Goal: Transaction & Acquisition: Purchase product/service

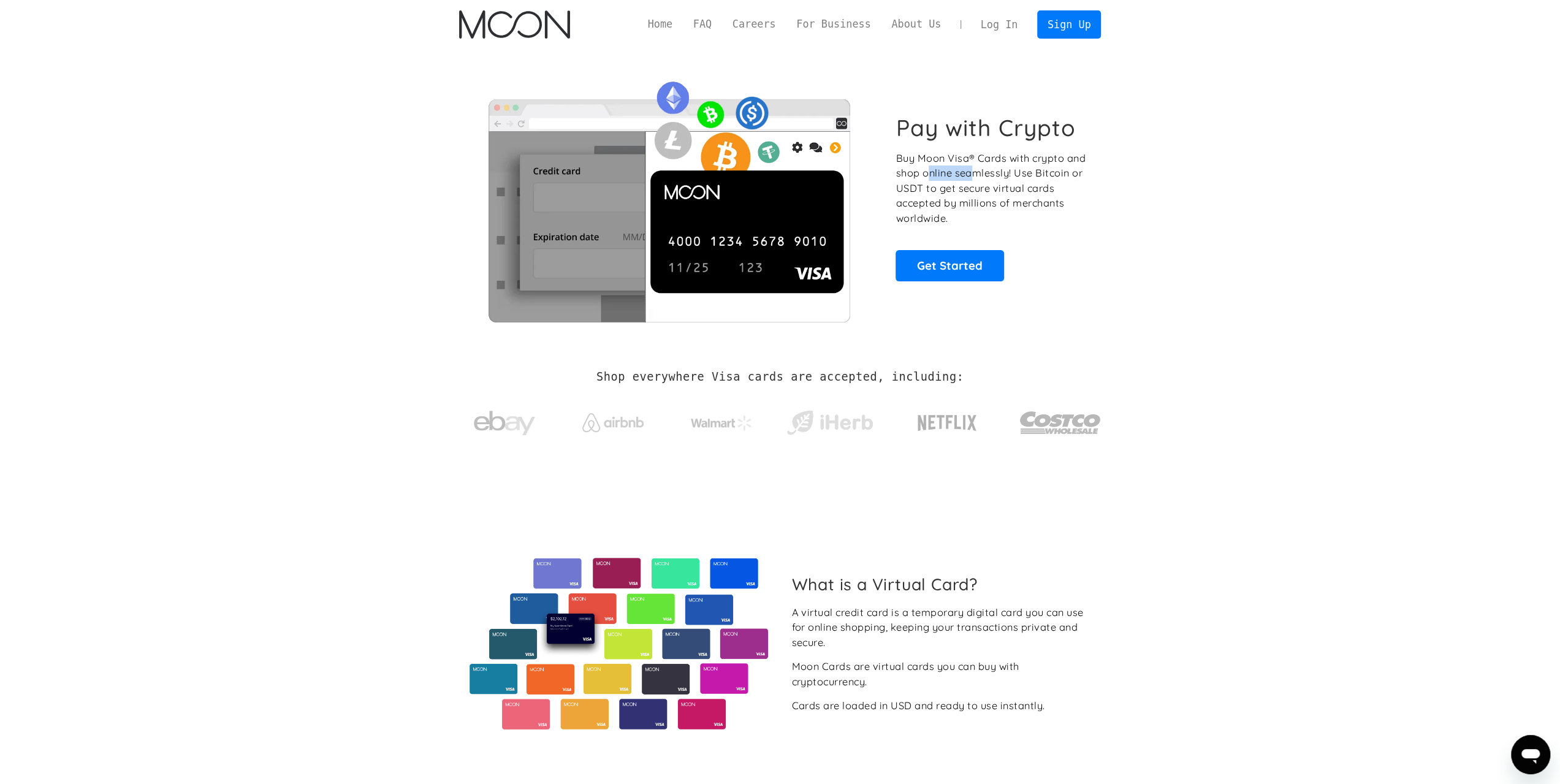
drag, startPoint x: 926, startPoint y: 174, endPoint x: 1013, endPoint y: 174, distance: 87.0
click at [1009, 174] on p "Buy Moon Visa® Cards with crypto and shop online seamlessly! Use Bitcoin or USD…" at bounding box center [992, 188] width 192 height 76
click at [1013, 174] on p "Buy Moon Visa® Cards with crypto and shop online seamlessly! Use Bitcoin or USD…" at bounding box center [992, 188] width 192 height 76
click at [722, 28] on link "FAQ" at bounding box center [702, 24] width 39 height 15
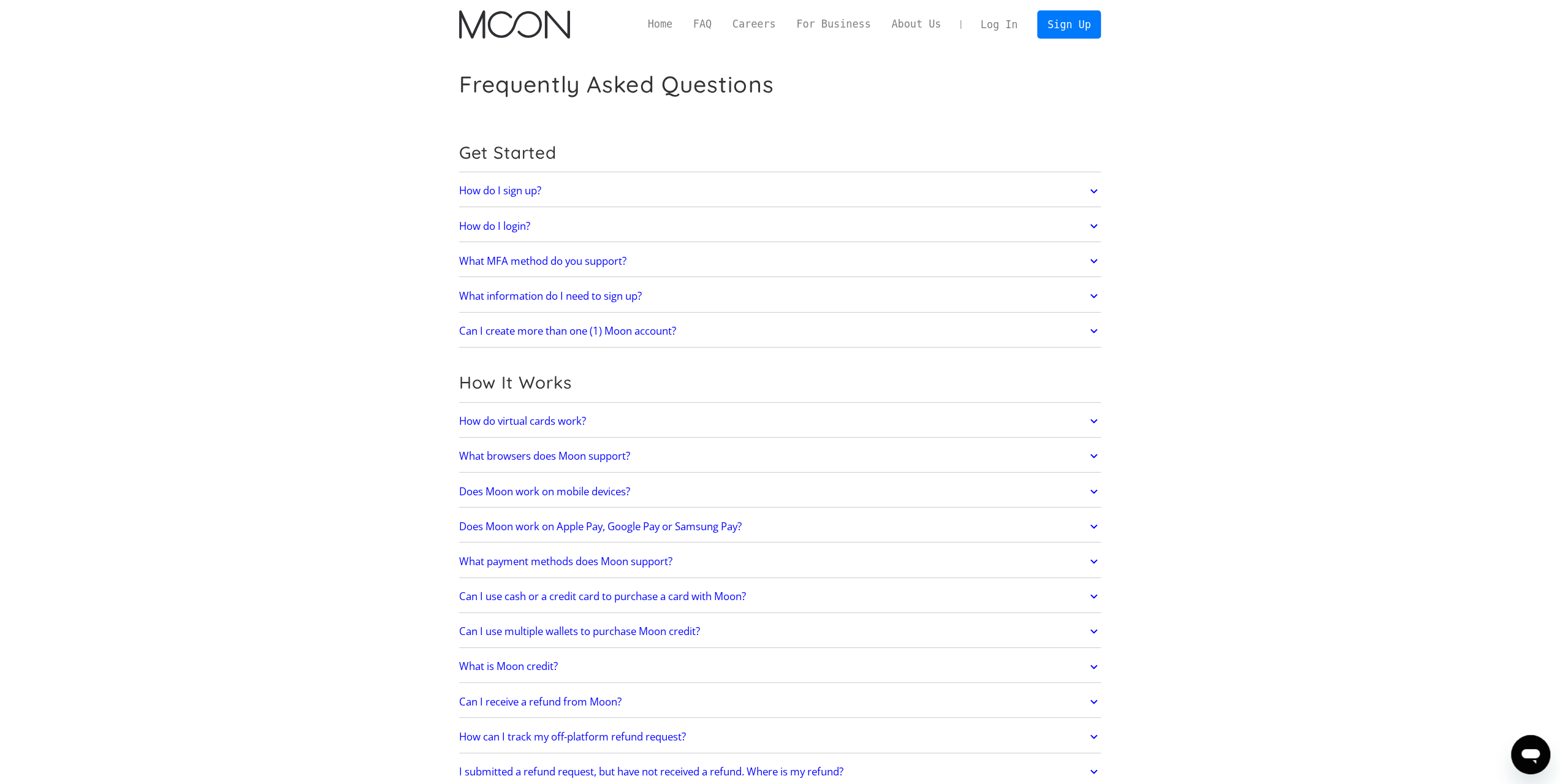
click at [607, 258] on h2 "What MFA method do you support?" at bounding box center [543, 261] width 167 height 12
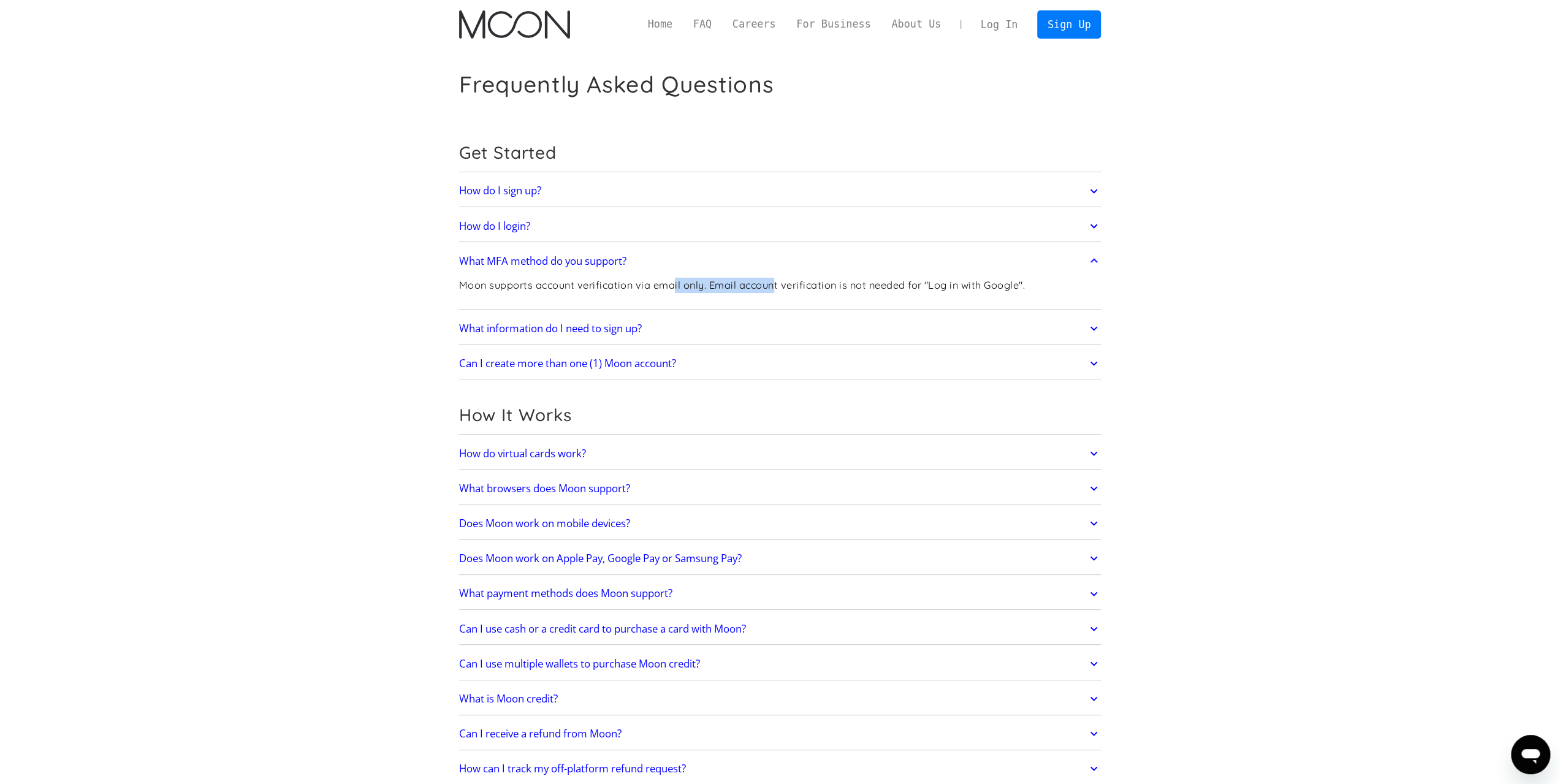
drag, startPoint x: 674, startPoint y: 285, endPoint x: 775, endPoint y: 283, distance: 101.0
click at [775, 283] on p "Moon supports account verification via email only. Email account verification i…" at bounding box center [742, 285] width 566 height 15
drag, startPoint x: 557, startPoint y: 282, endPoint x: 709, endPoint y: 285, distance: 152.0
click at [709, 285] on p "Moon supports account verification via email only. Email account verification i…" at bounding box center [742, 285] width 566 height 15
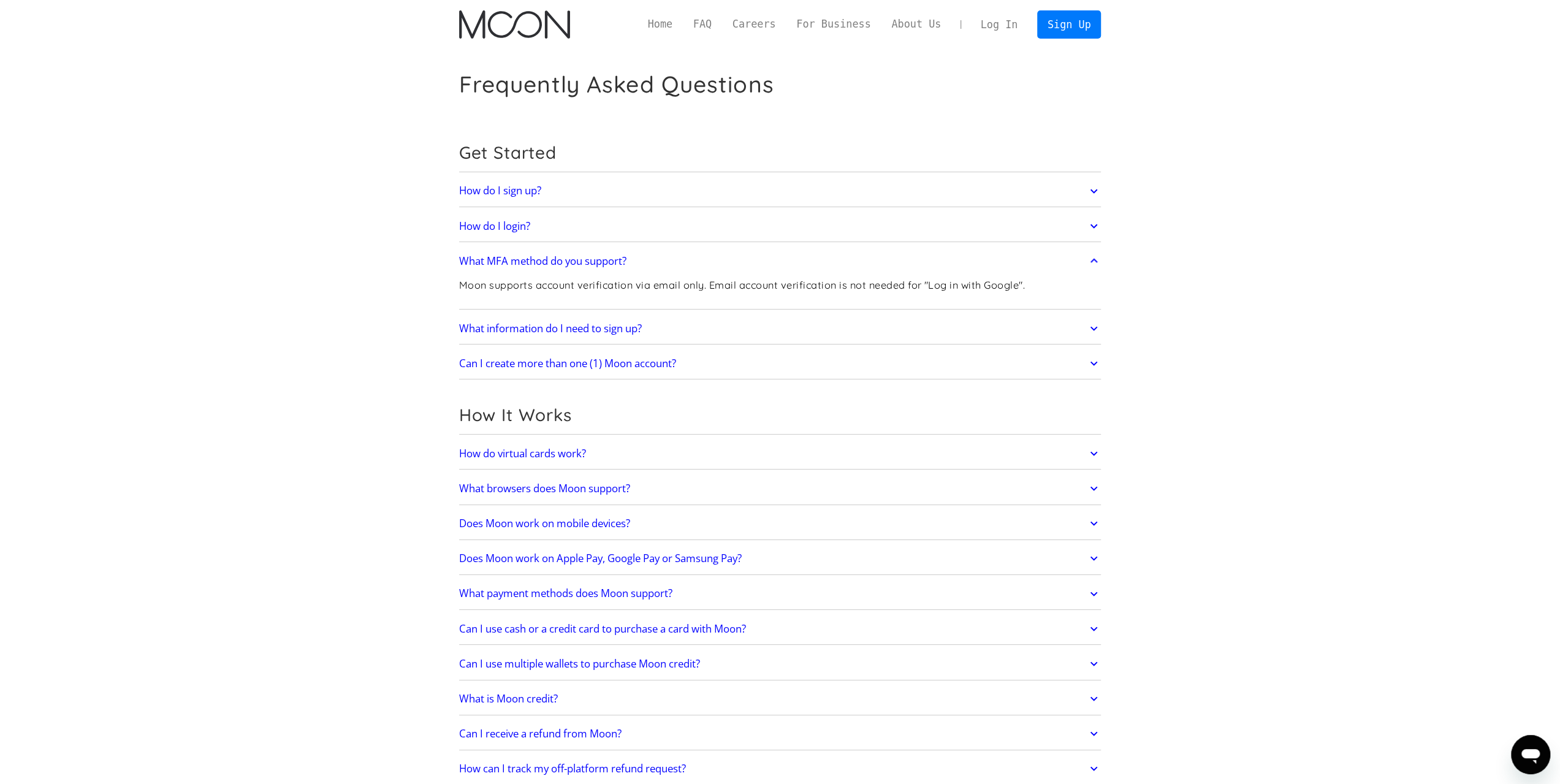
click at [744, 290] on p "Moon supports account verification via email only. Email account verification i…" at bounding box center [742, 285] width 566 height 15
drag, startPoint x: 732, startPoint y: 282, endPoint x: 862, endPoint y: 282, distance: 130.0
click at [857, 282] on p "Moon supports account verification via email only. Email account verification i…" at bounding box center [742, 285] width 566 height 15
click at [875, 282] on p "Moon supports account verification via email only. Email account verification i…" at bounding box center [742, 285] width 566 height 15
click at [579, 261] on h2 "What MFA method do you support?" at bounding box center [543, 261] width 167 height 12
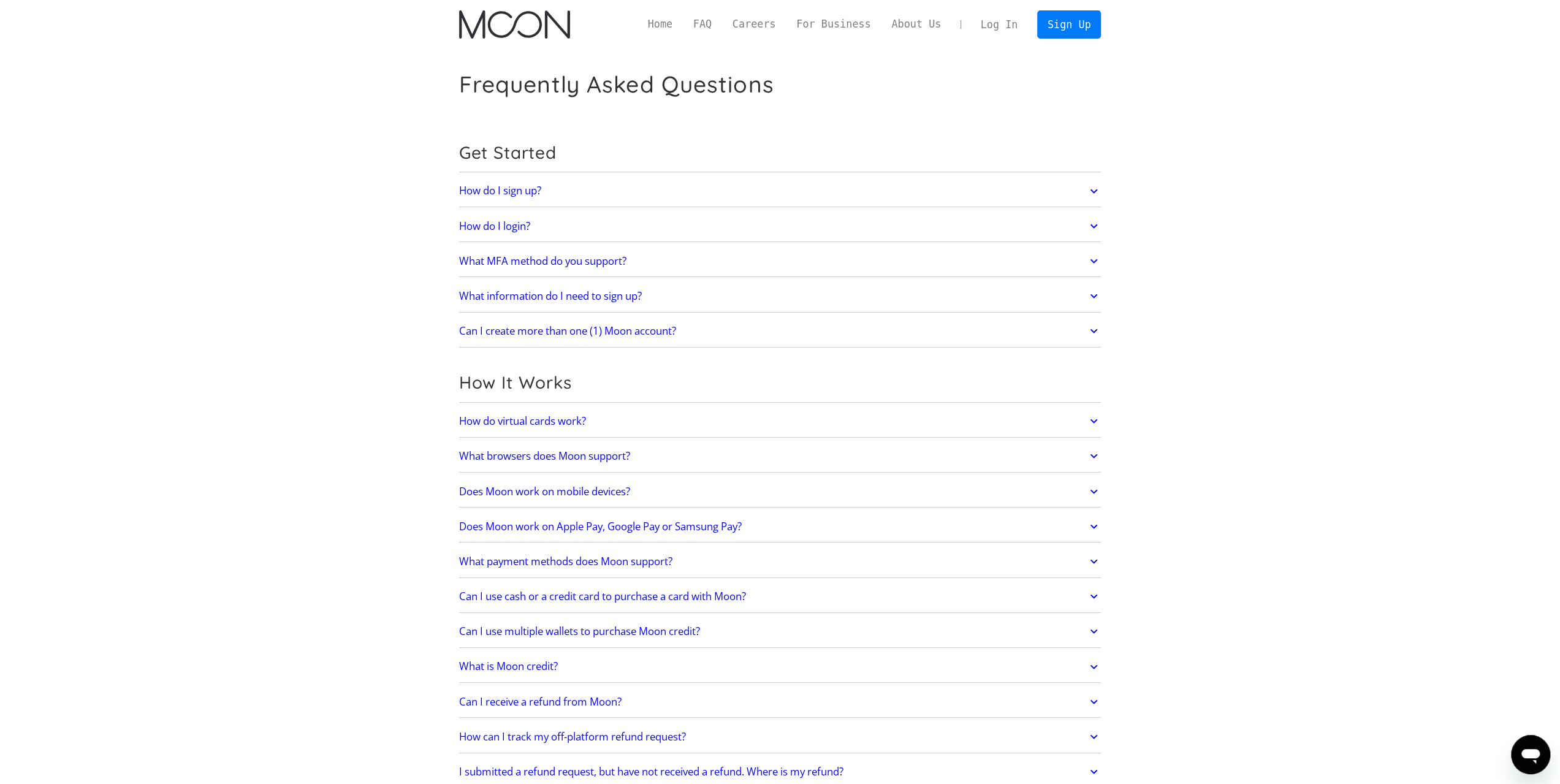
click at [591, 299] on h2 "What information do I need to sign up?" at bounding box center [550, 296] width 183 height 12
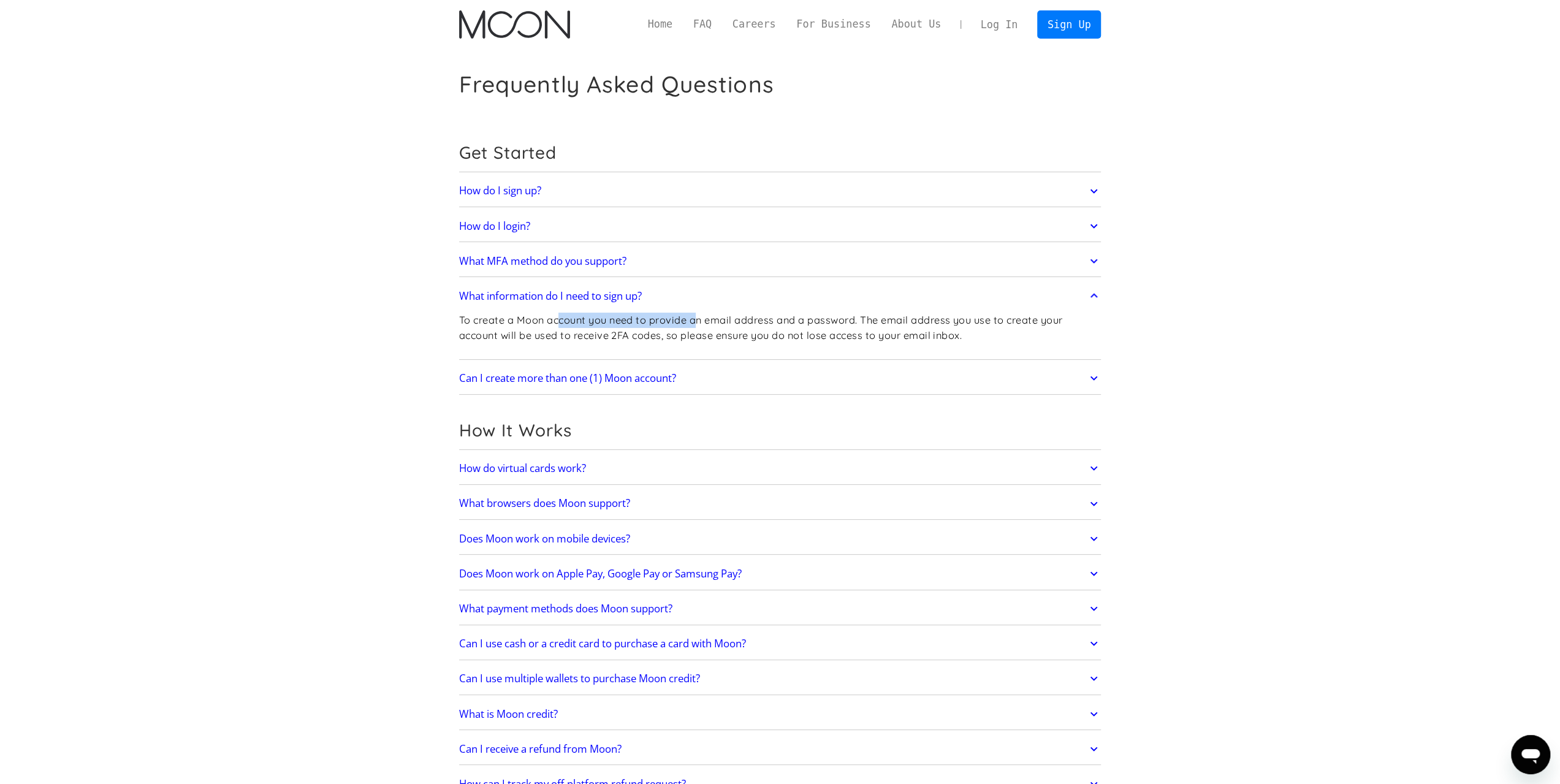
drag, startPoint x: 562, startPoint y: 327, endPoint x: 727, endPoint y: 325, distance: 165.0
click at [727, 325] on p "To create a Moon account you need to provide an email address and a password. T…" at bounding box center [780, 327] width 642 height 30
click at [740, 325] on p "To create a Moon account you need to provide an email address and a password. T…" at bounding box center [780, 327] width 642 height 30
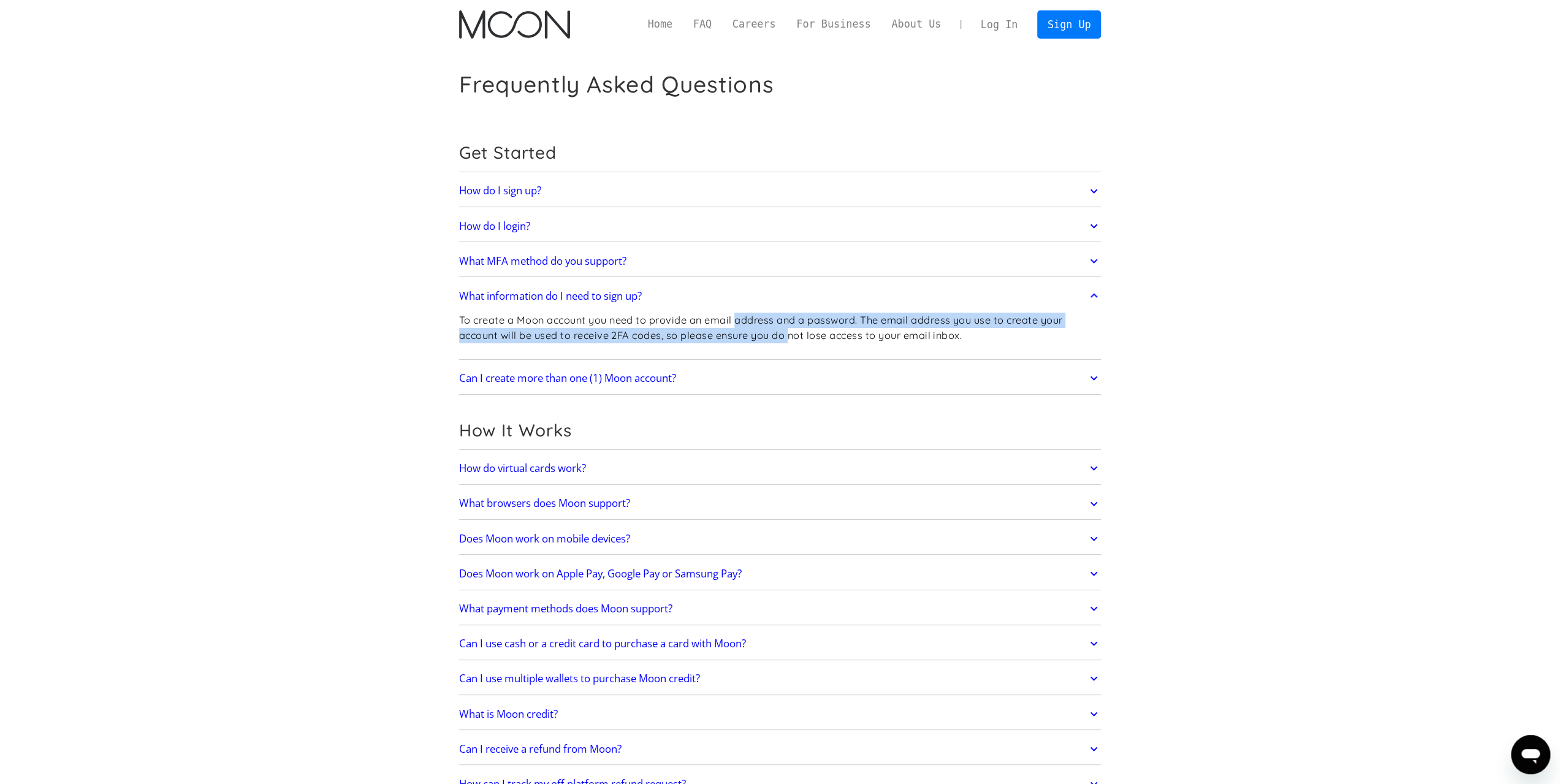
drag, startPoint x: 744, startPoint y: 325, endPoint x: 864, endPoint y: 329, distance: 120.1
click at [851, 329] on p "To create a Moon account you need to provide an email address and a password. T…" at bounding box center [780, 327] width 642 height 30
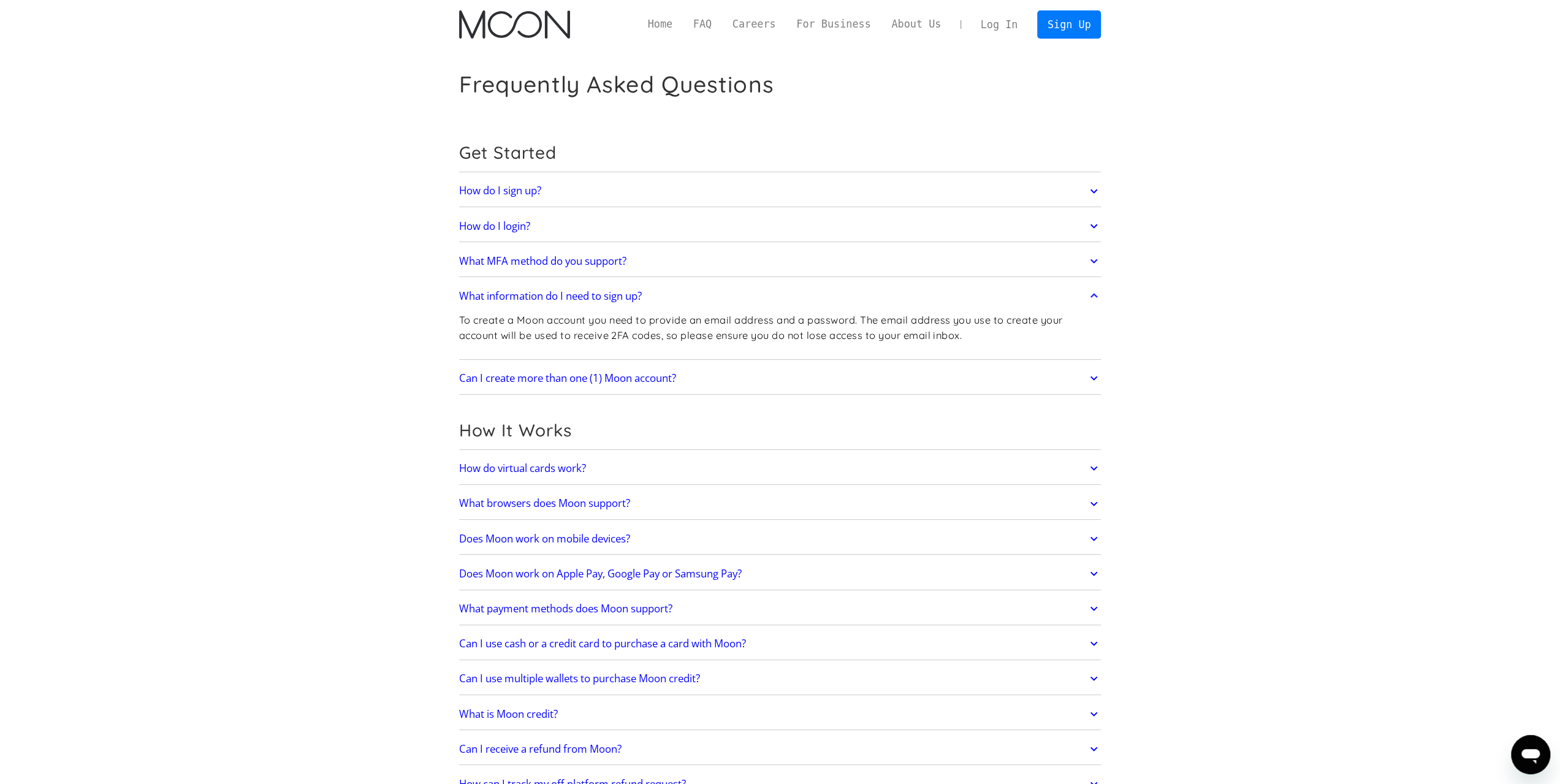
drag, startPoint x: 864, startPoint y: 329, endPoint x: 870, endPoint y: 343, distance: 15.2
click at [864, 329] on p "To create a Moon account you need to provide an email address and a password. T…" at bounding box center [780, 327] width 642 height 30
drag, startPoint x: 921, startPoint y: 333, endPoint x: 1003, endPoint y: 333, distance: 82.0
click at [994, 333] on p "To create a Moon account you need to provide an email address and a password. T…" at bounding box center [780, 327] width 642 height 30
click at [1006, 333] on p "To create a Moon account you need to provide an email address and a password. T…" at bounding box center [780, 327] width 642 height 30
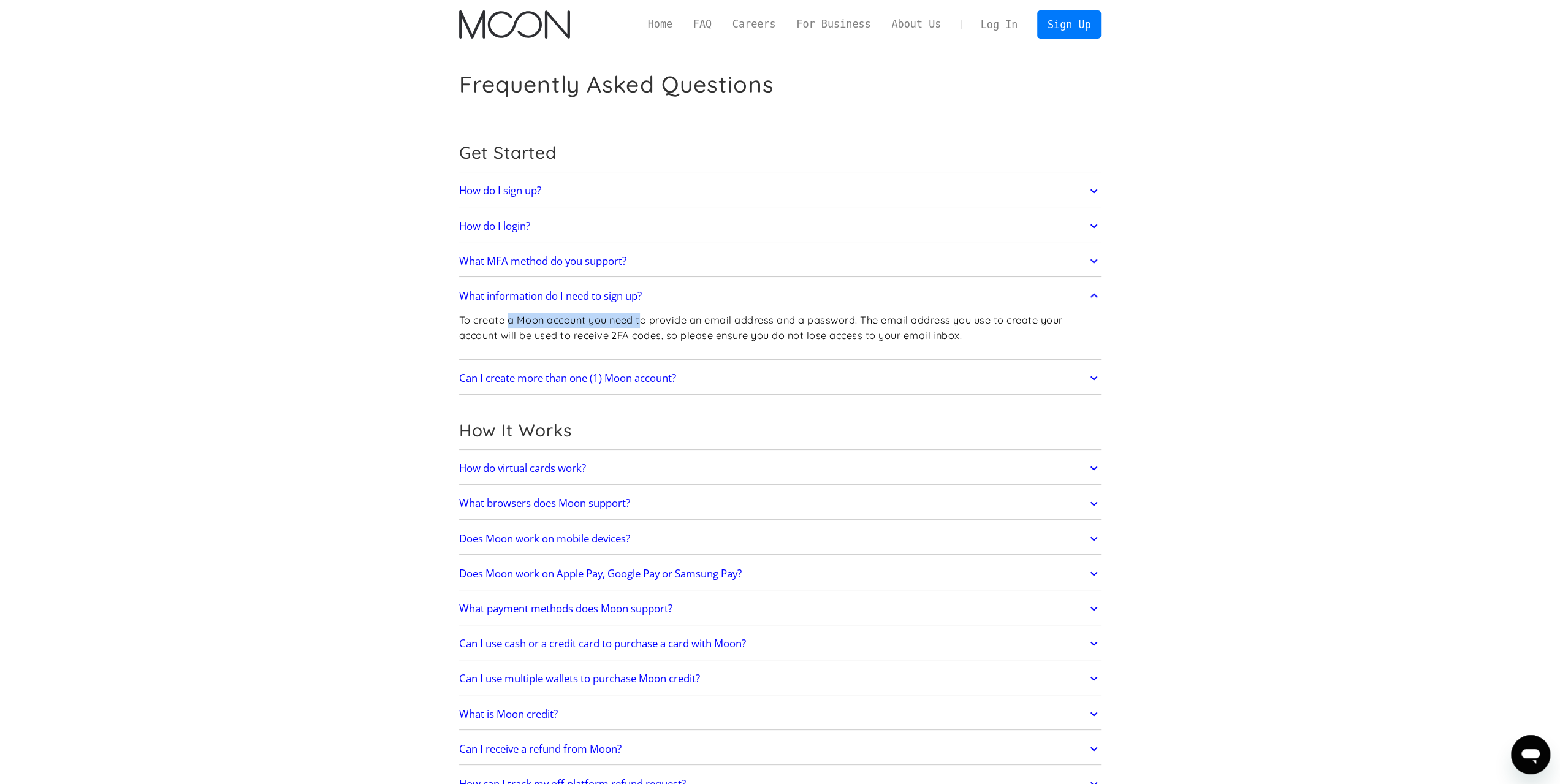
drag, startPoint x: 579, startPoint y: 326, endPoint x: 749, endPoint y: 326, distance: 170.0
click at [742, 326] on p "To create a Moon account you need to provide an email address and a password. T…" at bounding box center [780, 327] width 642 height 30
click at [749, 326] on p "To create a Moon account you need to provide an email address and a password. T…" at bounding box center [780, 327] width 642 height 30
drag, startPoint x: 723, startPoint y: 336, endPoint x: 866, endPoint y: 336, distance: 143.0
click at [843, 336] on p "To create a Moon account you need to provide an email address and a password. T…" at bounding box center [780, 327] width 642 height 30
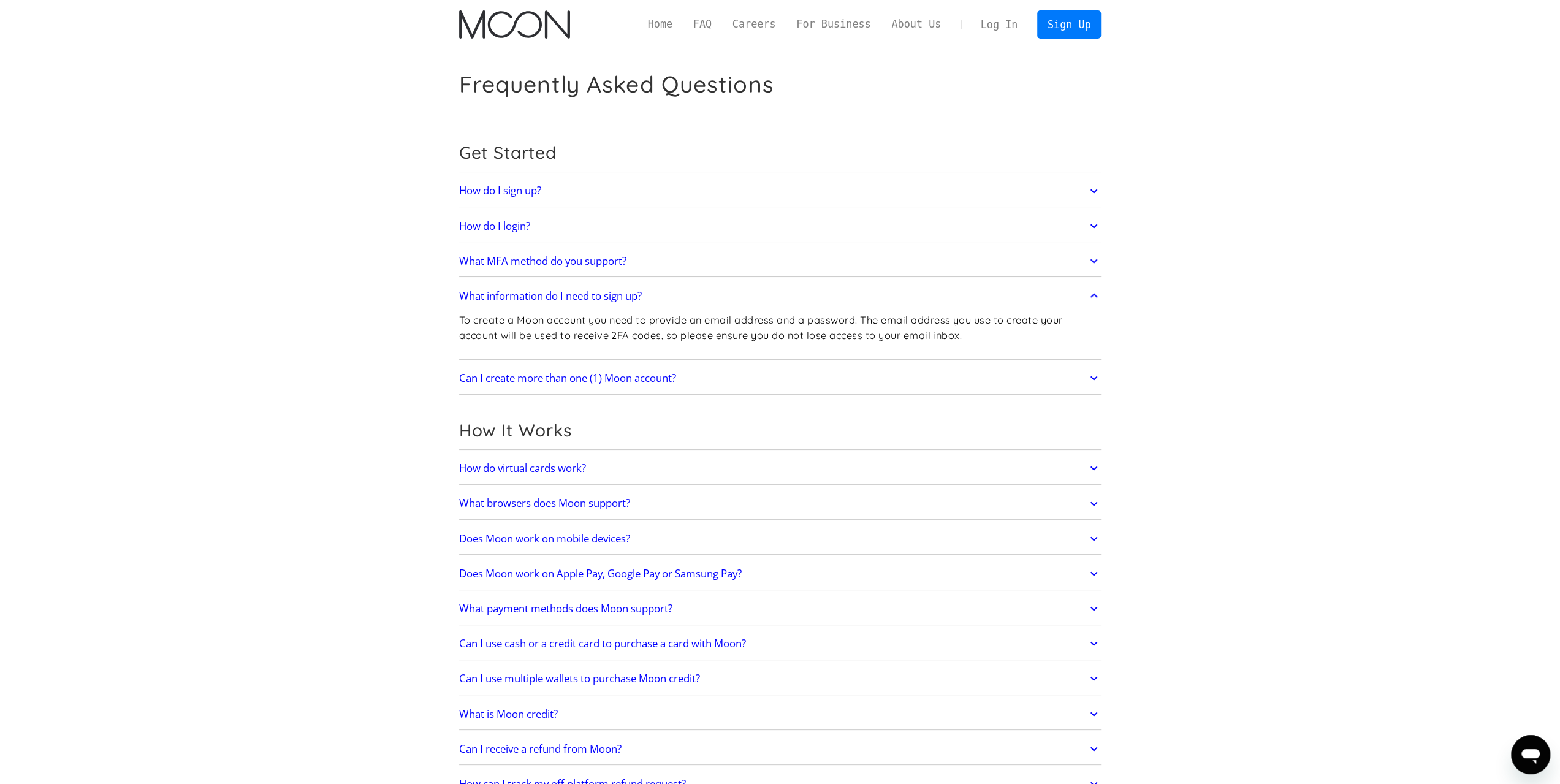
click at [892, 338] on p "To create a Moon account you need to provide an email address and a password. T…" at bounding box center [780, 327] width 642 height 30
click at [563, 384] on h2 "Can I create more than one (1) Moon account?" at bounding box center [567, 378] width 217 height 12
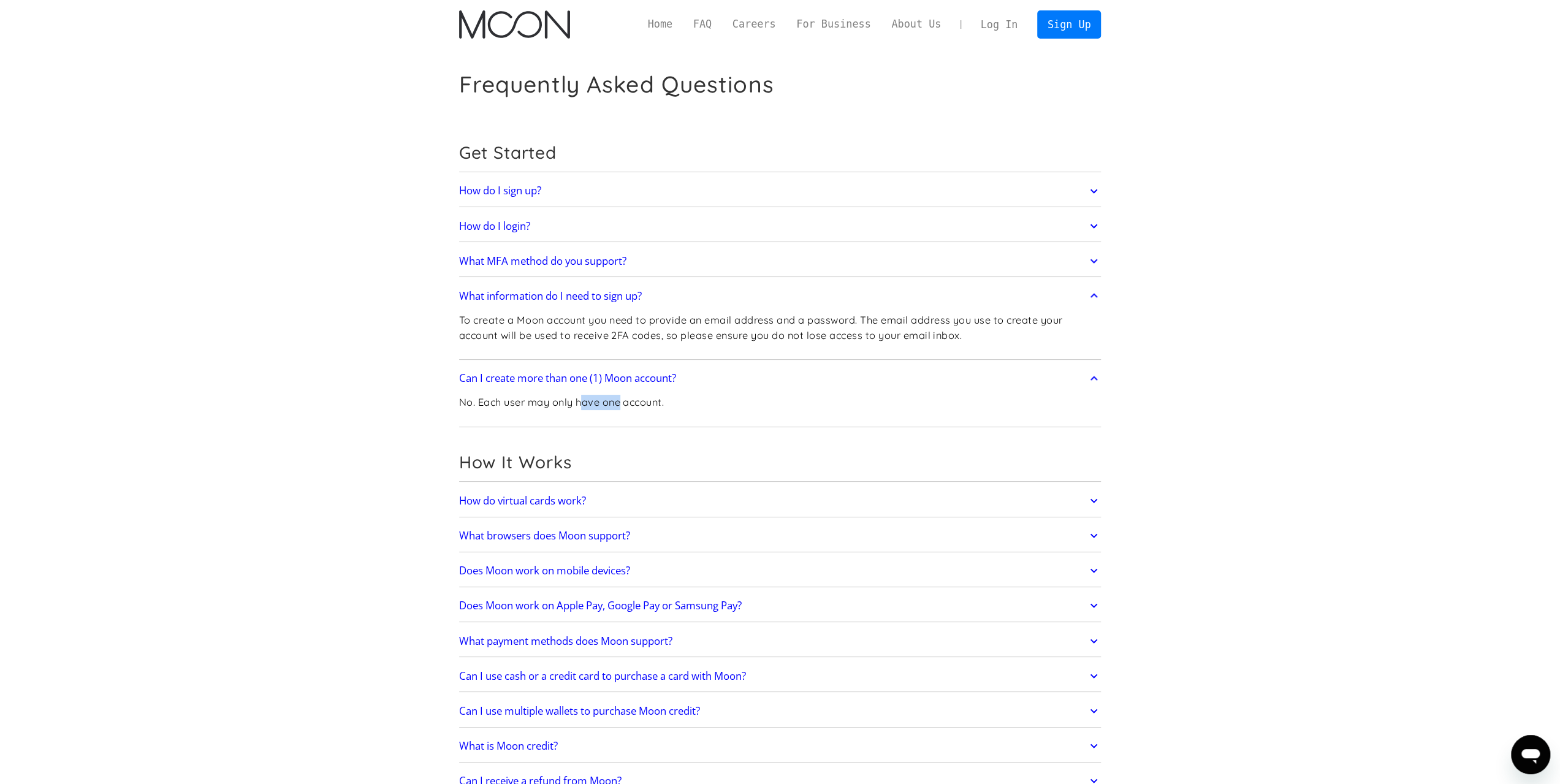
drag, startPoint x: 641, startPoint y: 405, endPoint x: 667, endPoint y: 405, distance: 26.0
click at [662, 405] on p "No. Each user may only have one account." at bounding box center [562, 402] width 205 height 15
click at [664, 405] on p "No. Each user may only have one account." at bounding box center [562, 402] width 205 height 15
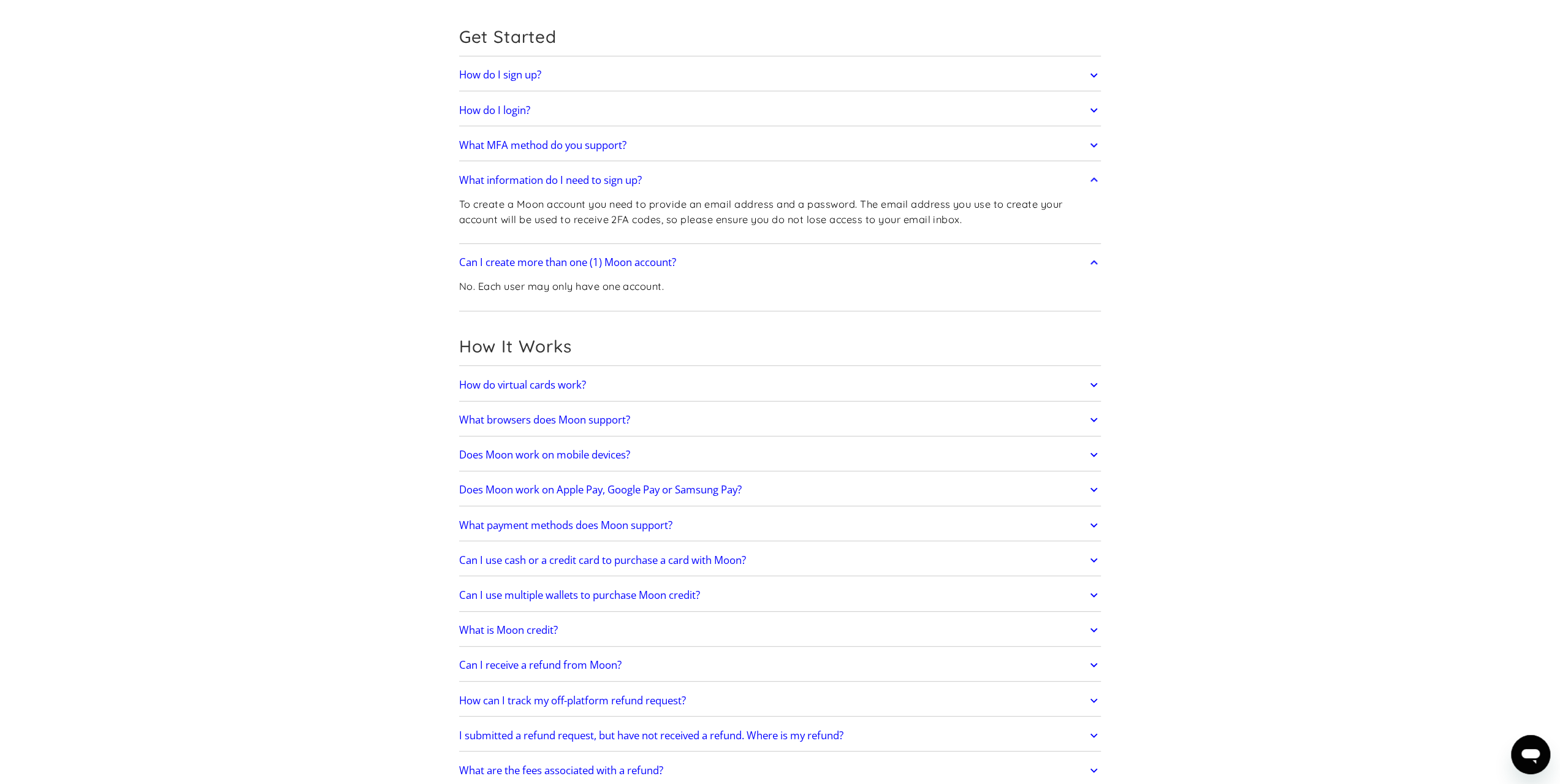
scroll to position [122, 0]
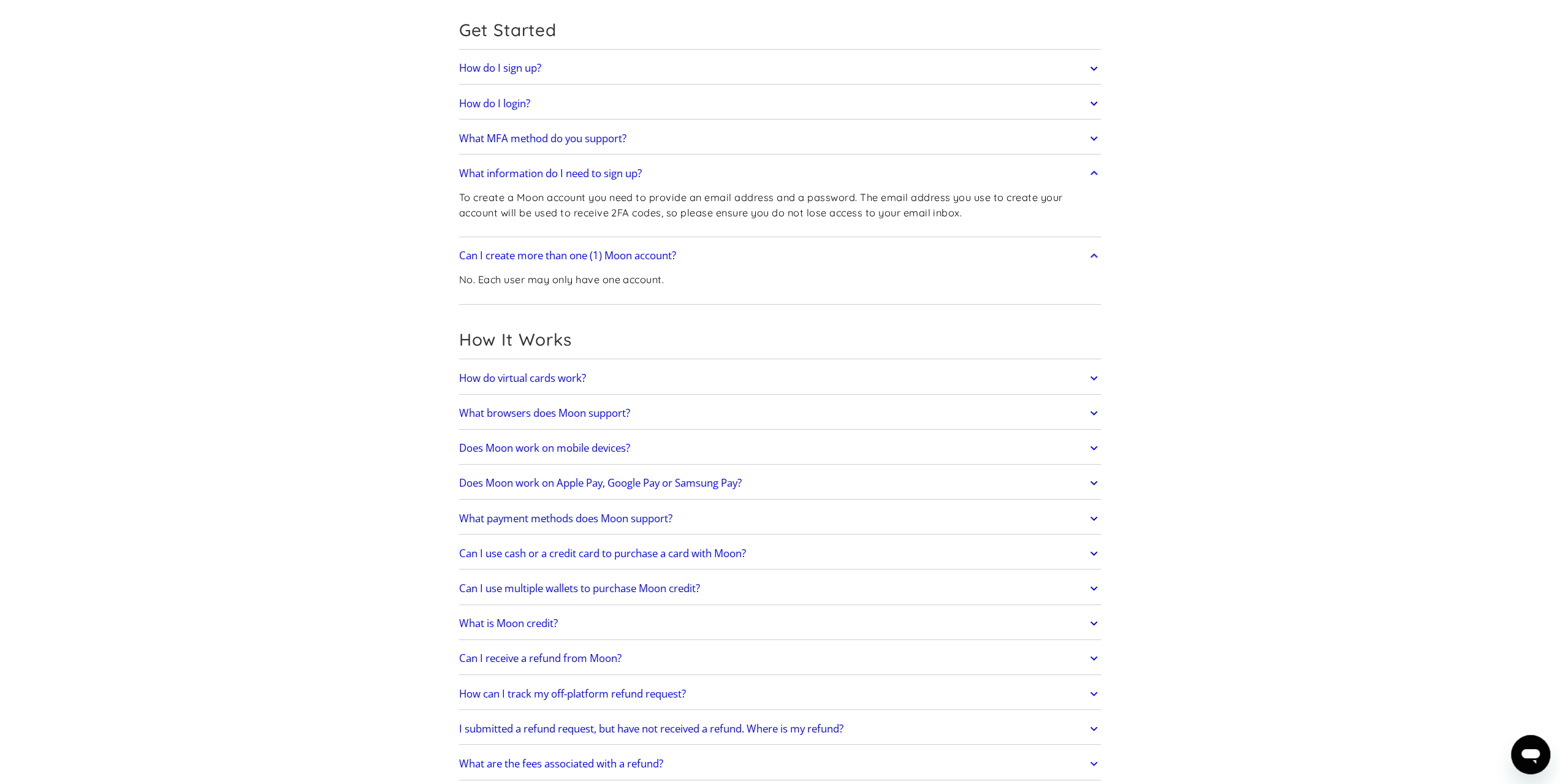
click at [536, 378] on h2 "How do virtual cards work?" at bounding box center [522, 378] width 127 height 12
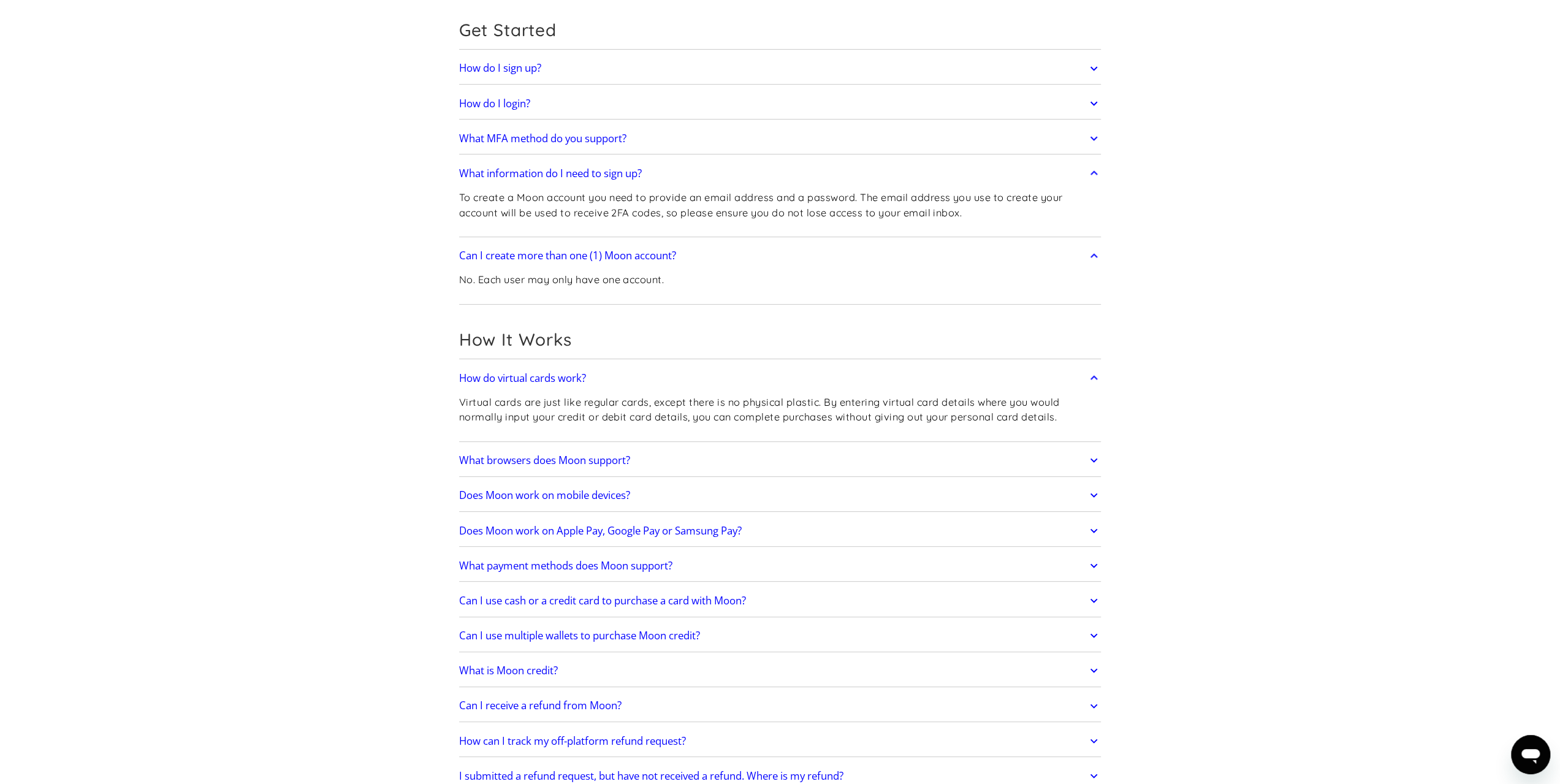
click at [590, 469] on link "What browsers does Moon support?" at bounding box center [780, 460] width 642 height 26
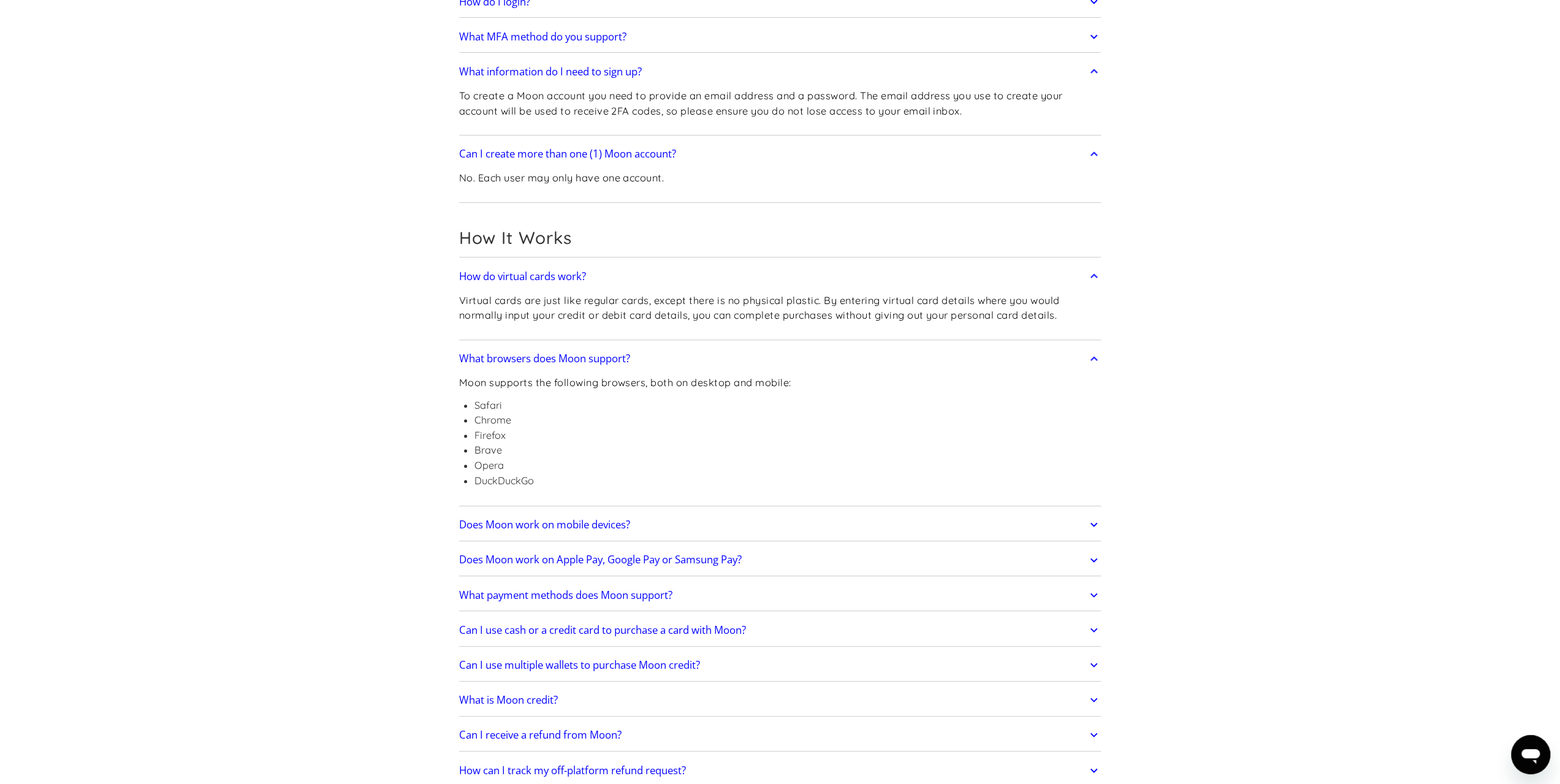
scroll to position [306, 0]
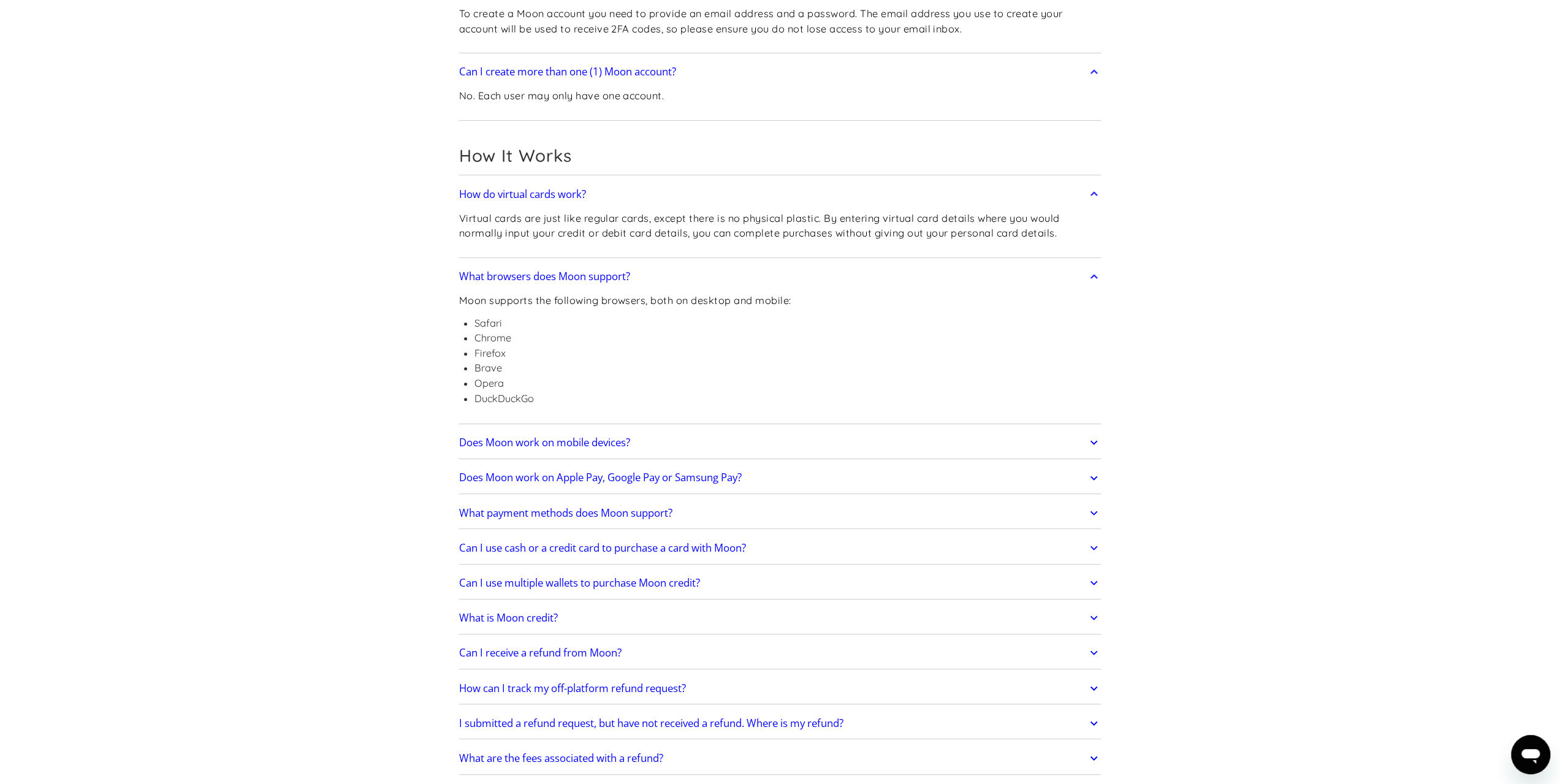
click at [535, 438] on h2 "Does Moon work on mobile devices?" at bounding box center [544, 443] width 171 height 12
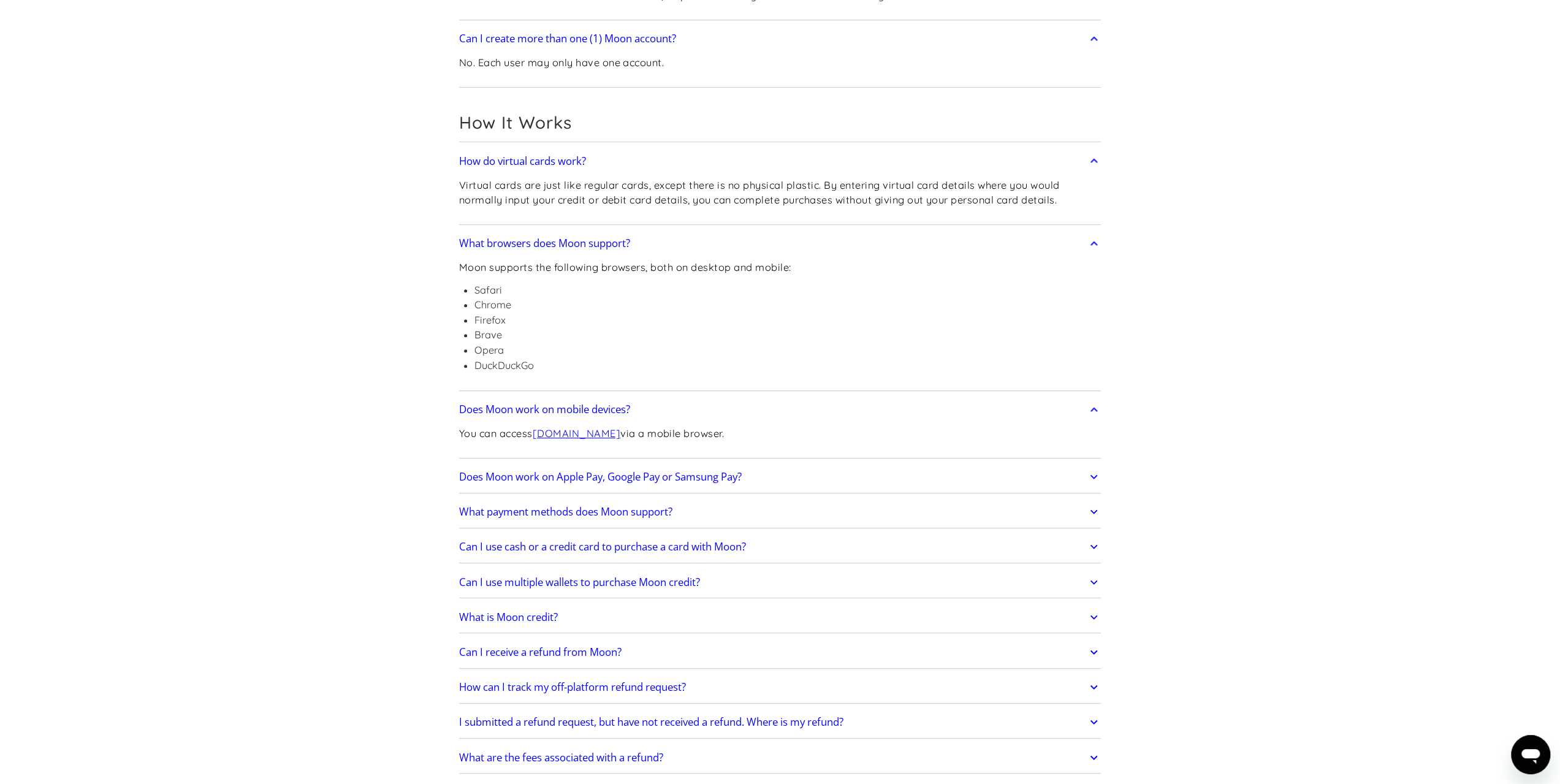
scroll to position [368, 0]
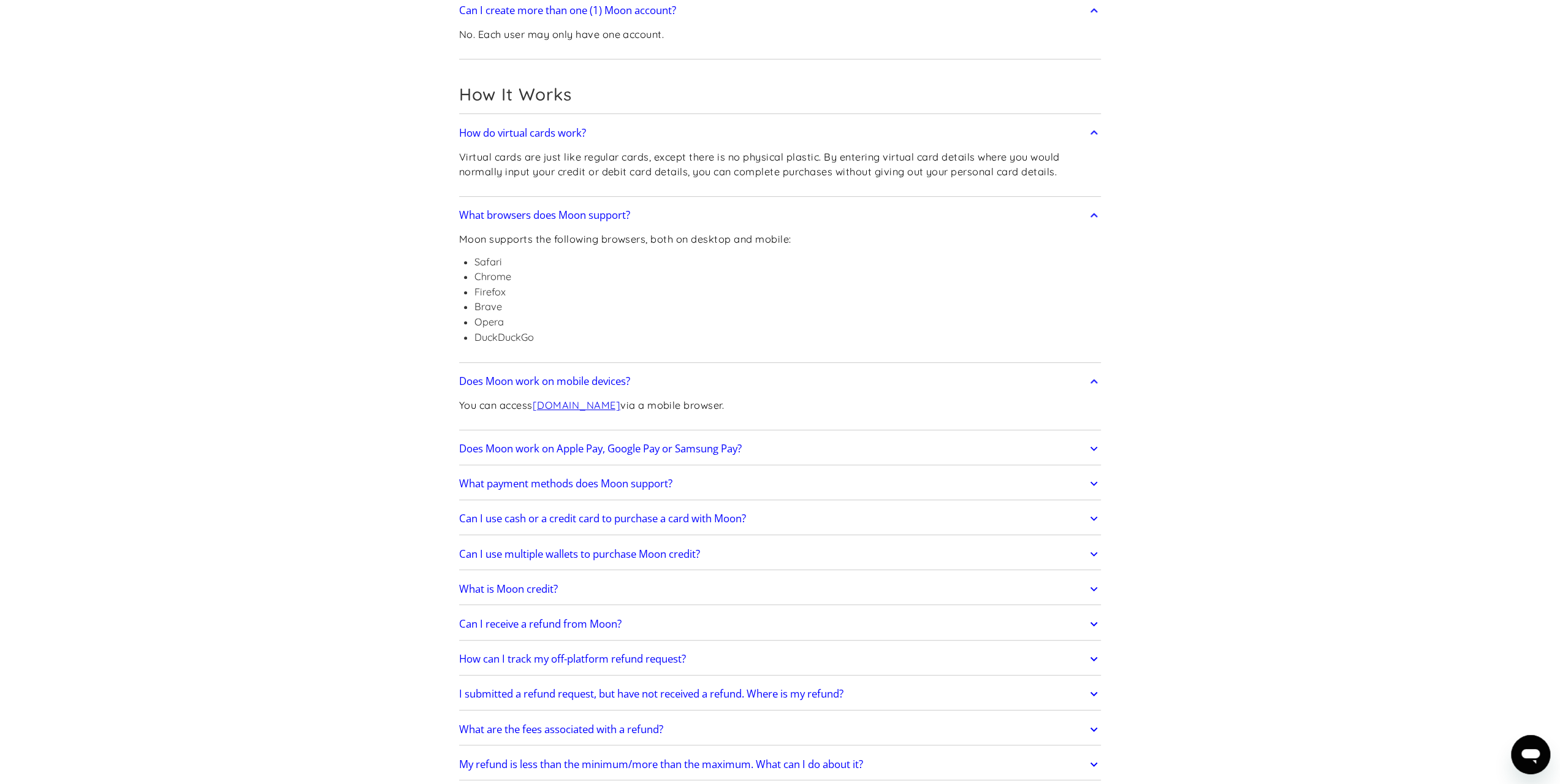
click at [550, 486] on h2 "What payment methods does Moon support?" at bounding box center [565, 483] width 213 height 12
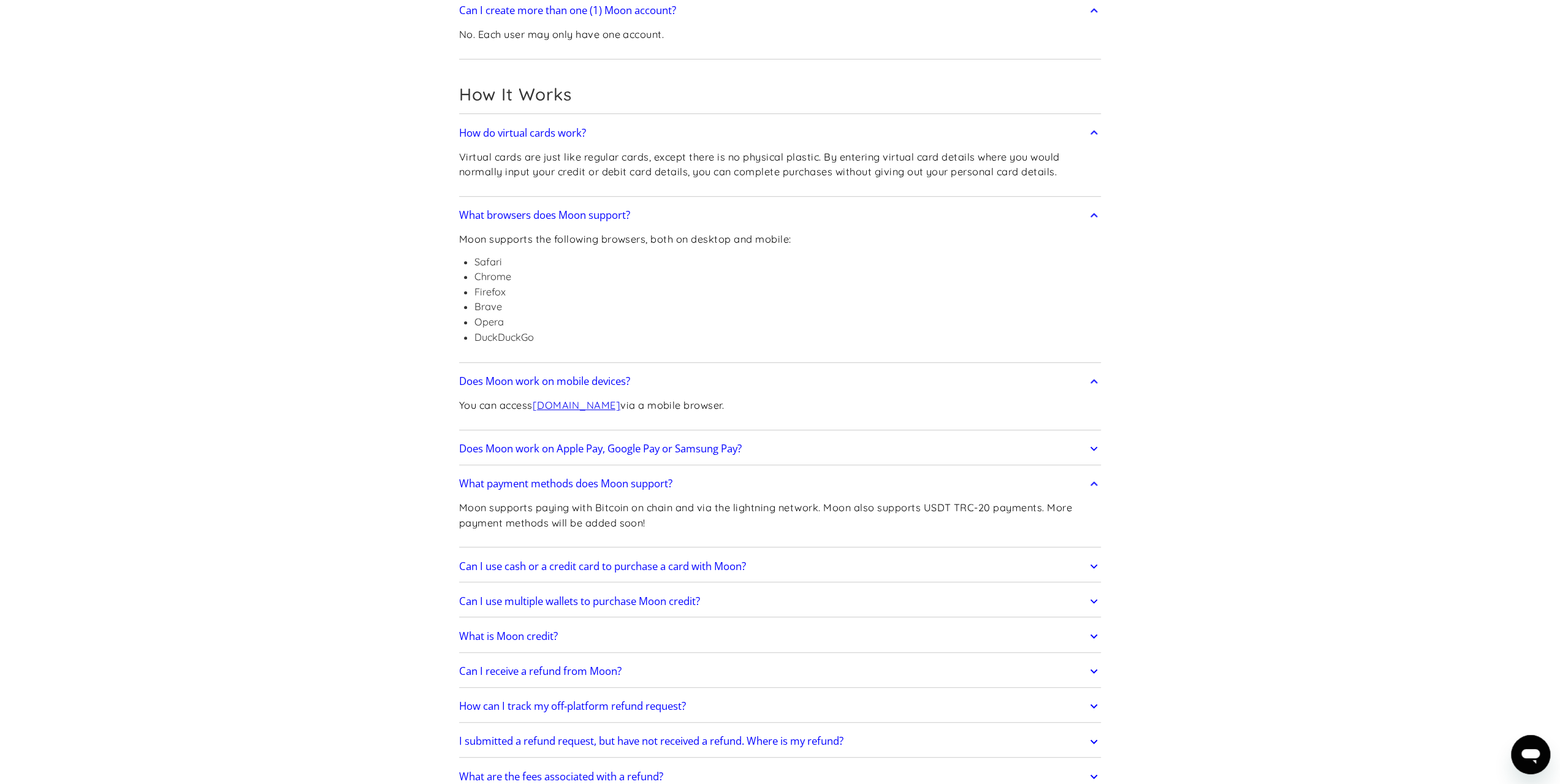
drag, startPoint x: 819, startPoint y: 502, endPoint x: 855, endPoint y: 496, distance: 36.5
click at [853, 497] on div "Moon supports paying with Bitcoin on chain and via the lightning network. Moon …" at bounding box center [780, 520] width 642 height 47
click at [859, 496] on div "Moon supports paying with Bitcoin on chain and via the lightning network. Moon …" at bounding box center [780, 520] width 642 height 47
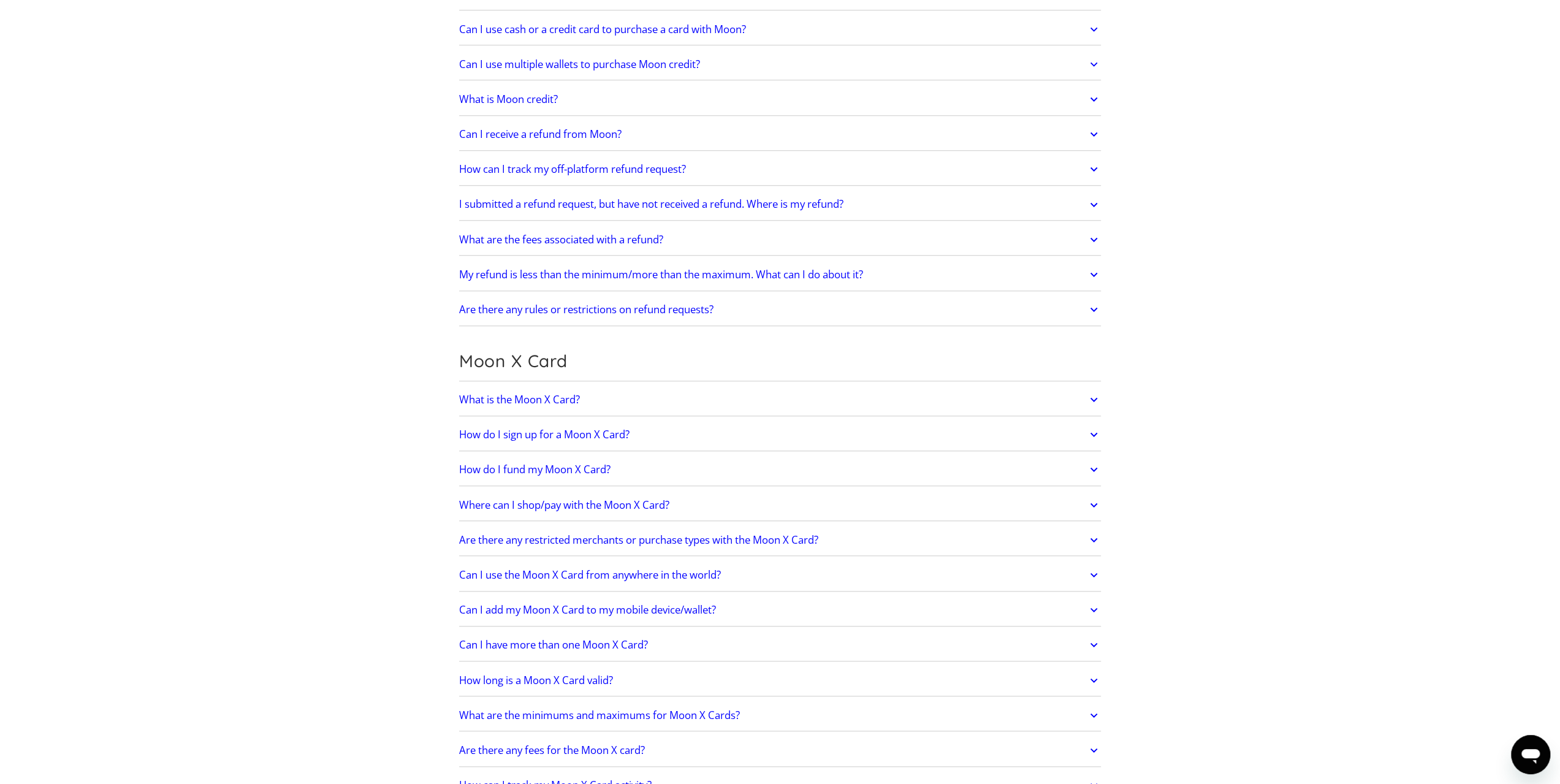
scroll to position [919, 0]
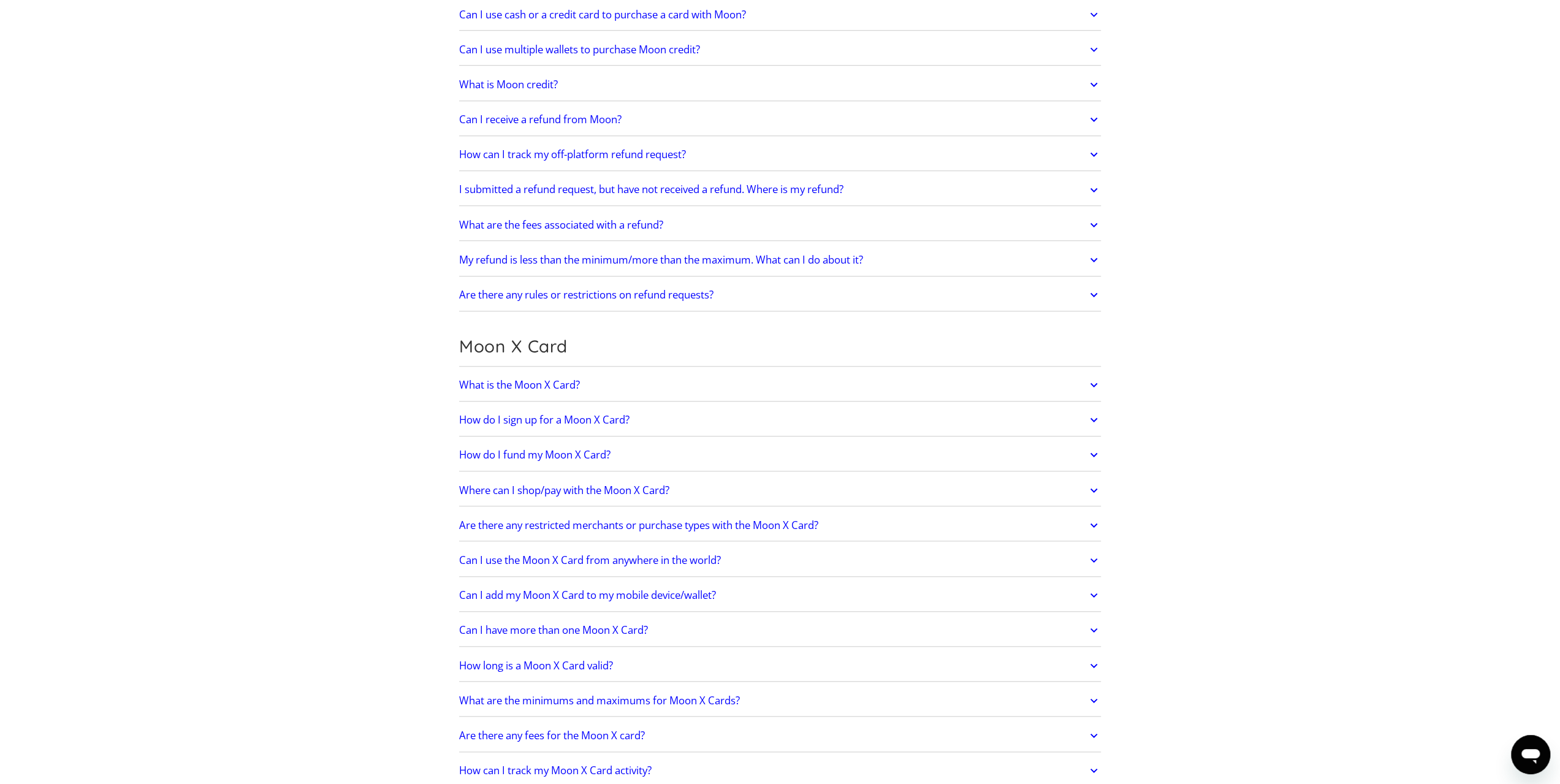
click at [573, 380] on h2 "What is the Moon X Card?" at bounding box center [519, 385] width 121 height 12
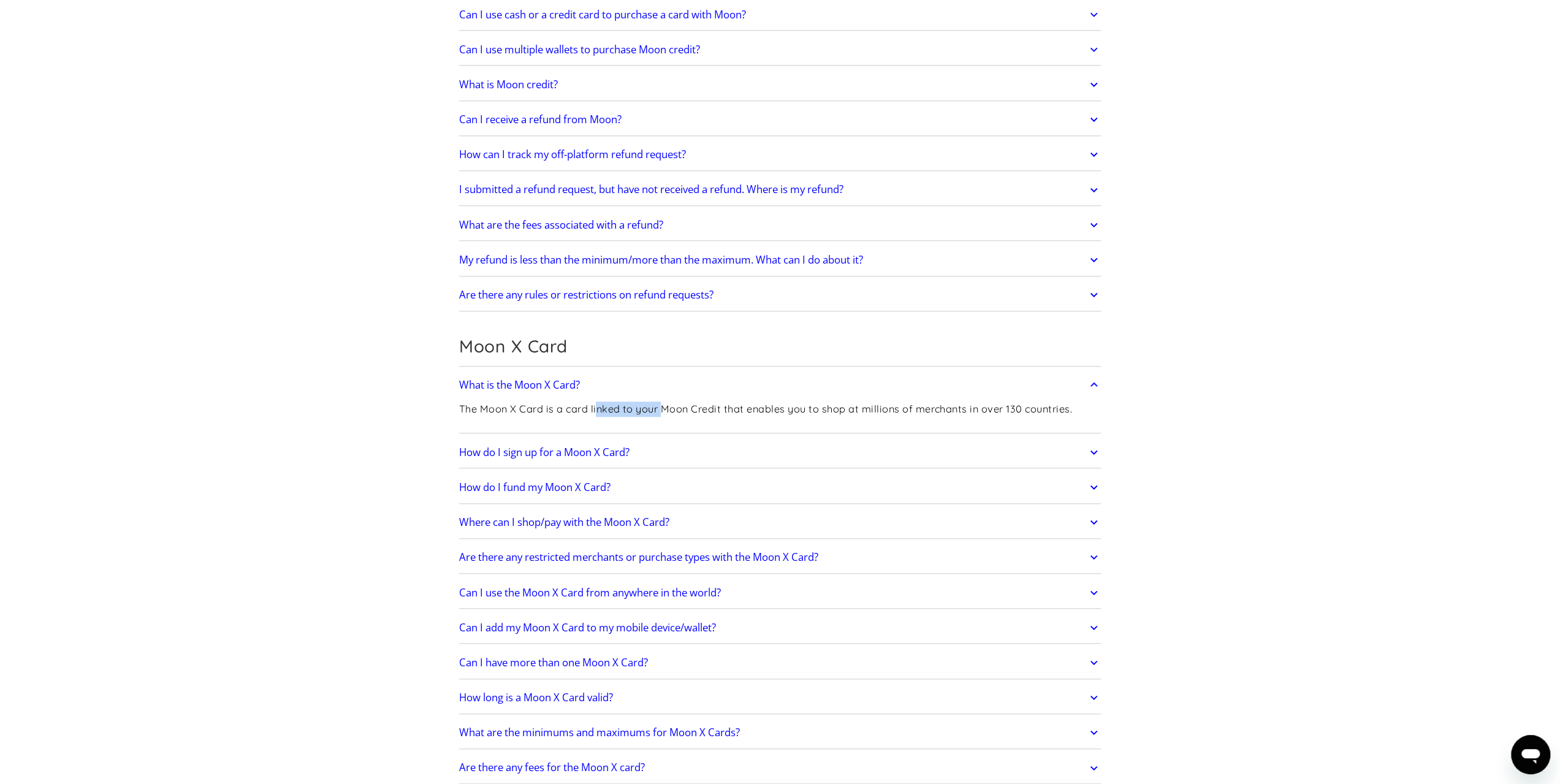
drag, startPoint x: 641, startPoint y: 408, endPoint x: 702, endPoint y: 414, distance: 61.3
click at [685, 414] on div "The Moon X Card is a card linked to your Moon Credit that enables you to shop a…" at bounding box center [765, 414] width 613 height 33
click at [702, 414] on div "The Moon X Card is a card linked to your Moon Credit that enables you to shop a…" at bounding box center [765, 414] width 613 height 33
drag, startPoint x: 841, startPoint y: 414, endPoint x: 917, endPoint y: 413, distance: 76.0
click at [913, 414] on div "The Moon X Card is a card linked to your Moon Credit that enables you to shop a…" at bounding box center [765, 414] width 613 height 33
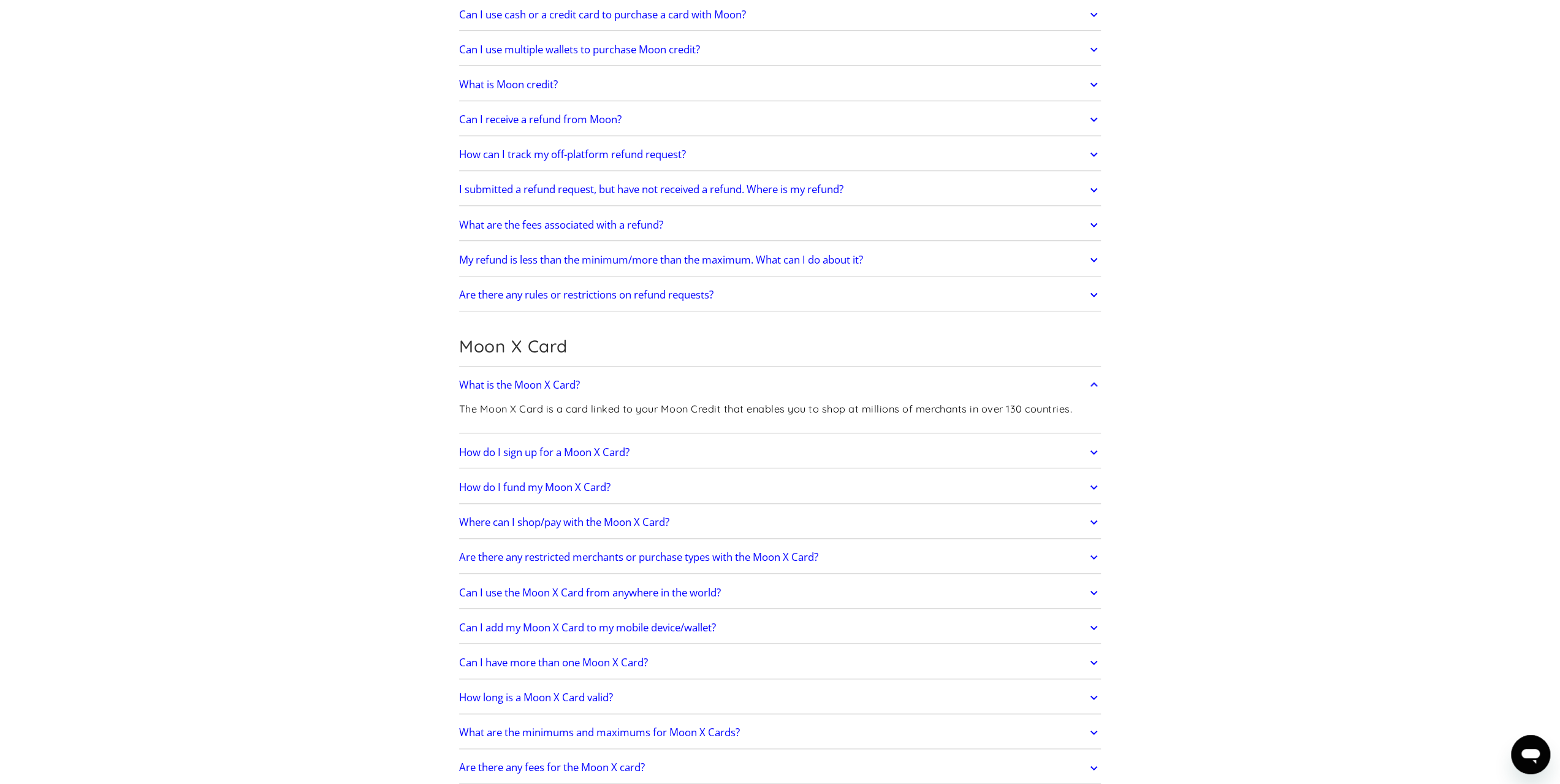
click at [917, 413] on div "The Moon X Card is a card linked to your Moon Credit that enables you to shop a…" at bounding box center [765, 414] width 613 height 33
click at [548, 446] on h2 "How do I sign up for a Moon X Card?" at bounding box center [544, 452] width 170 height 12
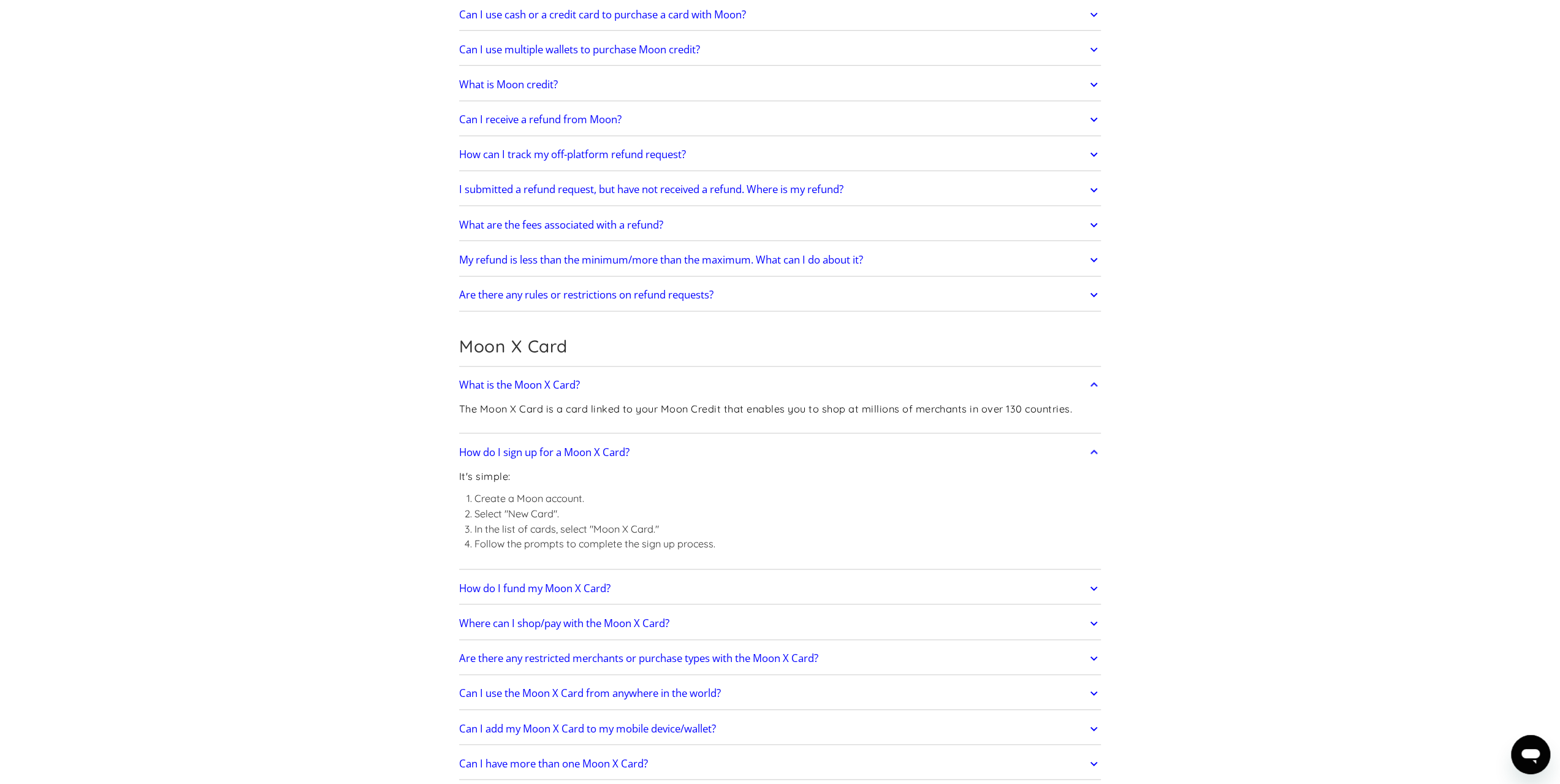
click at [567, 583] on h2 "How do I fund my Moon X Card?" at bounding box center [535, 588] width 151 height 12
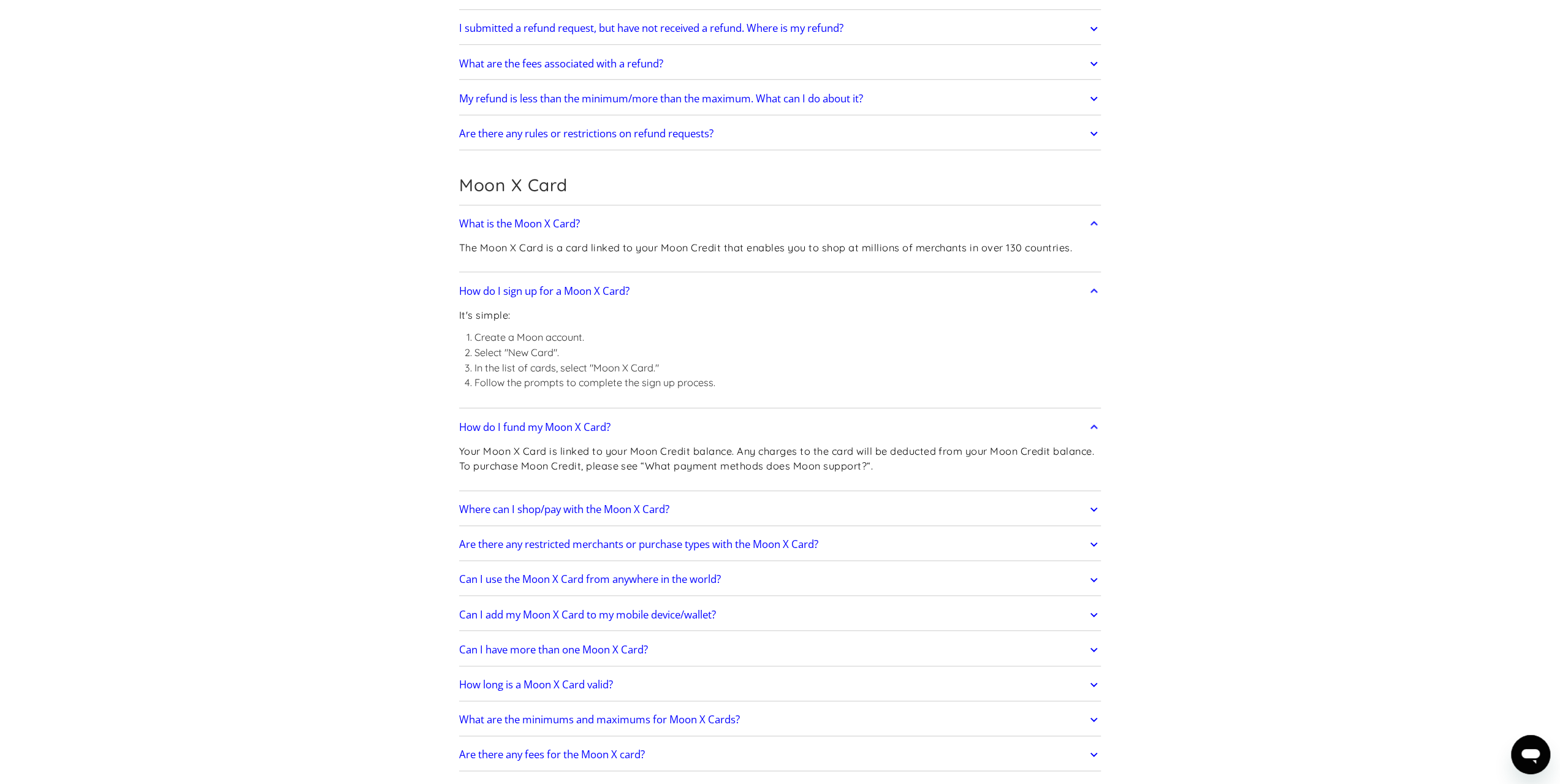
scroll to position [1103, 0]
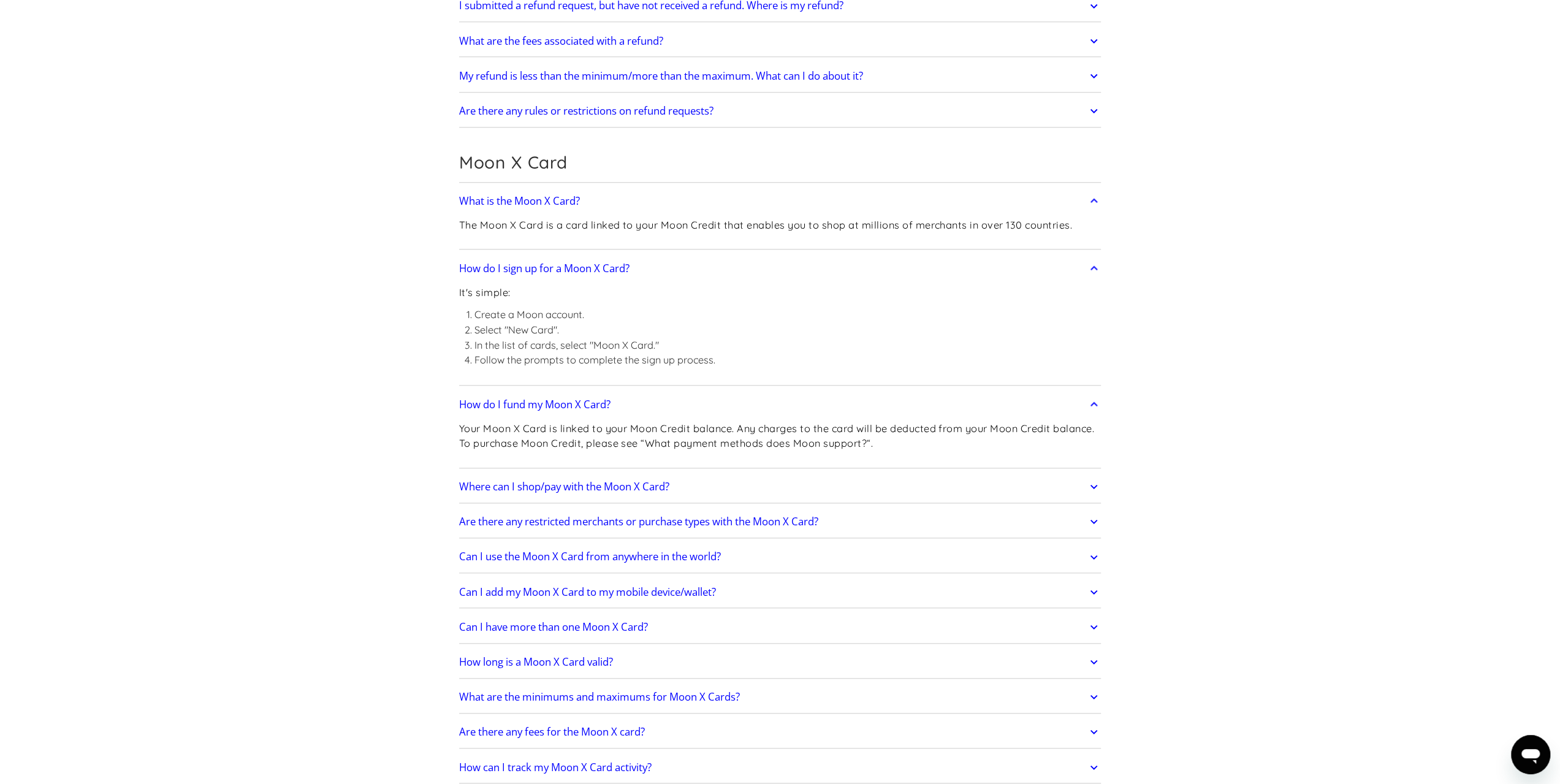
click at [631, 490] on link "Where can I shop/pay with the Moon X Card?" at bounding box center [780, 486] width 642 height 26
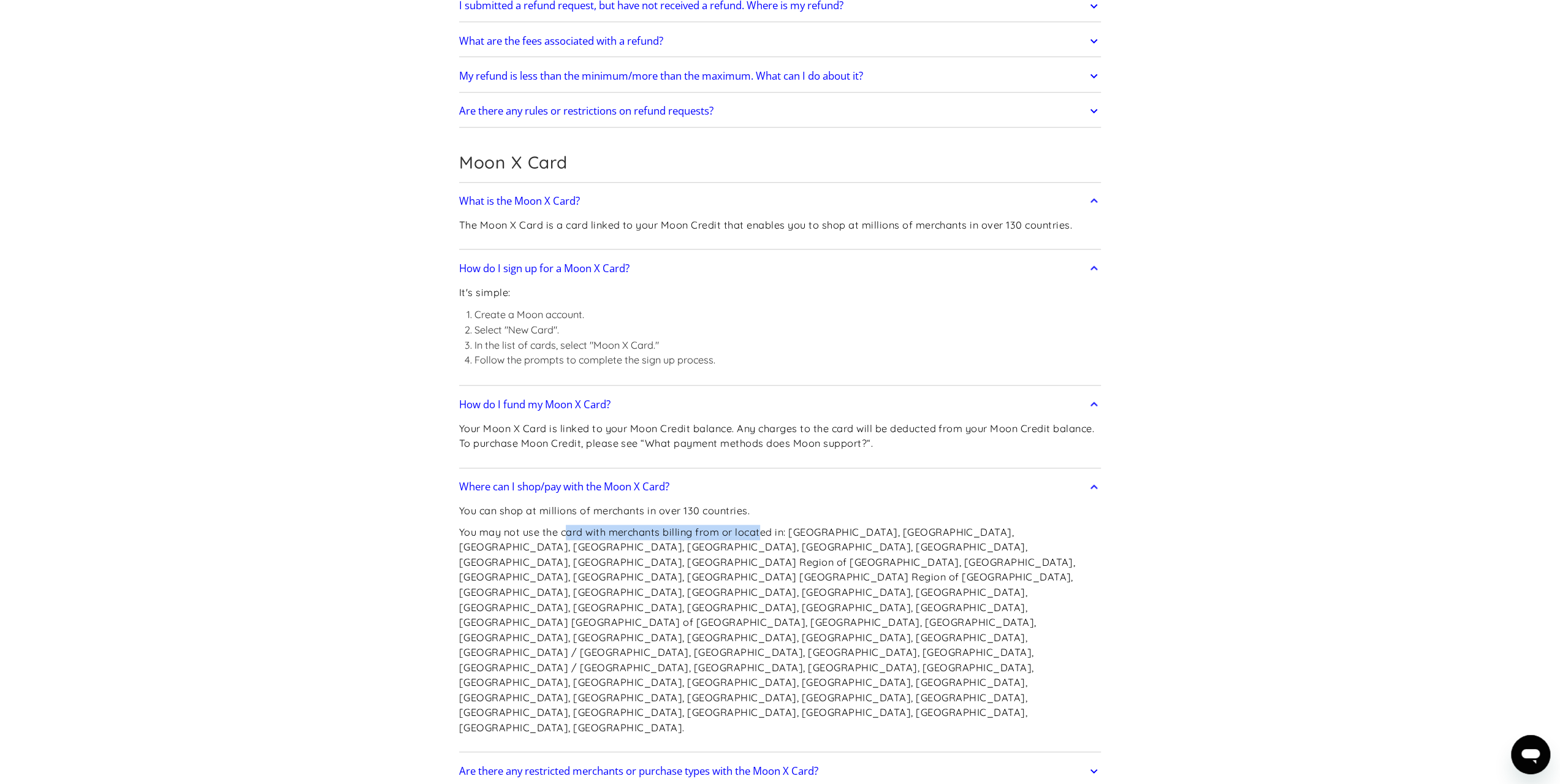
drag, startPoint x: 590, startPoint y: 533, endPoint x: 762, endPoint y: 532, distance: 172.0
click at [762, 532] on p "You may not use the card with merchants billing from or located in: Afghanistan…" at bounding box center [780, 630] width 642 height 211
drag, startPoint x: 752, startPoint y: 528, endPoint x: 863, endPoint y: 533, distance: 111.1
click at [863, 533] on p "You may not use the card with merchants billing from or located in: Afghanistan…" at bounding box center [780, 630] width 642 height 211
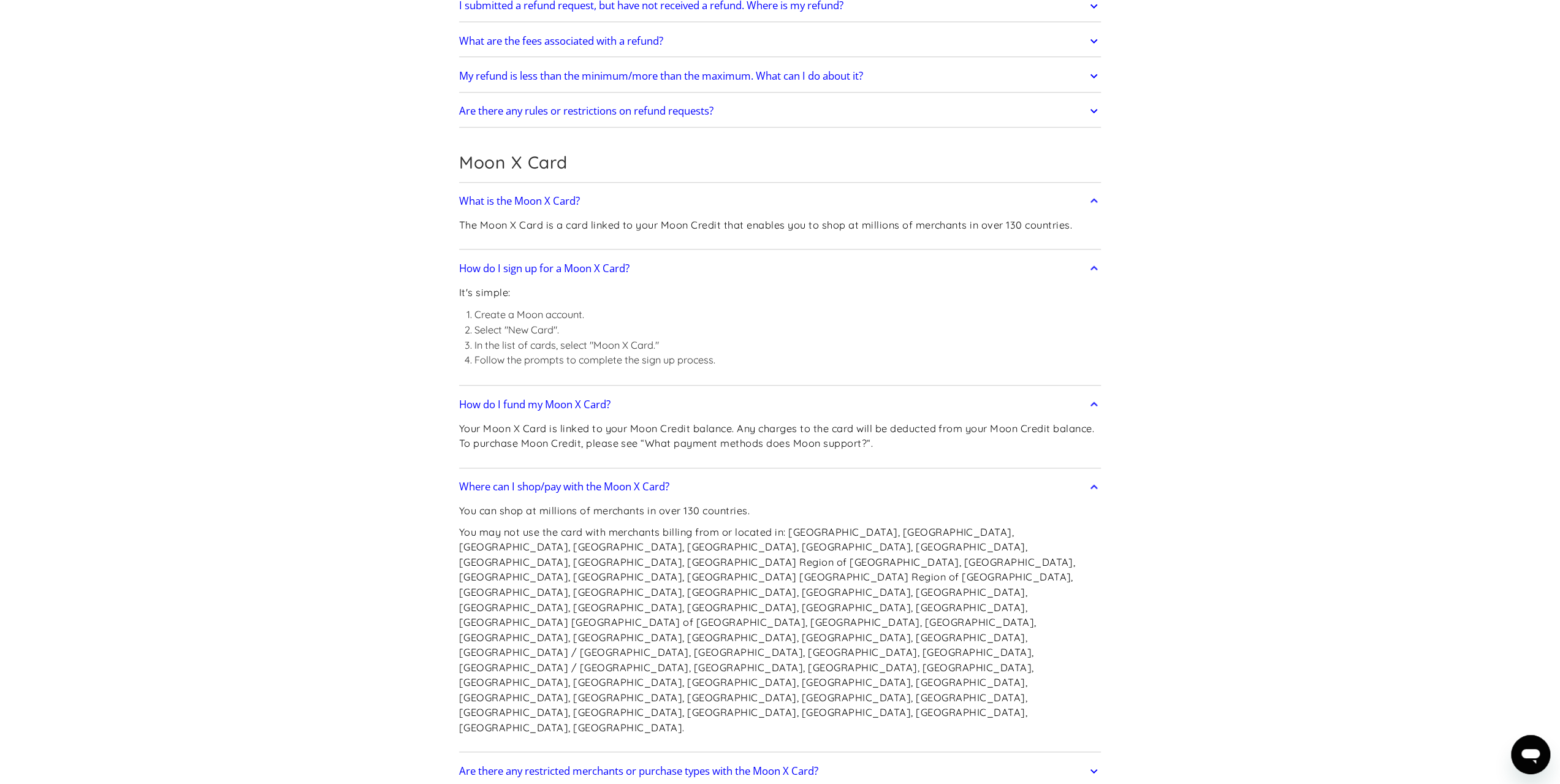
click at [872, 531] on p "You may not use the card with merchants billing from or located in: Afghanistan…" at bounding box center [780, 630] width 642 height 211
drag, startPoint x: 507, startPoint y: 550, endPoint x: 754, endPoint y: 550, distance: 247.0
click at [754, 550] on p "You may not use the card with merchants billing from or located in: Afghanistan…" at bounding box center [780, 630] width 642 height 211
drag, startPoint x: 955, startPoint y: 545, endPoint x: 1008, endPoint y: 545, distance: 53.0
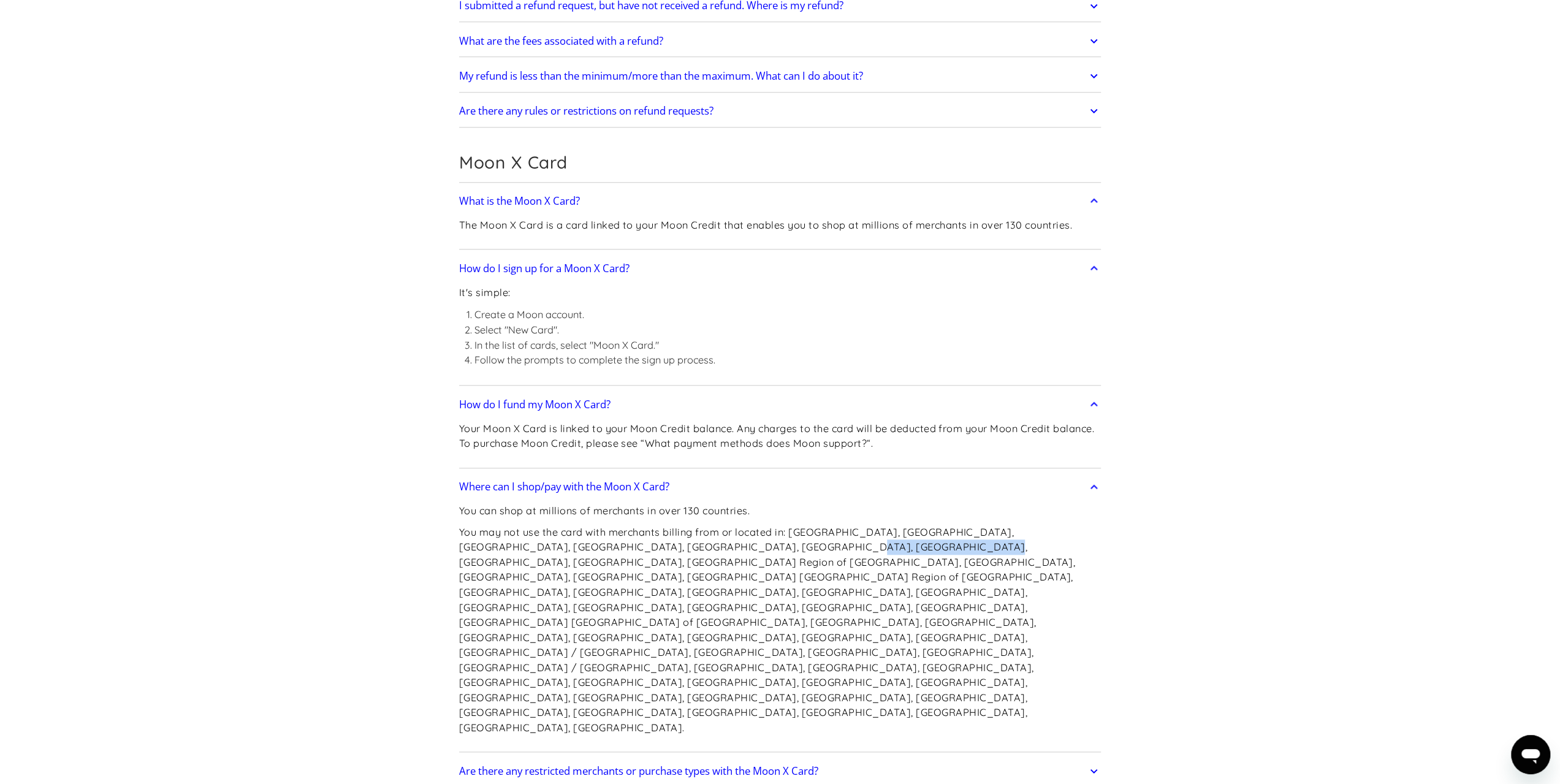
click at [986, 545] on p "You may not use the card with merchants billing from or located in: Afghanistan…" at bounding box center [780, 630] width 642 height 211
click at [1008, 545] on p "You may not use the card with merchants billing from or located in: Afghanistan…" at bounding box center [780, 630] width 642 height 211
drag, startPoint x: 755, startPoint y: 546, endPoint x: 985, endPoint y: 545, distance: 230.0
click at [985, 545] on p "You may not use the card with merchants billing from or located in: Afghanistan…" at bounding box center [780, 630] width 642 height 211
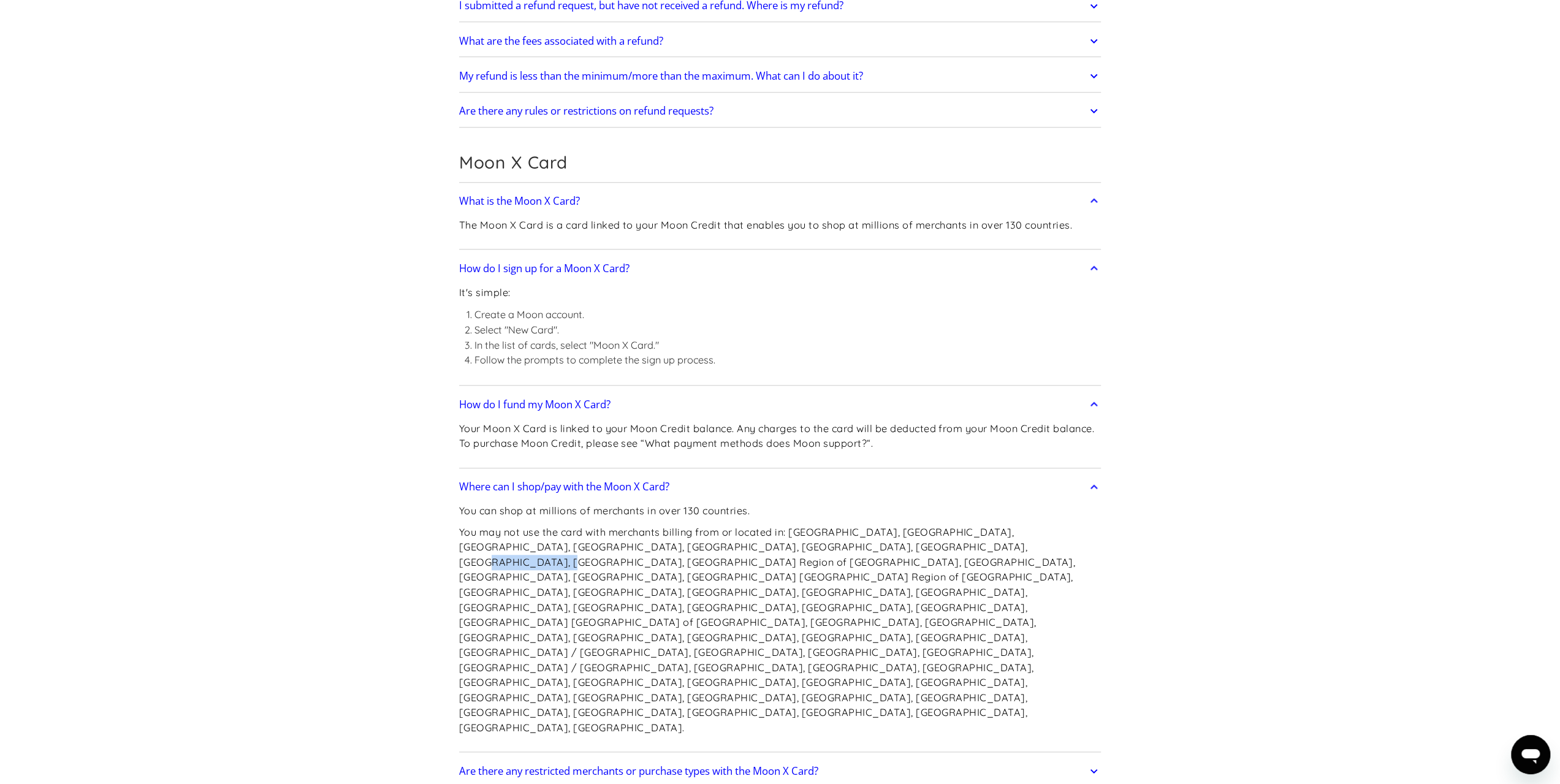
drag, startPoint x: 868, startPoint y: 548, endPoint x: 950, endPoint y: 547, distance: 82.0
click at [940, 548] on p "You may not use the card with merchants billing from or located in: Afghanistan…" at bounding box center [780, 630] width 642 height 211
click at [950, 547] on p "You may not use the card with merchants billing from or located in: Afghanistan…" at bounding box center [780, 630] width 642 height 211
drag, startPoint x: 485, startPoint y: 553, endPoint x: 612, endPoint y: 561, distance: 127.3
click at [584, 561] on p "You may not use the card with merchants billing from or located in: Afghanistan…" at bounding box center [780, 630] width 642 height 211
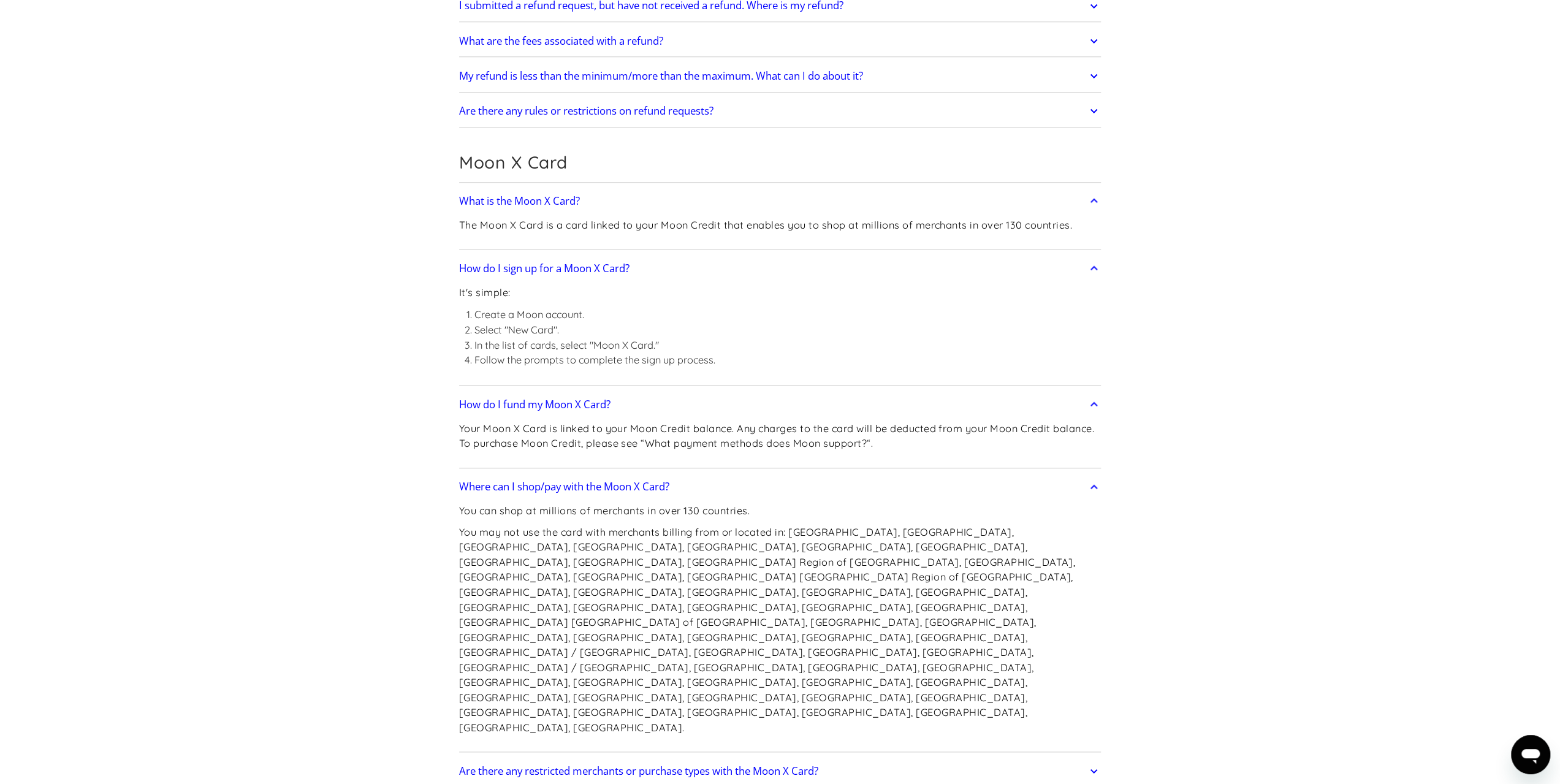
click at [618, 562] on p "You may not use the card with merchants billing from or located in: Afghanistan…" at bounding box center [780, 630] width 642 height 211
drag, startPoint x: 754, startPoint y: 553, endPoint x: 862, endPoint y: 562, distance: 108.4
click at [861, 562] on p "You may not use the card with merchants billing from or located in: Afghanistan…" at bounding box center [780, 630] width 642 height 211
click at [862, 562] on p "You may not use the card with merchants billing from or located in: Afghanistan…" at bounding box center [780, 630] width 642 height 211
drag, startPoint x: 794, startPoint y: 563, endPoint x: 895, endPoint y: 562, distance: 101.0
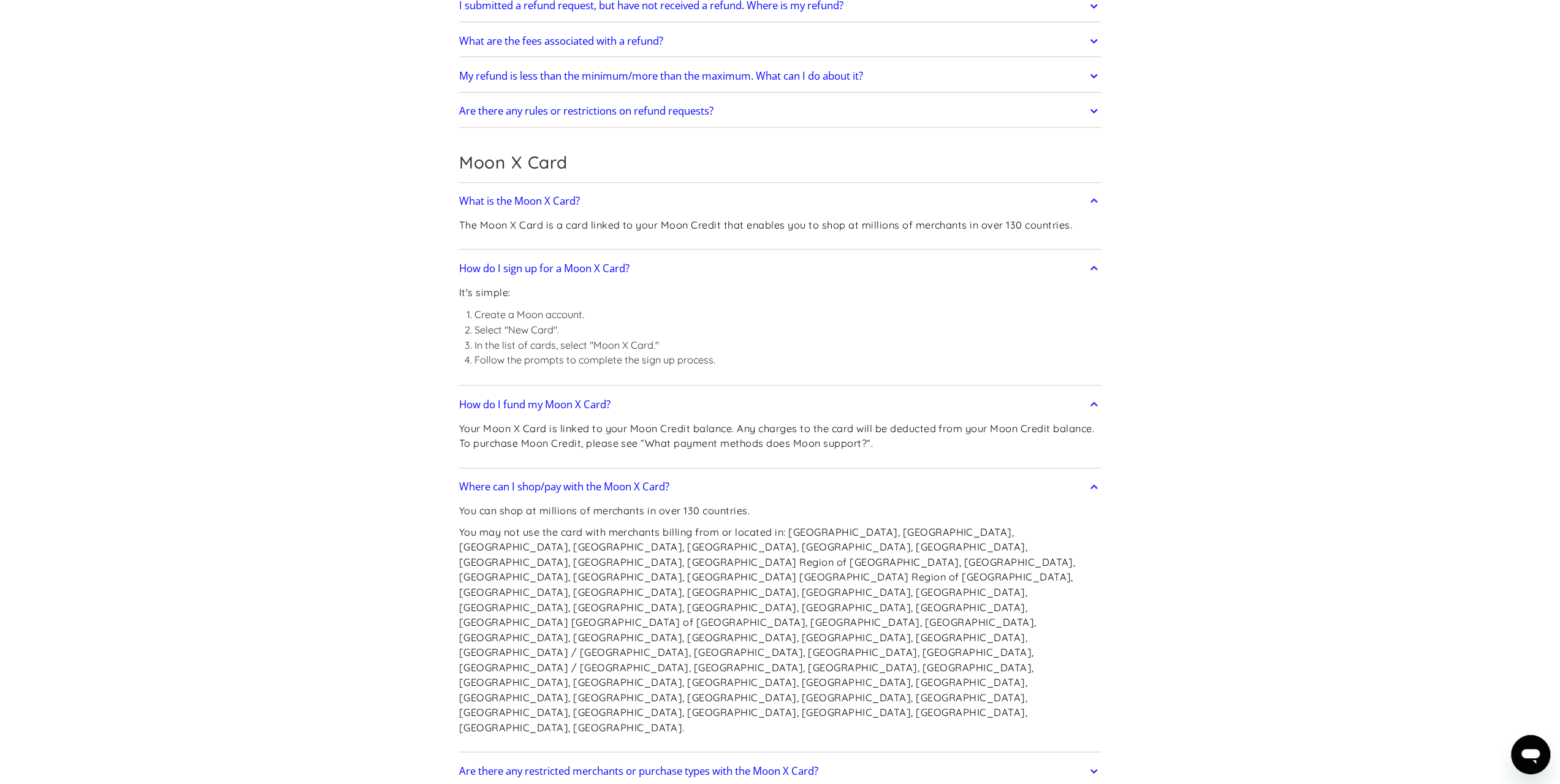
click at [895, 562] on p "You may not use the card with merchants billing from or located in: Afghanistan…" at bounding box center [780, 630] width 642 height 211
click at [913, 561] on p "You may not use the card with merchants billing from or located in: Afghanistan…" at bounding box center [780, 630] width 642 height 211
drag, startPoint x: 927, startPoint y: 560, endPoint x: 1012, endPoint y: 563, distance: 85.1
click at [1008, 563] on p "You may not use the card with merchants billing from or located in: Afghanistan…" at bounding box center [780, 630] width 642 height 211
click at [1013, 563] on p "You may not use the card with merchants billing from or located in: Afghanistan…" at bounding box center [780, 630] width 642 height 211
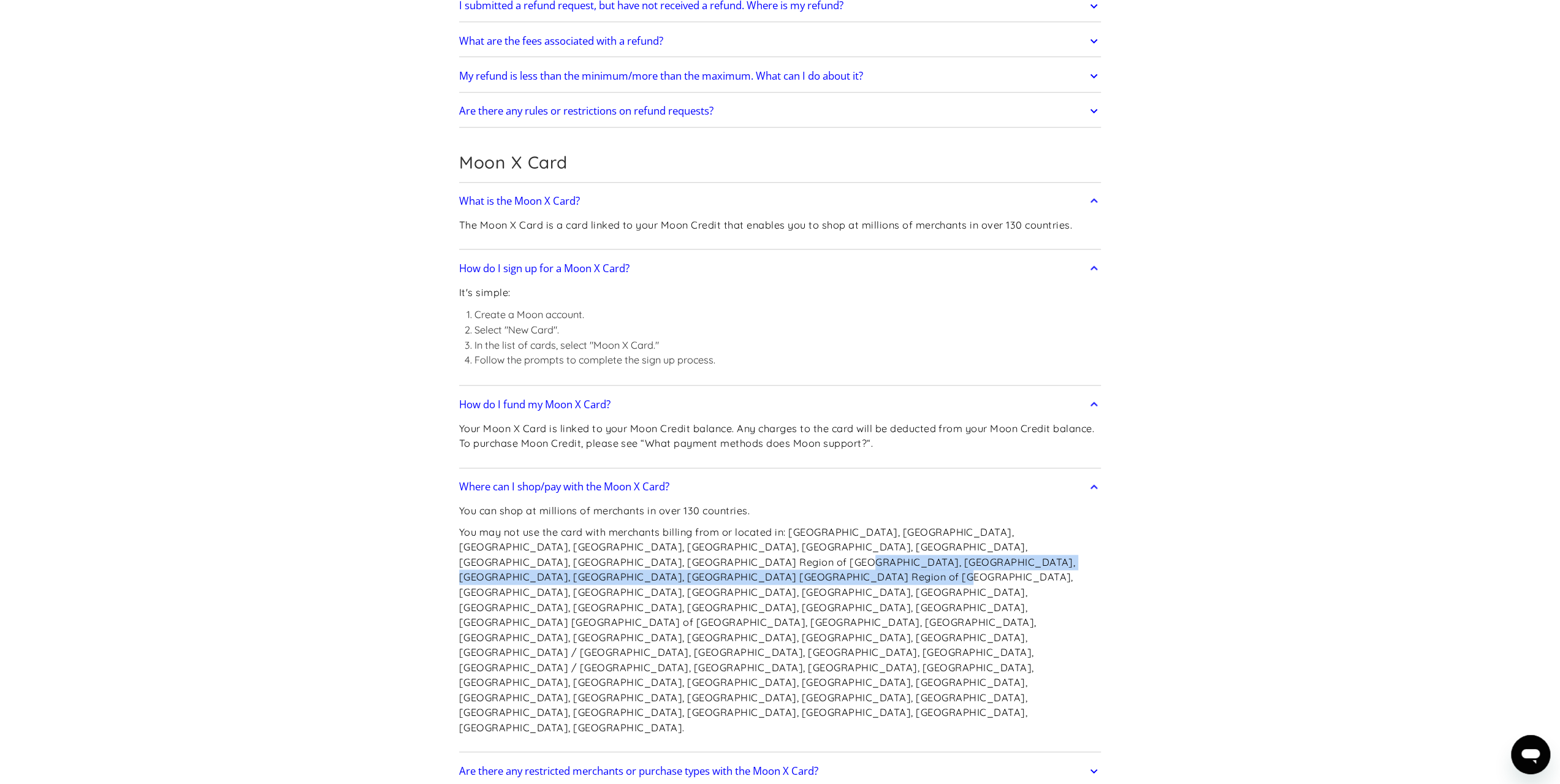
drag, startPoint x: 511, startPoint y: 564, endPoint x: 621, endPoint y: 561, distance: 110.0
click at [604, 563] on p "You may not use the card with merchants billing from or located in: Afghanistan…" at bounding box center [780, 630] width 642 height 211
click at [621, 561] on p "You may not use the card with merchants billing from or located in: Afghanistan…" at bounding box center [780, 630] width 642 height 211
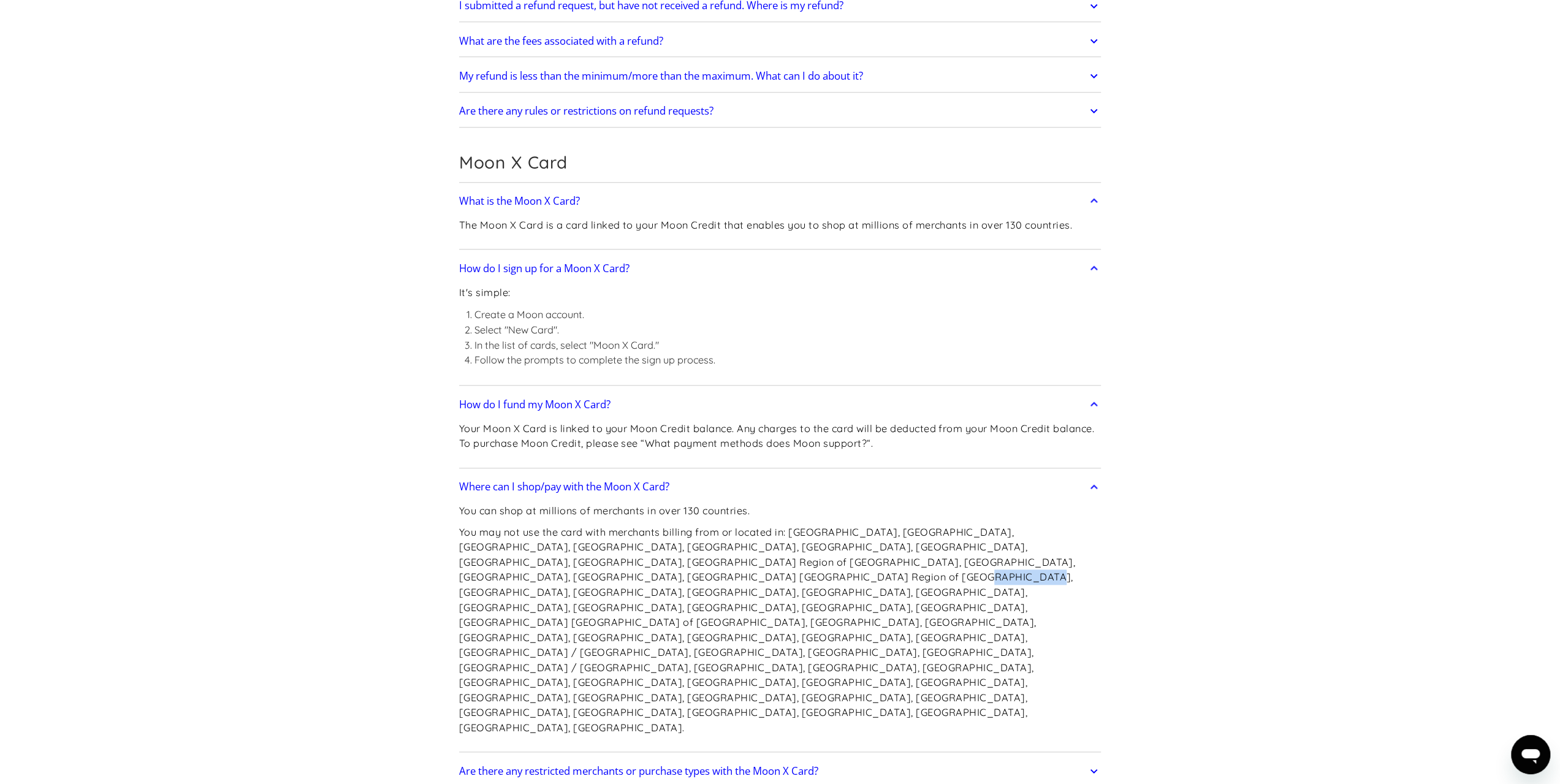
drag, startPoint x: 535, startPoint y: 572, endPoint x: 621, endPoint y: 571, distance: 86.0
click at [621, 571] on p "You may not use the card with merchants billing from or located in: Afghanistan…" at bounding box center [780, 630] width 642 height 211
click at [622, 571] on p "You may not use the card with merchants billing from or located in: Afghanistan…" at bounding box center [780, 630] width 642 height 211
drag, startPoint x: 534, startPoint y: 571, endPoint x: 677, endPoint y: 570, distance: 143.0
click at [660, 571] on p "You may not use the card with merchants billing from or located in: Afghanistan…" at bounding box center [780, 630] width 642 height 211
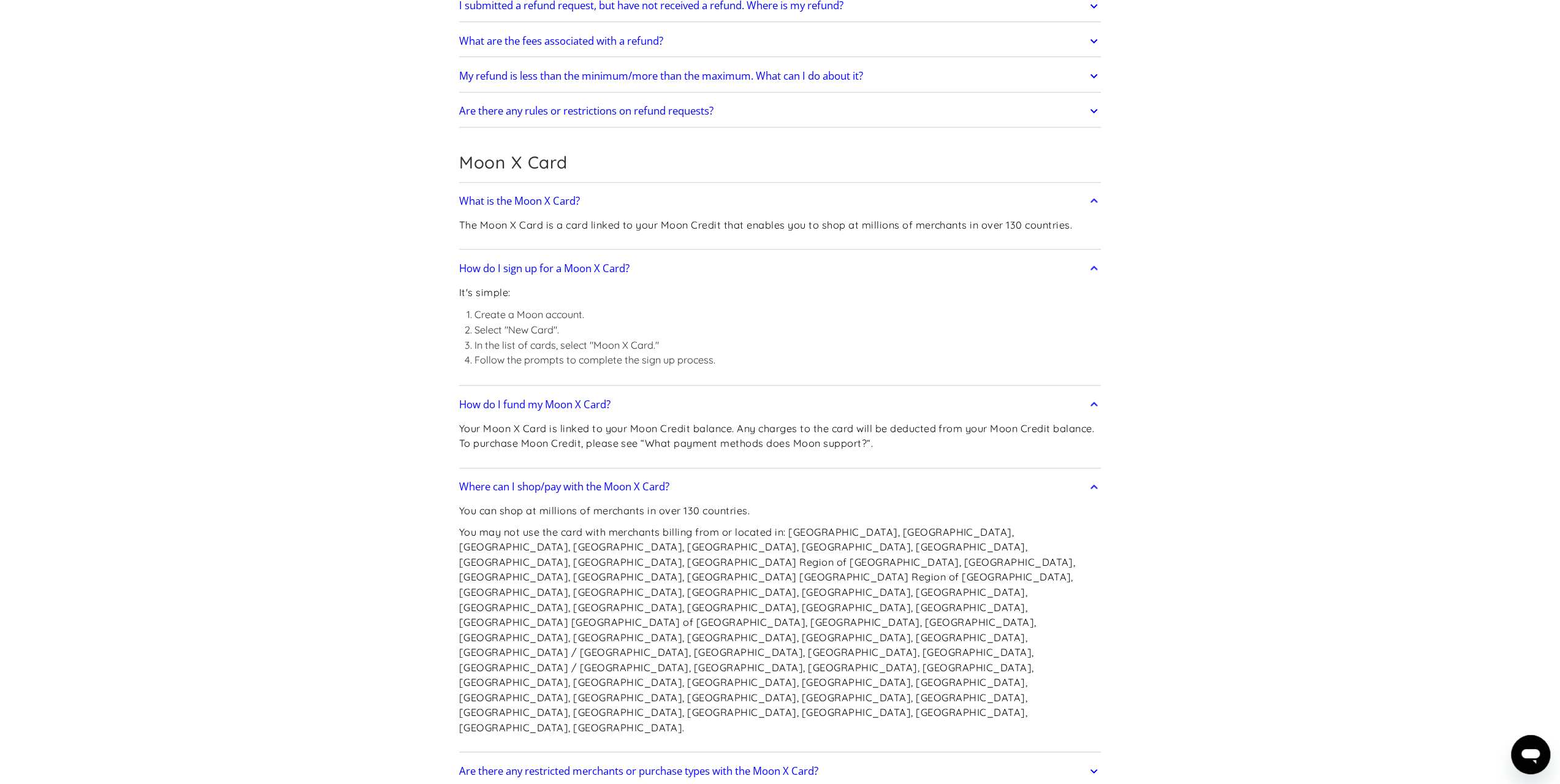
click at [677, 570] on p "You may not use the card with merchants billing from or located in: Afghanistan…" at bounding box center [780, 630] width 642 height 211
drag, startPoint x: 603, startPoint y: 577, endPoint x: 720, endPoint y: 574, distance: 117.0
click at [714, 576] on p "You may not use the card with merchants billing from or located in: Afghanistan…" at bounding box center [780, 630] width 642 height 211
click at [723, 574] on p "You may not use the card with merchants billing from or located in: Afghanistan…" at bounding box center [780, 630] width 642 height 211
drag, startPoint x: 765, startPoint y: 578, endPoint x: 900, endPoint y: 577, distance: 135.0
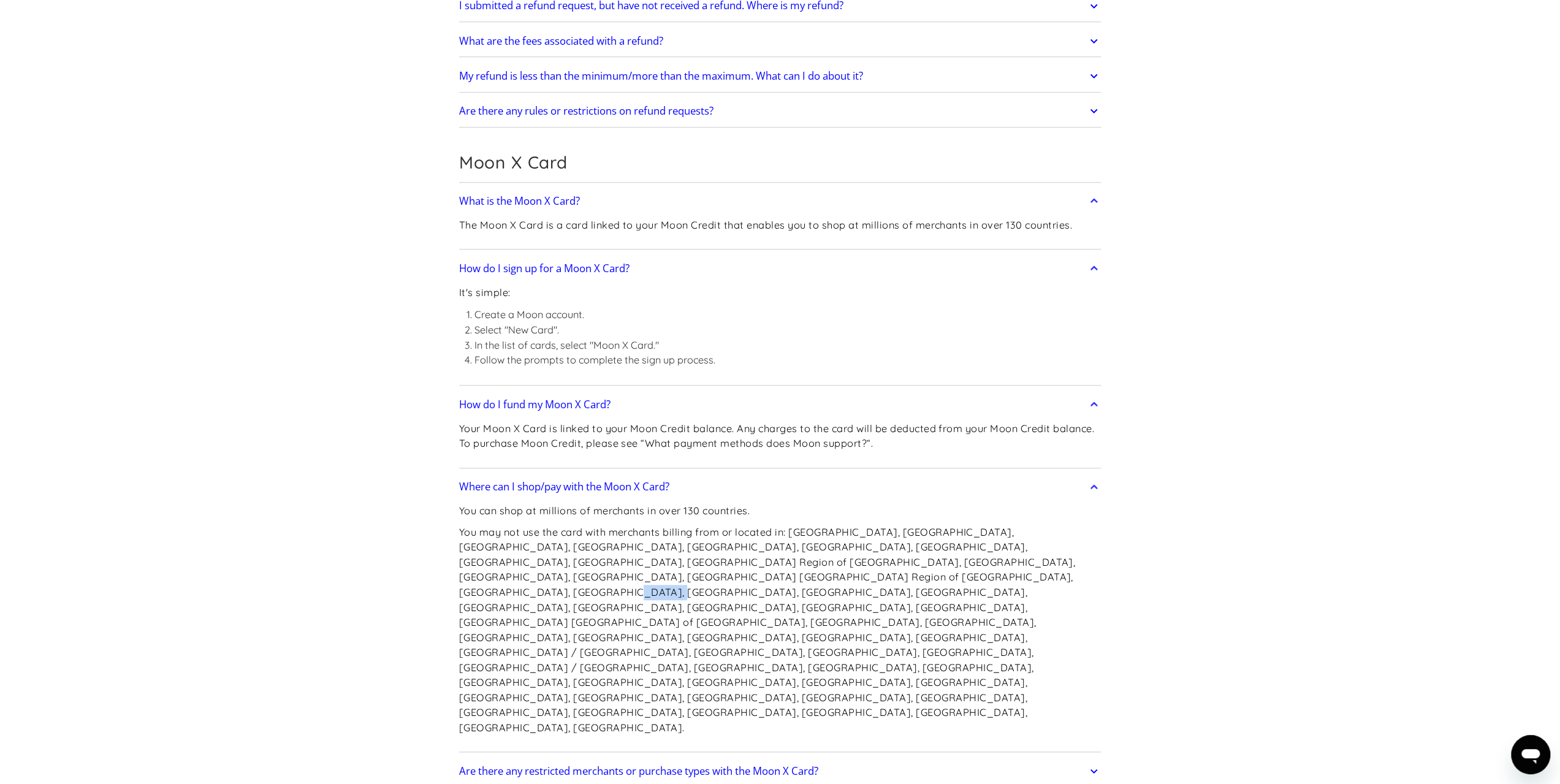
click at [893, 578] on p "You may not use the card with merchants billing from or located in: Afghanistan…" at bounding box center [780, 630] width 642 height 211
click at [920, 574] on p "You may not use the card with merchants billing from or located in: Afghanistan…" at bounding box center [780, 630] width 642 height 211
drag, startPoint x: 827, startPoint y: 574, endPoint x: 948, endPoint y: 572, distance: 121.0
click at [942, 574] on p "You may not use the card with merchants billing from or located in: Afghanistan…" at bounding box center [780, 630] width 642 height 211
click at [949, 572] on p "You may not use the card with merchants billing from or located in: Afghanistan…" at bounding box center [780, 630] width 642 height 211
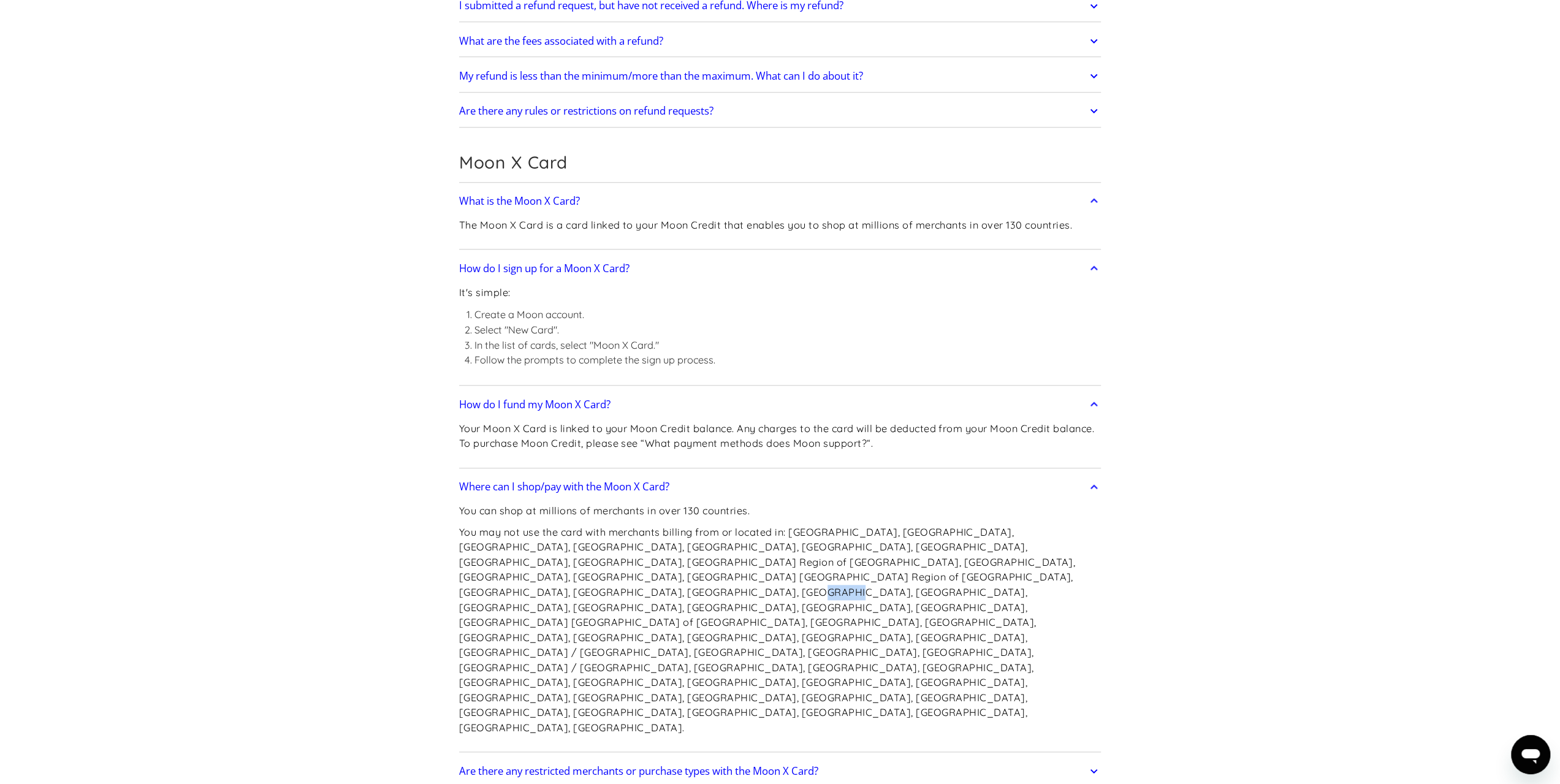
drag, startPoint x: 901, startPoint y: 570, endPoint x: 966, endPoint y: 568, distance: 65.0
click at [965, 568] on p "You may not use the card with merchants billing from or located in: Afghanistan…" at bounding box center [780, 630] width 642 height 211
click at [966, 568] on p "You may not use the card with merchants billing from or located in: Afghanistan…" at bounding box center [780, 630] width 642 height 211
drag, startPoint x: 784, startPoint y: 594, endPoint x: 912, endPoint y: 594, distance: 128.0
click at [904, 594] on p "You may not use the card with merchants billing from or located in: Afghanistan…" at bounding box center [780, 630] width 642 height 211
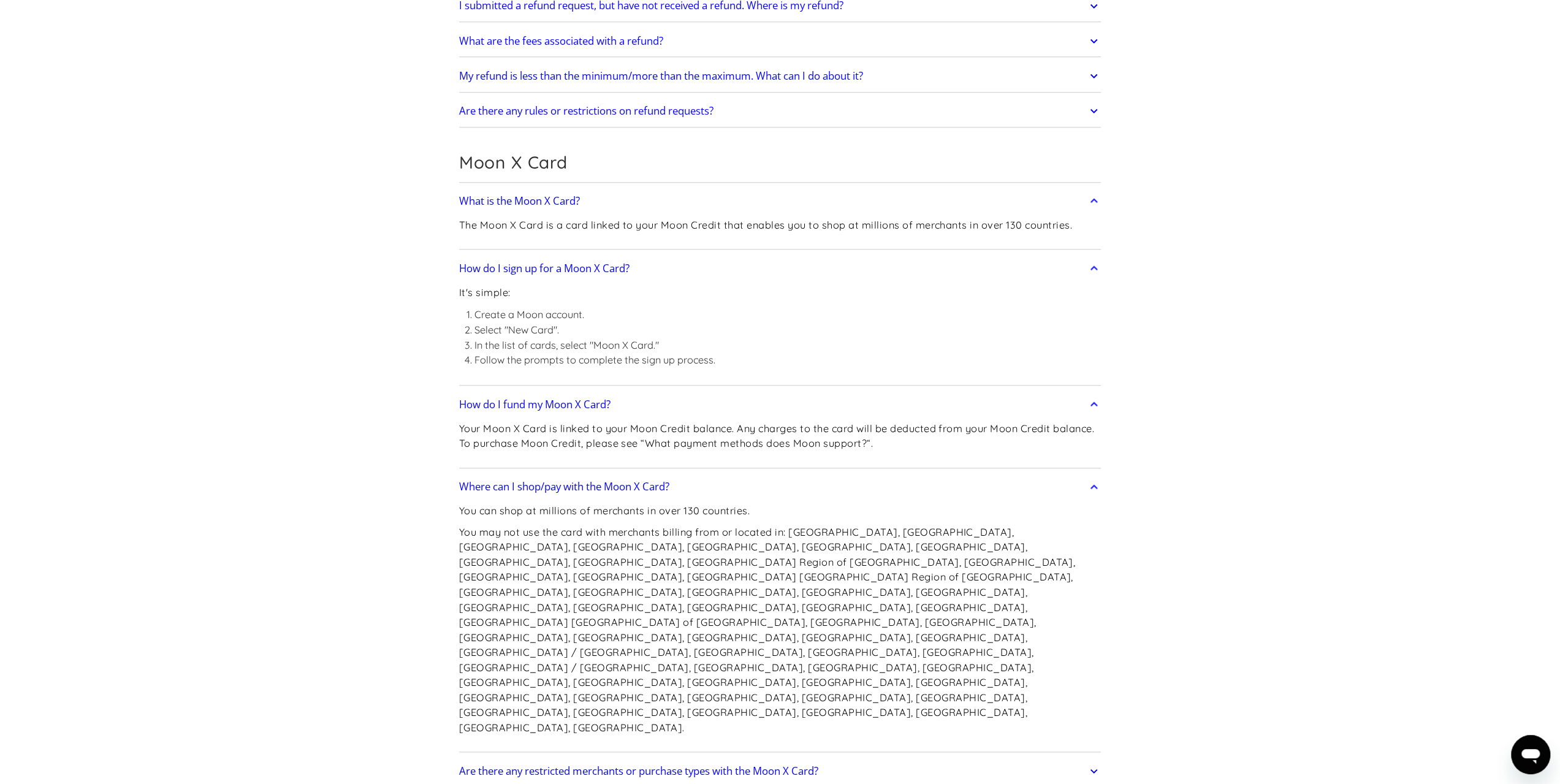
click at [912, 594] on p "You may not use the card with merchants billing from or located in: Afghanistan…" at bounding box center [780, 630] width 642 height 211
drag, startPoint x: 492, startPoint y: 617, endPoint x: 591, endPoint y: 619, distance: 99.0
click at [585, 619] on p "You may not use the card with merchants billing from or located in: Afghanistan…" at bounding box center [780, 630] width 642 height 211
click at [591, 619] on p "You may not use the card with merchants billing from or located in: Afghanistan…" at bounding box center [780, 630] width 642 height 211
drag, startPoint x: 664, startPoint y: 578, endPoint x: 767, endPoint y: 576, distance: 103.0
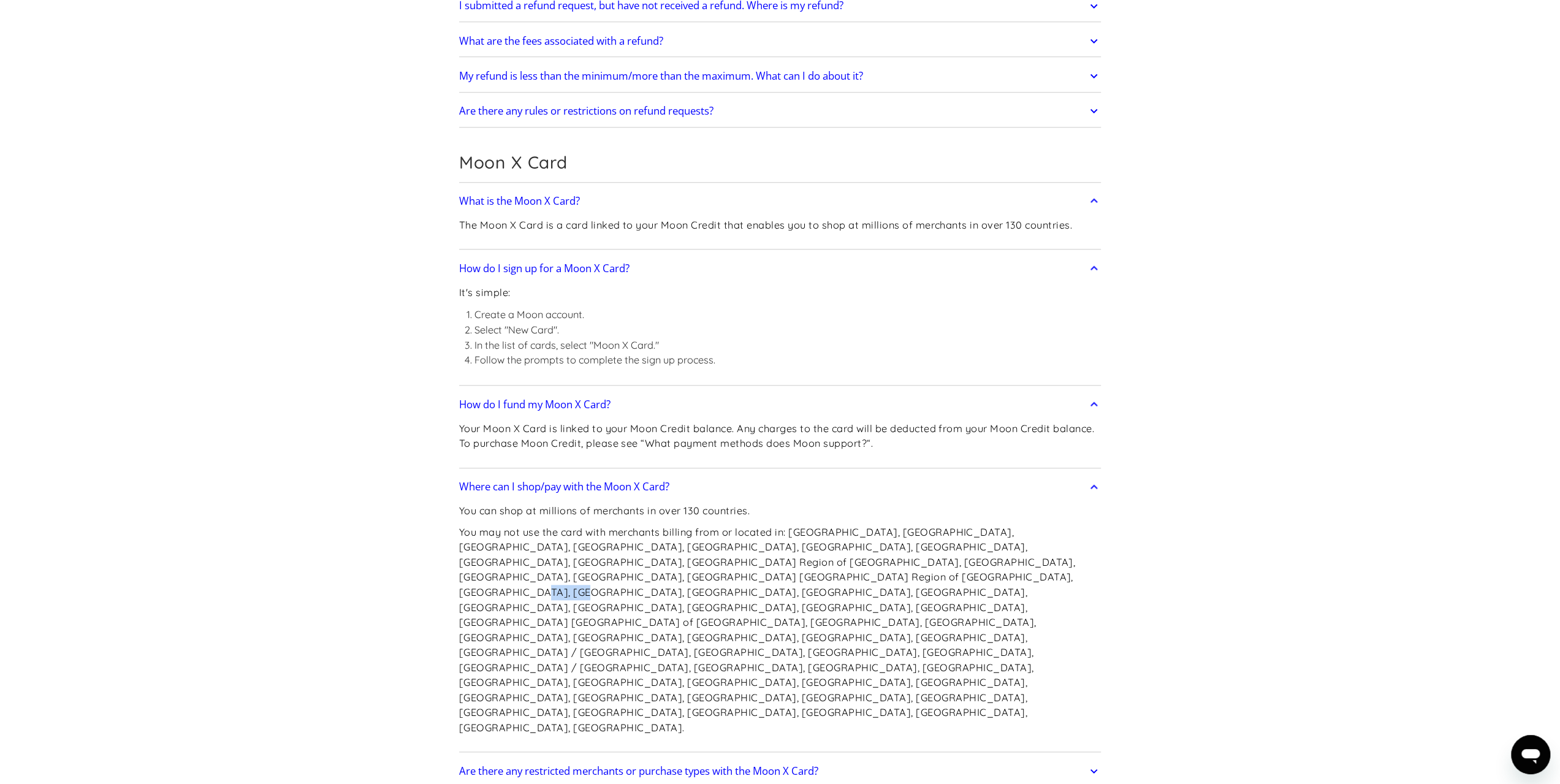
click at [763, 577] on p "You may not use the card with merchants billing from or located in: Afghanistan…" at bounding box center [780, 630] width 642 height 211
click at [769, 576] on p "You may not use the card with merchants billing from or located in: Afghanistan…" at bounding box center [780, 630] width 642 height 211
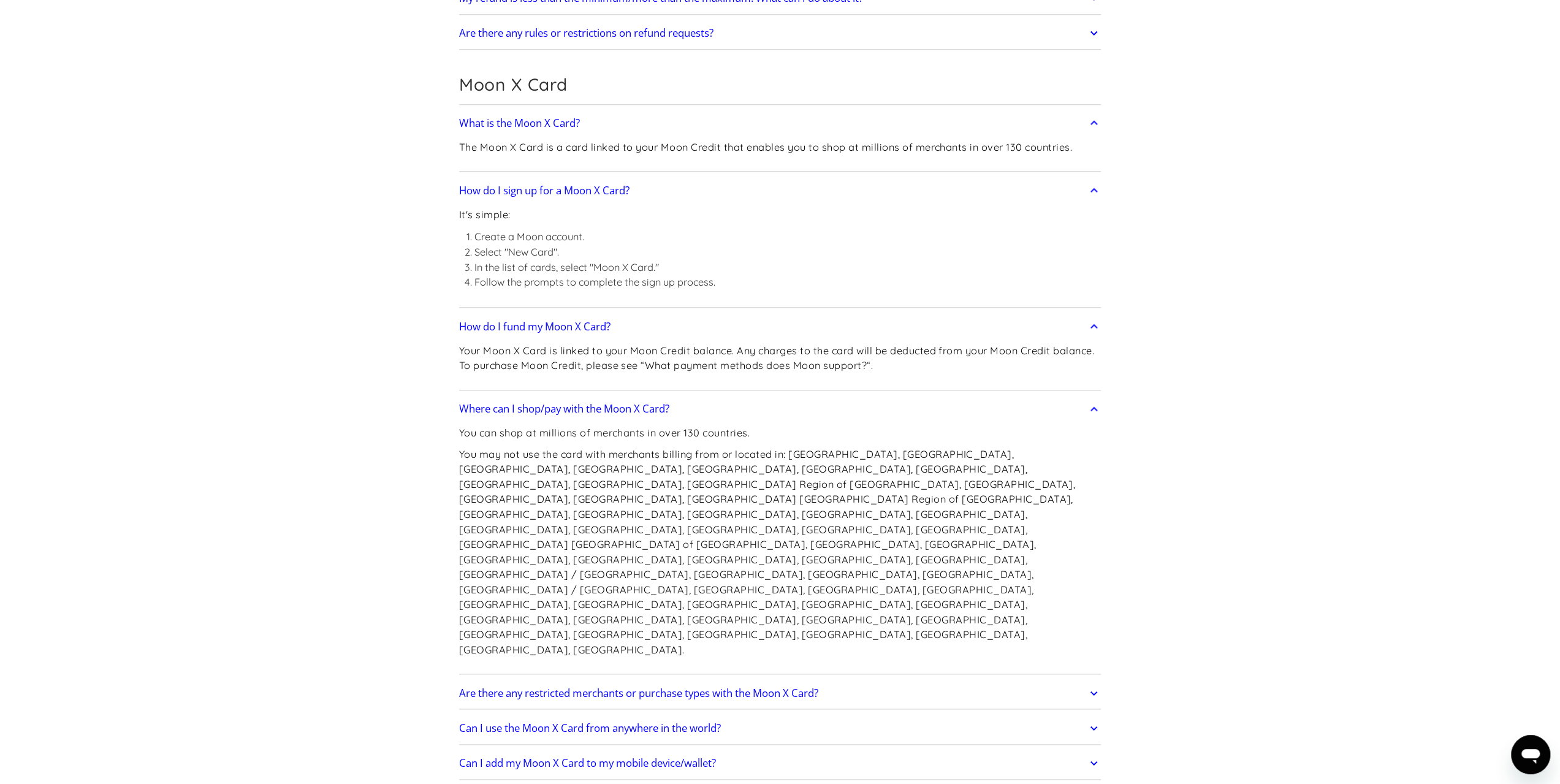
scroll to position [1287, 0]
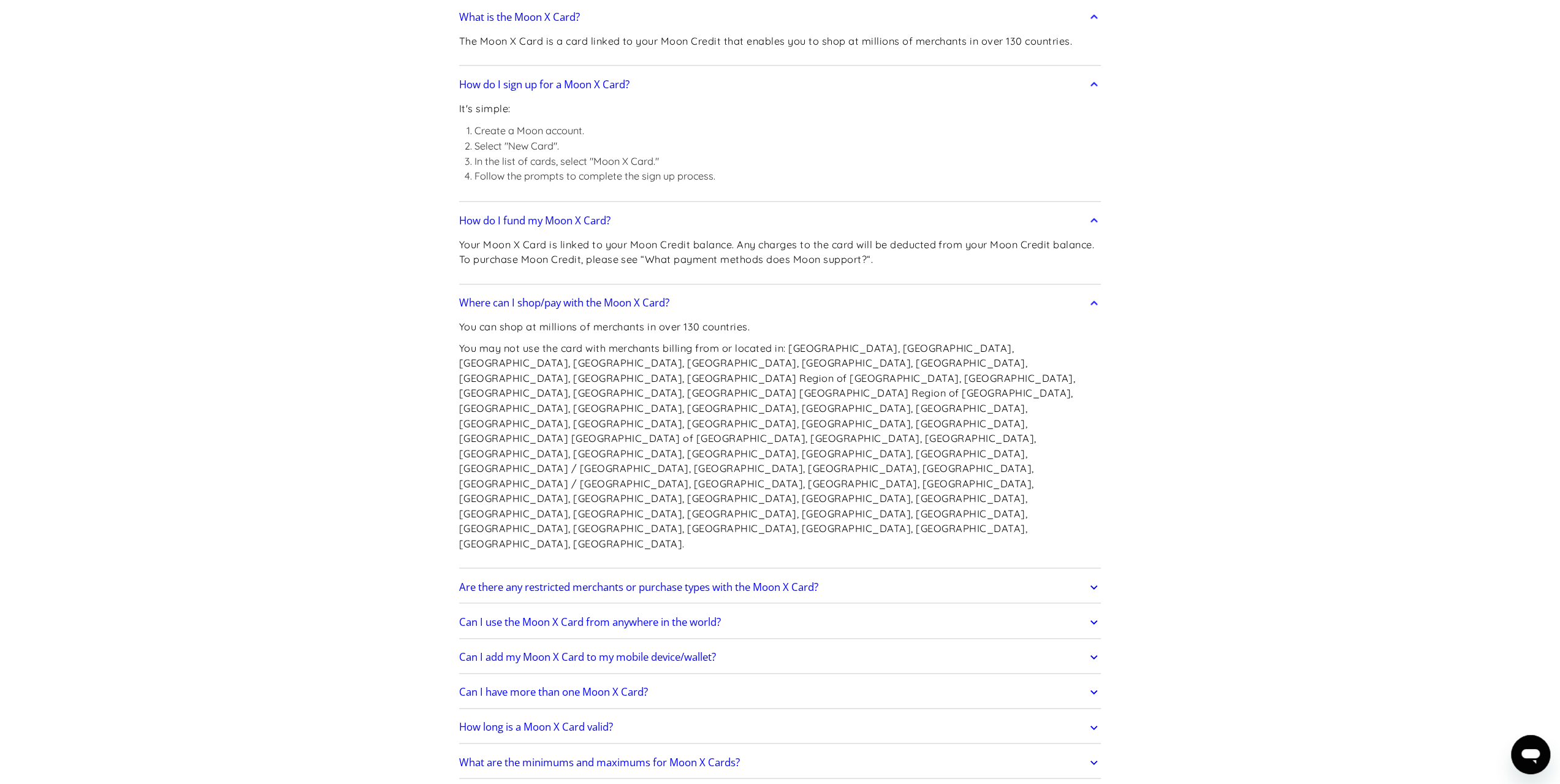
click at [786, 581] on h2 "Are there any restricted merchants or purchase types with the Moon X Card?" at bounding box center [639, 587] width 359 height 12
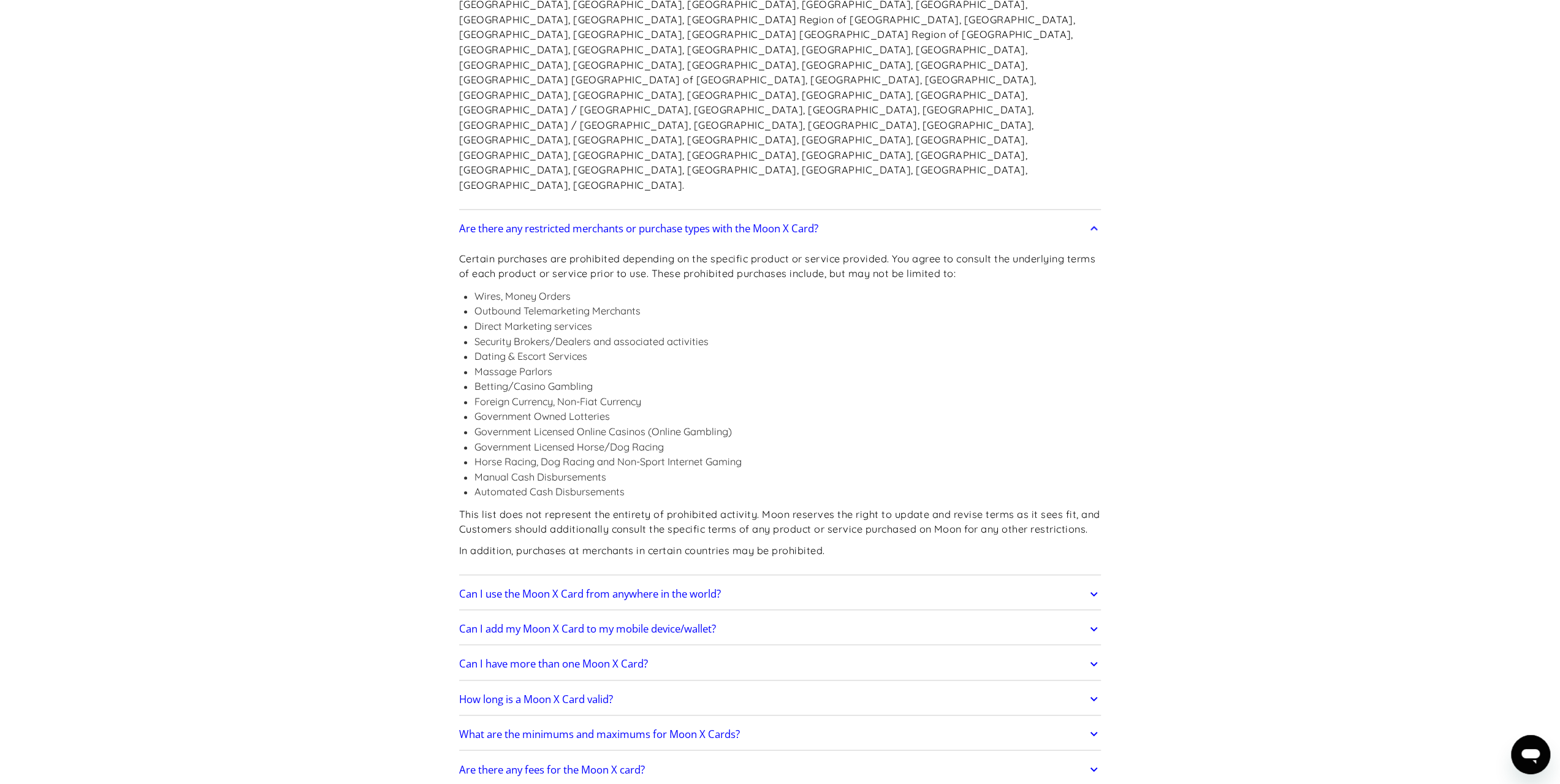
scroll to position [1655, 0]
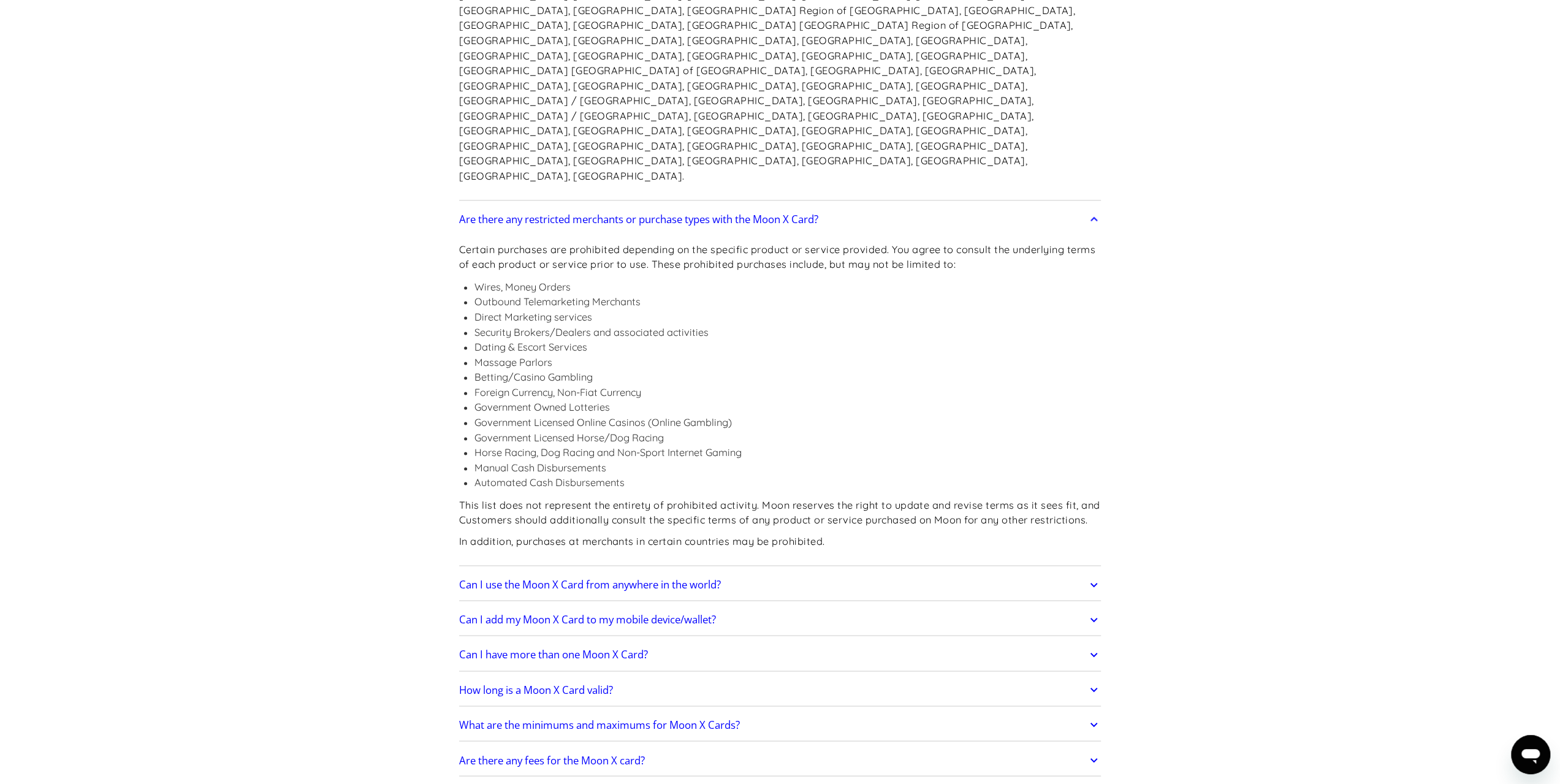
click at [677, 579] on h2 "Can I use the Moon X Card from anywhere in the world?" at bounding box center [590, 585] width 262 height 12
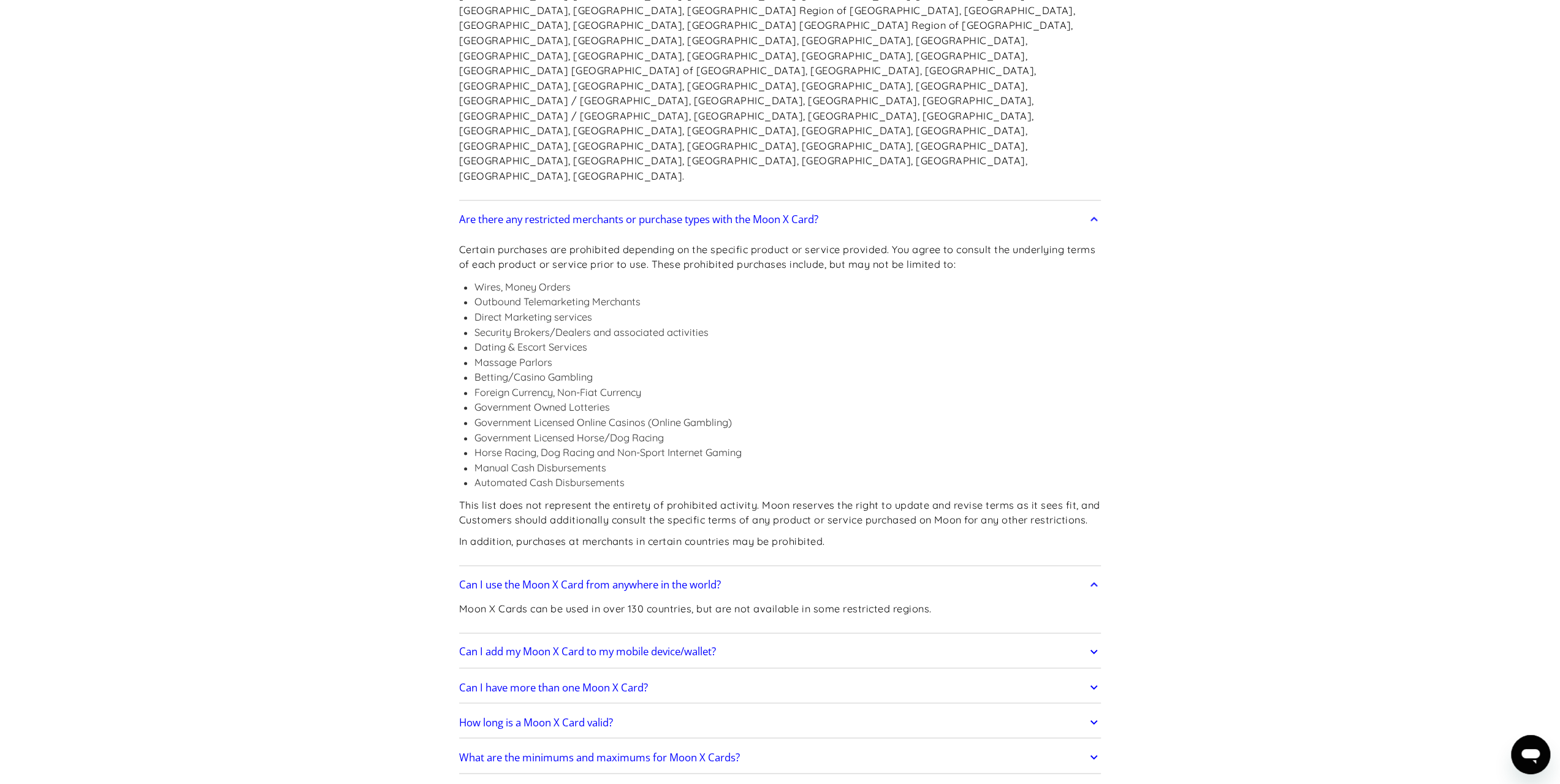
click at [645, 681] on h2 "Can I have more than one Moon X Card?" at bounding box center [553, 687] width 189 height 12
click at [684, 741] on link "How long is a Moon X Card valid?" at bounding box center [780, 754] width 642 height 26
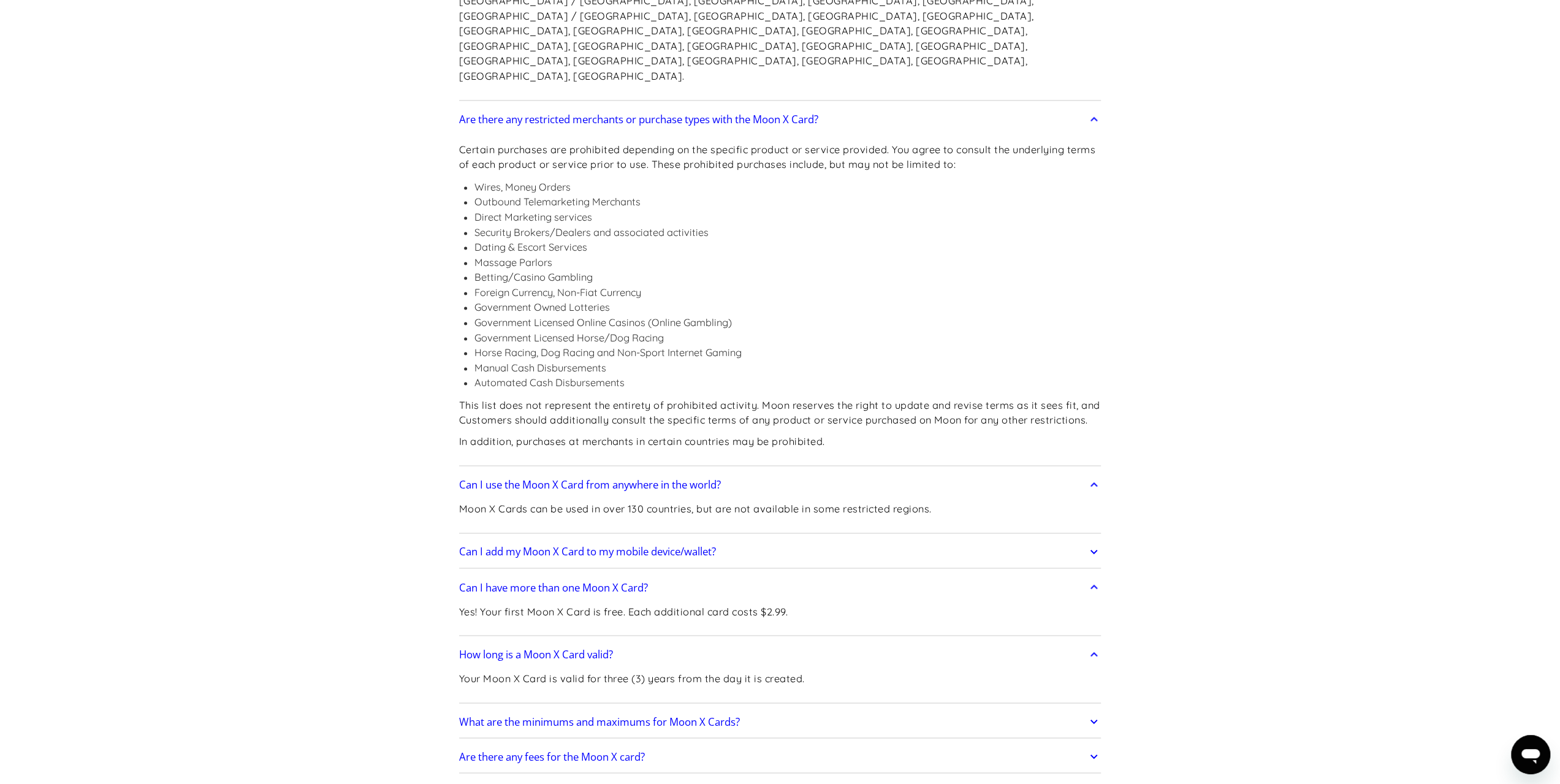
scroll to position [1777, 0]
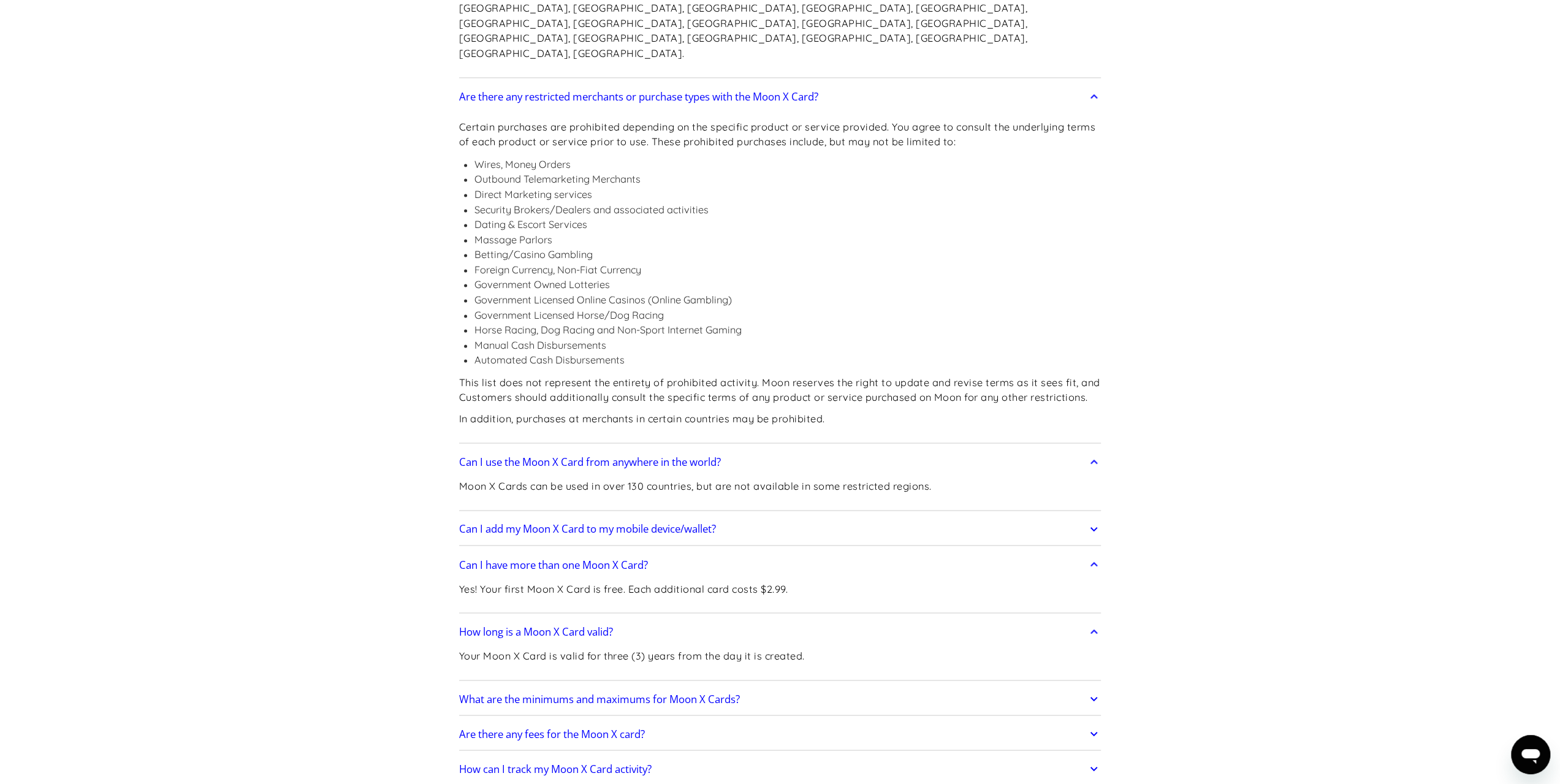
click at [698, 692] on h2 "What are the minimums and maximums for Moon X Cards?" at bounding box center [599, 699] width 281 height 12
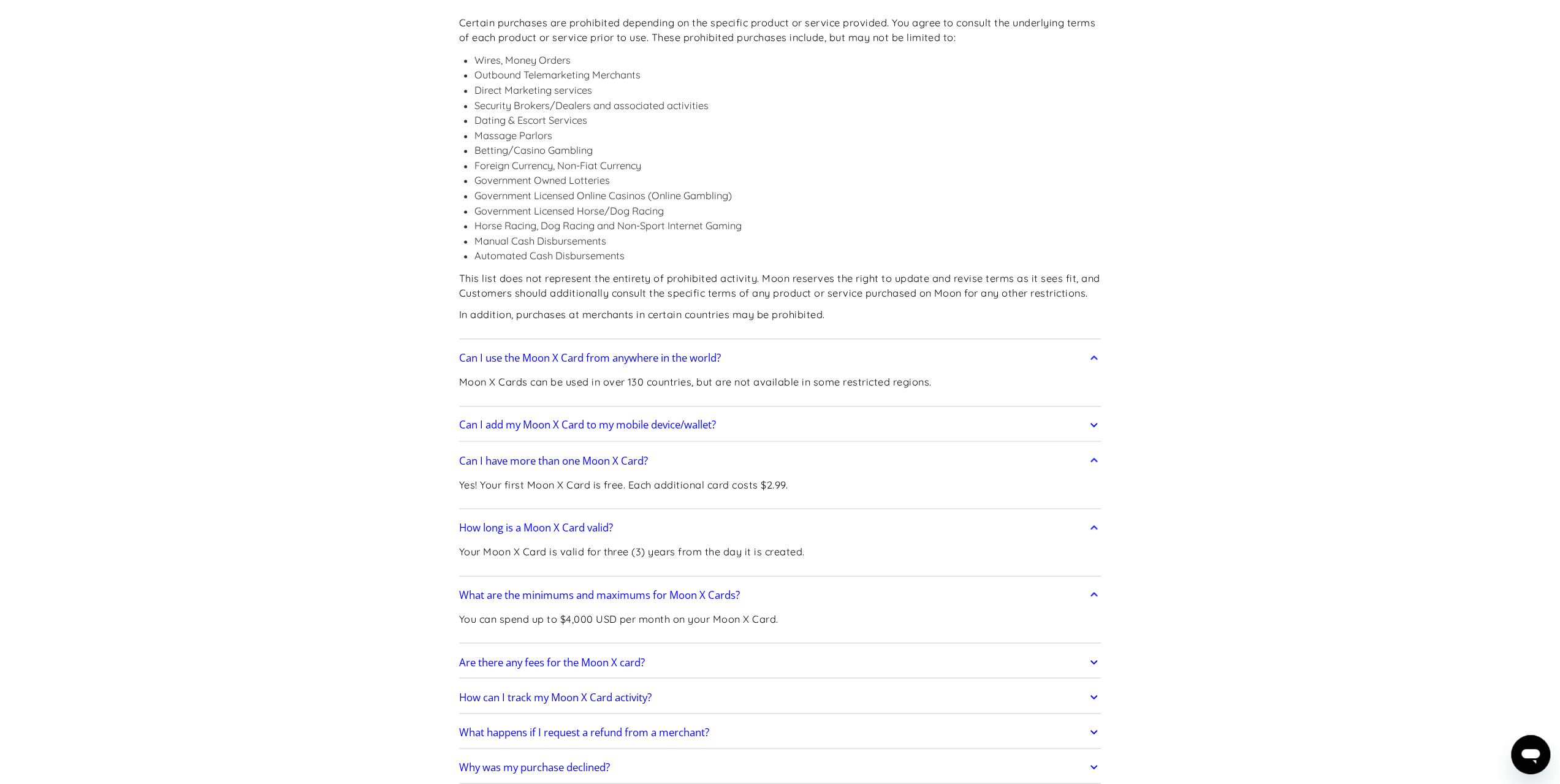
scroll to position [1899, 0]
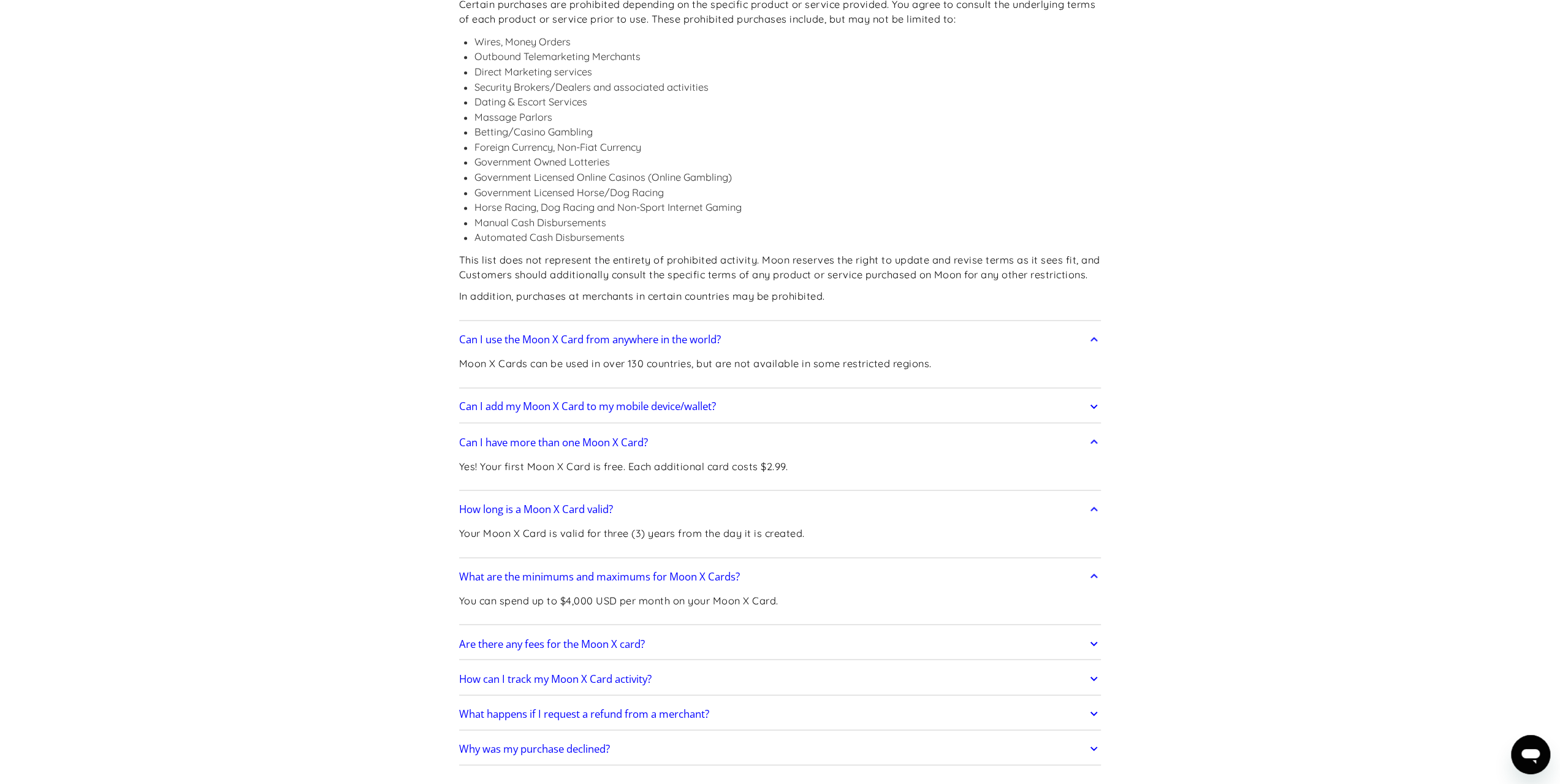
click at [594, 637] on h2 "Are there any fees for the Moon X card?" at bounding box center [552, 643] width 186 height 12
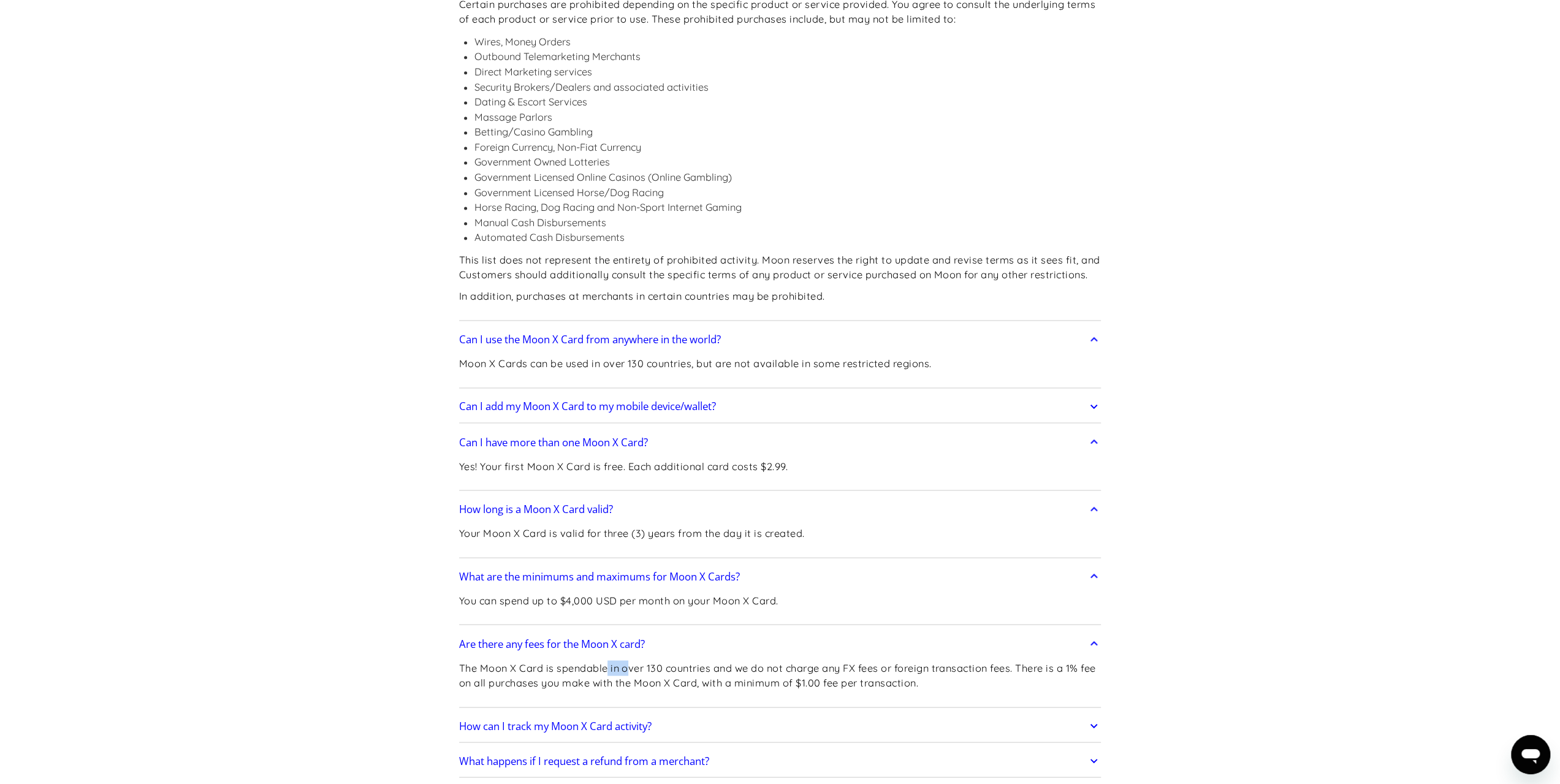
drag, startPoint x: 610, startPoint y: 559, endPoint x: 710, endPoint y: 563, distance: 100.1
click at [693, 660] on p "The Moon X Card is spendable in over 130 countries and we do not charge any FX …" at bounding box center [780, 675] width 642 height 30
click at [712, 660] on p "The Moon X Card is spendable in over 130 countries and we do not charge any FX …" at bounding box center [780, 675] width 642 height 30
drag, startPoint x: 810, startPoint y: 560, endPoint x: 878, endPoint y: 560, distance: 68.0
click at [869, 660] on p "The Moon X Card is spendable in over 130 countries and we do not charge any FX …" at bounding box center [780, 675] width 642 height 30
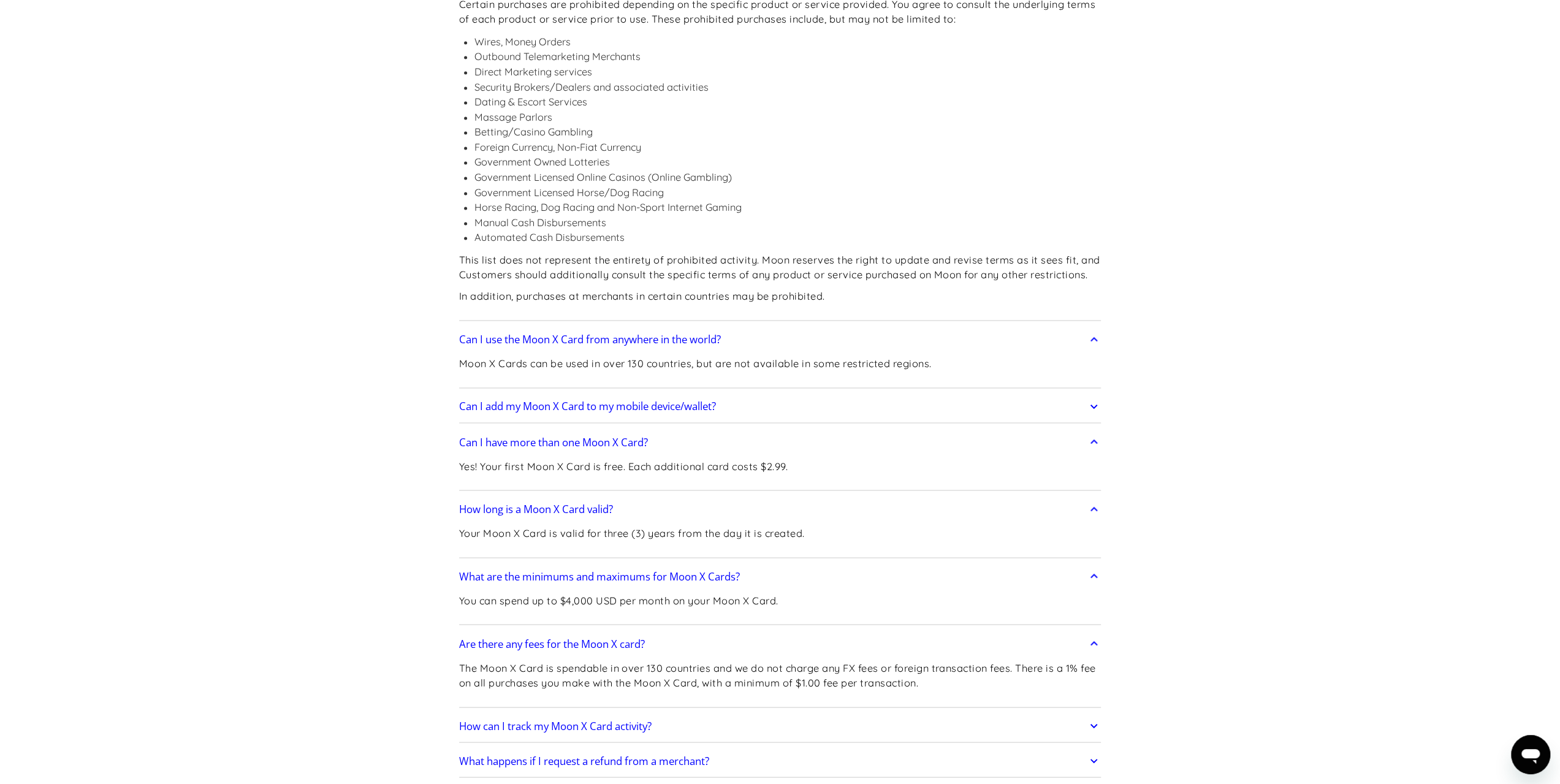
click at [884, 660] on p "The Moon X Card is spendable in over 130 countries and we do not charge any FX …" at bounding box center [780, 675] width 642 height 30
drag, startPoint x: 890, startPoint y: 553, endPoint x: 958, endPoint y: 559, distance: 68.3
click at [955, 660] on p "The Moon X Card is spendable in over 130 countries and we do not charge any FX …" at bounding box center [780, 675] width 642 height 30
click at [958, 660] on p "The Moon X Card is spendable in over 130 countries and we do not charge any FX …" at bounding box center [780, 675] width 642 height 30
drag, startPoint x: 504, startPoint y: 568, endPoint x: 589, endPoint y: 568, distance: 85.0
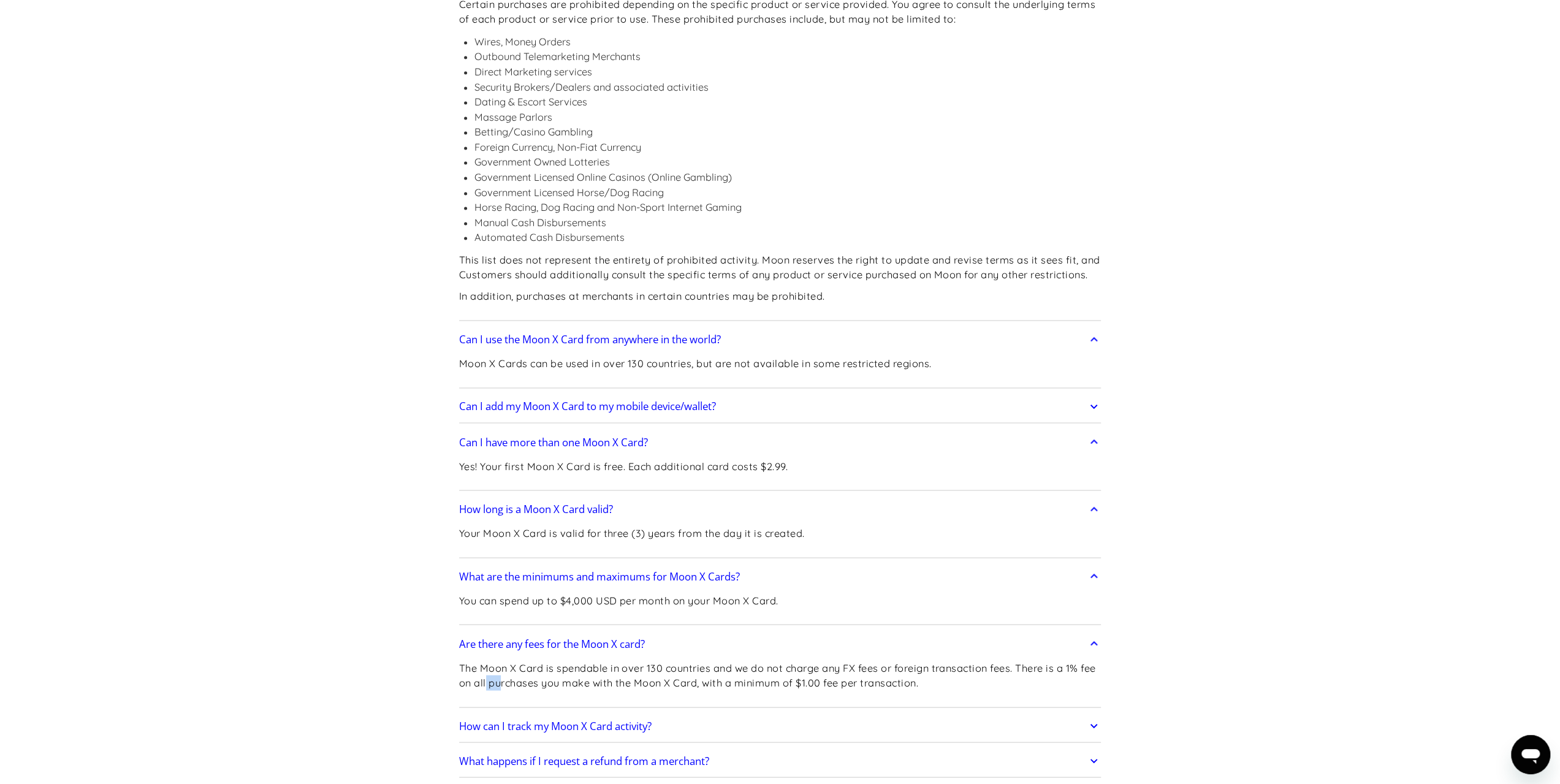
click at [576, 660] on p "The Moon X Card is spendable in over 130 countries and we do not charge any FX …" at bounding box center [780, 675] width 642 height 30
click at [607, 660] on p "The Moon X Card is spendable in over 130 countries and we do not charge any FX …" at bounding box center [780, 675] width 642 height 30
drag, startPoint x: 501, startPoint y: 571, endPoint x: 584, endPoint y: 571, distance: 83.0
click at [560, 660] on p "The Moon X Card is spendable in over 130 countries and we do not charge any FX …" at bounding box center [780, 675] width 642 height 30
click at [584, 660] on p "The Moon X Card is spendable in over 130 countries and we do not charge any FX …" at bounding box center [780, 675] width 642 height 30
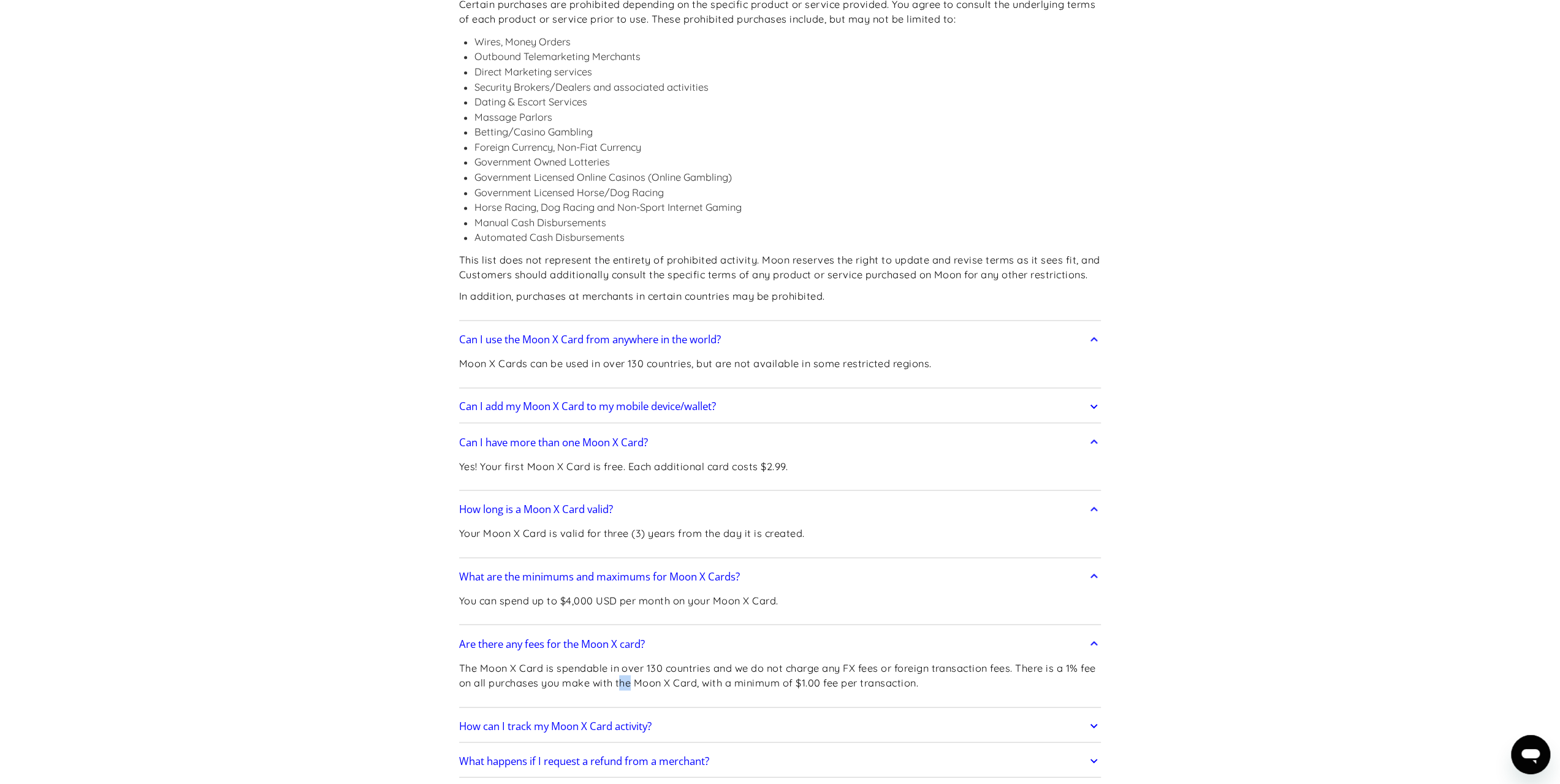
drag, startPoint x: 639, startPoint y: 568, endPoint x: 681, endPoint y: 573, distance: 42.3
click at [680, 660] on p "The Moon X Card is spendable in over 130 countries and we do not charge any FX …" at bounding box center [780, 675] width 642 height 30
click at [681, 660] on p "The Moon X Card is spendable in over 130 countries and we do not charge any FX …" at bounding box center [780, 675] width 642 height 30
drag, startPoint x: 836, startPoint y: 574, endPoint x: 901, endPoint y: 576, distance: 65.0
click at [878, 660] on p "The Moon X Card is spendable in over 130 countries and we do not charge any FX …" at bounding box center [780, 675] width 642 height 30
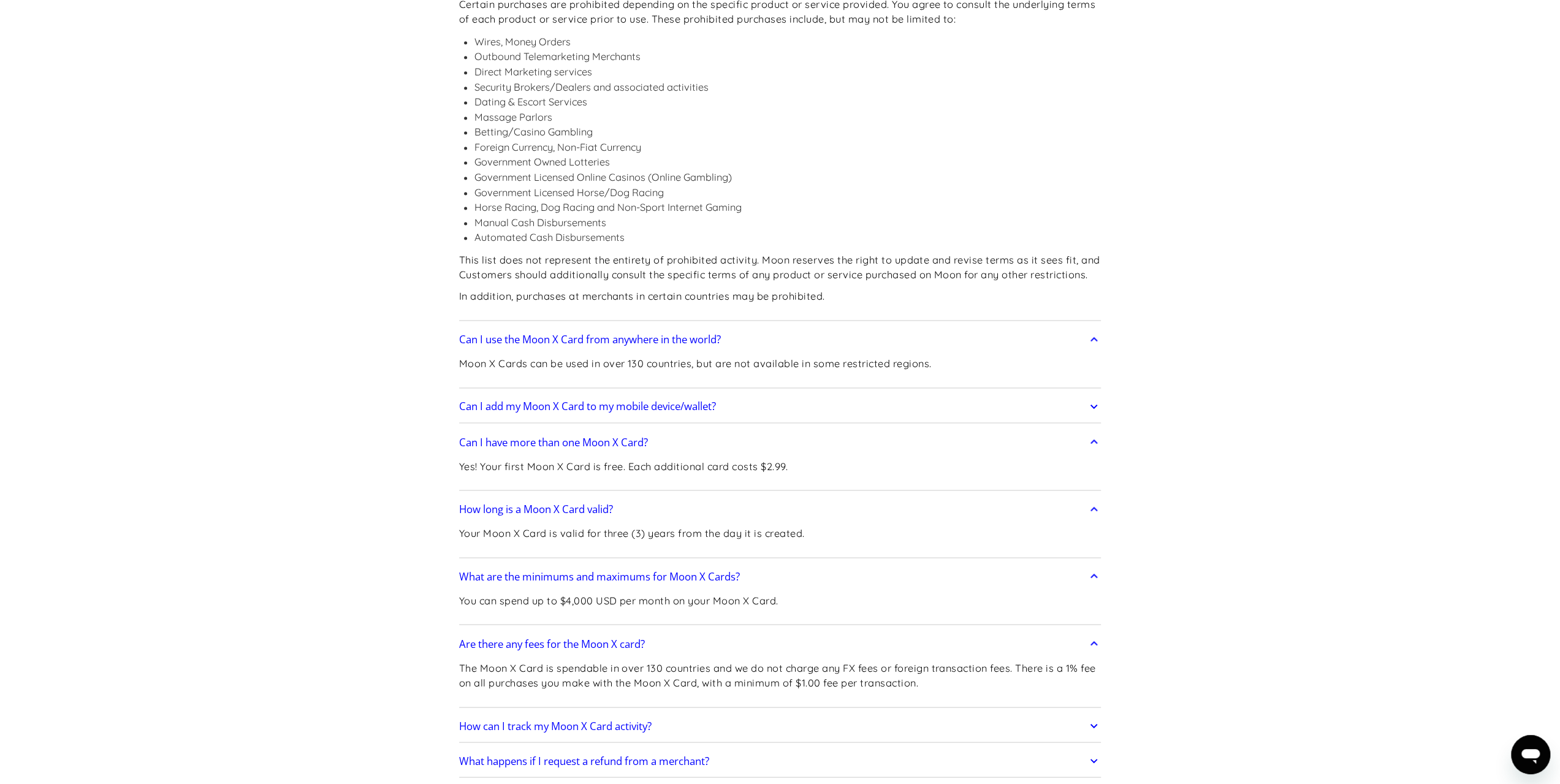
click at [901, 660] on p "The Moon X Card is spendable in over 130 countries and we do not charge any FX …" at bounding box center [780, 675] width 642 height 30
drag, startPoint x: 950, startPoint y: 569, endPoint x: 814, endPoint y: 569, distance: 136.0
click at [814, 660] on p "The Moon X Card is spendable in over 130 countries and we do not charge any FX …" at bounding box center [780, 675] width 642 height 30
click at [1308, 558] on section "Frequently Asked Questions Get Started How do I sign up? Head to paywithmoon.co…" at bounding box center [780, 255] width 1560 height 4210
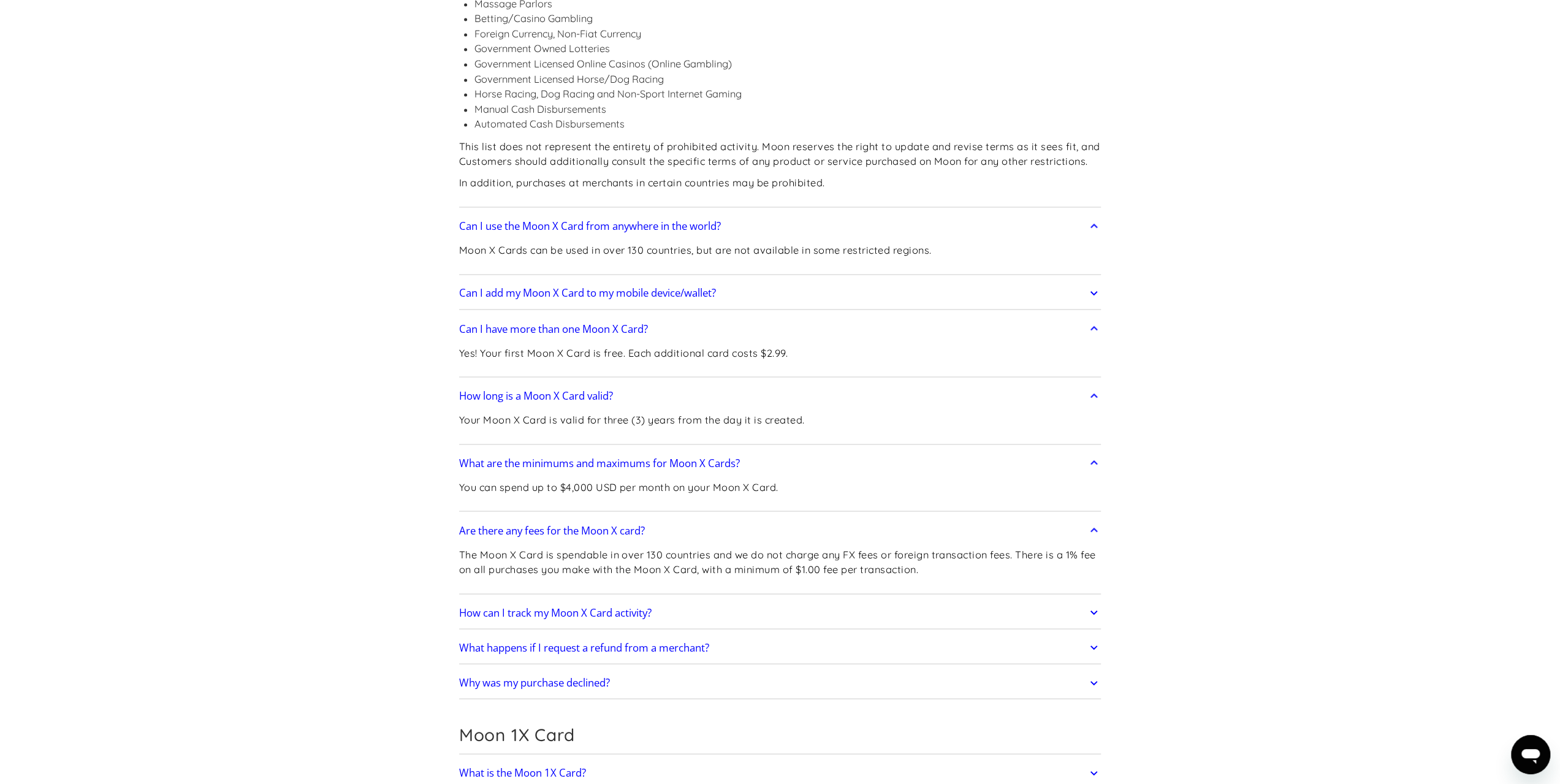
scroll to position [2022, 0]
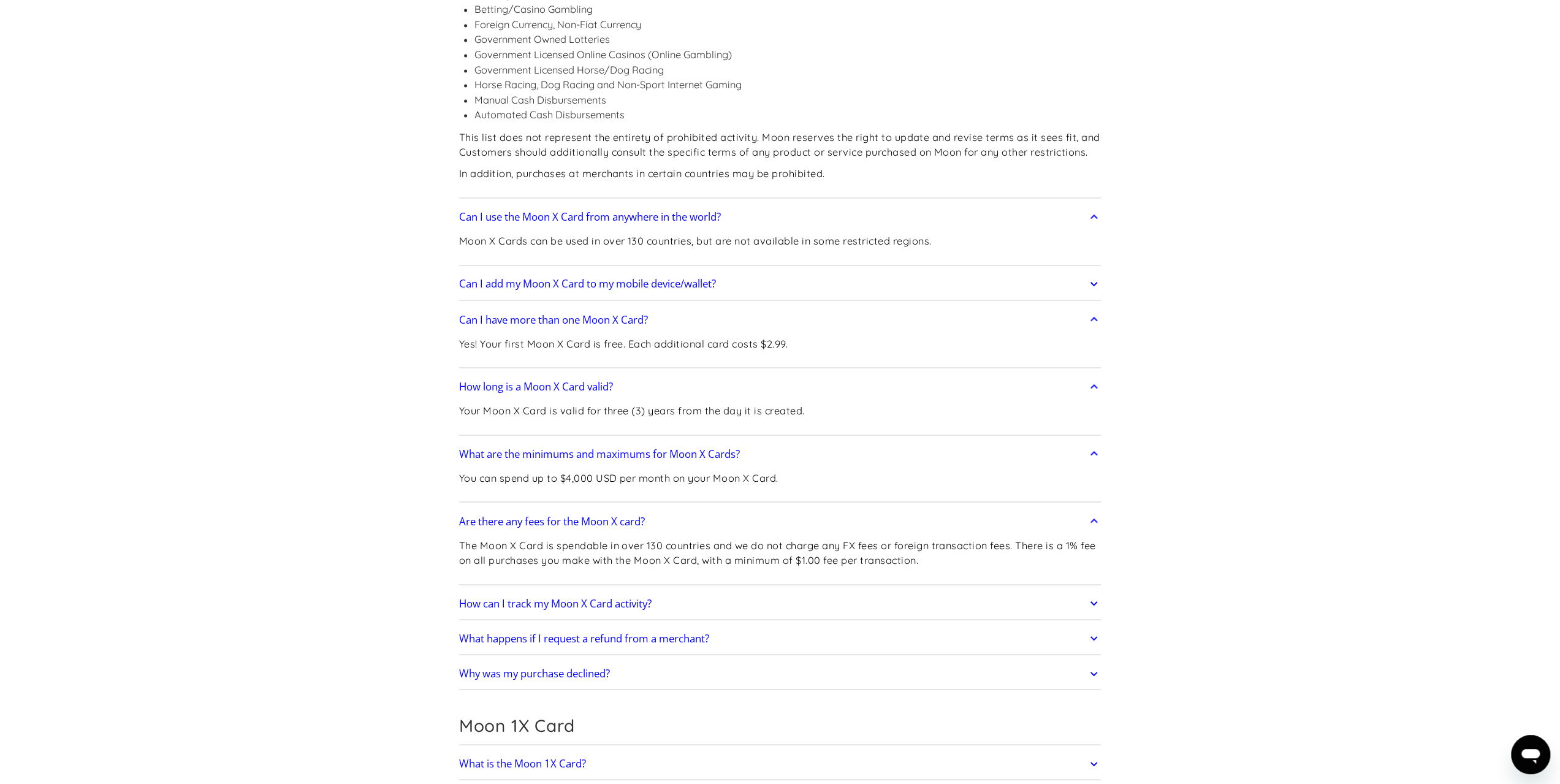
click at [559, 597] on h2 "How can I track my Moon X Card activity?" at bounding box center [555, 603] width 193 height 12
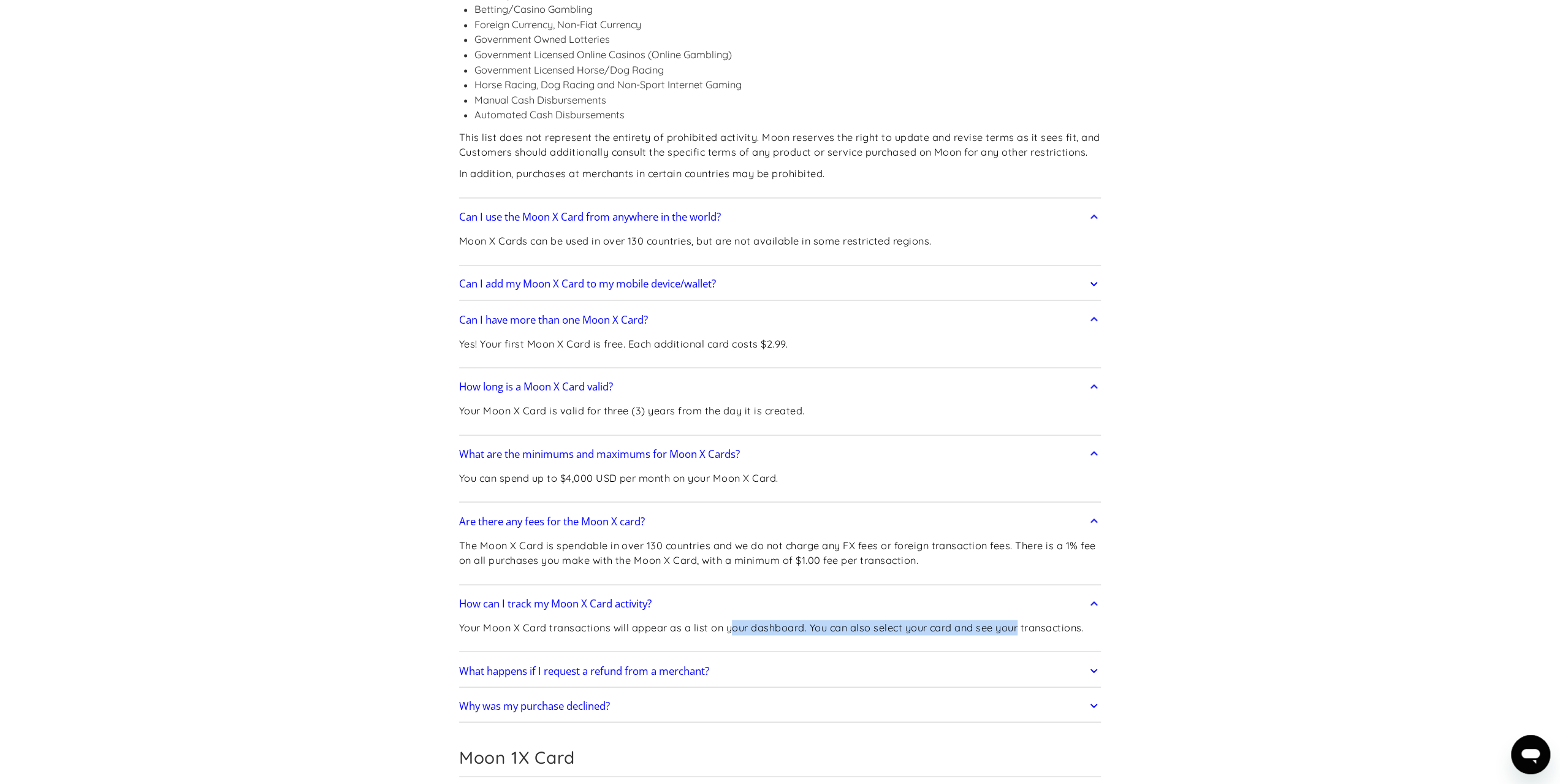
drag, startPoint x: 758, startPoint y: 518, endPoint x: 1024, endPoint y: 517, distance: 266.0
click at [1024, 619] on p "Your Moon X Card transactions will appear as a list on your dashboard. You can …" at bounding box center [771, 627] width 624 height 15
drag, startPoint x: 708, startPoint y: 513, endPoint x: 924, endPoint y: 524, distance: 216.3
click at [920, 616] on div "Your Moon X Card transactions will appear as a list on your dashboard. You can …" at bounding box center [771, 632] width 624 height 33
click at [924, 616] on div "Your Moon X Card transactions will appear as a list on your dashboard. You can …" at bounding box center [771, 632] width 624 height 33
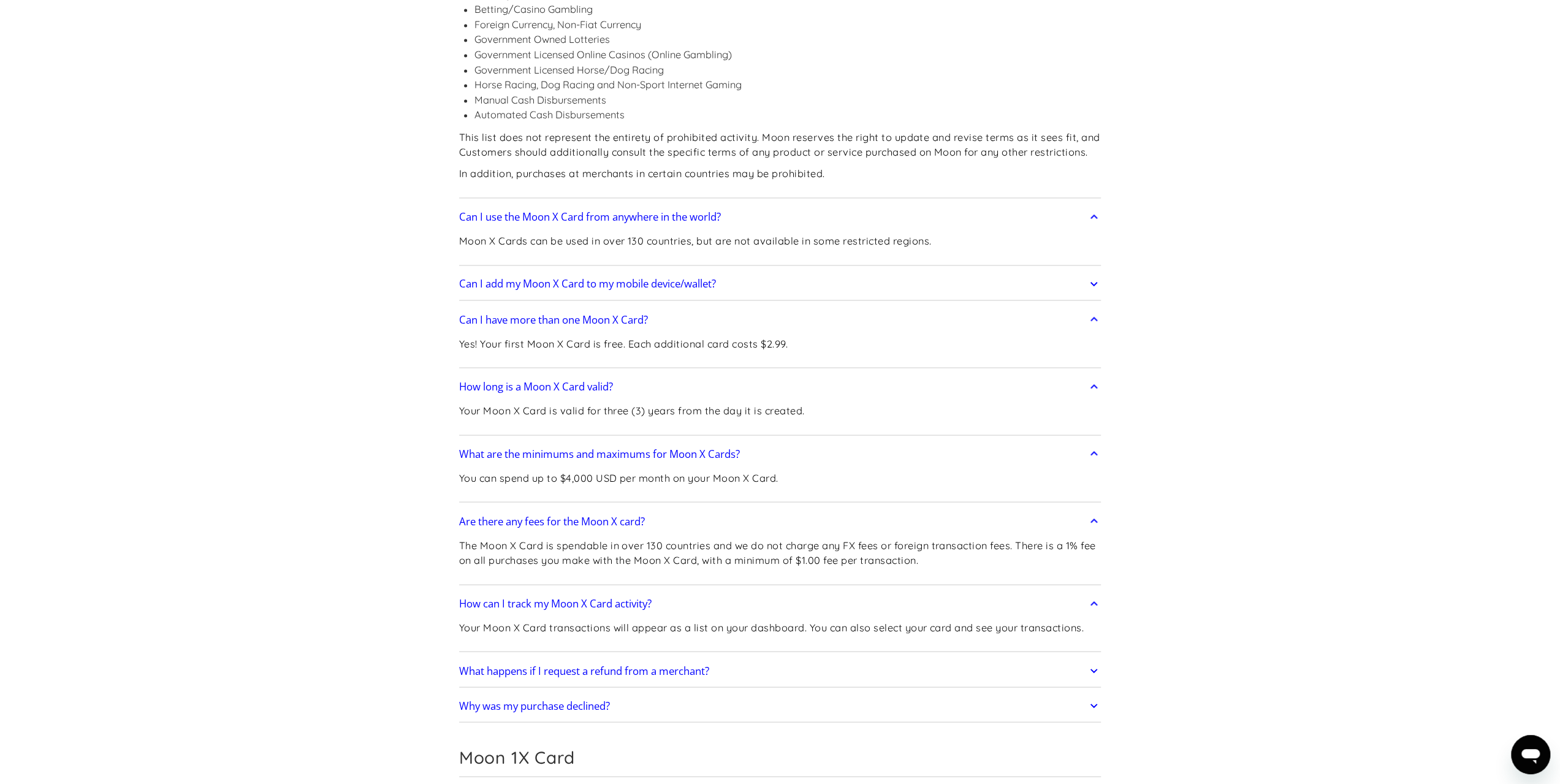
click at [737, 657] on link "What happens if I request a refund from a merchant?" at bounding box center [780, 670] width 642 height 26
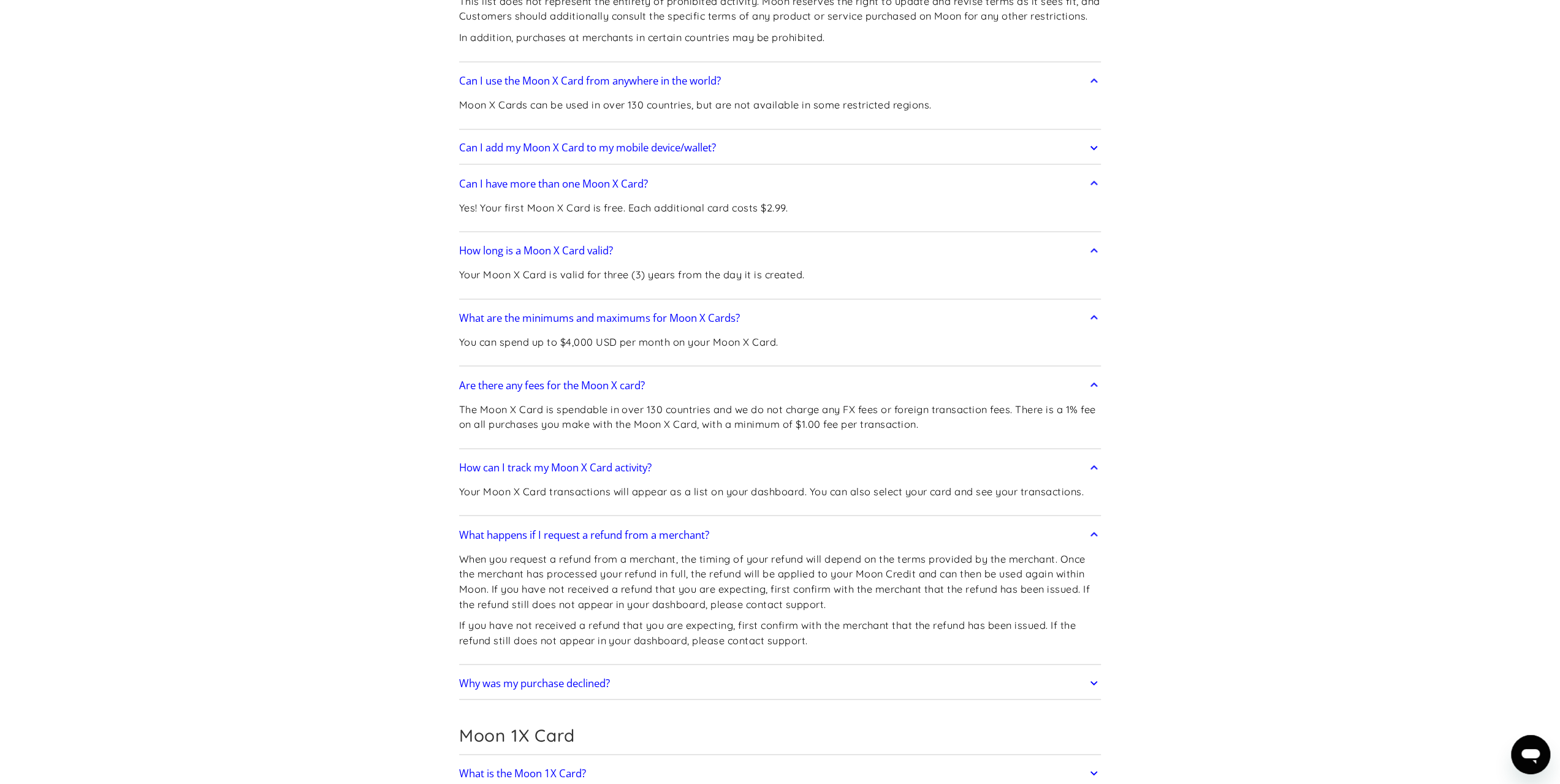
scroll to position [2206, 0]
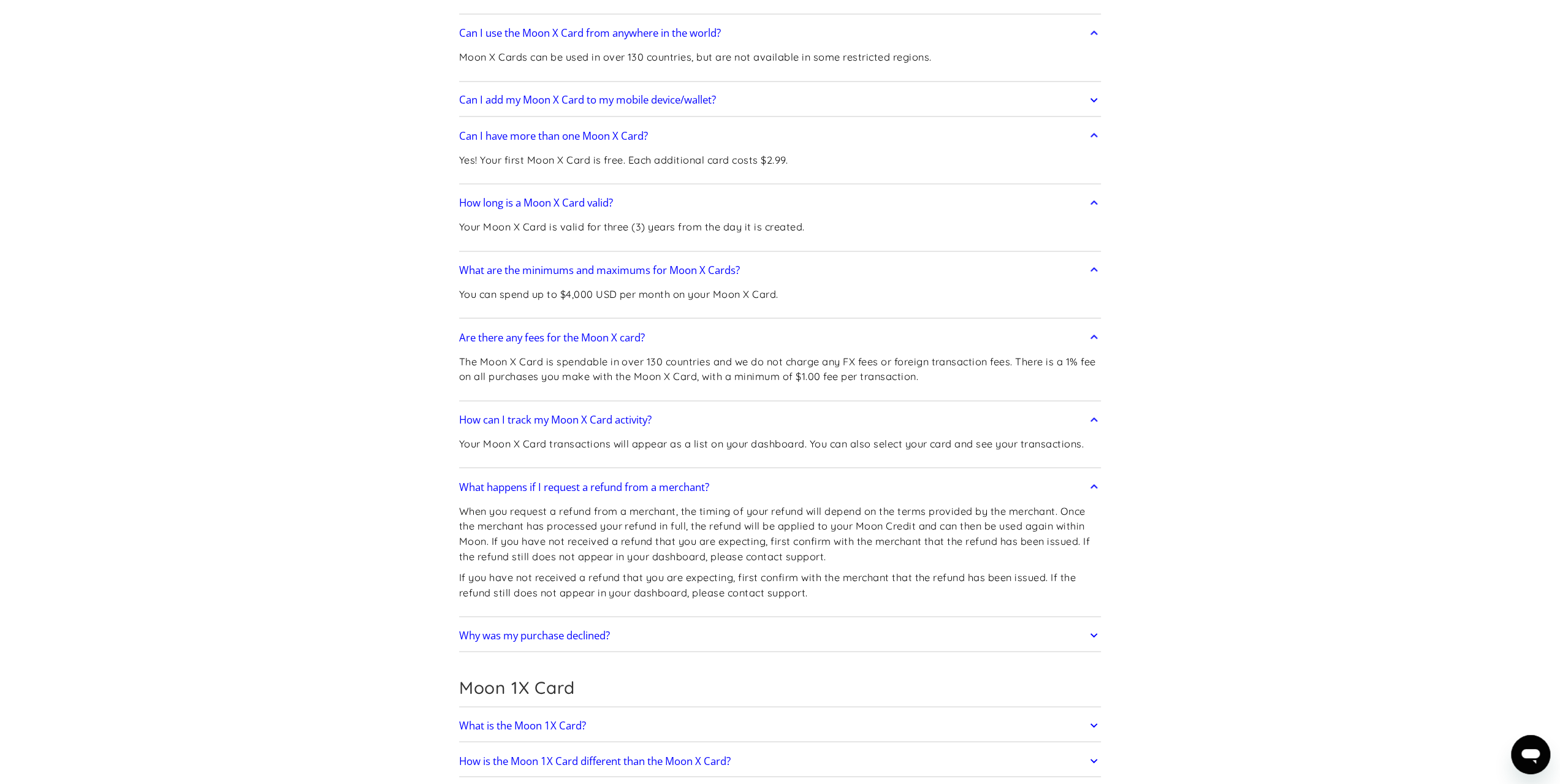
click at [678, 619] on div "Why was my purchase declined? Typically, purchases are declined for one of the …" at bounding box center [780, 635] width 642 height 32
click at [709, 622] on link "Why was my purchase declined?" at bounding box center [780, 635] width 642 height 26
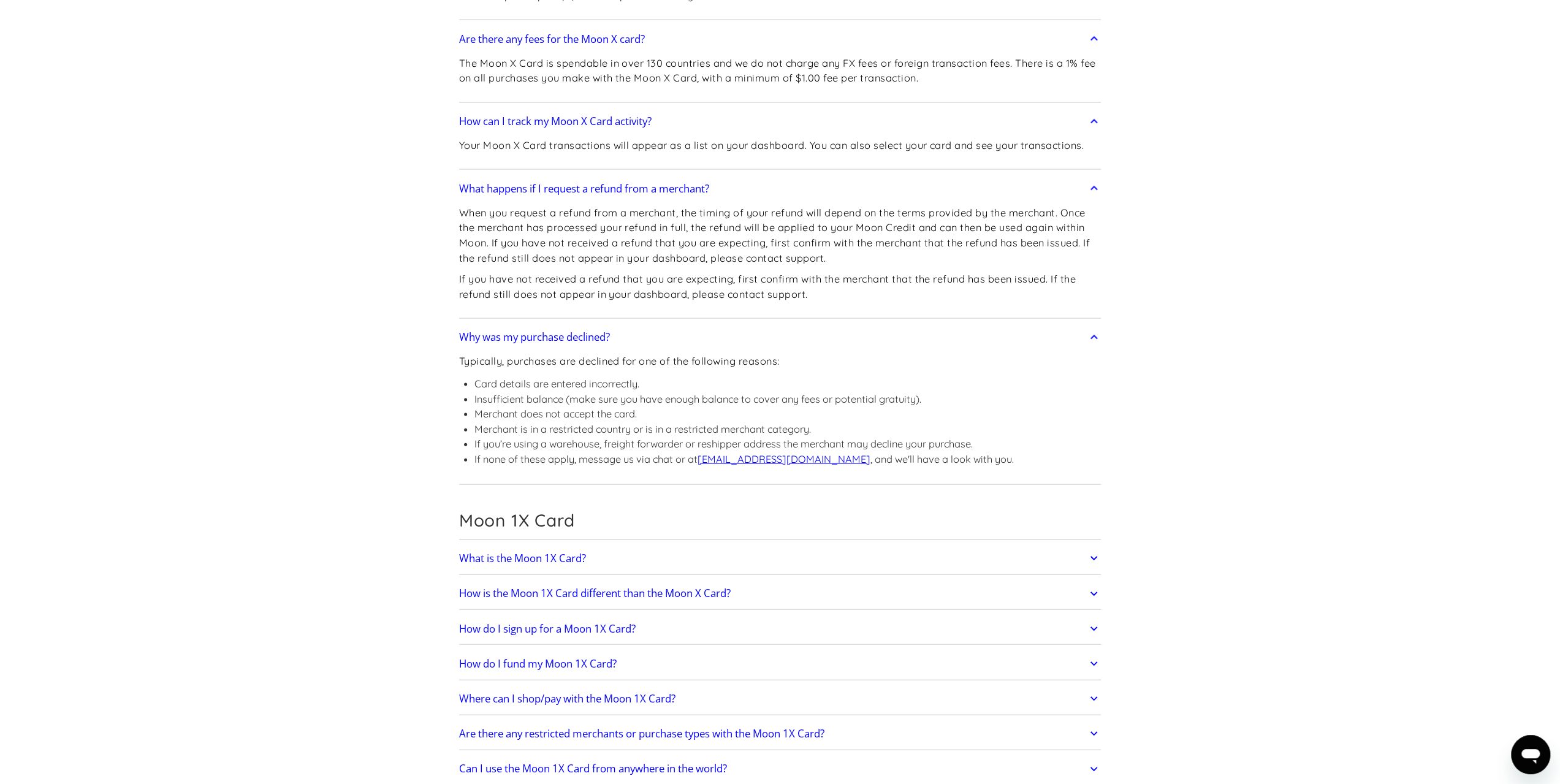
scroll to position [2512, 0]
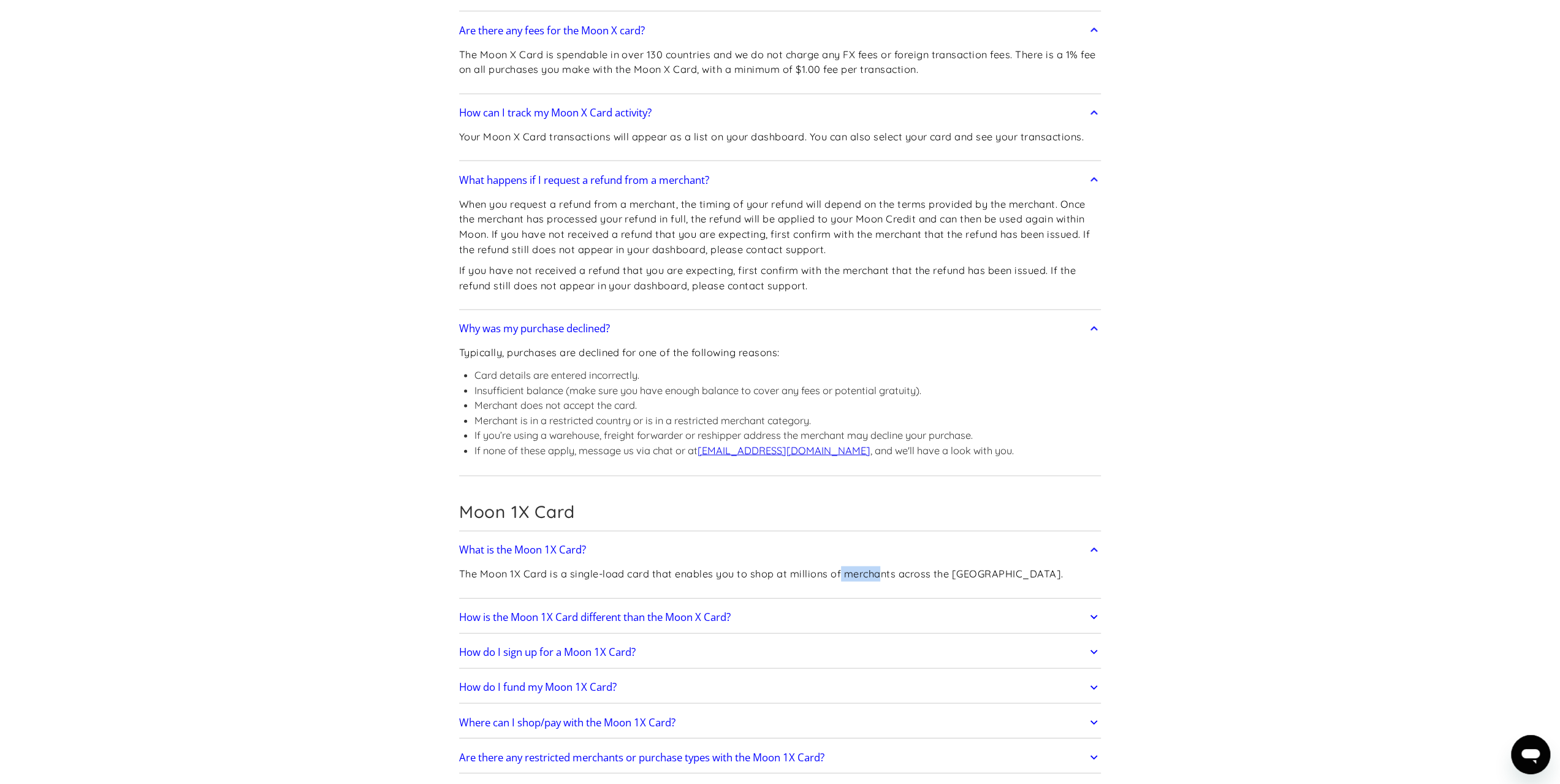
drag, startPoint x: 862, startPoint y: 467, endPoint x: 958, endPoint y: 467, distance: 96.0
click at [613, 611] on h2 "How is the Moon 1X Card different than the Moon X Card?" at bounding box center [594, 617] width 271 height 12
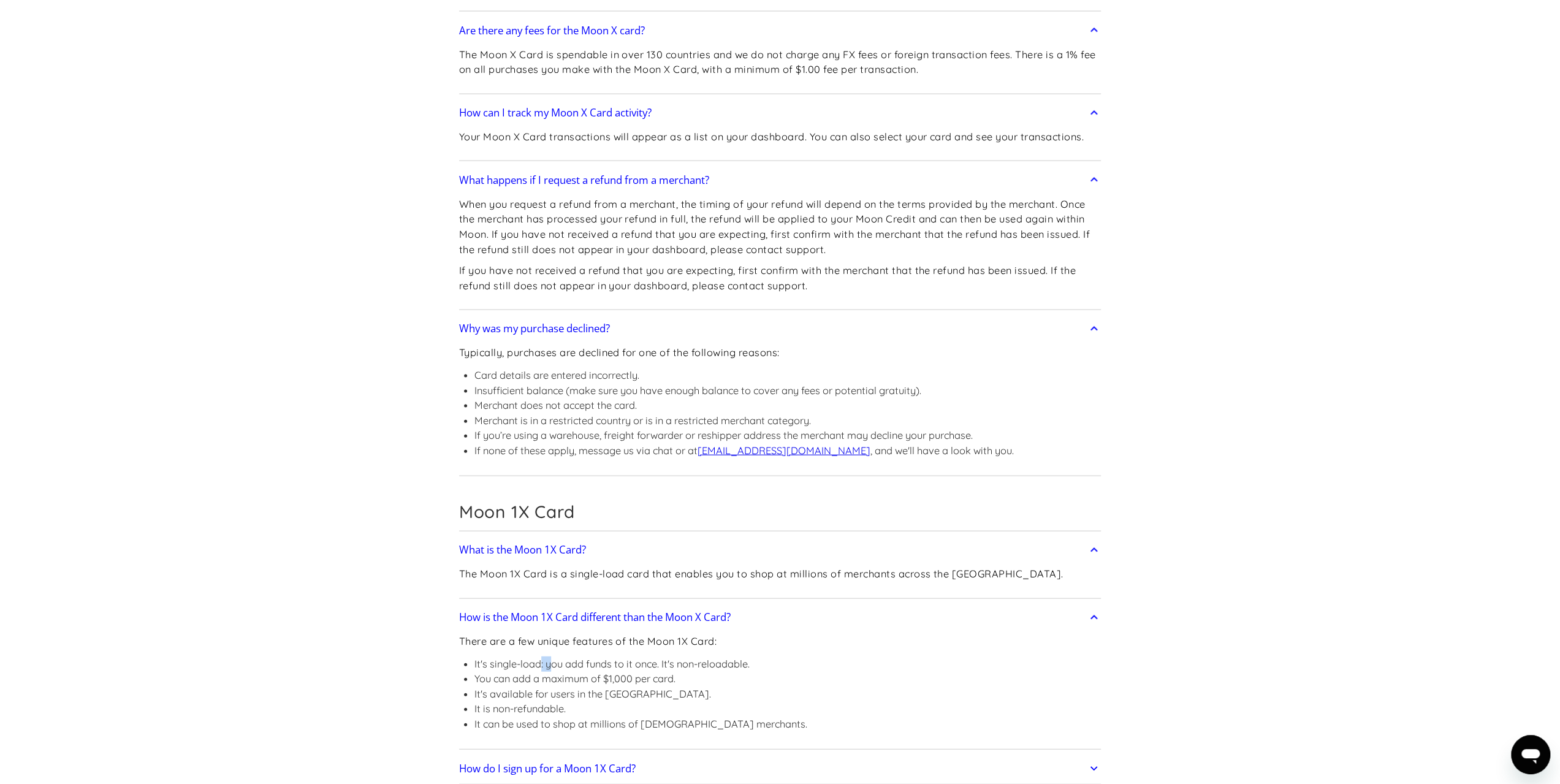
drag, startPoint x: 568, startPoint y: 552, endPoint x: 610, endPoint y: 560, distance: 42.8
click at [610, 656] on ul "It's single-load: you add funds to it once. It's non-reloadable. You can add a …" at bounding box center [633, 694] width 348 height 76
drag, startPoint x: 613, startPoint y: 560, endPoint x: 622, endPoint y: 567, distance: 11.4
click at [613, 671] on li "You can add a maximum of $1,000 per card." at bounding box center [640, 678] width 333 height 15
drag, startPoint x: 743, startPoint y: 549, endPoint x: 752, endPoint y: 549, distance: 9.0
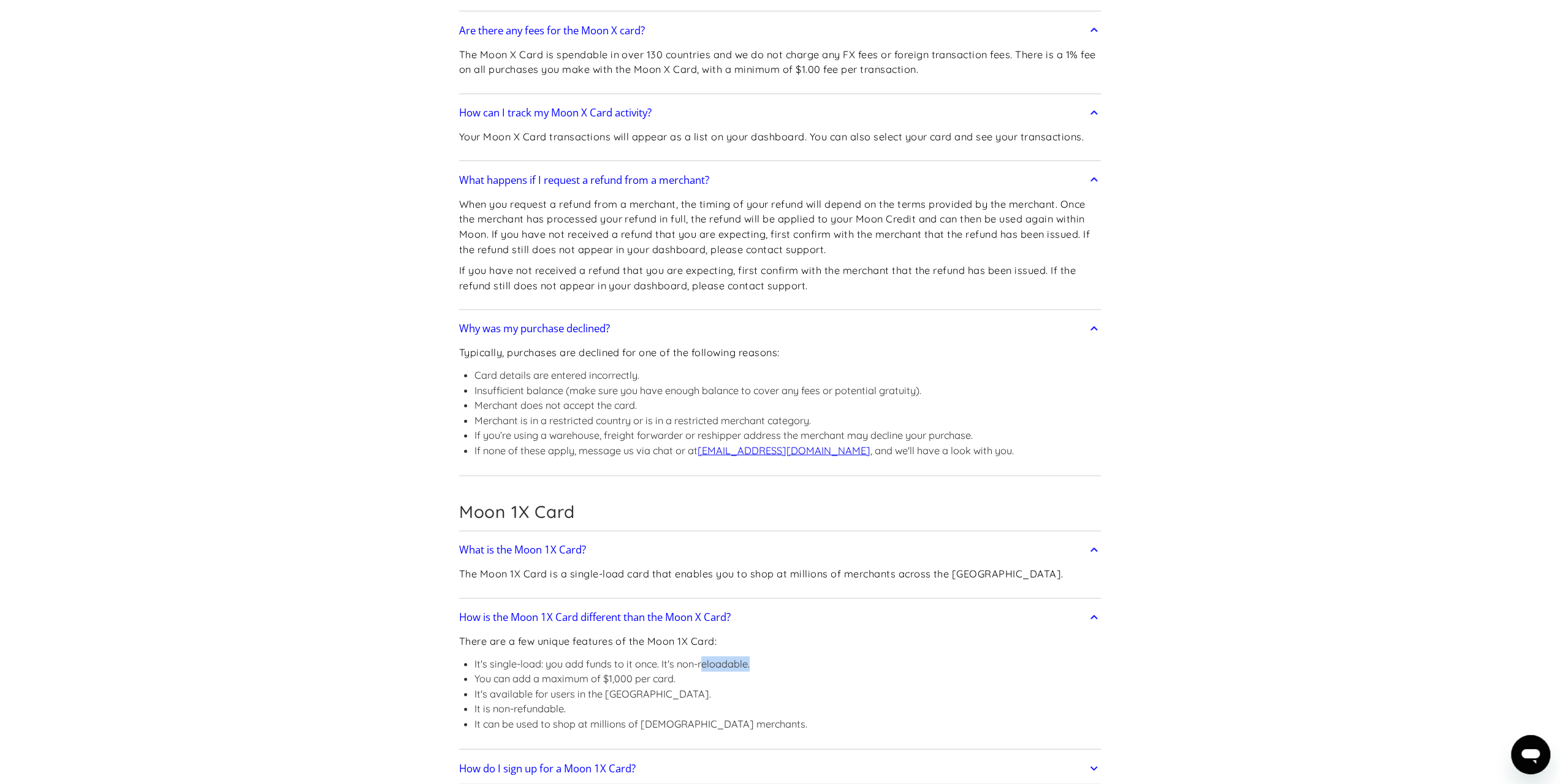
click at [752, 630] on div "There are a few unique features of the Moon 1X Card: It's single-load: you add …" at bounding box center [780, 687] width 642 height 116
drag, startPoint x: 626, startPoint y: 565, endPoint x: 674, endPoint y: 562, distance: 48.1
click at [655, 671] on li "You can add a maximum of $1,000 per card." at bounding box center [640, 678] width 333 height 15
click at [674, 671] on li "You can add a maximum of $1,000 per card." at bounding box center [640, 678] width 333 height 15
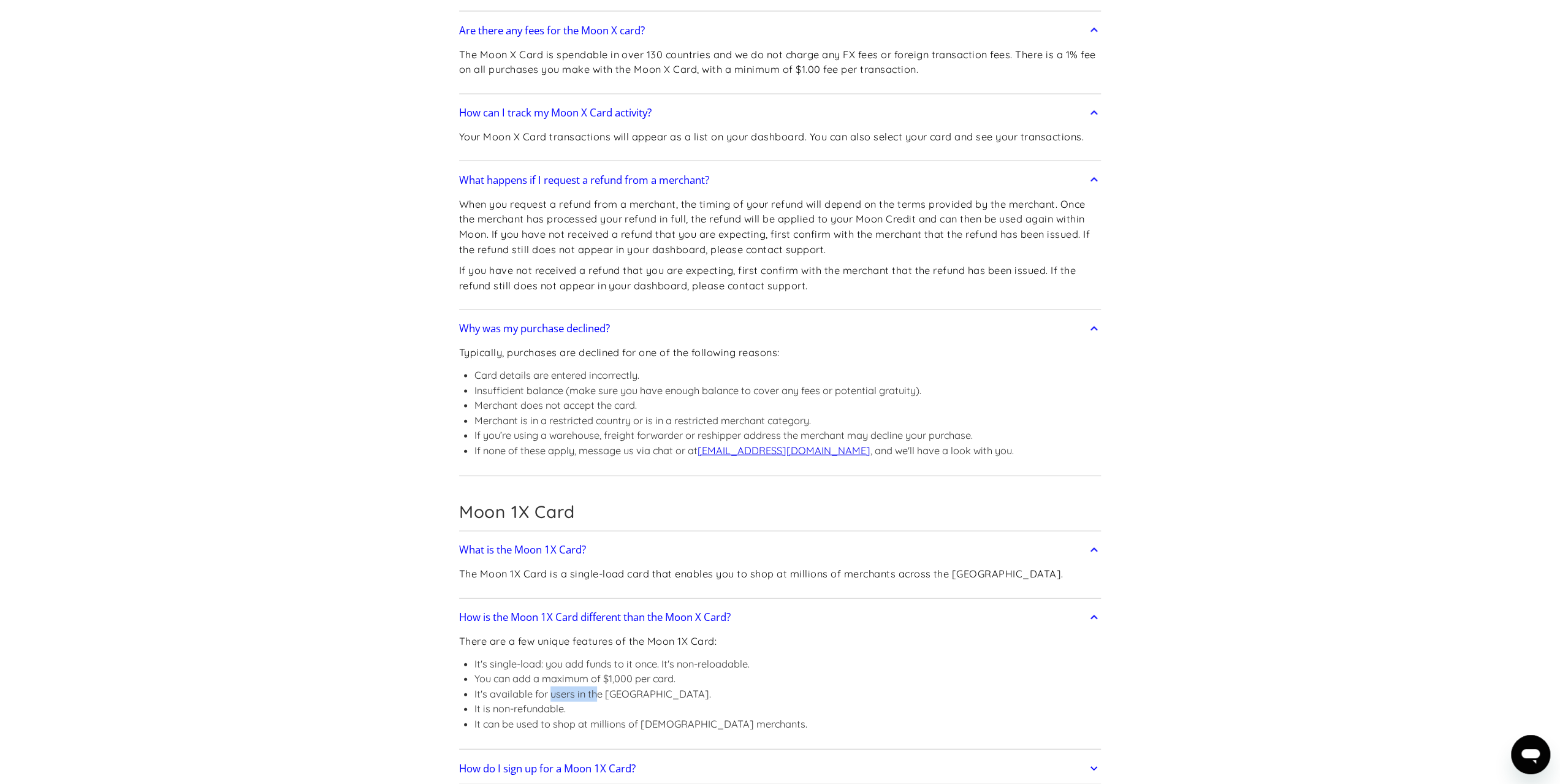
drag, startPoint x: 559, startPoint y: 580, endPoint x: 626, endPoint y: 580, distance: 67.0
click at [624, 686] on li "It's available for users in the US." at bounding box center [640, 694] width 333 height 15
click at [626, 686] on li "It's available for users in the US." at bounding box center [640, 694] width 333 height 15
drag, startPoint x: 535, startPoint y: 596, endPoint x: 576, endPoint y: 594, distance: 41.0
click at [570, 701] on li "It is non-refundable." at bounding box center [640, 708] width 333 height 15
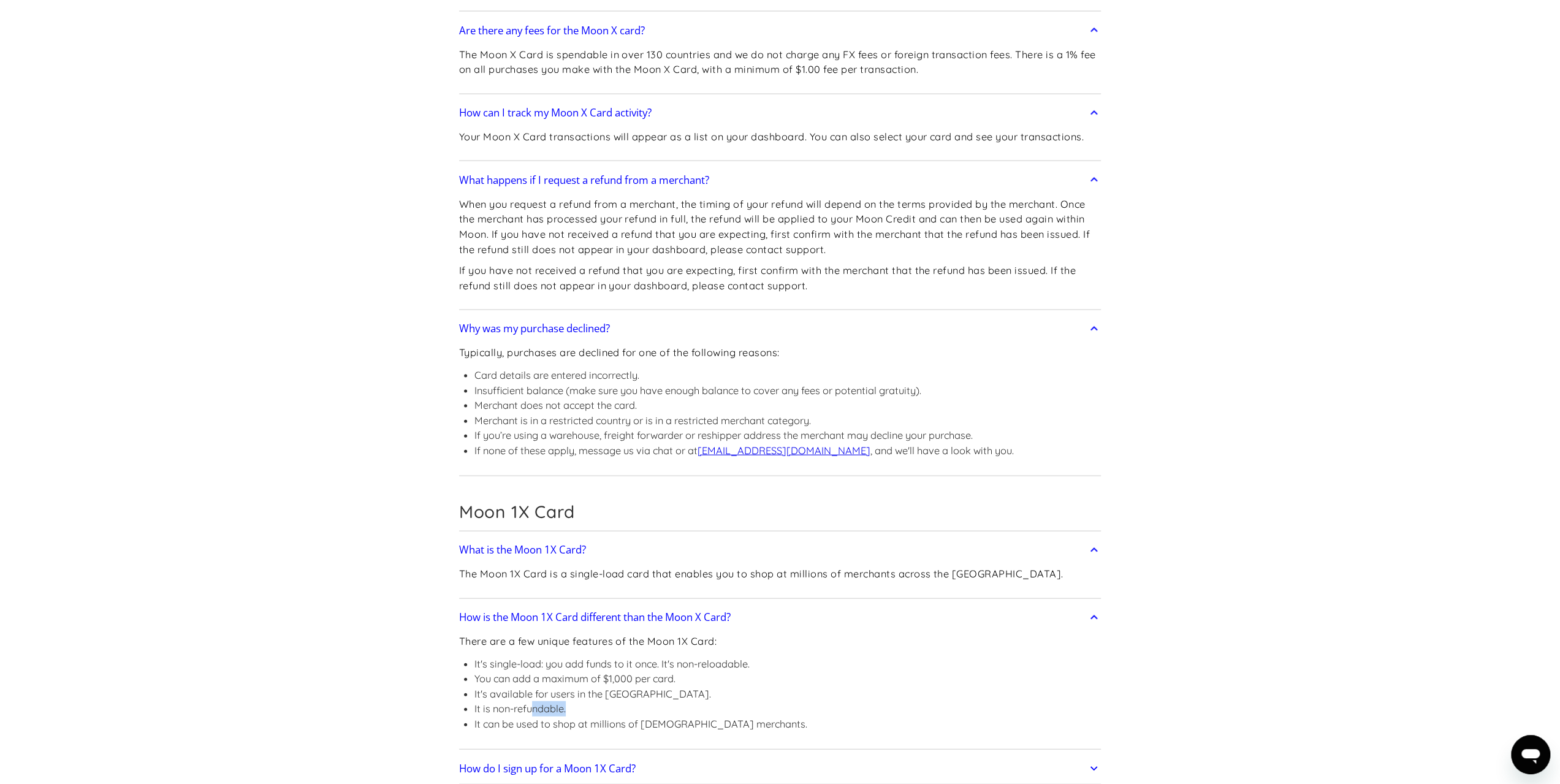
click at [579, 701] on li "It is non-refundable." at bounding box center [640, 708] width 333 height 15
drag, startPoint x: 560, startPoint y: 614, endPoint x: 666, endPoint y: 609, distance: 106.1
click at [660, 716] on li "It can be used to shop at millions of US merchants." at bounding box center [640, 724] width 333 height 15
click at [668, 716] on li "It can be used to shop at millions of US merchants." at bounding box center [640, 724] width 333 height 15
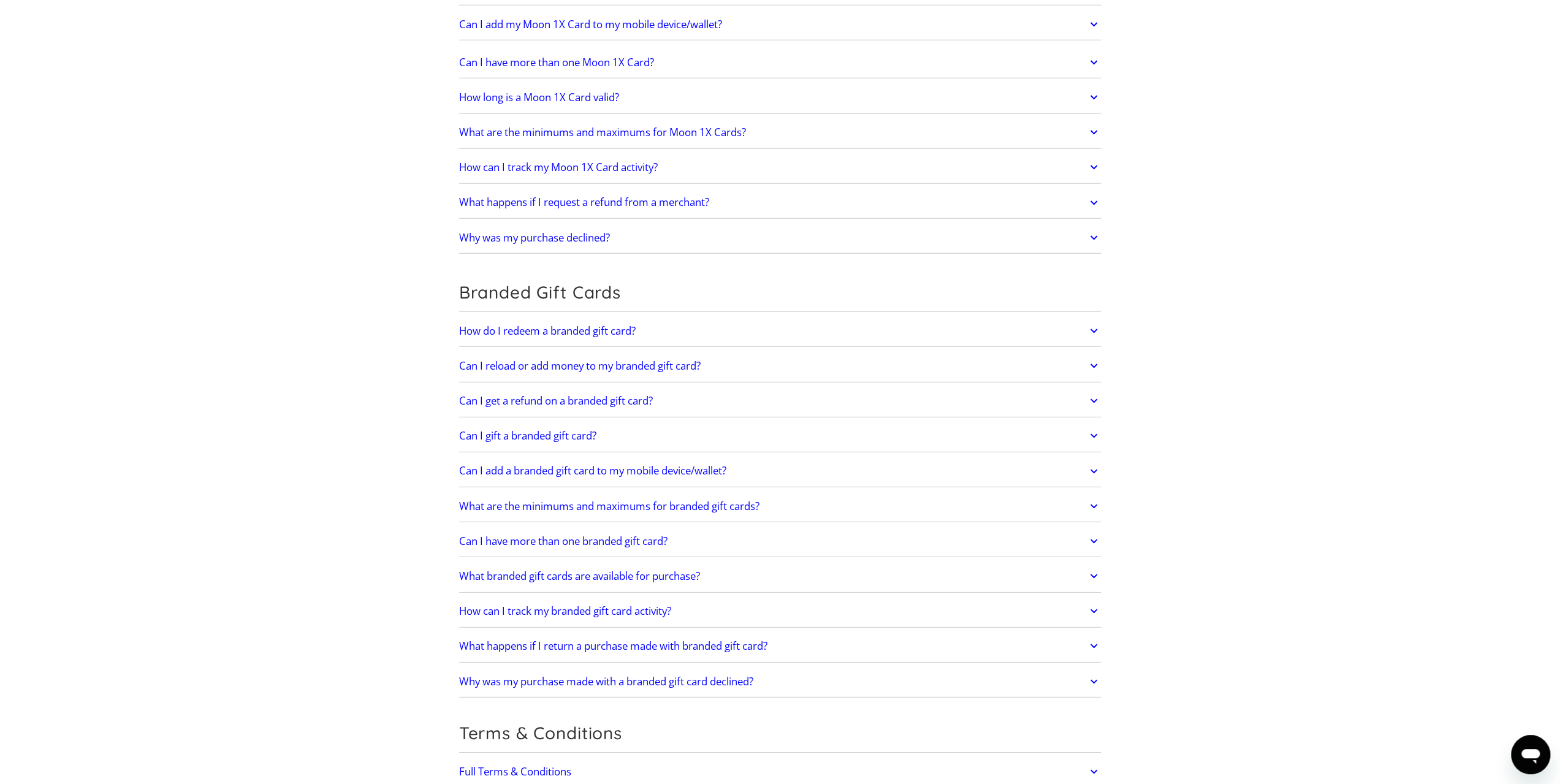
scroll to position [3676, 0]
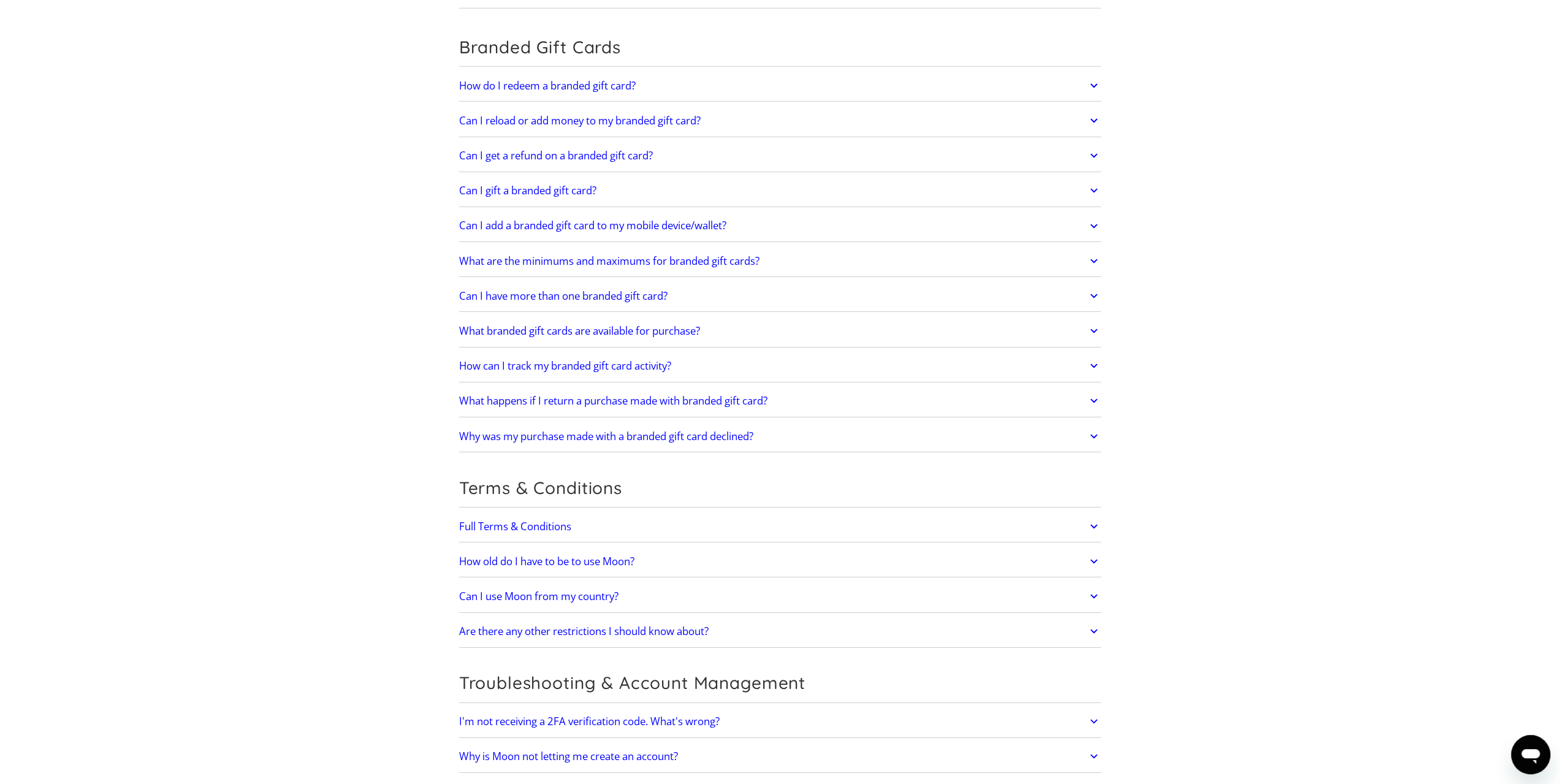
click at [686, 618] on link "Are there any other restrictions I should know about?" at bounding box center [780, 631] width 642 height 26
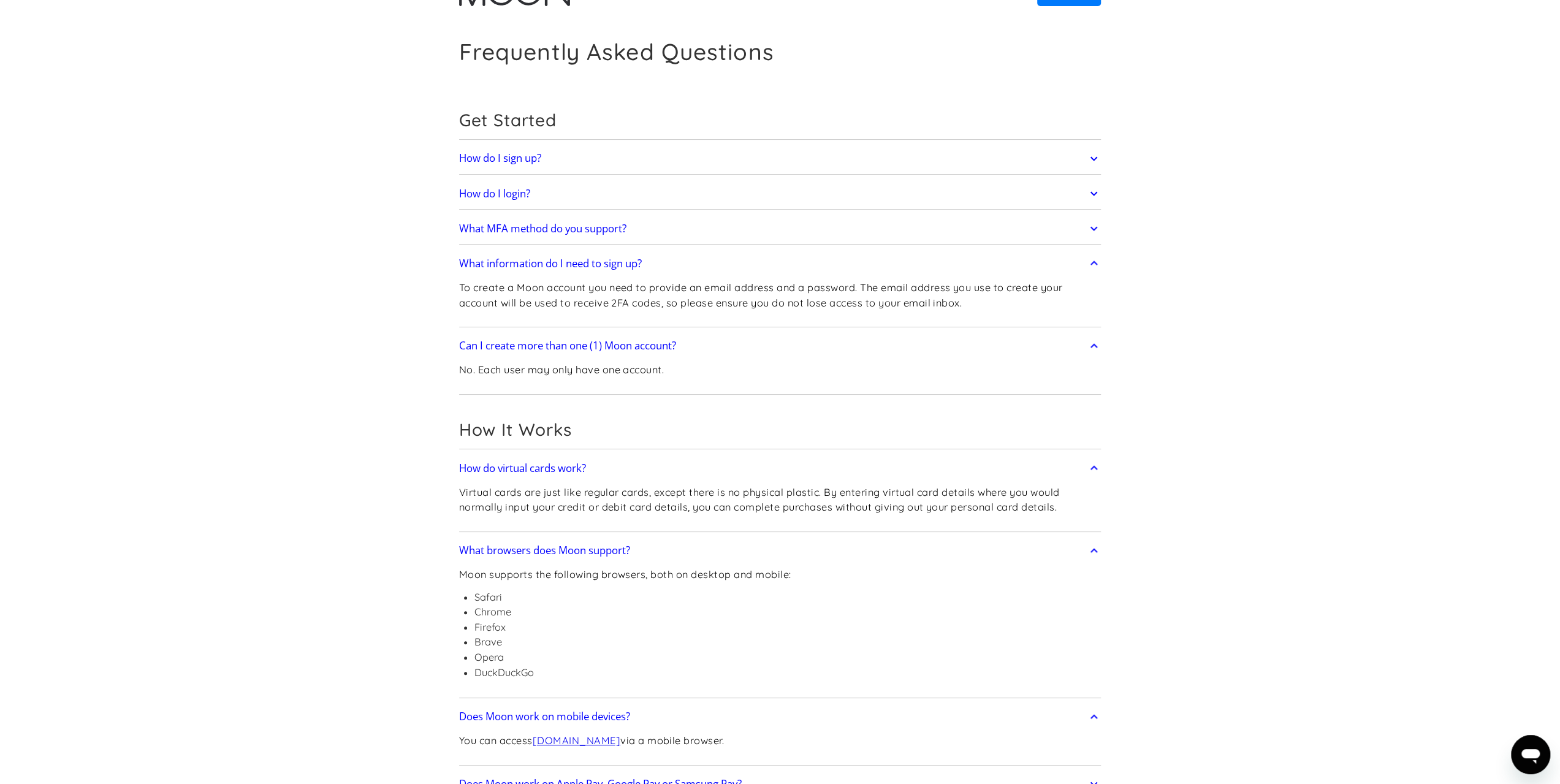
scroll to position [0, 0]
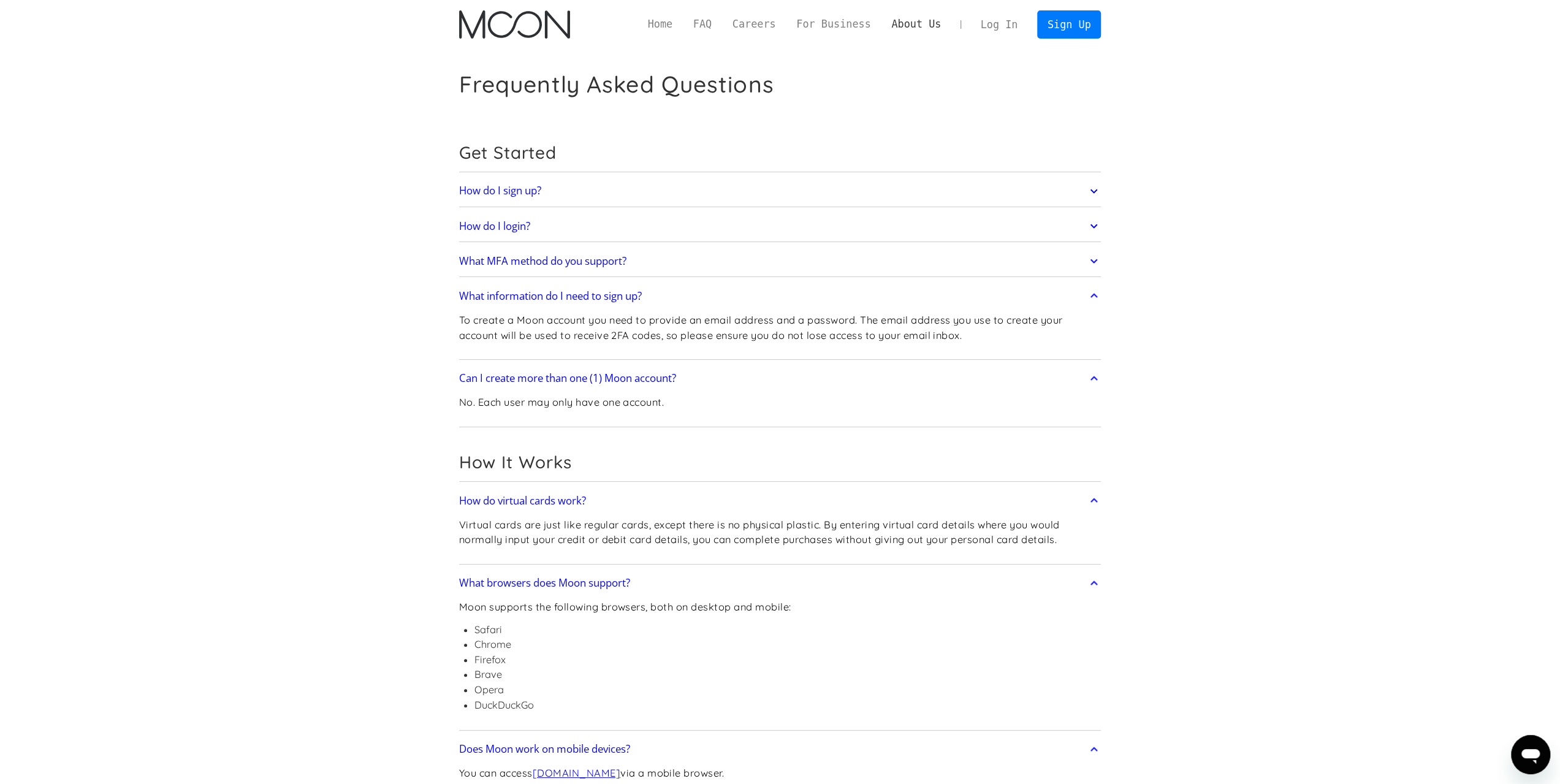
click at [913, 26] on link "About Us" at bounding box center [916, 24] width 71 height 15
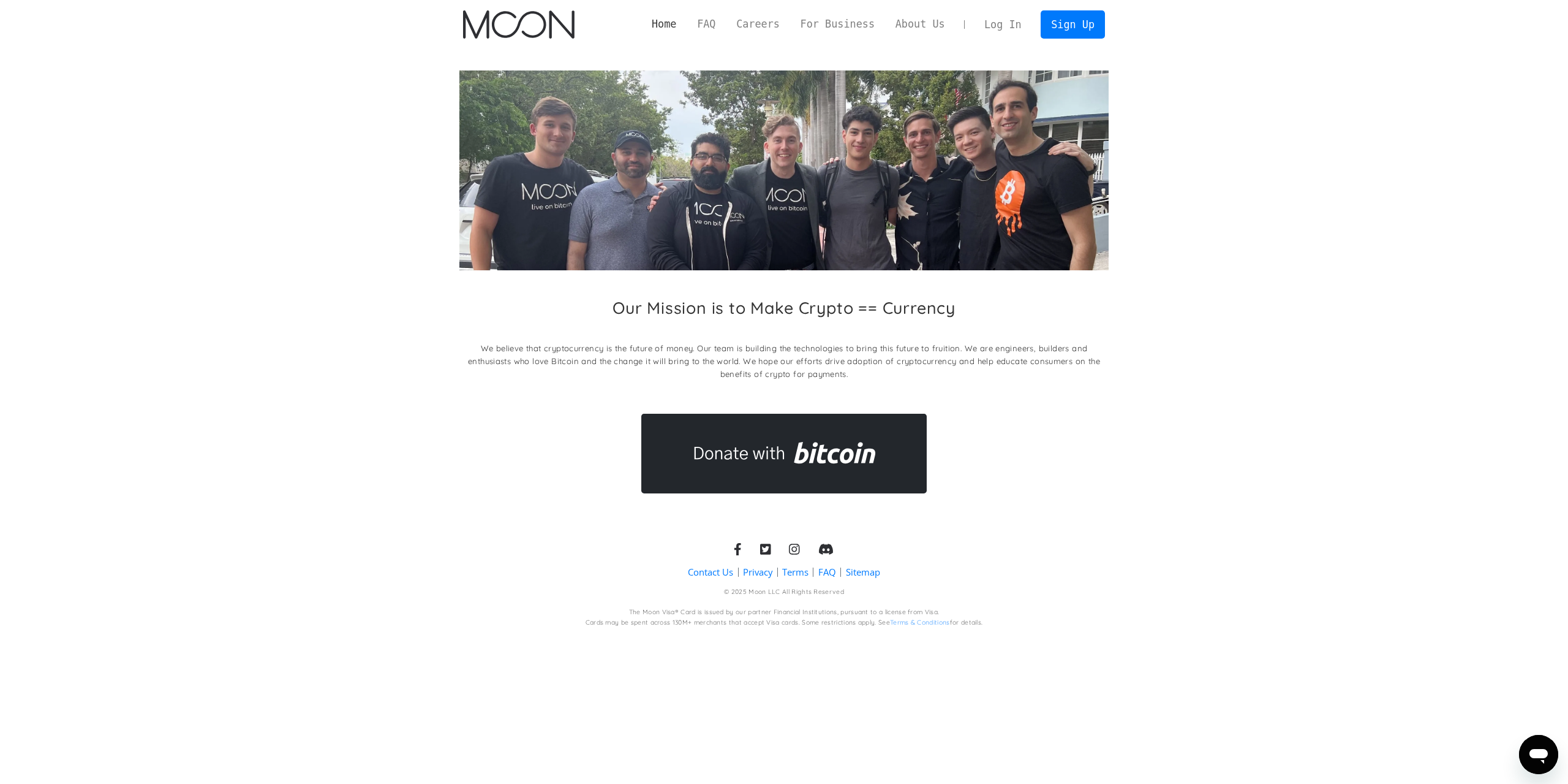
click at [684, 22] on link "Home" at bounding box center [664, 24] width 45 height 15
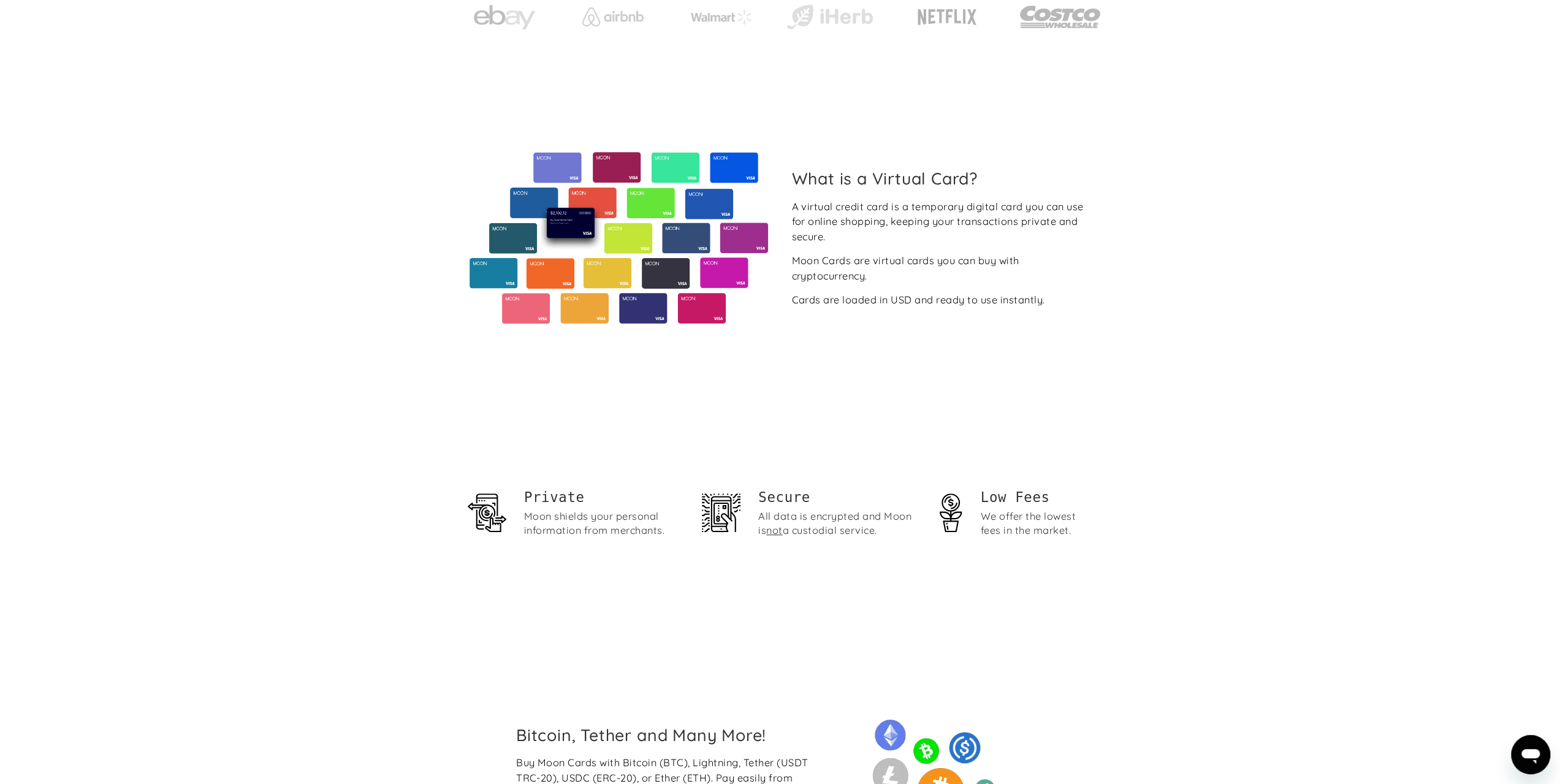
scroll to position [429, 0]
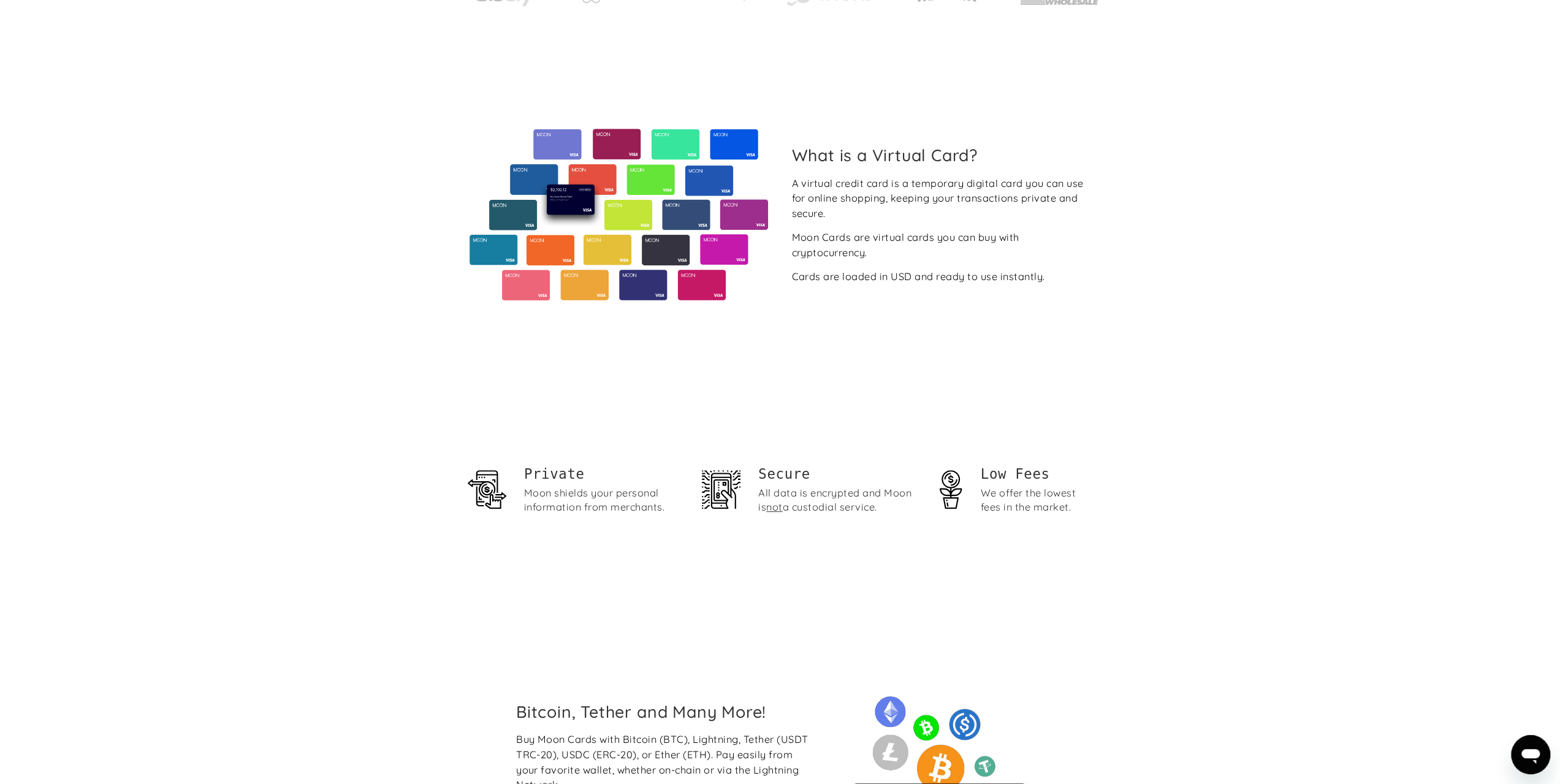
drag, startPoint x: 846, startPoint y: 504, endPoint x: 895, endPoint y: 510, distance: 49.4
click at [895, 510] on div "All data is encrypted and Moon is not a custodial service." at bounding box center [837, 500] width 158 height 28
drag, startPoint x: 977, startPoint y: 473, endPoint x: 1141, endPoint y: 468, distance: 164.1
click at [1141, 468] on section "Private Moon shields your personal information from merchants. Secure All data …" at bounding box center [780, 493] width 1560 height 221
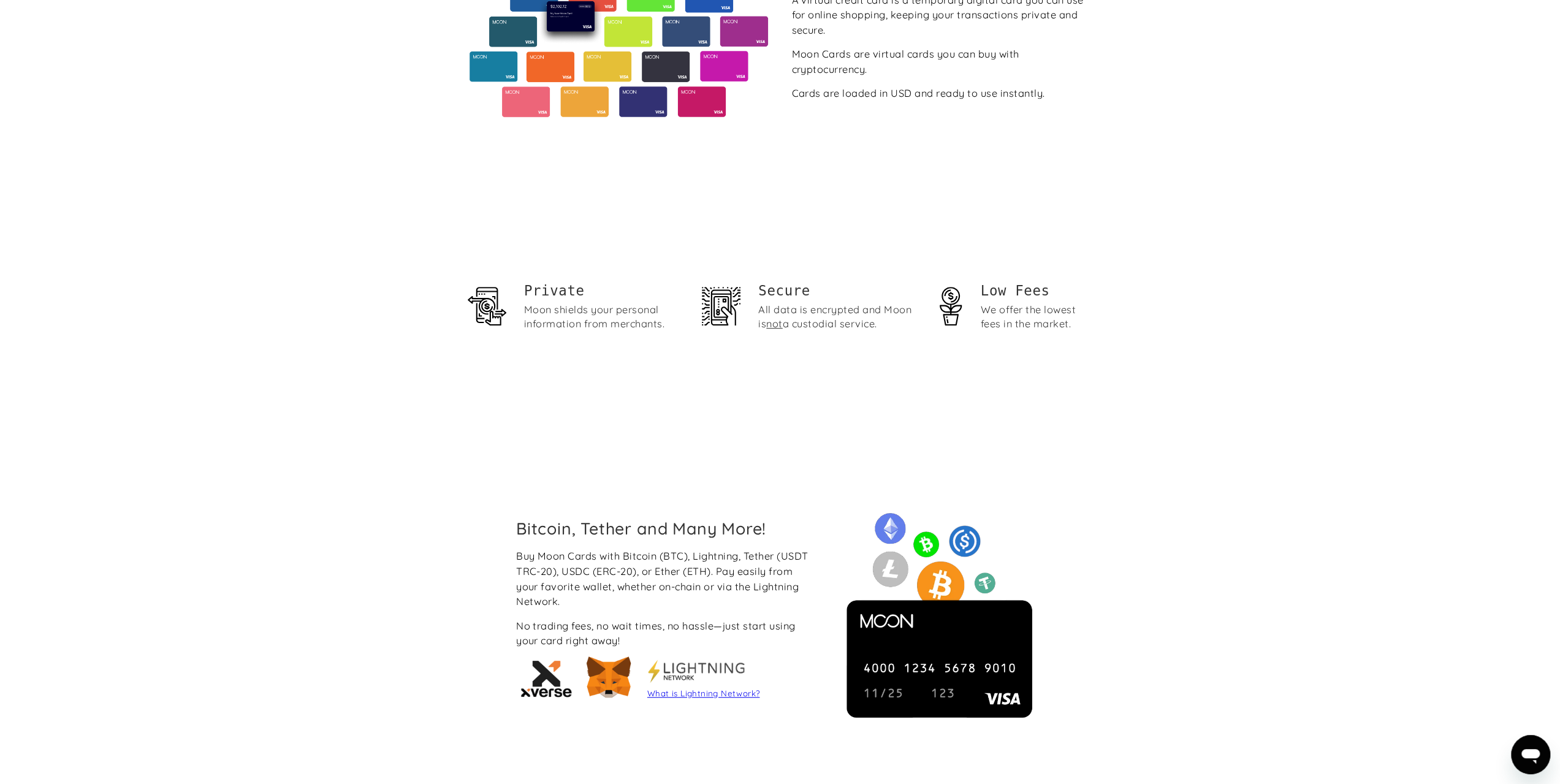
scroll to position [613, 0]
drag, startPoint x: 595, startPoint y: 552, endPoint x: 660, endPoint y: 556, distance: 65.1
click at [646, 557] on div "Buy Moon Cards with Bitcoin (BTC), Lightning, Tether (USDT TRC-20), USDC (ERC-2…" at bounding box center [666, 578] width 300 height 60
click at [668, 555] on div "Buy Moon Cards with Bitcoin (BTC), Lightning, Tether (USDT TRC-20), USDC (ERC-2…" at bounding box center [666, 578] width 300 height 60
drag, startPoint x: 545, startPoint y: 572, endPoint x: 634, endPoint y: 572, distance: 89.0
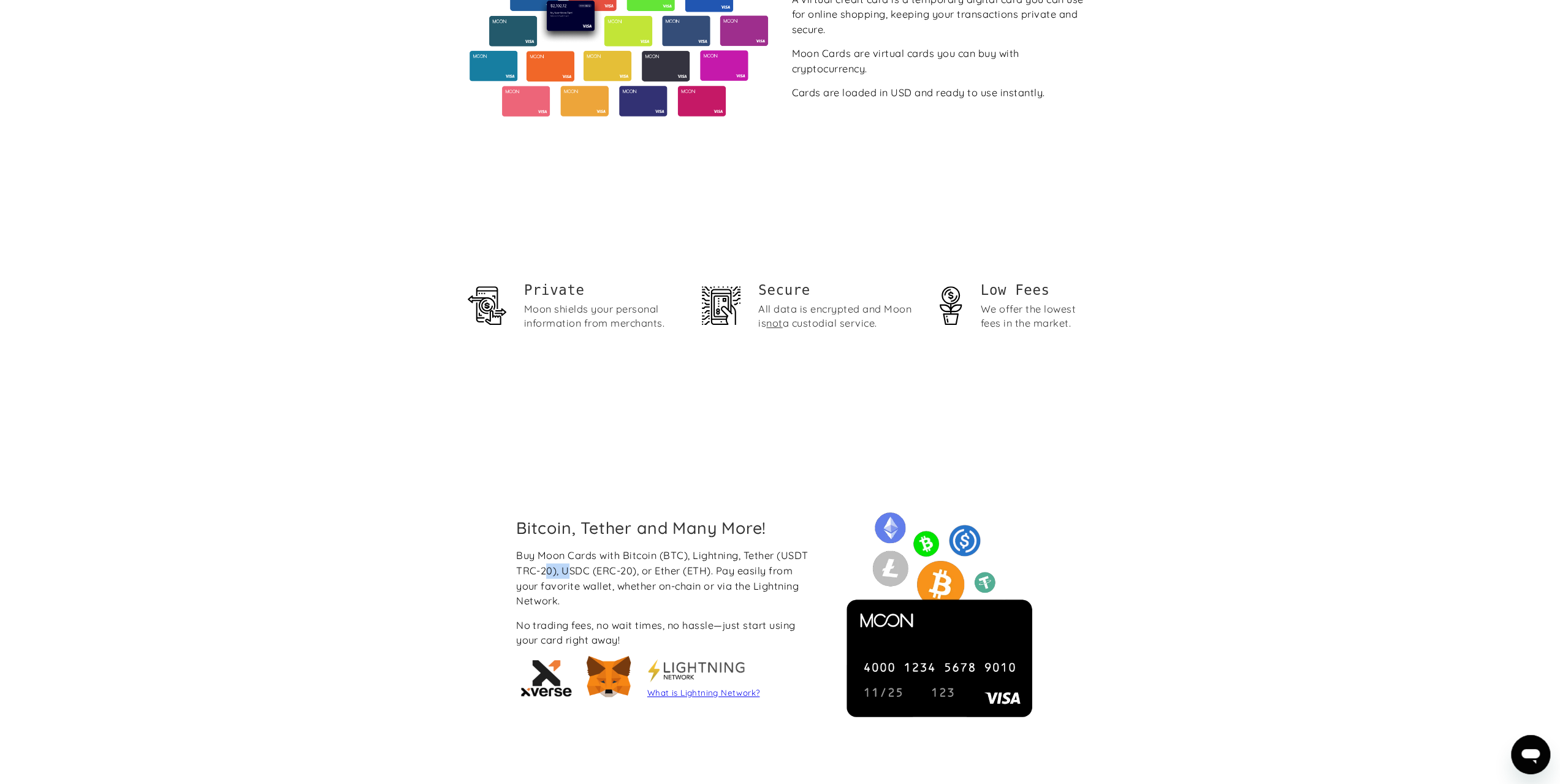
click at [634, 572] on div "Buy Moon Cards with Bitcoin (BTC), Lightning, Tether (USDT TRC-20), USDC (ERC-2…" at bounding box center [666, 578] width 300 height 60
click at [636, 572] on div "Buy Moon Cards with Bitcoin (BTC), Lightning, Tether (USDT TRC-20), USDC (ERC-2…" at bounding box center [666, 578] width 300 height 60
drag, startPoint x: 655, startPoint y: 570, endPoint x: 759, endPoint y: 569, distance: 104.0
click at [758, 569] on div "Buy Moon Cards with Bitcoin (BTC), Lightning, Tether (USDT TRC-20), USDC (ERC-2…" at bounding box center [666, 578] width 300 height 60
click at [759, 569] on div "Buy Moon Cards with Bitcoin (BTC), Lightning, Tether (USDT TRC-20), USDC (ERC-2…" at bounding box center [666, 578] width 300 height 60
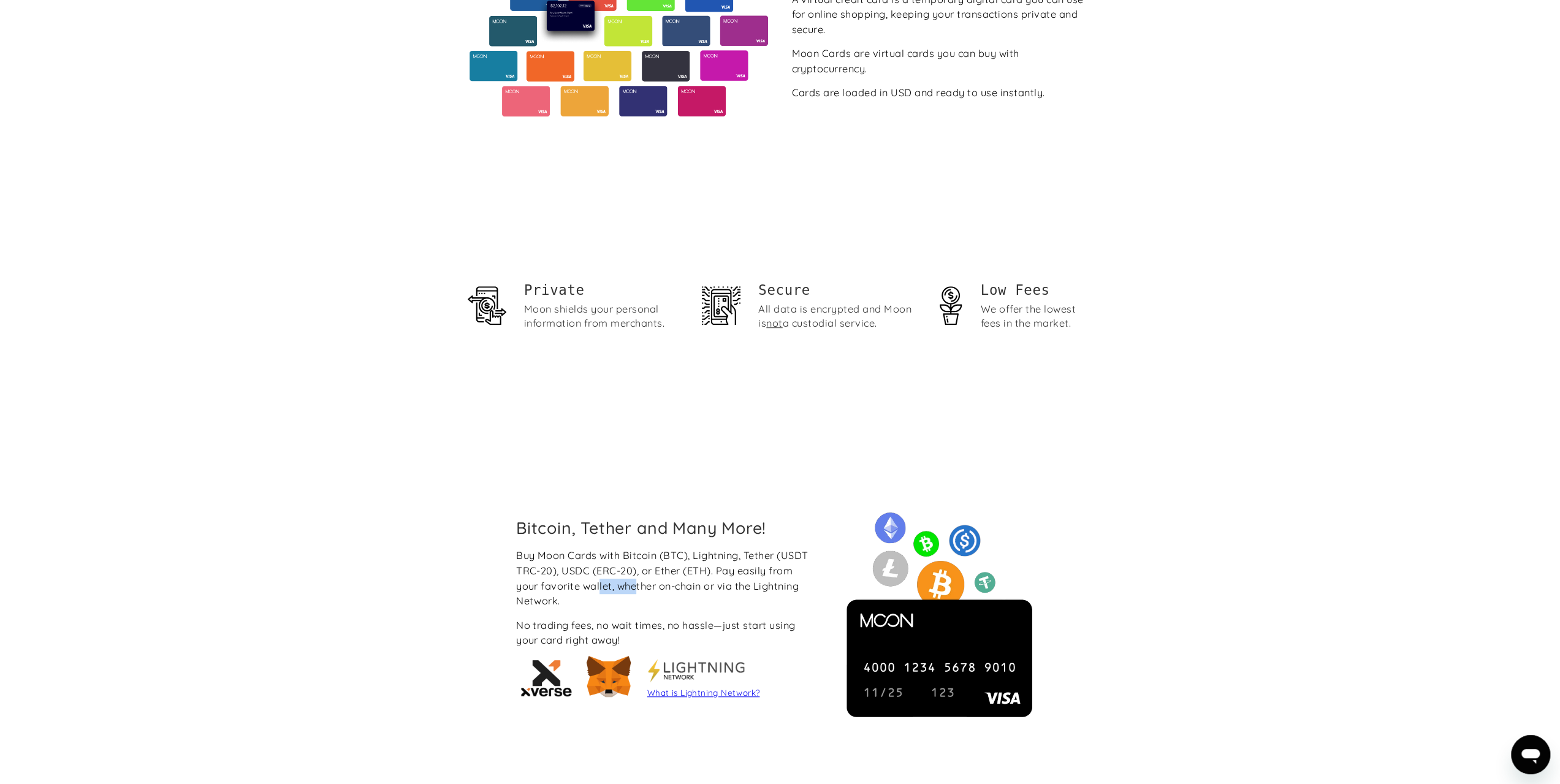
drag, startPoint x: 655, startPoint y: 585, endPoint x: 681, endPoint y: 584, distance: 26.0
click at [679, 585] on div "Buy Moon Cards with Bitcoin (BTC), Lightning, Tether (USDT TRC-20), USDC (ERC-2…" at bounding box center [666, 578] width 300 height 60
click at [682, 584] on div "Buy Moon Cards with Bitcoin (BTC), Lightning, Tether (USDT TRC-20), USDC (ERC-2…" at bounding box center [666, 578] width 300 height 60
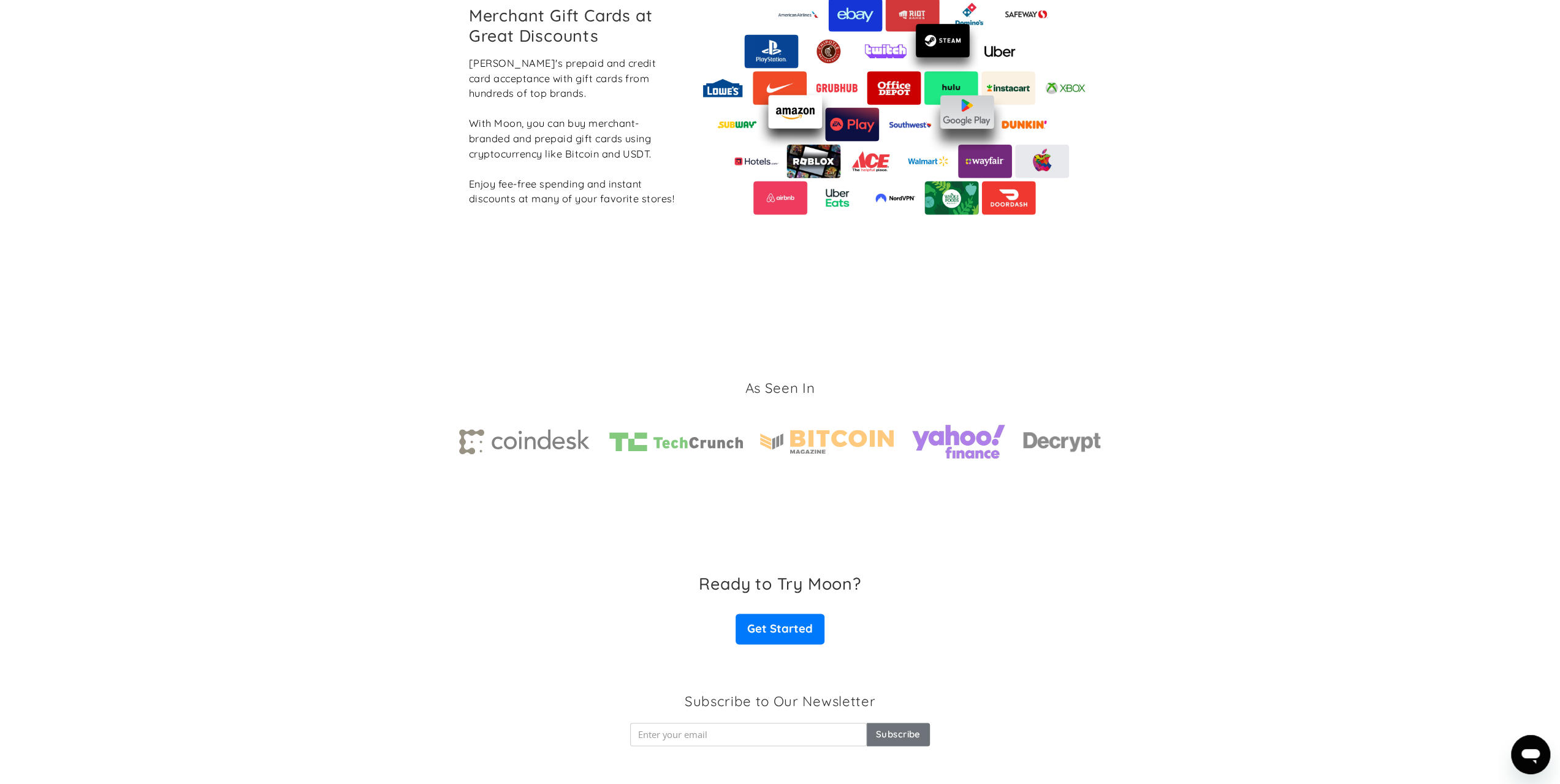
scroll to position [1615, 0]
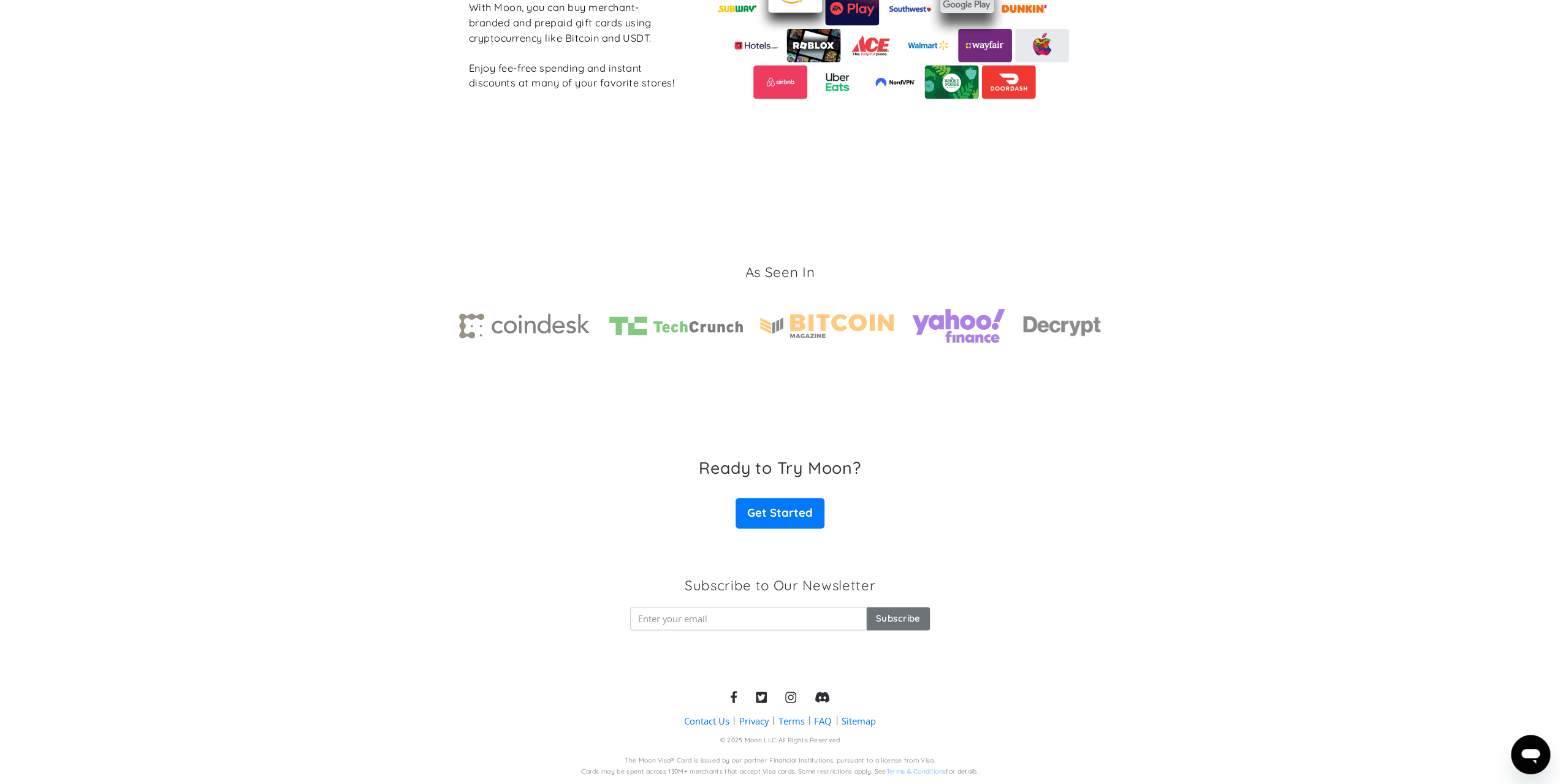
click at [781, 528] on div "Ready to Try Moon? Get Started" at bounding box center [780, 493] width 1560 height 118
click at [786, 507] on link "Get Started" at bounding box center [779, 513] width 88 height 31
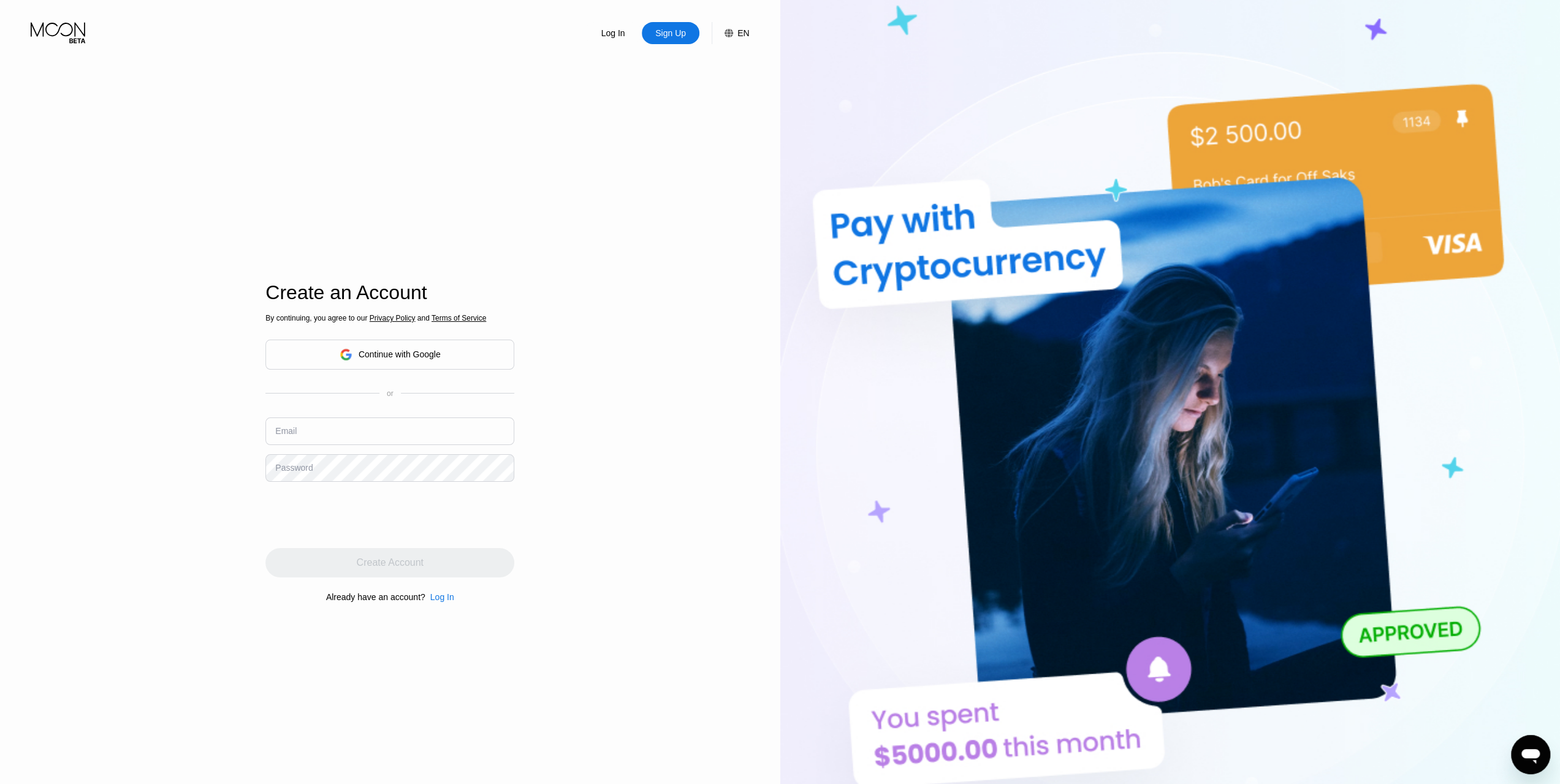
click at [407, 347] on div "Continue with Google" at bounding box center [390, 354] width 101 height 19
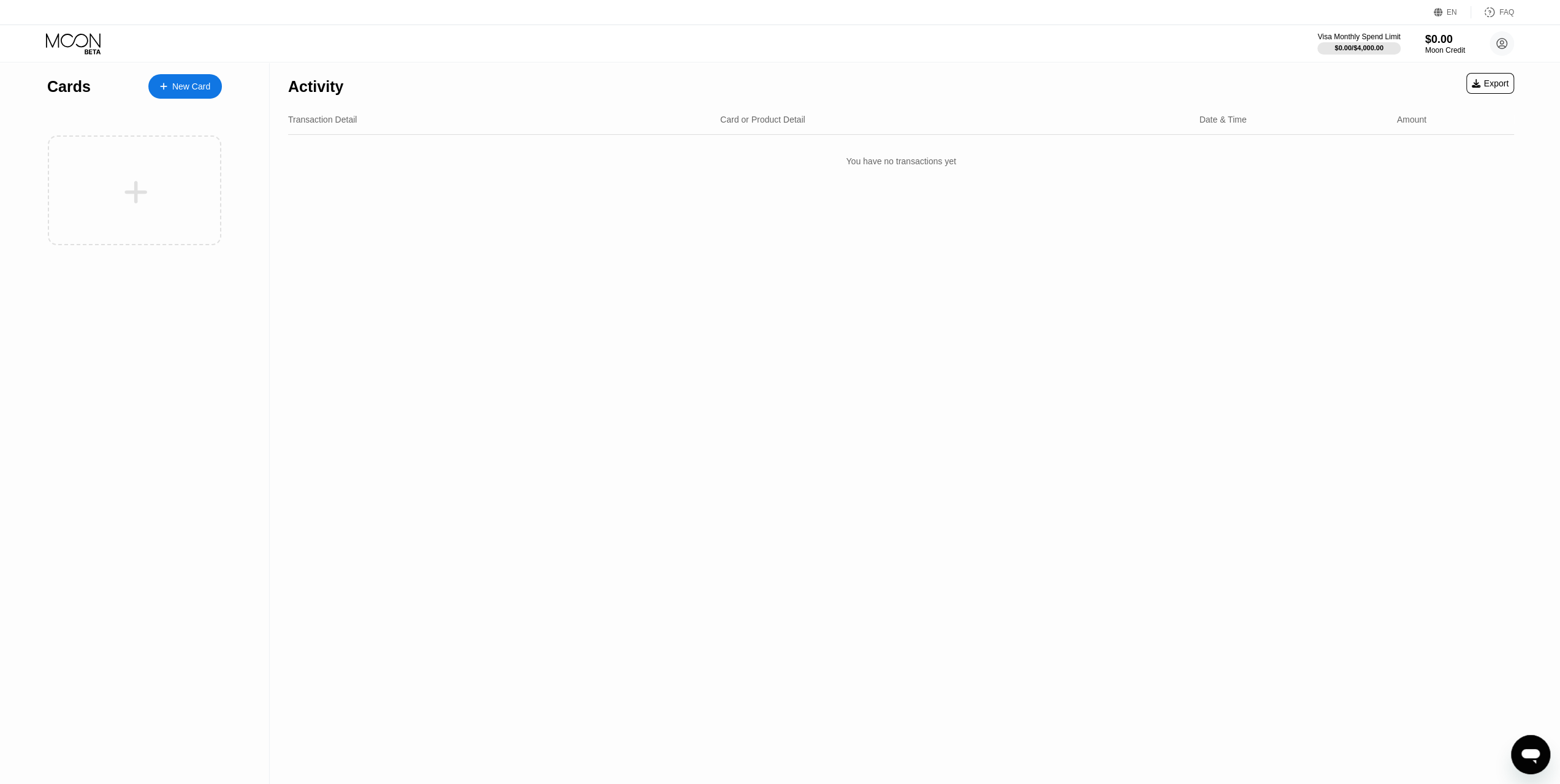
click at [184, 90] on div "New Card" at bounding box center [191, 87] width 38 height 10
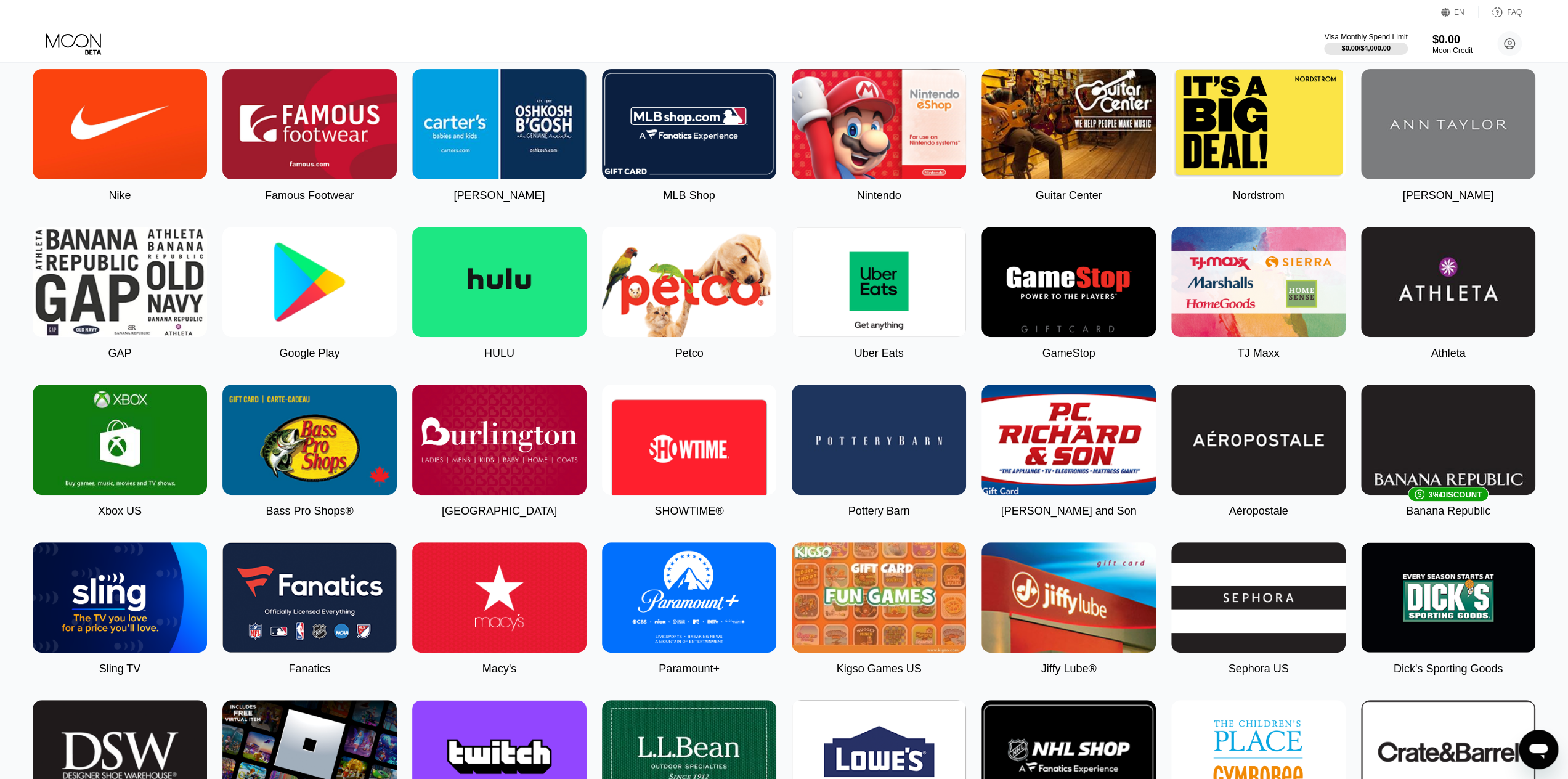
scroll to position [370, 0]
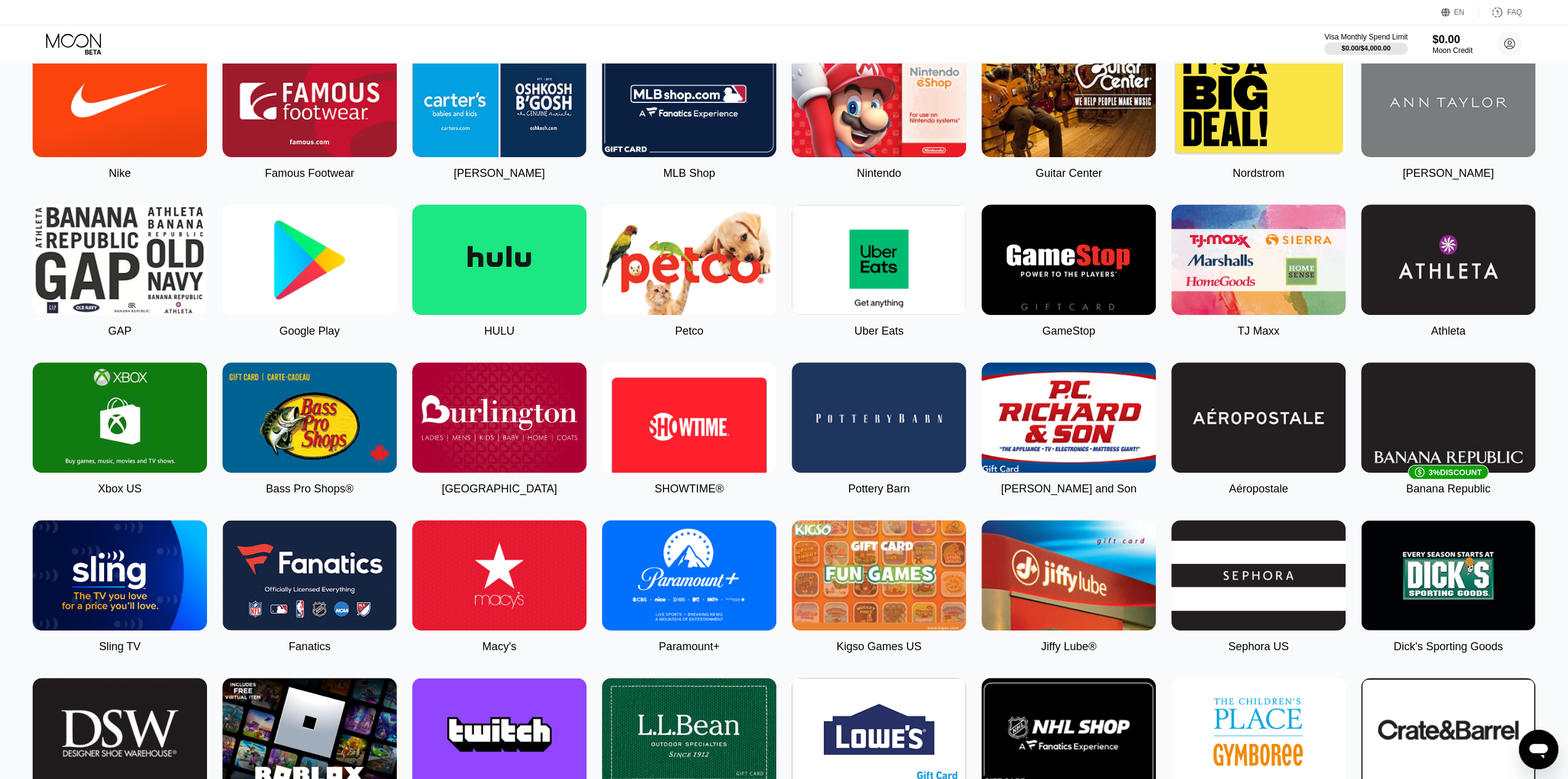
click at [897, 268] on img at bounding box center [879, 260] width 174 height 110
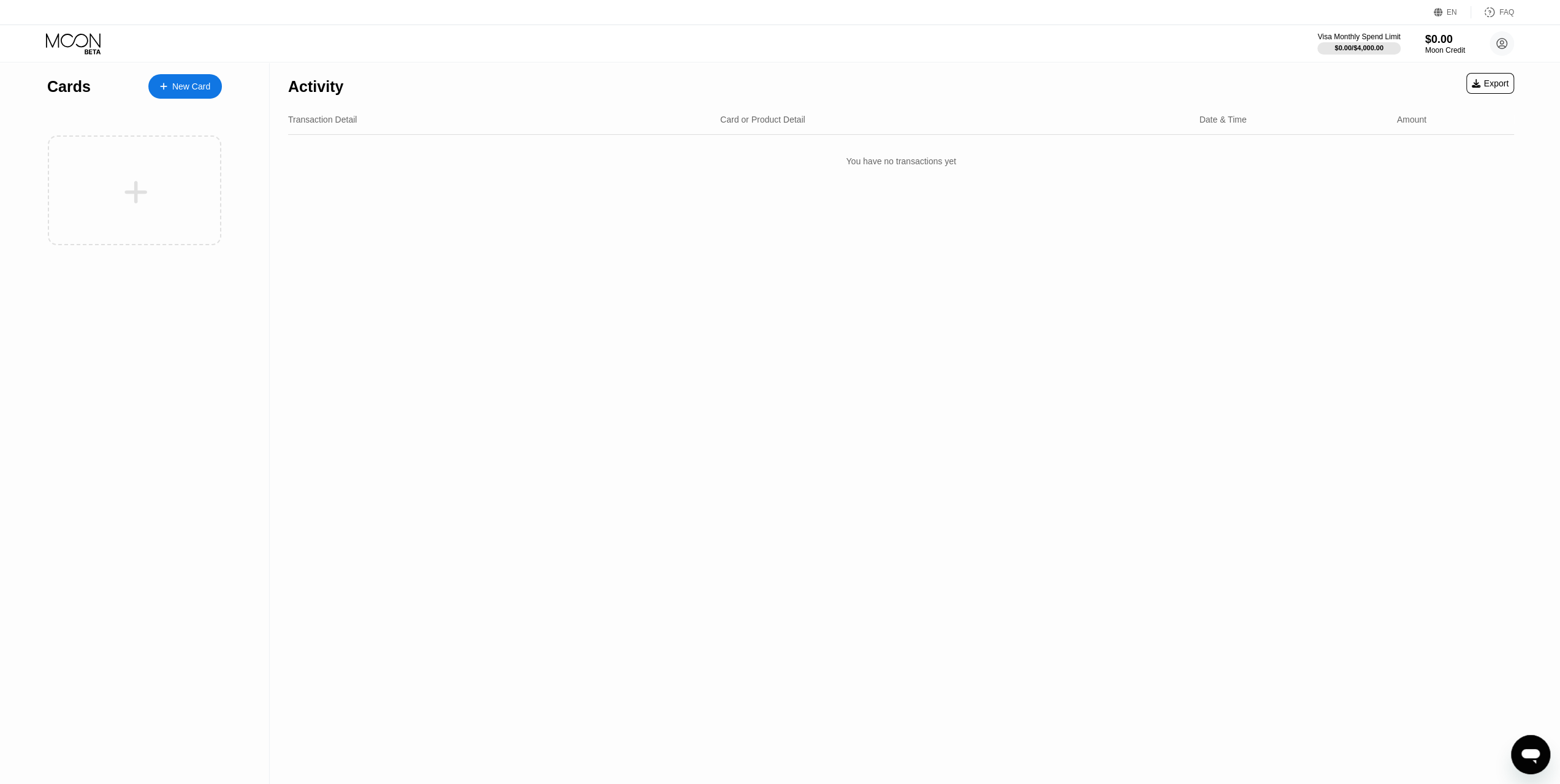
click at [193, 87] on div "New Card" at bounding box center [191, 87] width 38 height 10
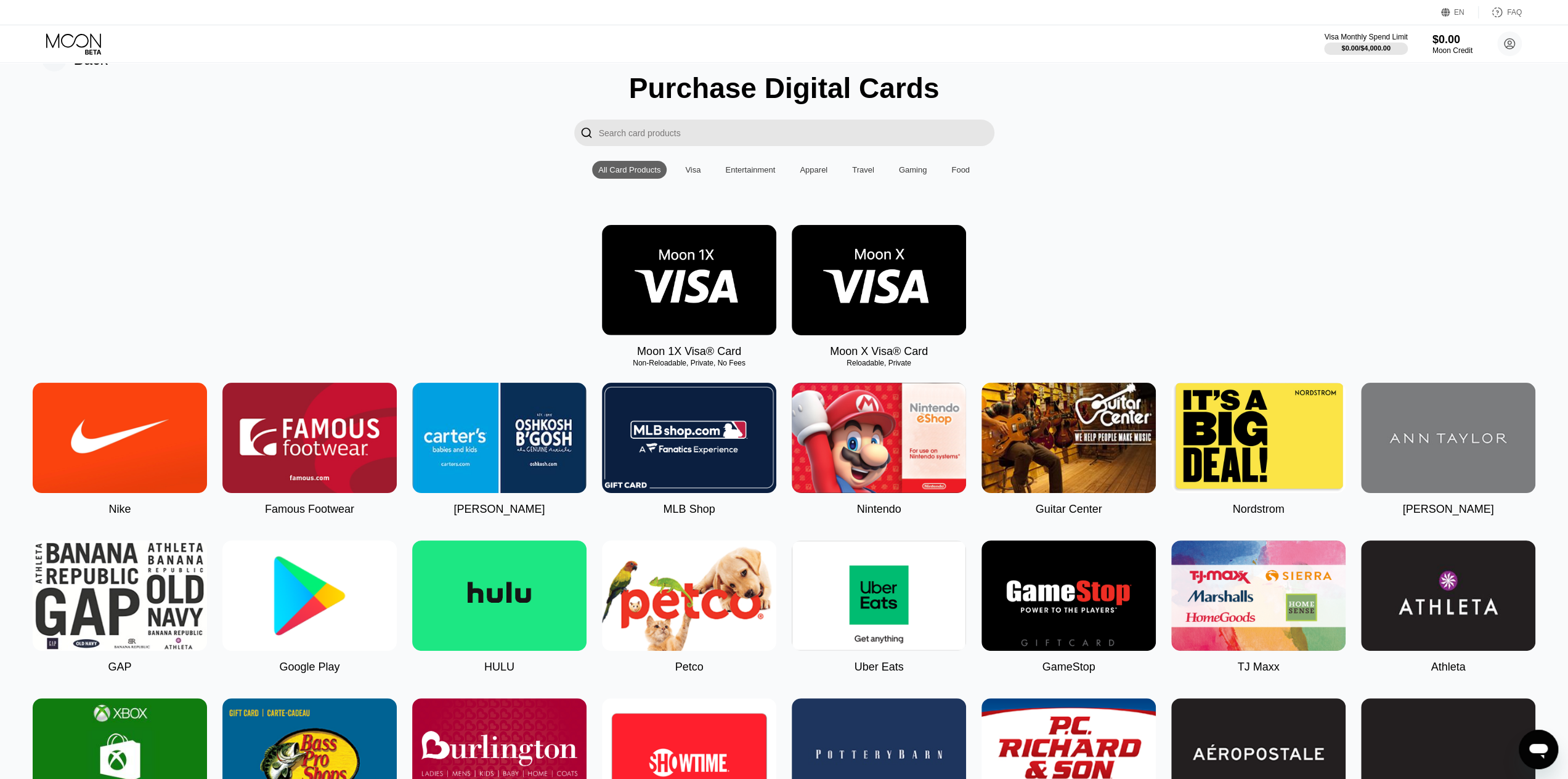
scroll to position [4, 0]
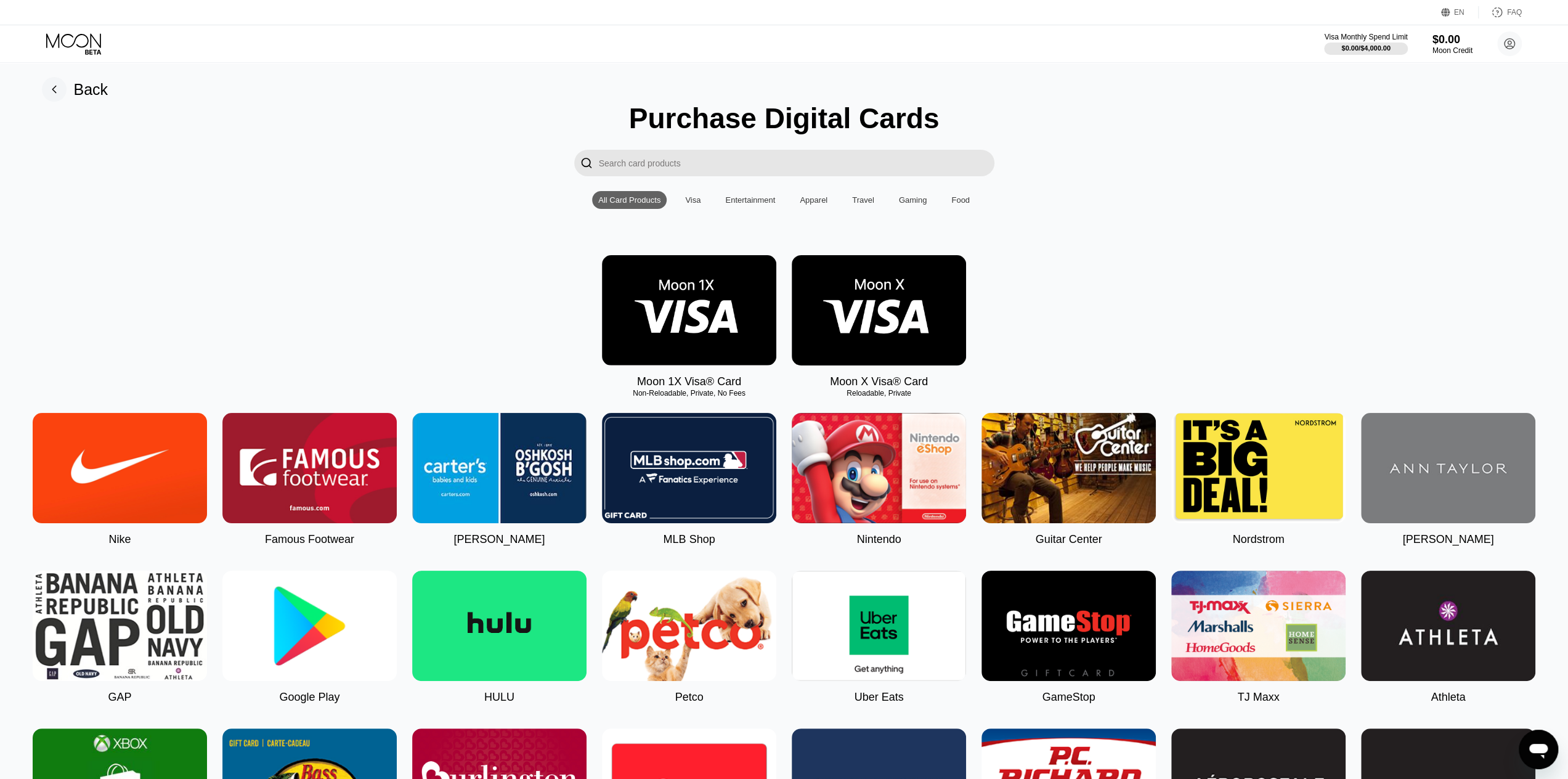
click at [962, 204] on div "Food" at bounding box center [961, 200] width 19 height 9
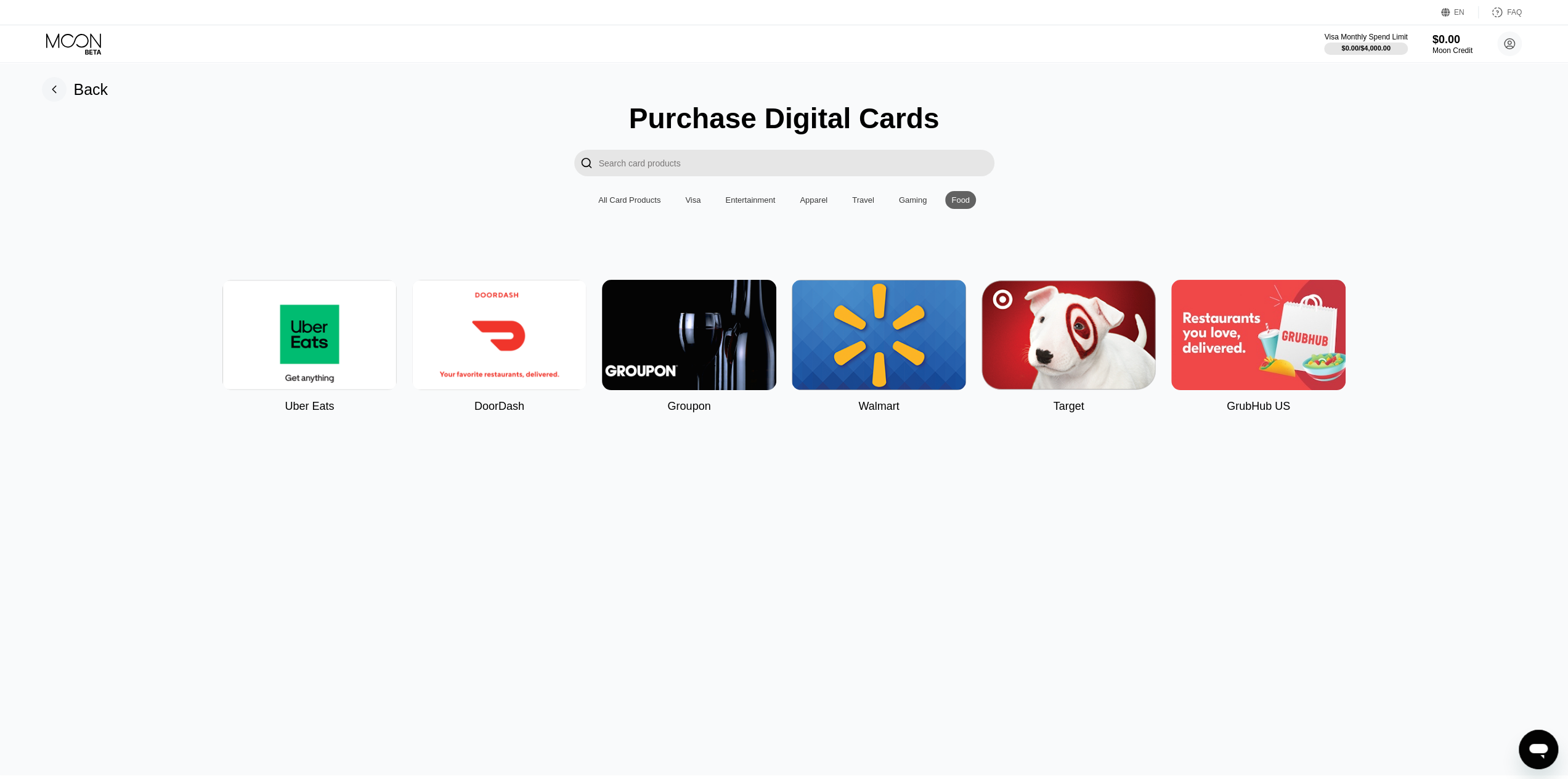
click at [689, 205] on div "Visa" at bounding box center [692, 200] width 15 height 9
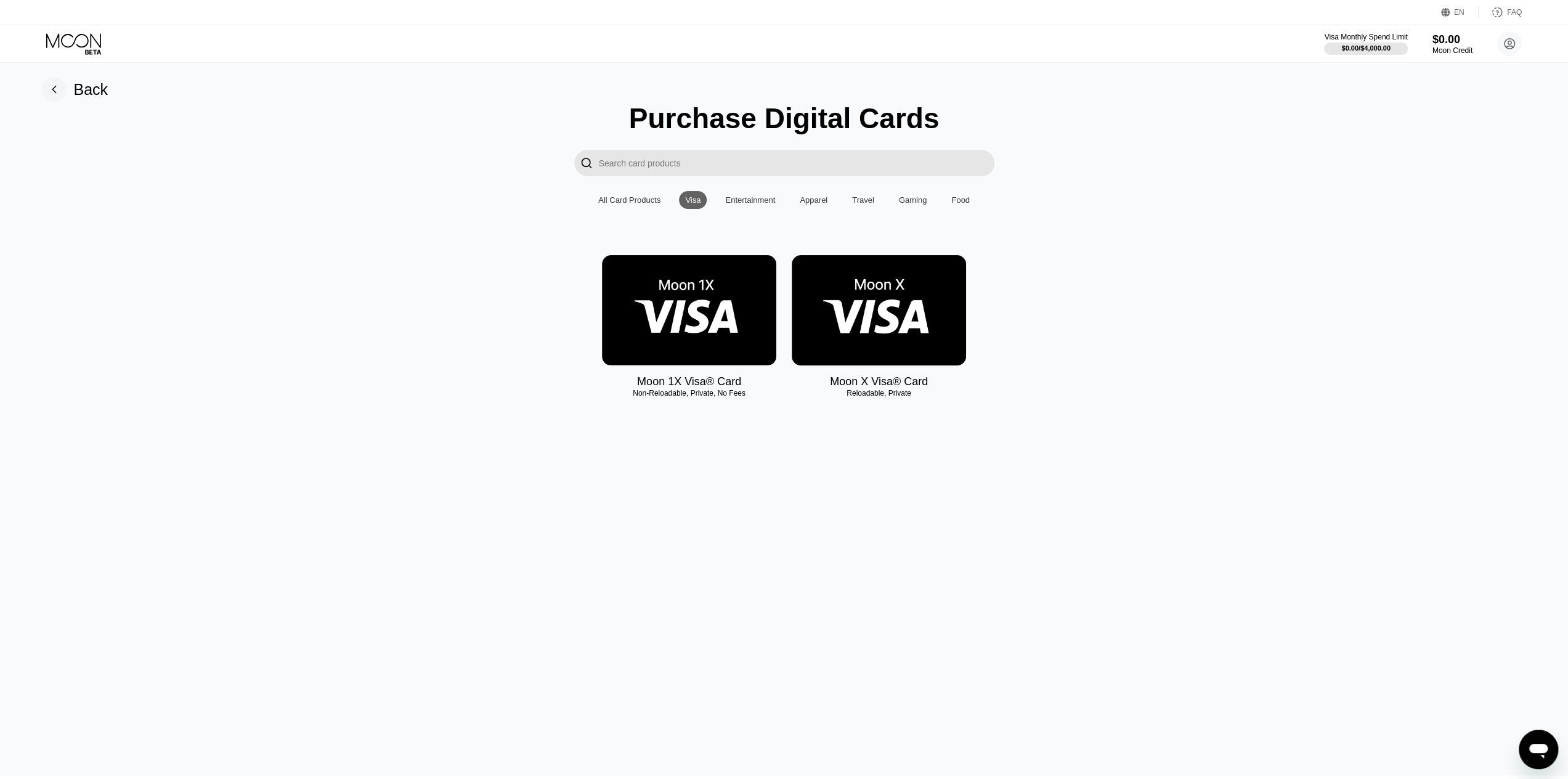
click at [833, 310] on img at bounding box center [879, 310] width 174 height 110
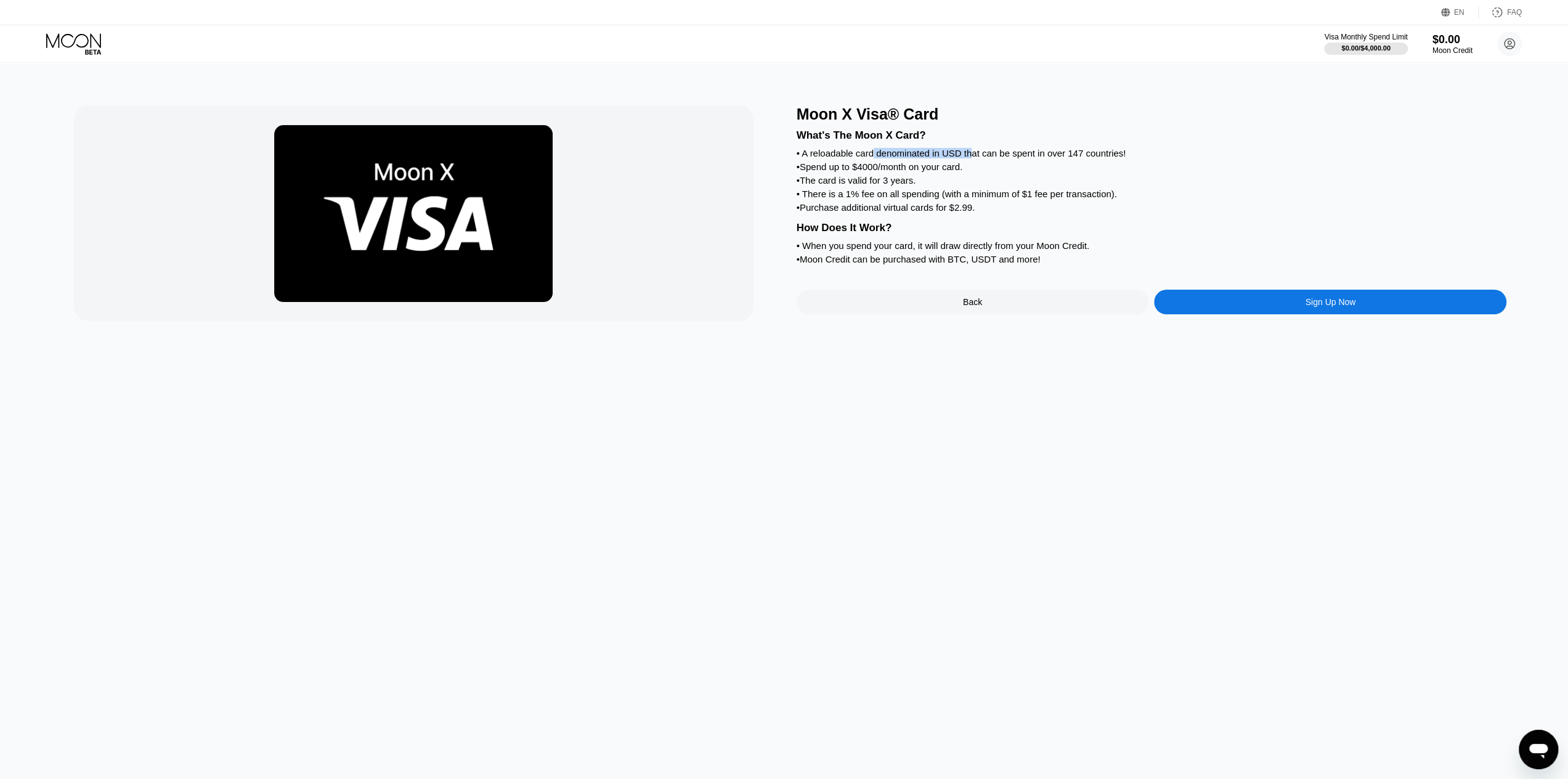
drag, startPoint x: 898, startPoint y: 156, endPoint x: 987, endPoint y: 157, distance: 89.0
click at [984, 157] on div "• A reloadable card denominated in USD that can be spent in over 147 countries!" at bounding box center [1151, 153] width 710 height 11
click at [990, 157] on div "• A reloadable card denominated in USD that can be spent in over 147 countries!" at bounding box center [1151, 153] width 710 height 11
drag, startPoint x: 840, startPoint y: 208, endPoint x: 1010, endPoint y: 195, distance: 170.5
click at [992, 195] on div "What's The Moon X Card? • A reloadable card denominated in USD that can be spen…" at bounding box center [1151, 195] width 710 height 144
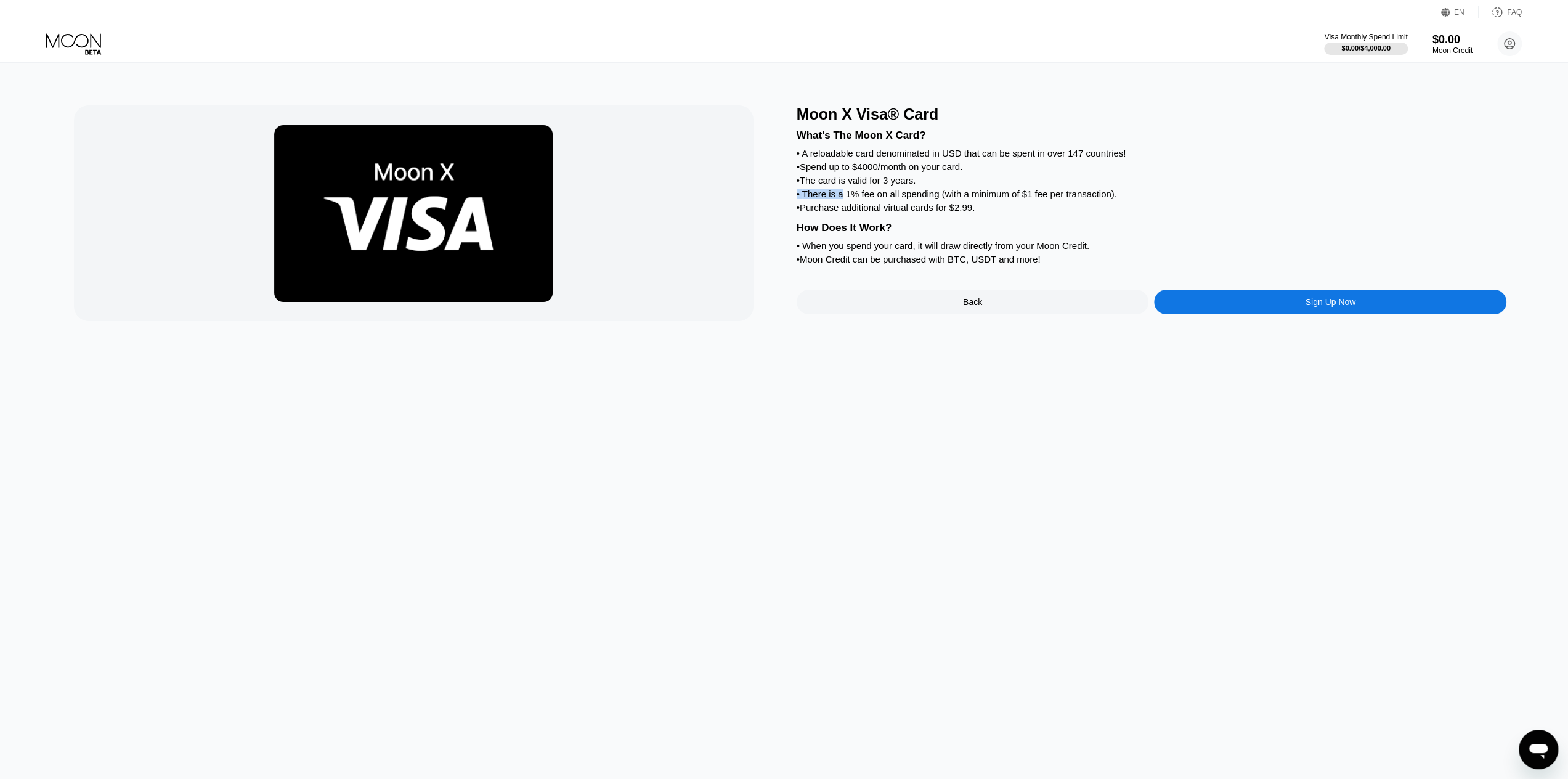
click at [1022, 195] on div "What's The Moon X Card? • A reloadable card denominated in USD that can be spen…" at bounding box center [1151, 195] width 710 height 144
drag, startPoint x: 885, startPoint y: 218, endPoint x: 960, endPoint y: 218, distance: 75.0
click at [949, 213] on div "• Purchase additional virtual cards for $2.99." at bounding box center [1151, 207] width 710 height 11
click at [960, 213] on div "• Purchase additional virtual cards for $2.99." at bounding box center [1151, 207] width 710 height 11
drag, startPoint x: 908, startPoint y: 250, endPoint x: 1009, endPoint y: 249, distance: 101.0
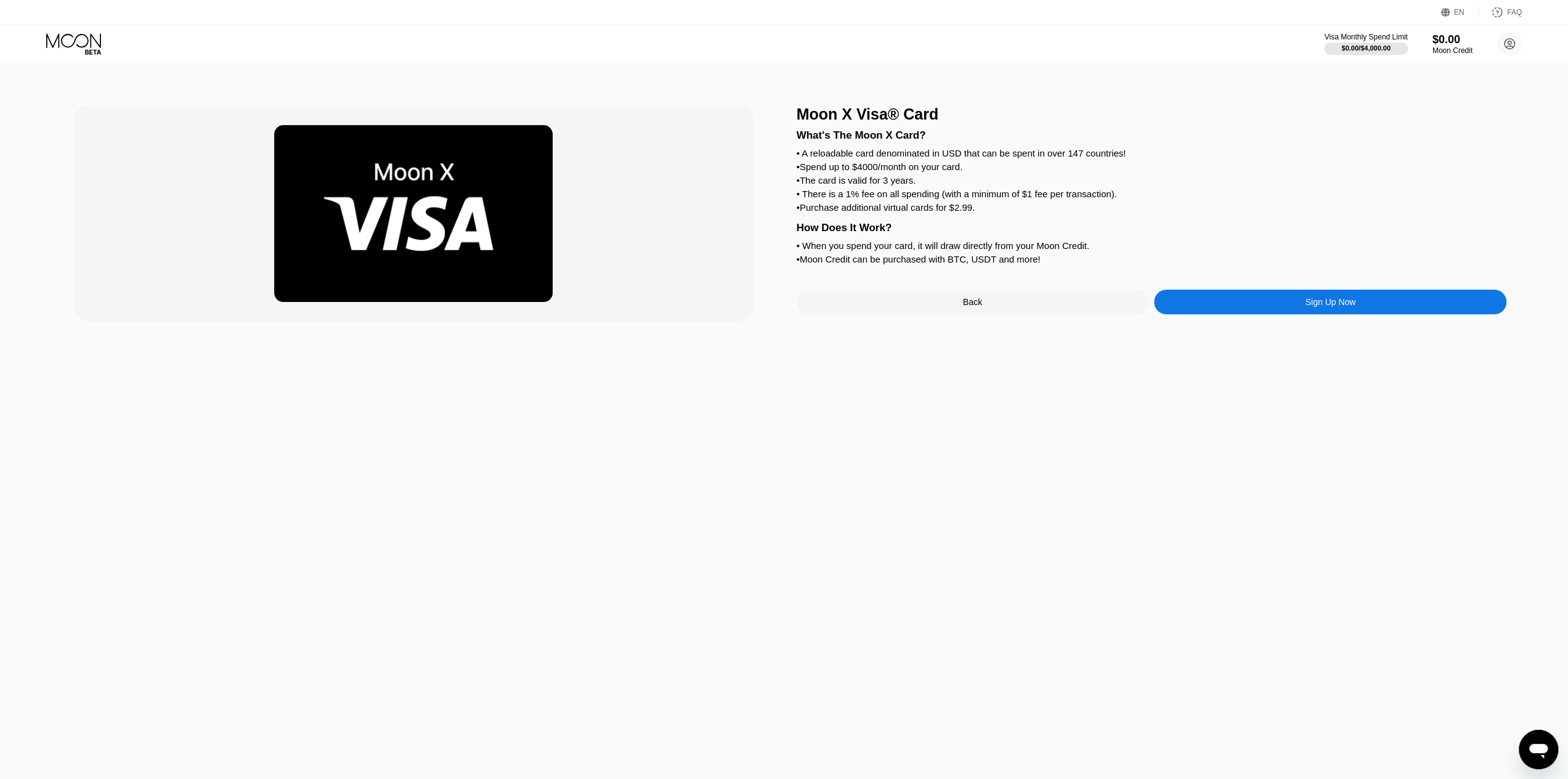
click at [970, 250] on div "What's The Moon X Card? • A reloadable card denominated in USD that can be spen…" at bounding box center [1151, 195] width 710 height 144
click at [1009, 234] on div "How Does It Work?" at bounding box center [1151, 228] width 710 height 12
drag, startPoint x: 1093, startPoint y: 258, endPoint x: 1007, endPoint y: 257, distance: 86.0
click at [1007, 251] on div "• When you spend your card, it will draw directly from your Moon Credit." at bounding box center [1151, 245] width 710 height 11
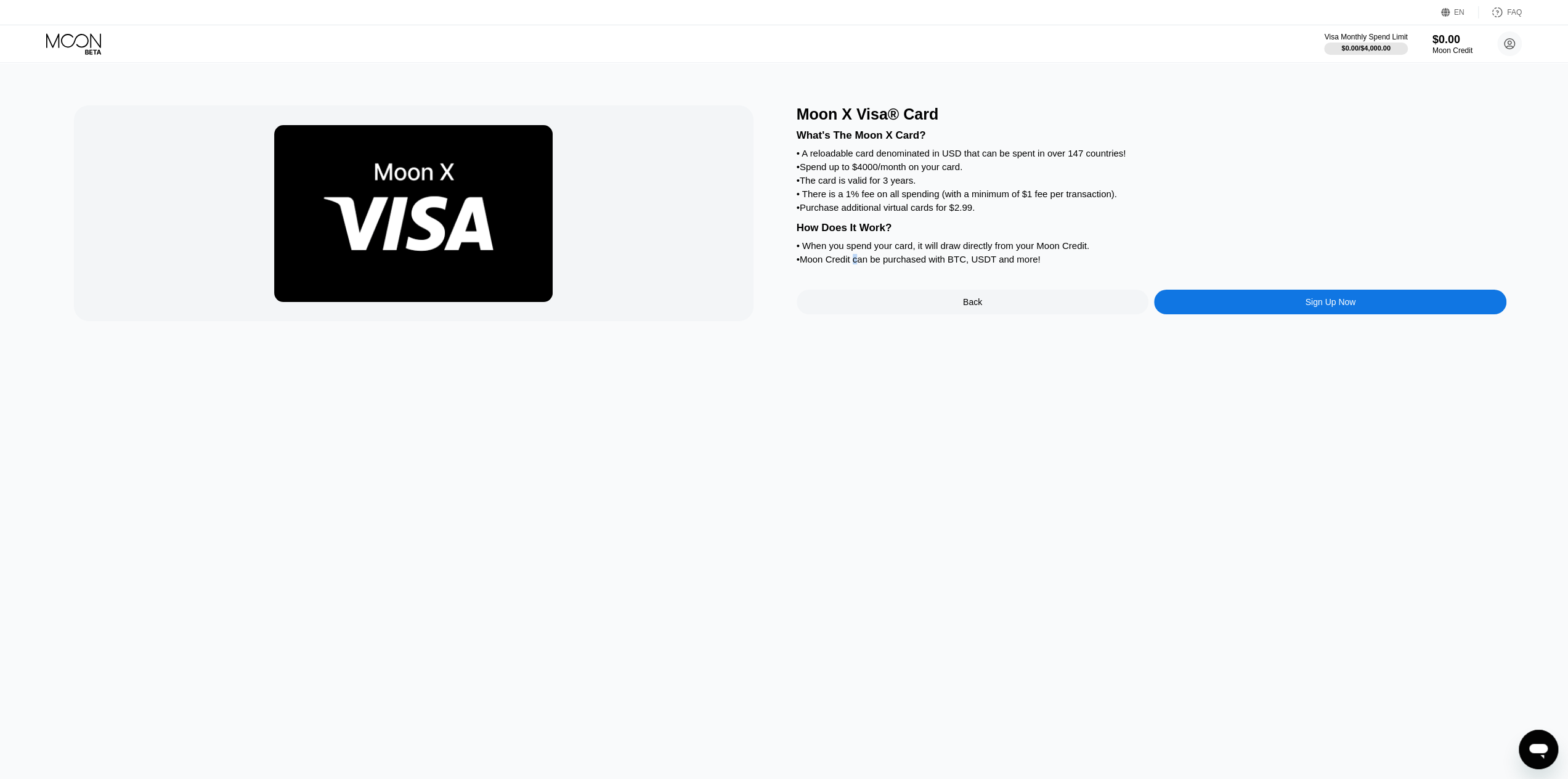
drag, startPoint x: 857, startPoint y: 276, endPoint x: 931, endPoint y: 270, distance: 74.2
click at [924, 265] on div "• Moon Credit can be purchased with BTC, USDT and more!" at bounding box center [1151, 259] width 710 height 11
click at [937, 267] on div "What's The Moon X Card? • A reloadable card denominated in USD that can be spen…" at bounding box center [1151, 195] width 710 height 144
drag, startPoint x: 1072, startPoint y: 270, endPoint x: 992, endPoint y: 274, distance: 80.1
click at [992, 265] on div "• Moon Credit can be purchased with BTC, USDT and more!" at bounding box center [1151, 259] width 710 height 11
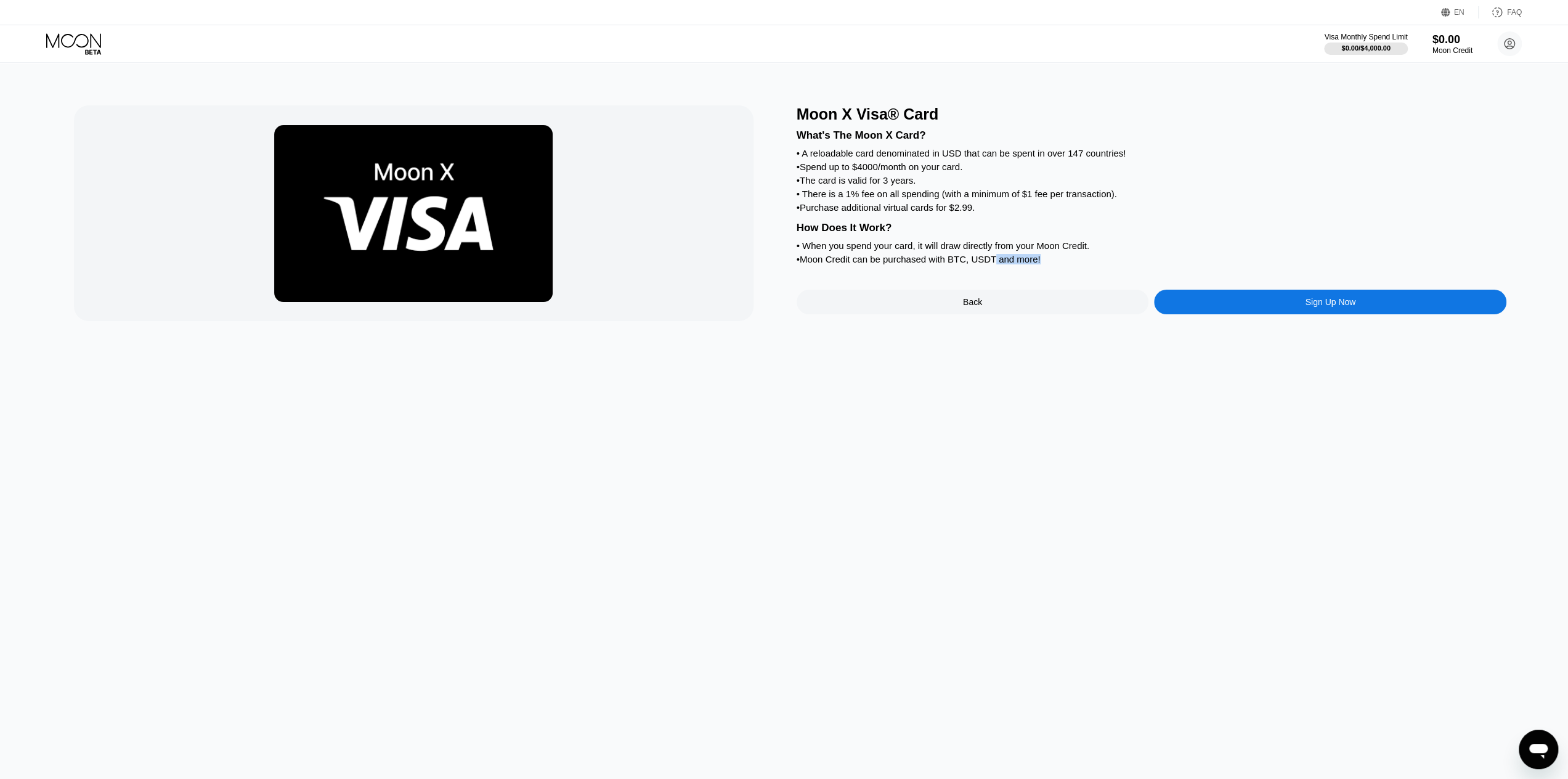
click at [992, 265] on div "• Moon Credit can be purchased with BTC, USDT and more!" at bounding box center [1151, 259] width 710 height 11
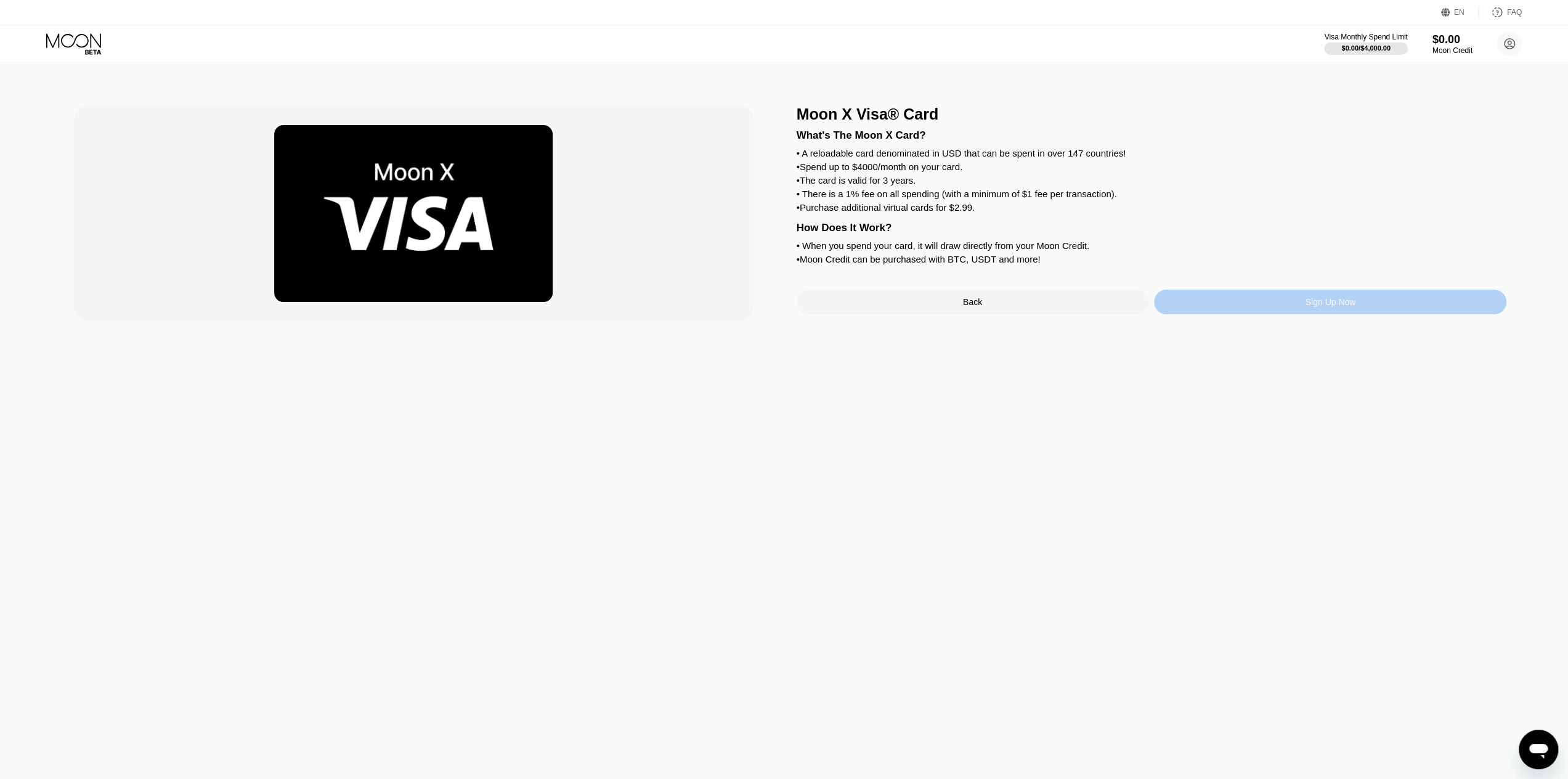
click at [1234, 314] on div "Sign Up Now" at bounding box center [1330, 302] width 352 height 25
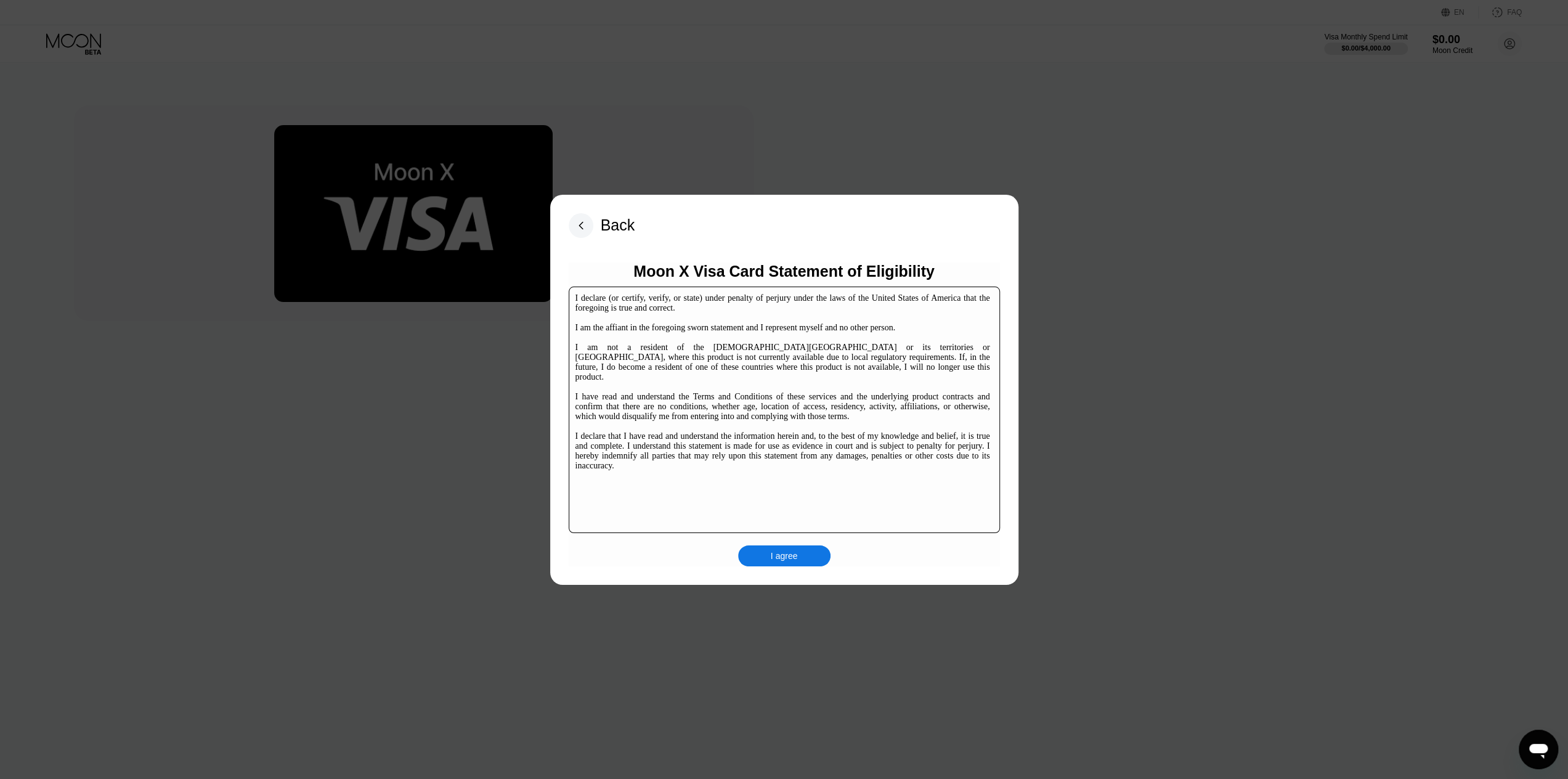
click at [788, 551] on div "I agree" at bounding box center [785, 556] width 27 height 11
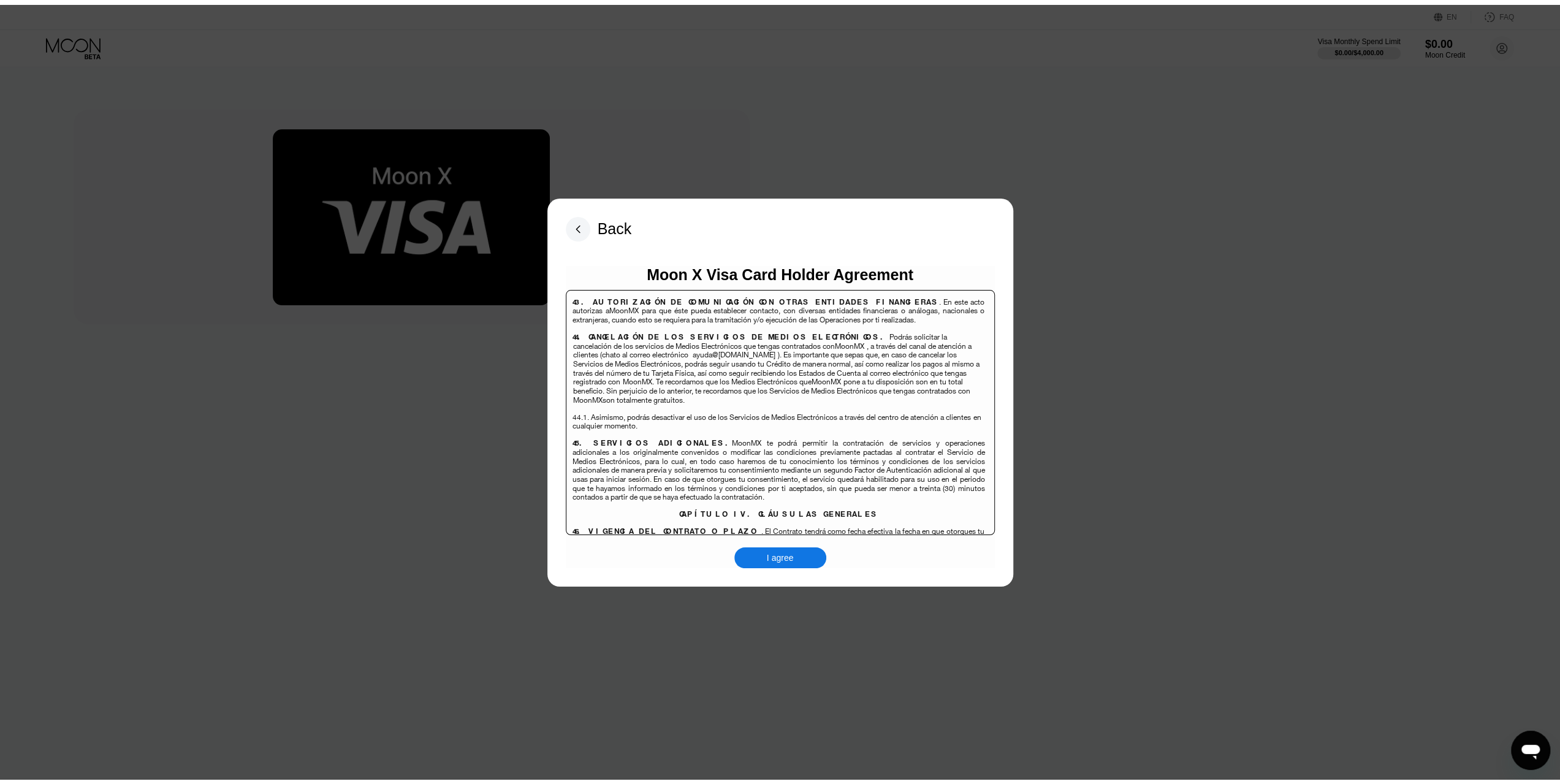
scroll to position [8512, 0]
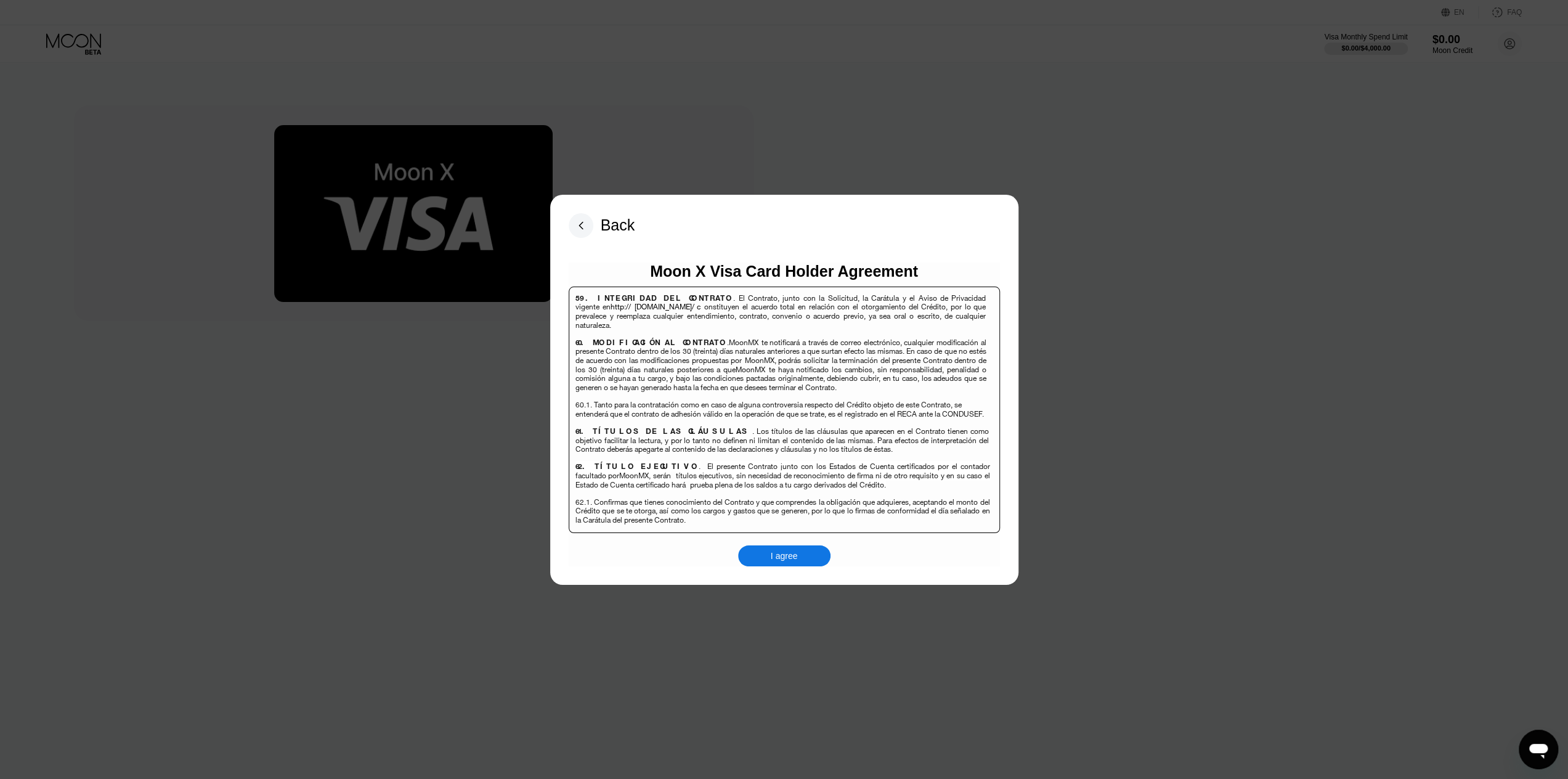
click at [799, 556] on div "I agree" at bounding box center [784, 556] width 92 height 21
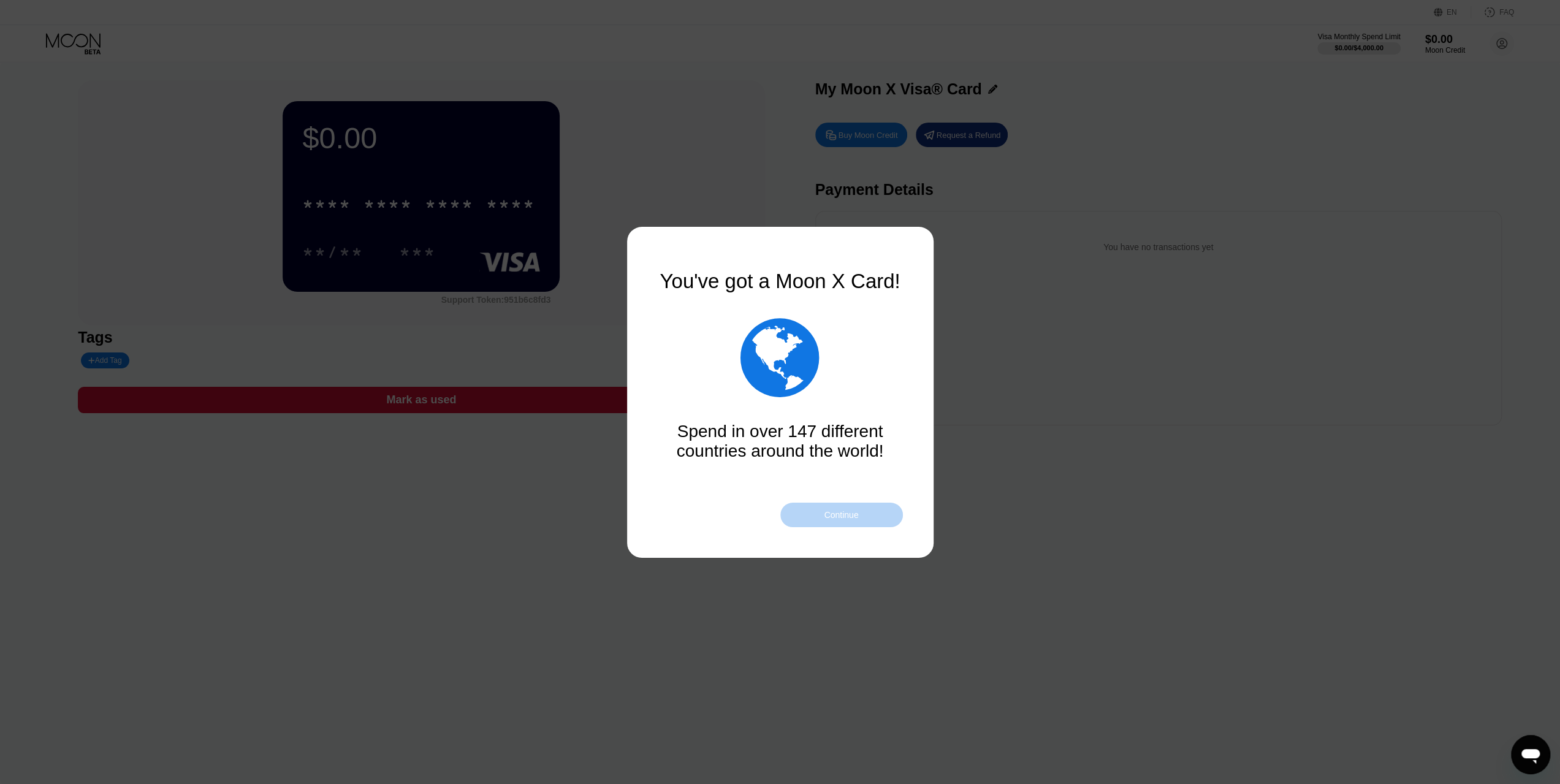
click at [840, 513] on div "Continue" at bounding box center [841, 515] width 34 height 10
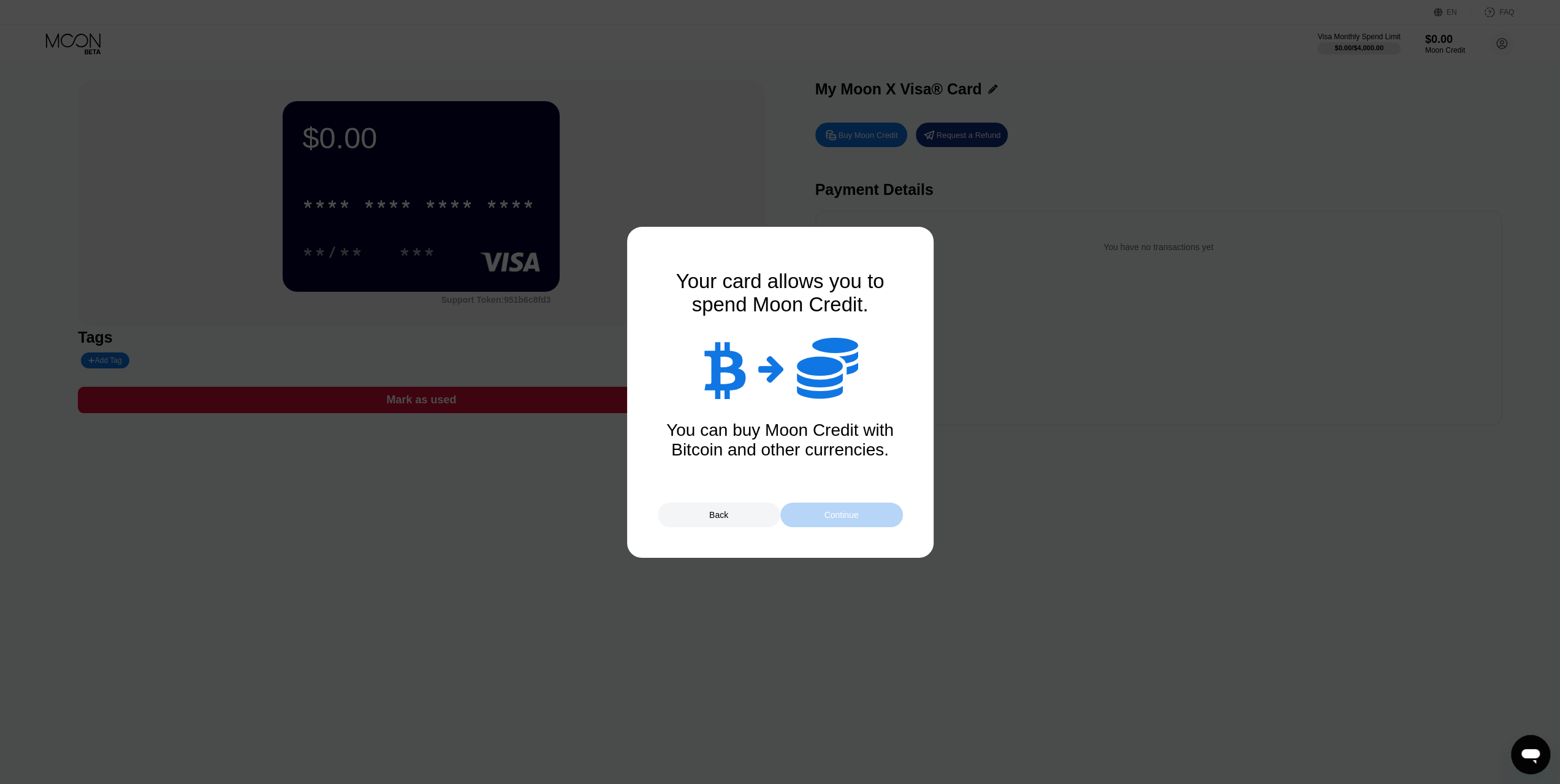
click at [840, 513] on div "Continue" at bounding box center [841, 515] width 34 height 10
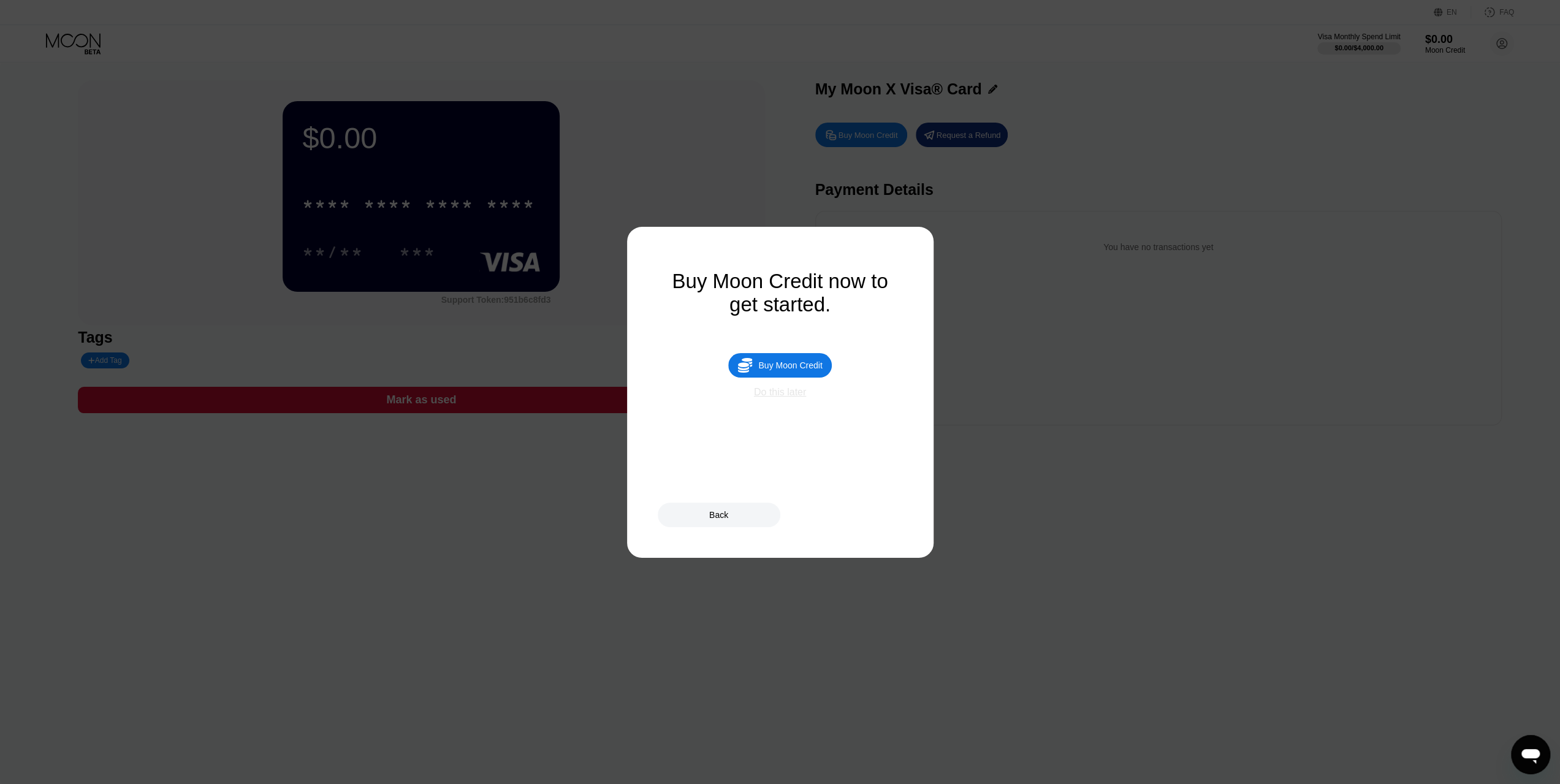
click at [786, 398] on div "Do this later" at bounding box center [780, 392] width 52 height 11
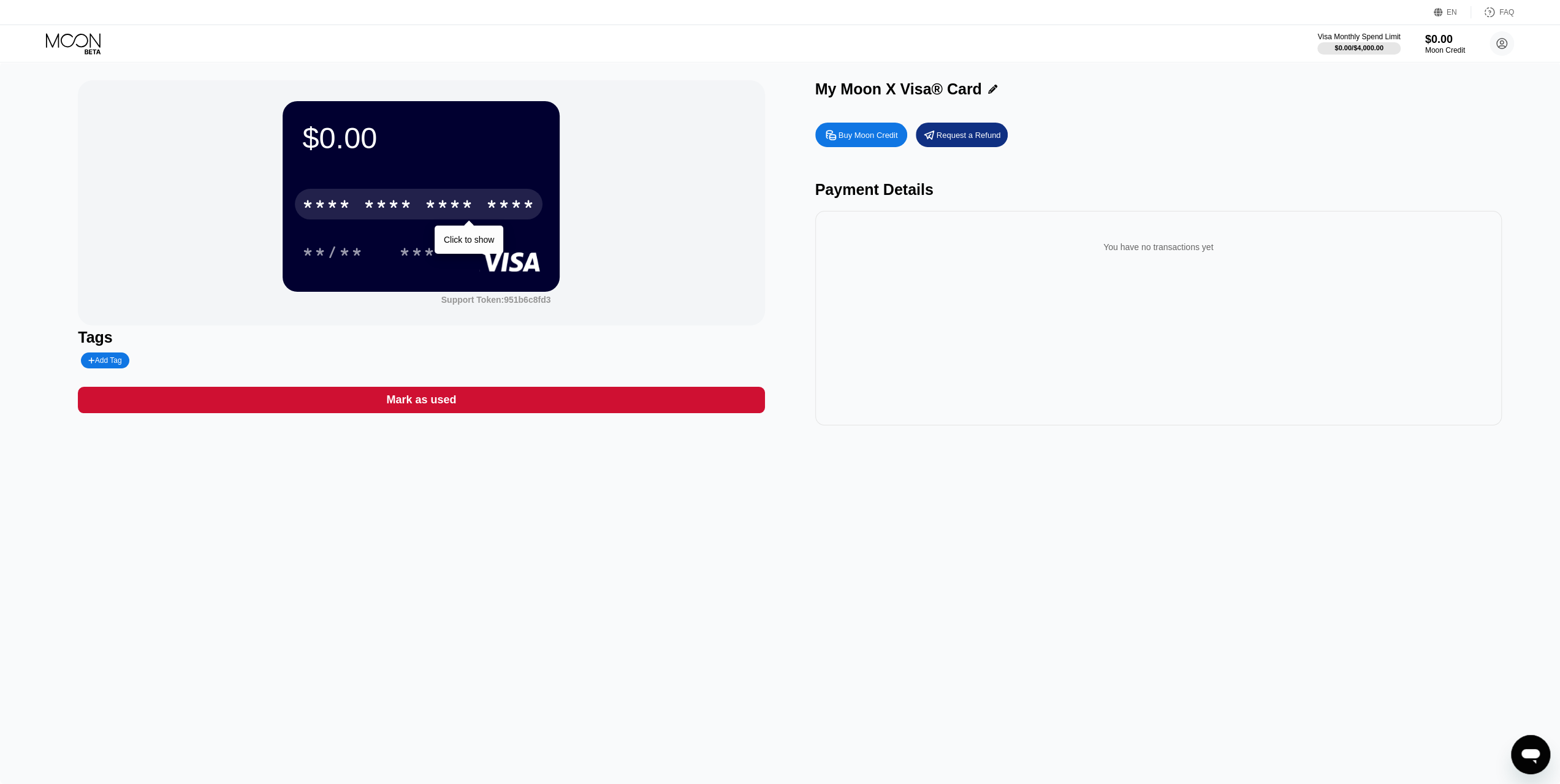
click at [442, 208] on div "* * * *" at bounding box center [450, 206] width 49 height 20
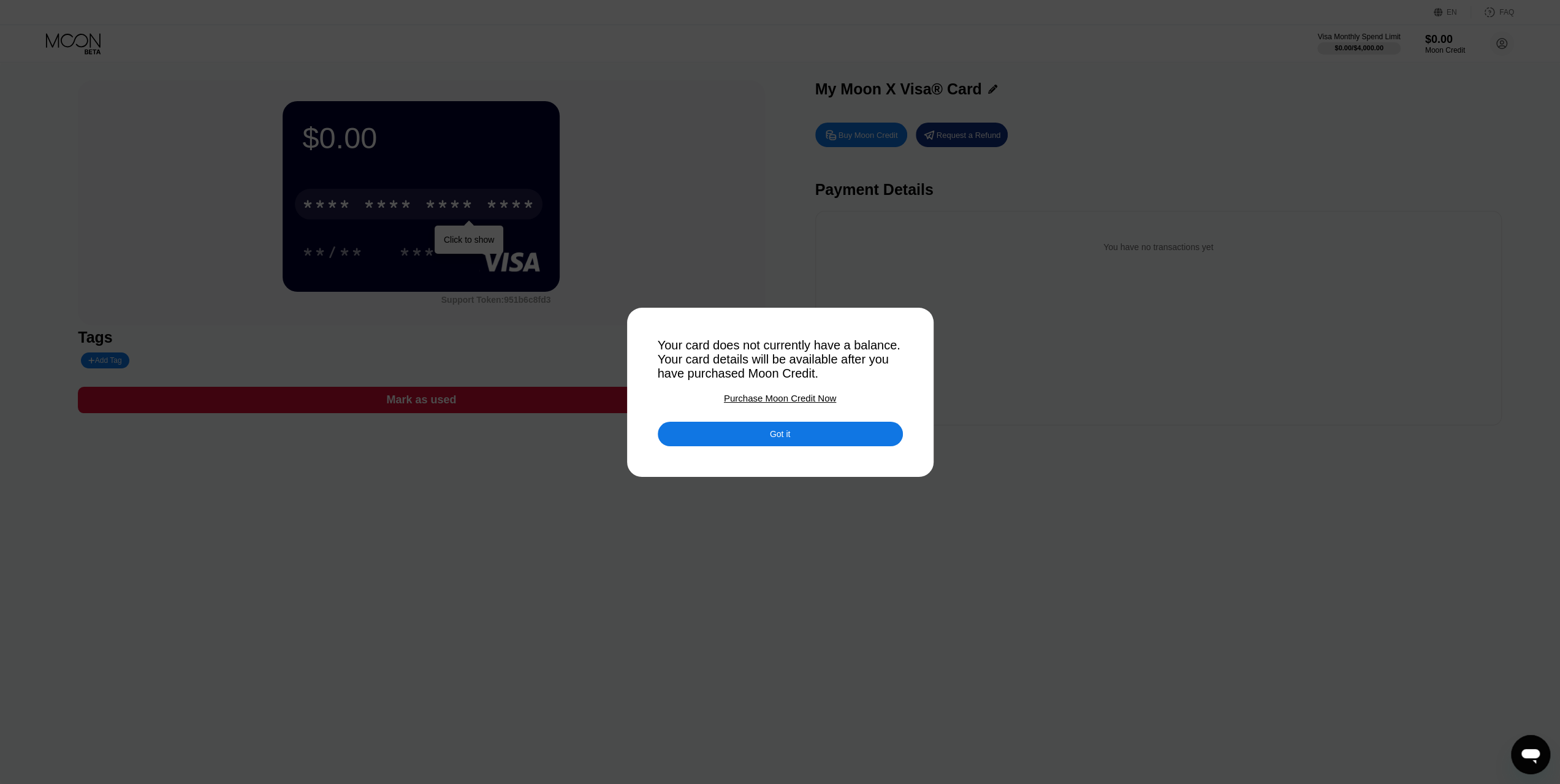
drag, startPoint x: 792, startPoint y: 374, endPoint x: 864, endPoint y: 374, distance: 72.0
click at [862, 374] on div "Your card does not currently have a balance. Your card details will be availabl…" at bounding box center [780, 359] width 245 height 42
click at [864, 374] on div "Your card does not currently have a balance. Your card details will be availabl…" at bounding box center [780, 359] width 245 height 42
click at [794, 403] on div "Purchase Moon Credit Now" at bounding box center [780, 398] width 112 height 10
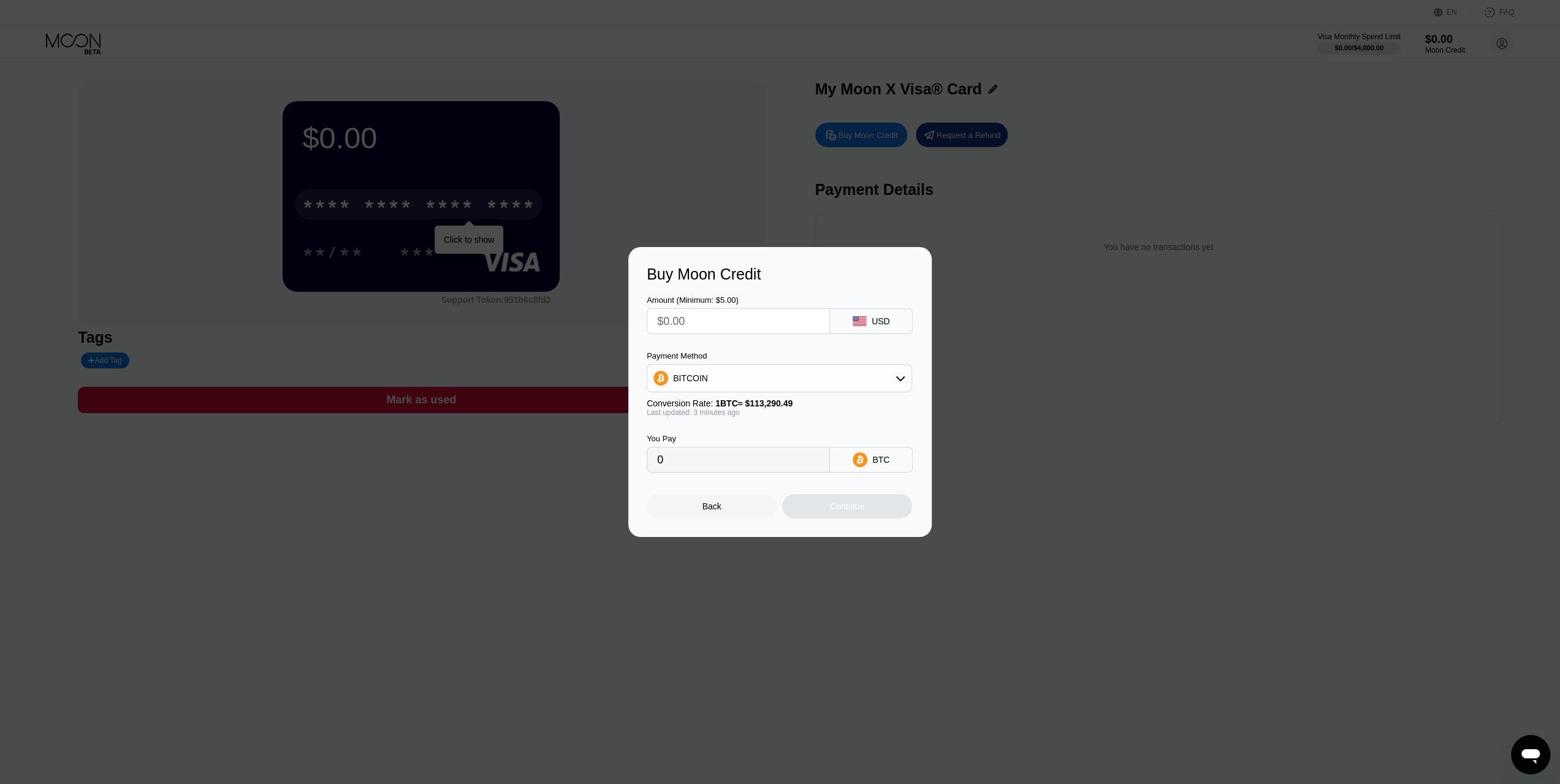
click at [771, 323] on input "text" at bounding box center [738, 321] width 162 height 25
click at [873, 323] on div "USD" at bounding box center [881, 321] width 18 height 10
click at [797, 382] on div "BITCOIN" at bounding box center [779, 378] width 264 height 25
click at [764, 347] on div "Amount (Minimum: $5.00) USD Payment Method BITCOIN BITCOIN USDT on TRON Convers…" at bounding box center [779, 378] width 266 height 189
click at [749, 443] on div "USDT on TRON" at bounding box center [787, 439] width 231 height 10
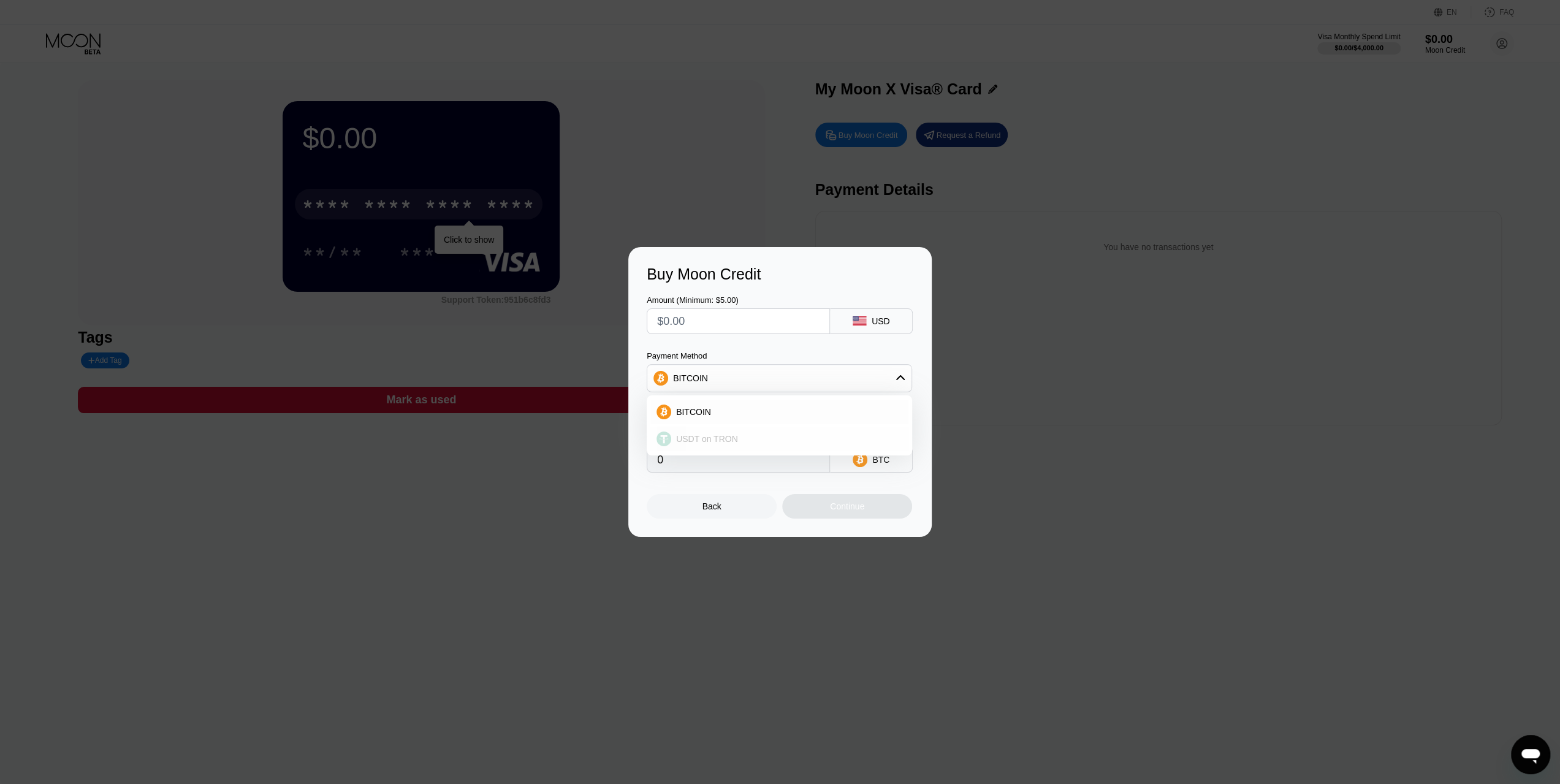
type input "0.00"
click at [775, 376] on div "USDT on TRON" at bounding box center [779, 378] width 264 height 25
click at [750, 472] on input "0.00" at bounding box center [738, 459] width 162 height 25
click at [741, 470] on input "0.00" at bounding box center [738, 459] width 162 height 25
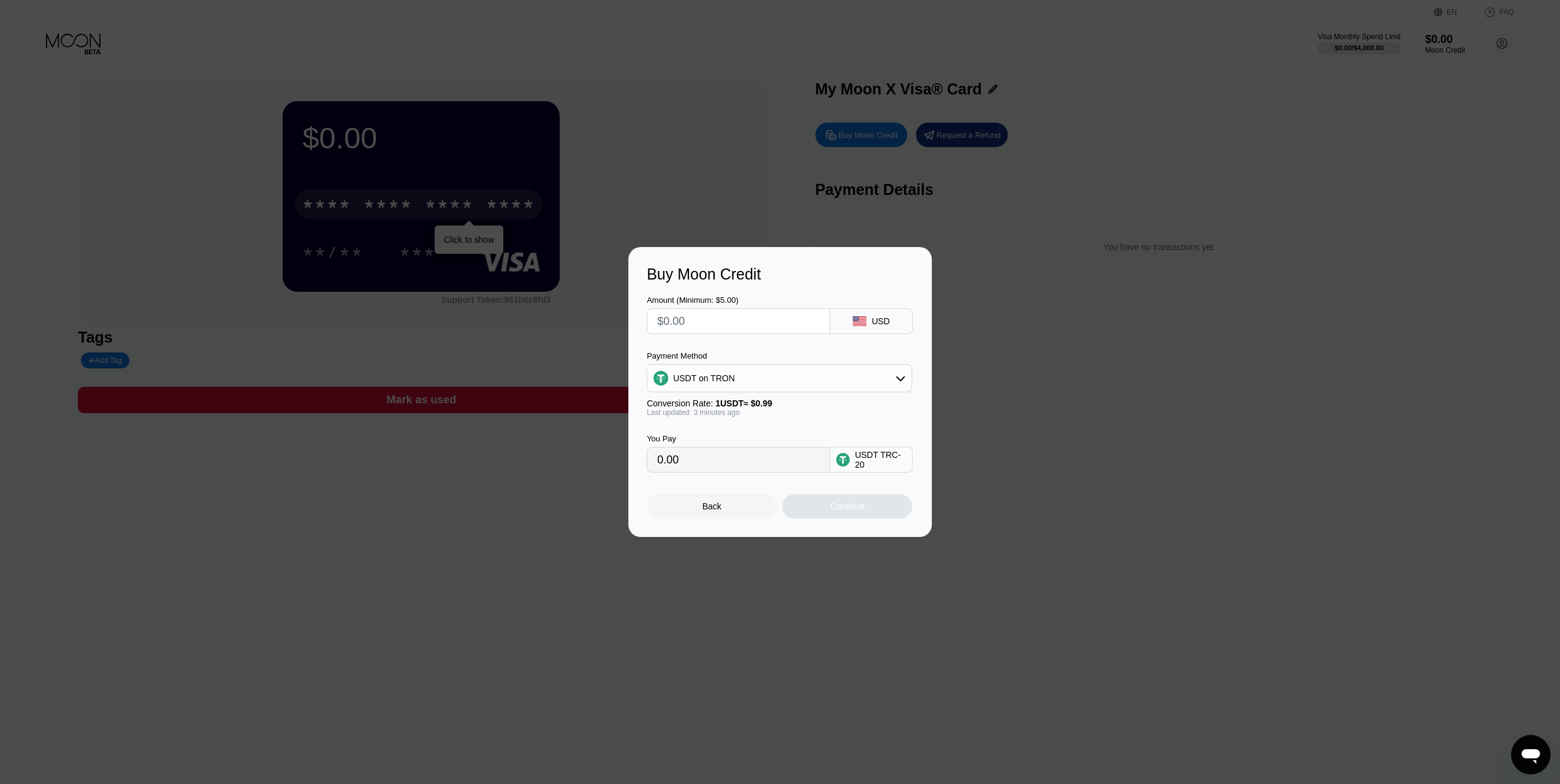
click at [766, 461] on input "0.00" at bounding box center [738, 459] width 162 height 25
drag, startPoint x: 712, startPoint y: 462, endPoint x: 641, endPoint y: 462, distance: 71.0
click at [641, 462] on div "Buy Moon Credit Amount (Minimum: $5.00) USD Payment Method USDT on TRON Convers…" at bounding box center [779, 392] width 303 height 290
click at [706, 323] on input "text" at bounding box center [738, 321] width 162 height 25
drag, startPoint x: 693, startPoint y: 320, endPoint x: 641, endPoint y: 321, distance: 52.0
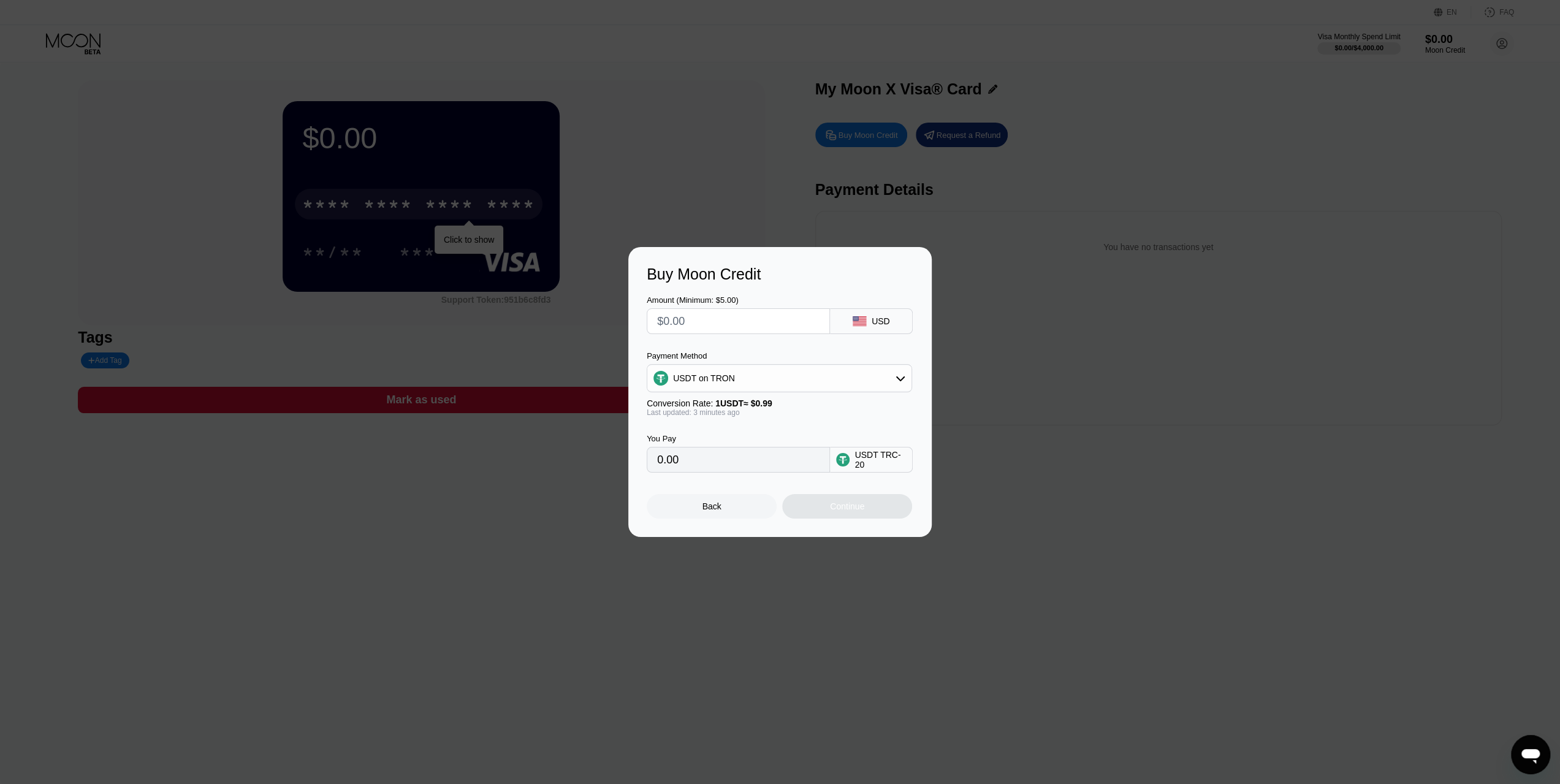
click at [641, 321] on div "Buy Moon Credit Amount (Minimum: $5.00) USD Payment Method USDT on TRON Convers…" at bounding box center [779, 392] width 303 height 290
type input "$20"
type input "20.20"
type input "$20"
click at [827, 508] on div "Continue" at bounding box center [847, 506] width 130 height 25
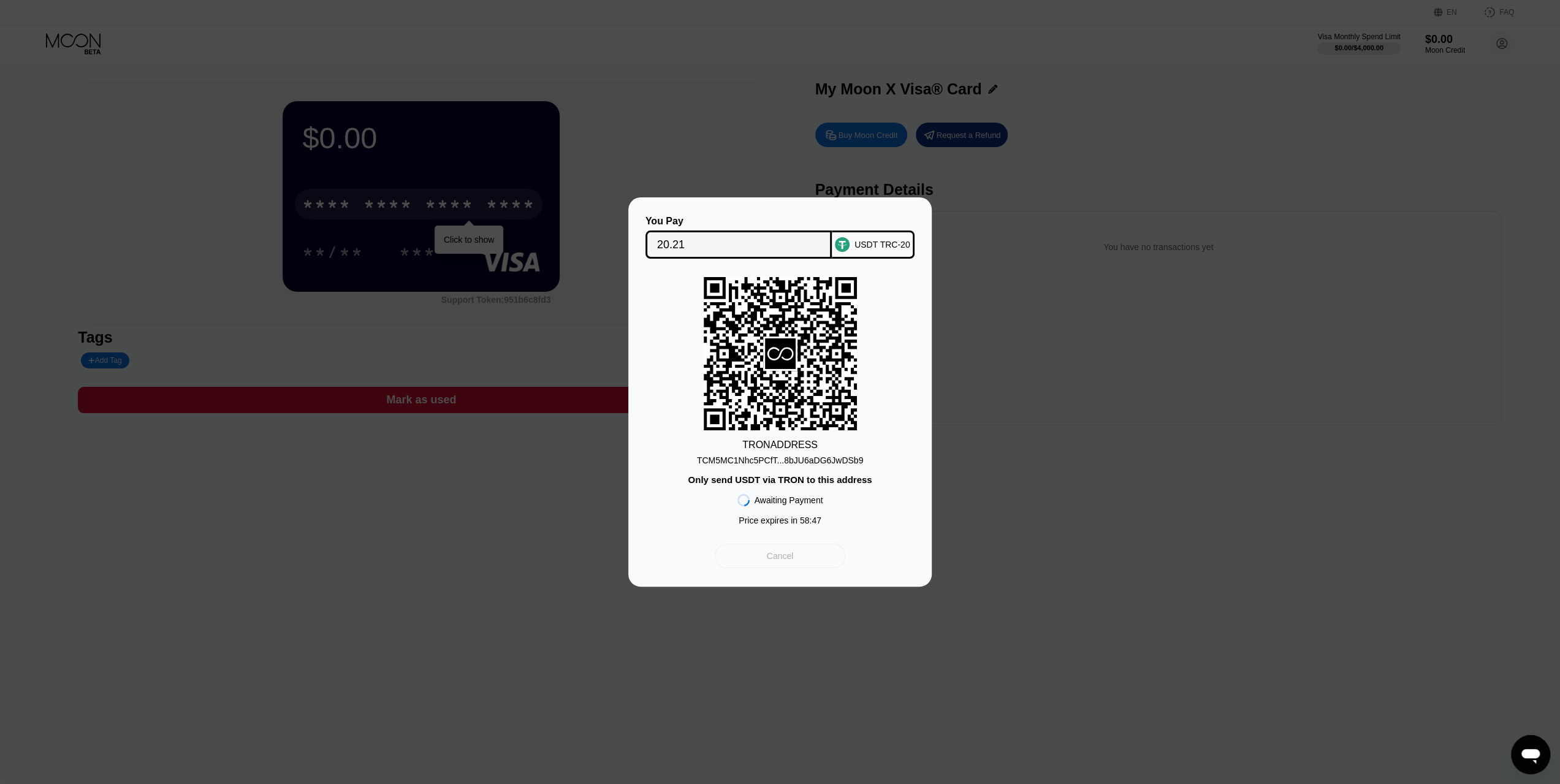
click at [792, 561] on div "Cancel" at bounding box center [781, 556] width 27 height 11
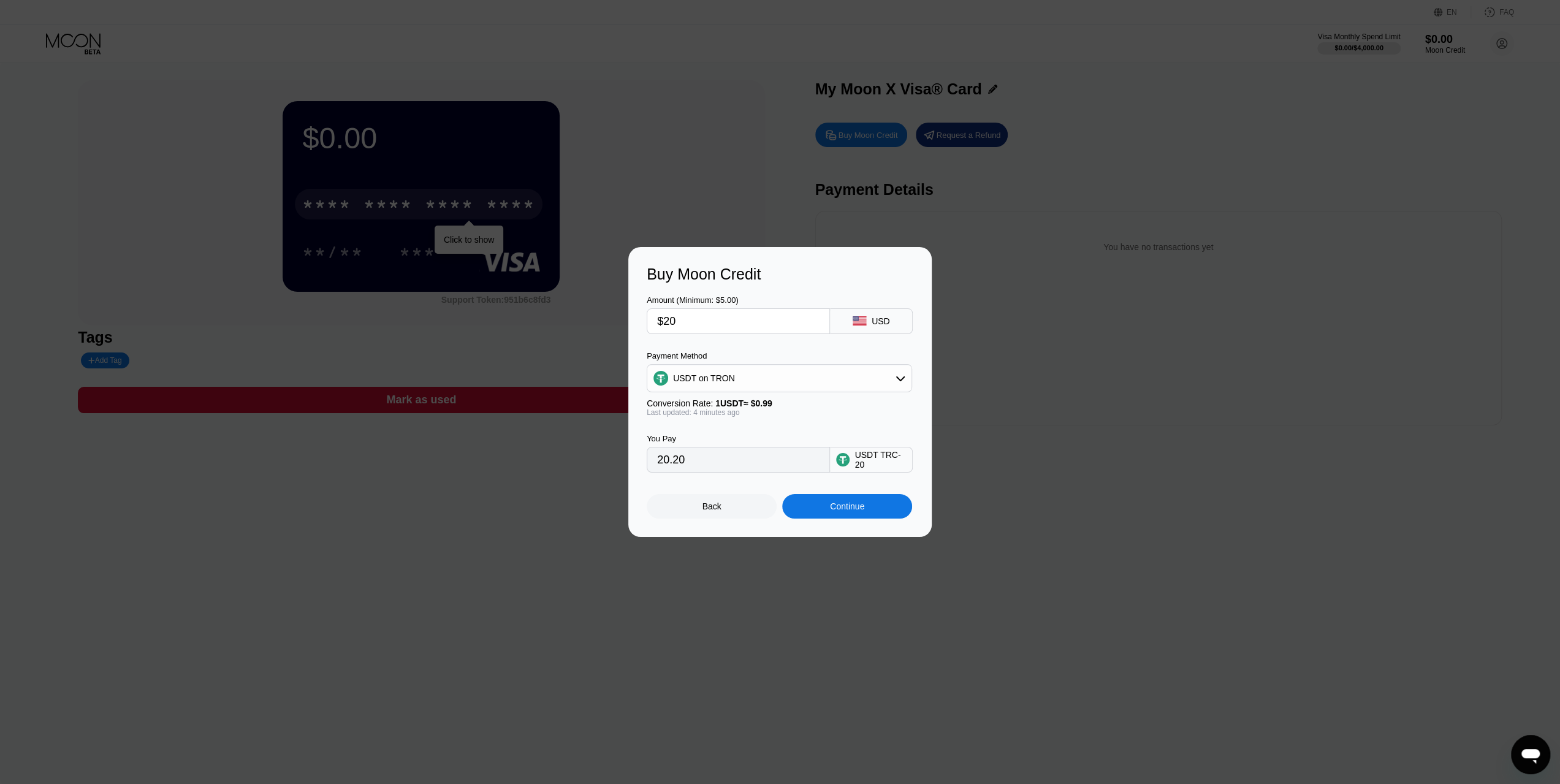
click at [725, 514] on div "Back" at bounding box center [711, 506] width 130 height 25
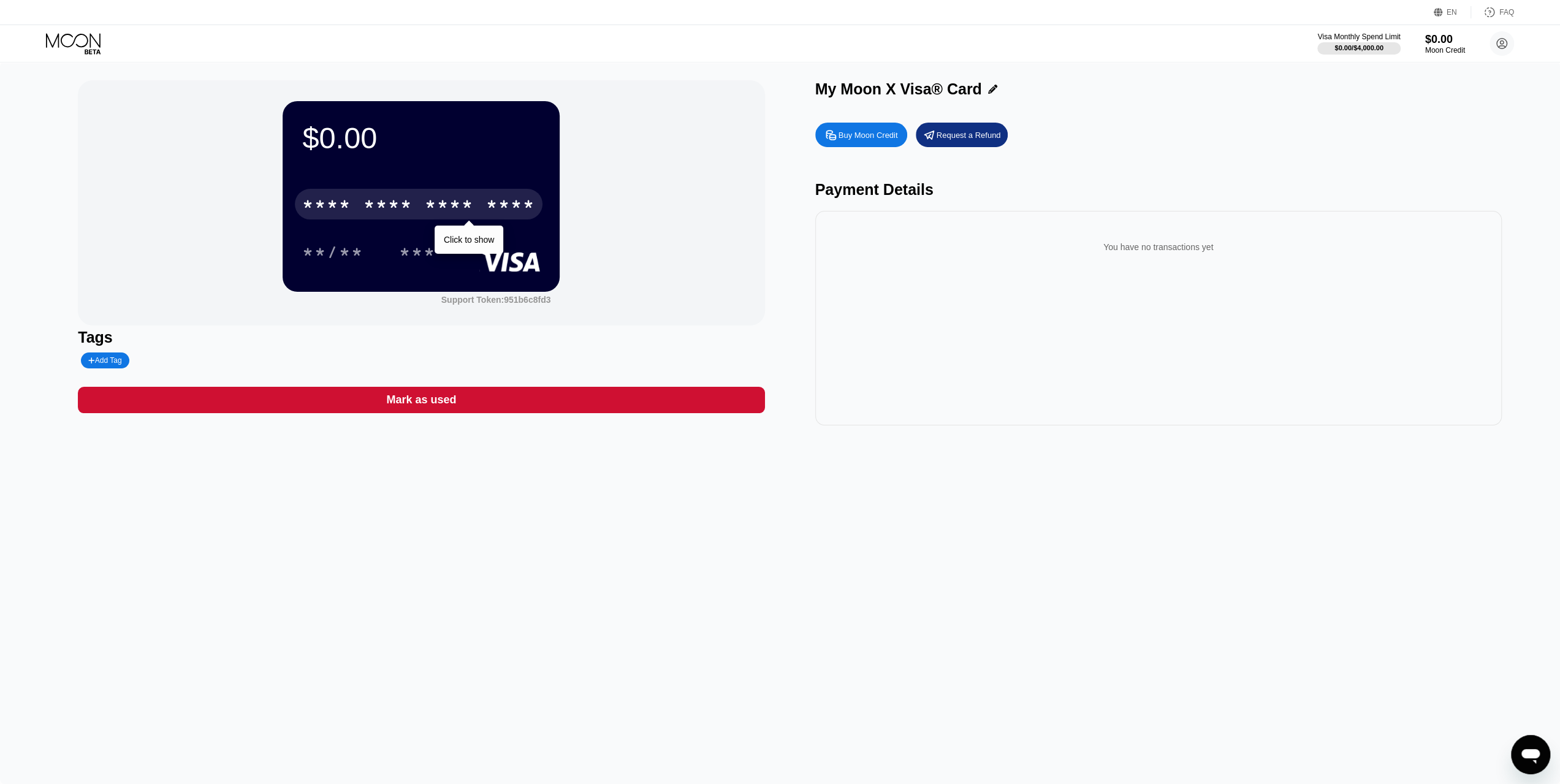
drag, startPoint x: 818, startPoint y: 93, endPoint x: 992, endPoint y: 81, distance: 174.4
click at [992, 81] on div "$0.00 * * * * * * * * * * * * **** Click to show **/** *** Support Token: 951b6…" at bounding box center [780, 253] width 1404 height 345
click at [725, 178] on div "$0.00 * * * * * * * * * * * * **** Click to show **/** *** Support Token: 951b6…" at bounding box center [421, 203] width 686 height 245
click at [1510, 42] on circle at bounding box center [1502, 44] width 25 height 25
click at [1435, 148] on div "Settings" at bounding box center [1425, 153] width 31 height 10
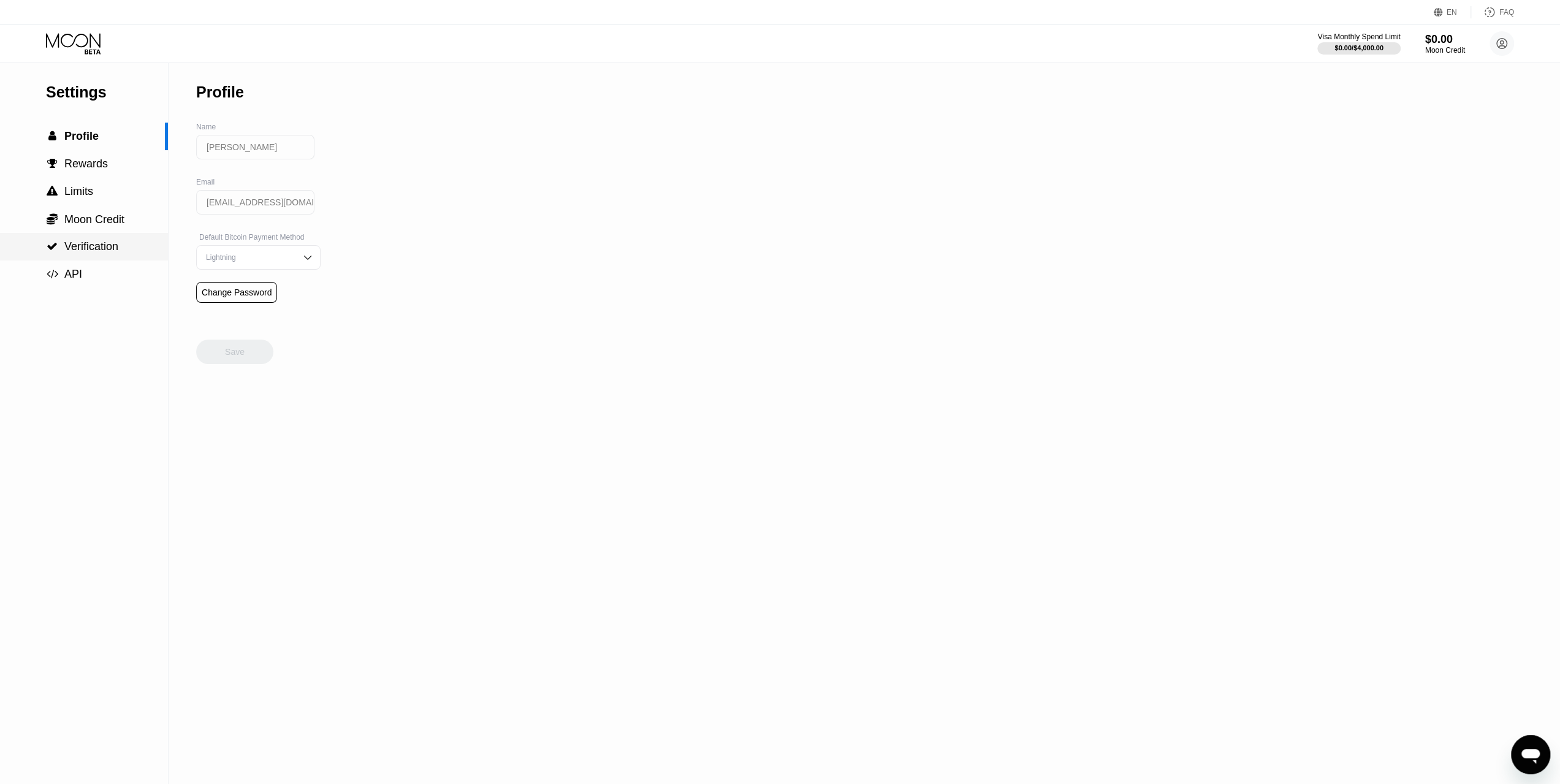
click at [90, 248] on span "Verification" at bounding box center [92, 247] width 54 height 12
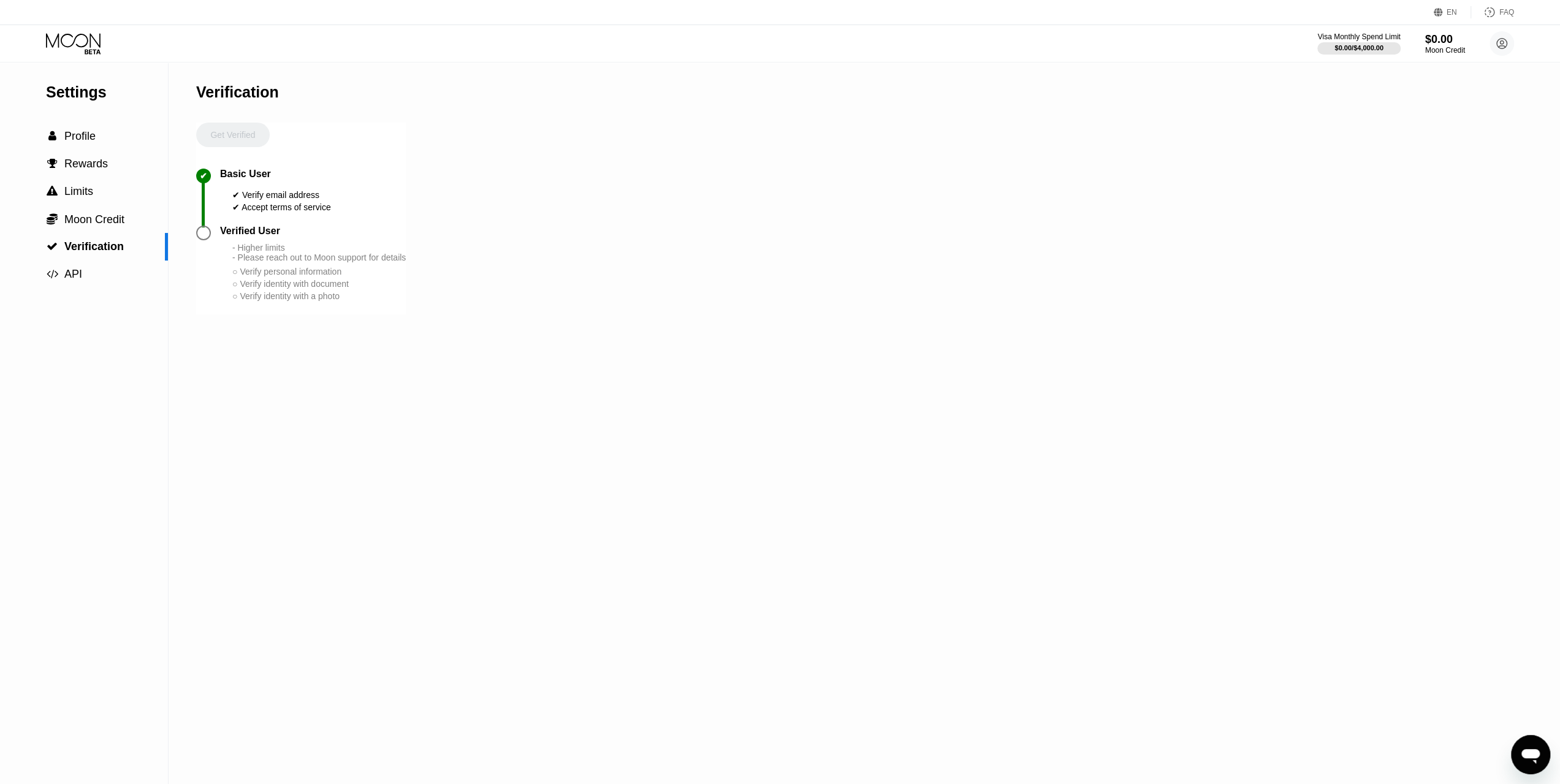
drag, startPoint x: 344, startPoint y: 215, endPoint x: 259, endPoint y: 216, distance: 85.0
click at [259, 216] on div "✔ Basic User ✔ Verify email address ✔ Accept terms of service" at bounding box center [301, 197] width 210 height 57
click at [259, 212] on div "✔ Accept terms of service" at bounding box center [282, 207] width 98 height 10
drag, startPoint x: 277, startPoint y: 269, endPoint x: 340, endPoint y: 269, distance: 63.0
click at [332, 263] on div "- Higher limits - Please reach out to Moon support for details" at bounding box center [319, 253] width 173 height 20
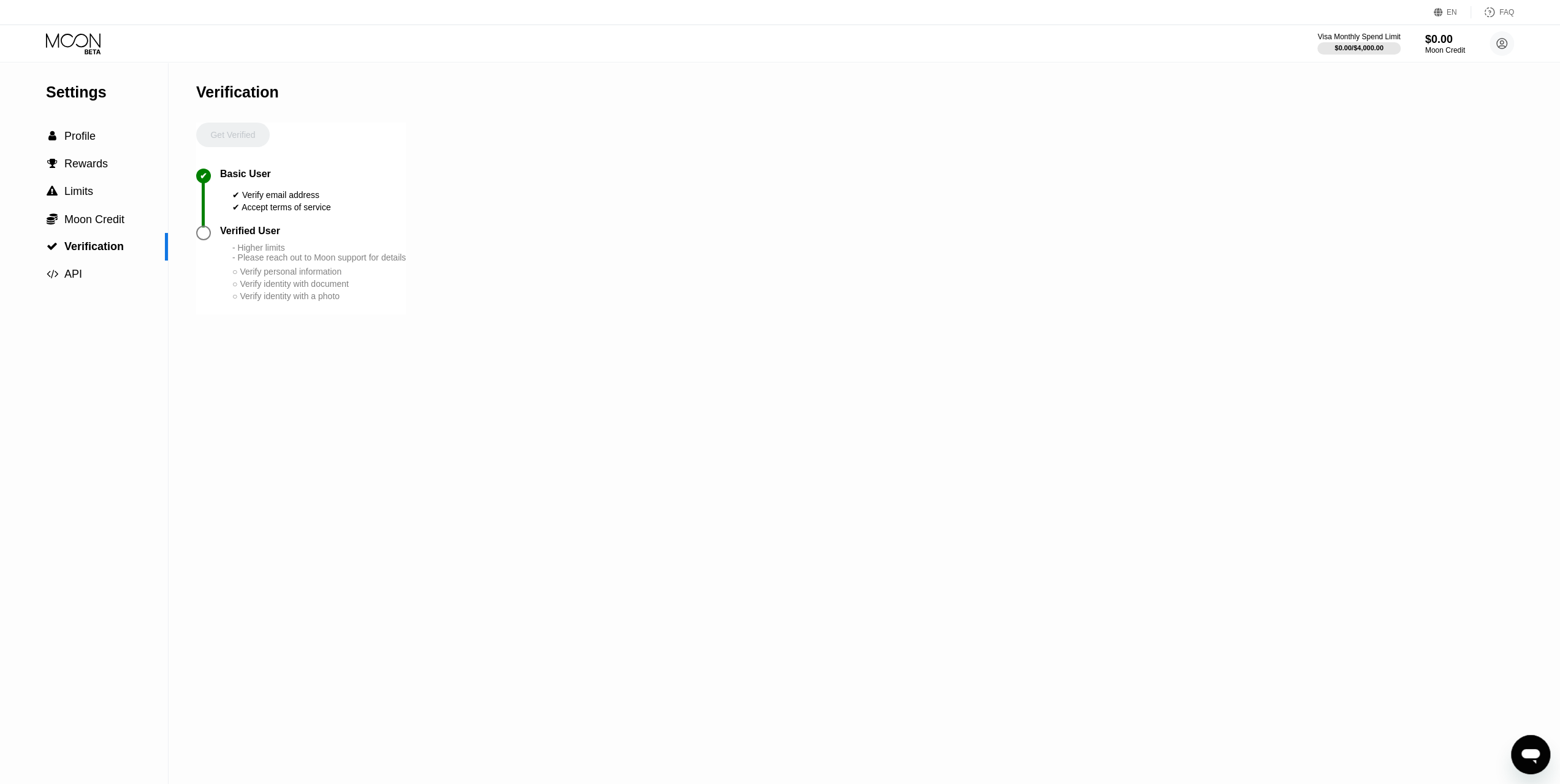
click at [343, 263] on div "- Higher limits - Please reach out to Moon support for details" at bounding box center [319, 253] width 173 height 20
drag, startPoint x: 391, startPoint y: 272, endPoint x: 290, endPoint y: 276, distance: 101.1
click at [290, 276] on div "- Higher limits - Please reach out to Moon support for details ○ Verify persona…" at bounding box center [319, 272] width 173 height 60
click at [288, 276] on div "- Higher limits - Please reach out to Moon support for details ○ Verify persona…" at bounding box center [319, 272] width 173 height 60
drag, startPoint x: 300, startPoint y: 282, endPoint x: 315, endPoint y: 283, distance: 15.0
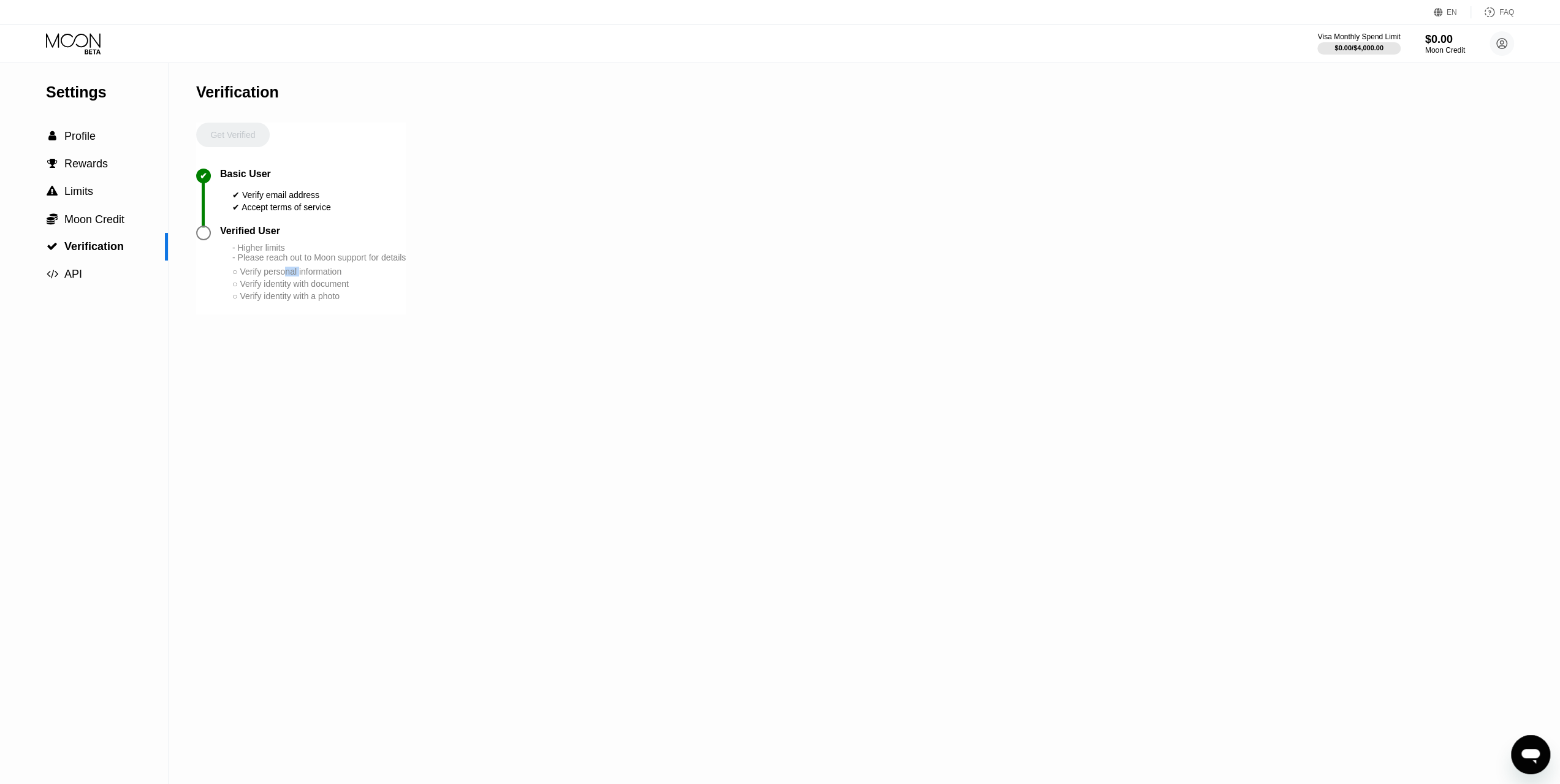
click at [312, 276] on div "○ Verify personal information" at bounding box center [319, 271] width 173 height 10
click at [315, 276] on div "○ Verify personal information" at bounding box center [319, 271] width 173 height 10
click at [65, 189] on span "Limits" at bounding box center [79, 191] width 29 height 12
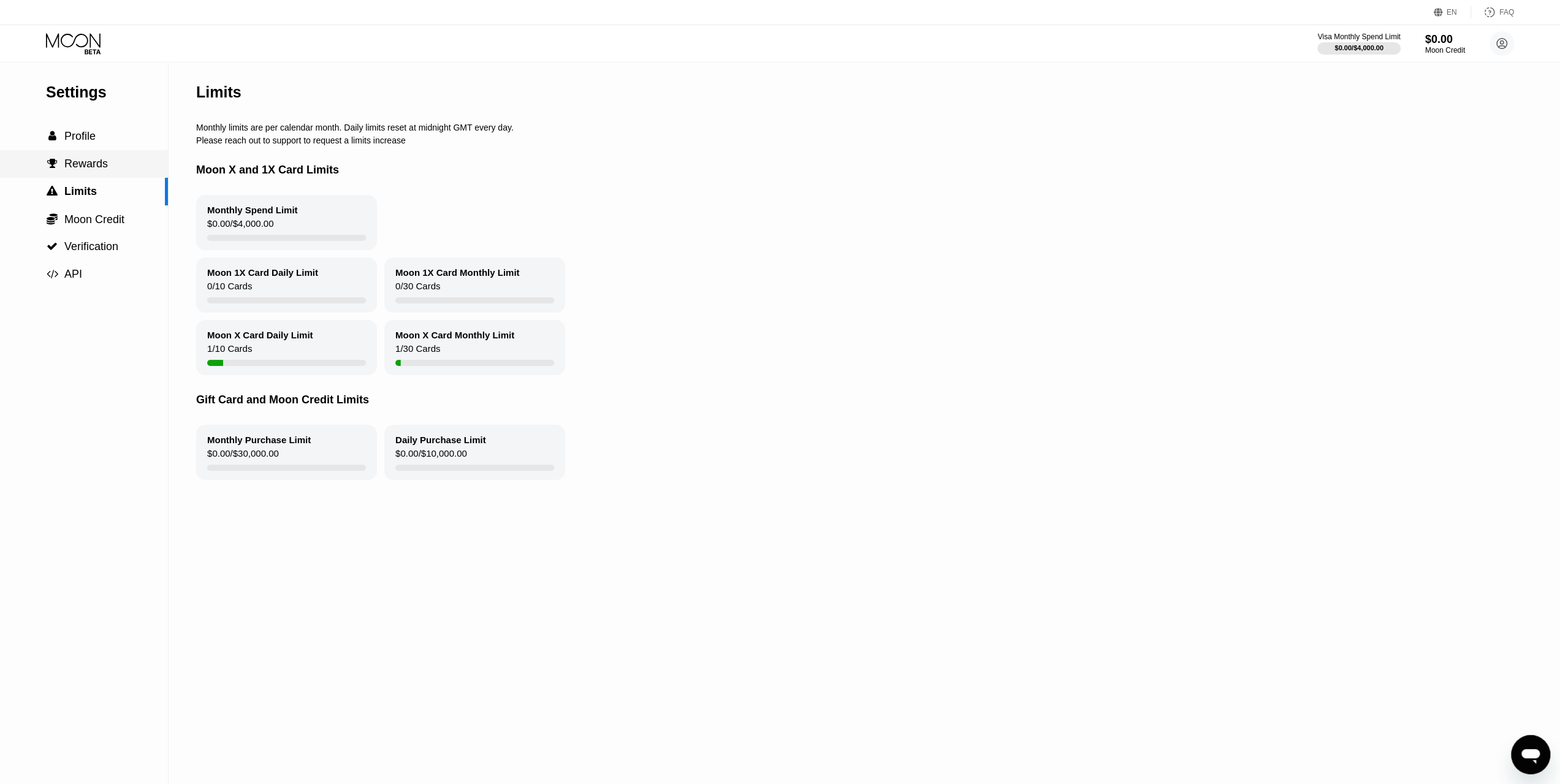
click at [90, 162] on span "Rewards" at bounding box center [86, 164] width 44 height 12
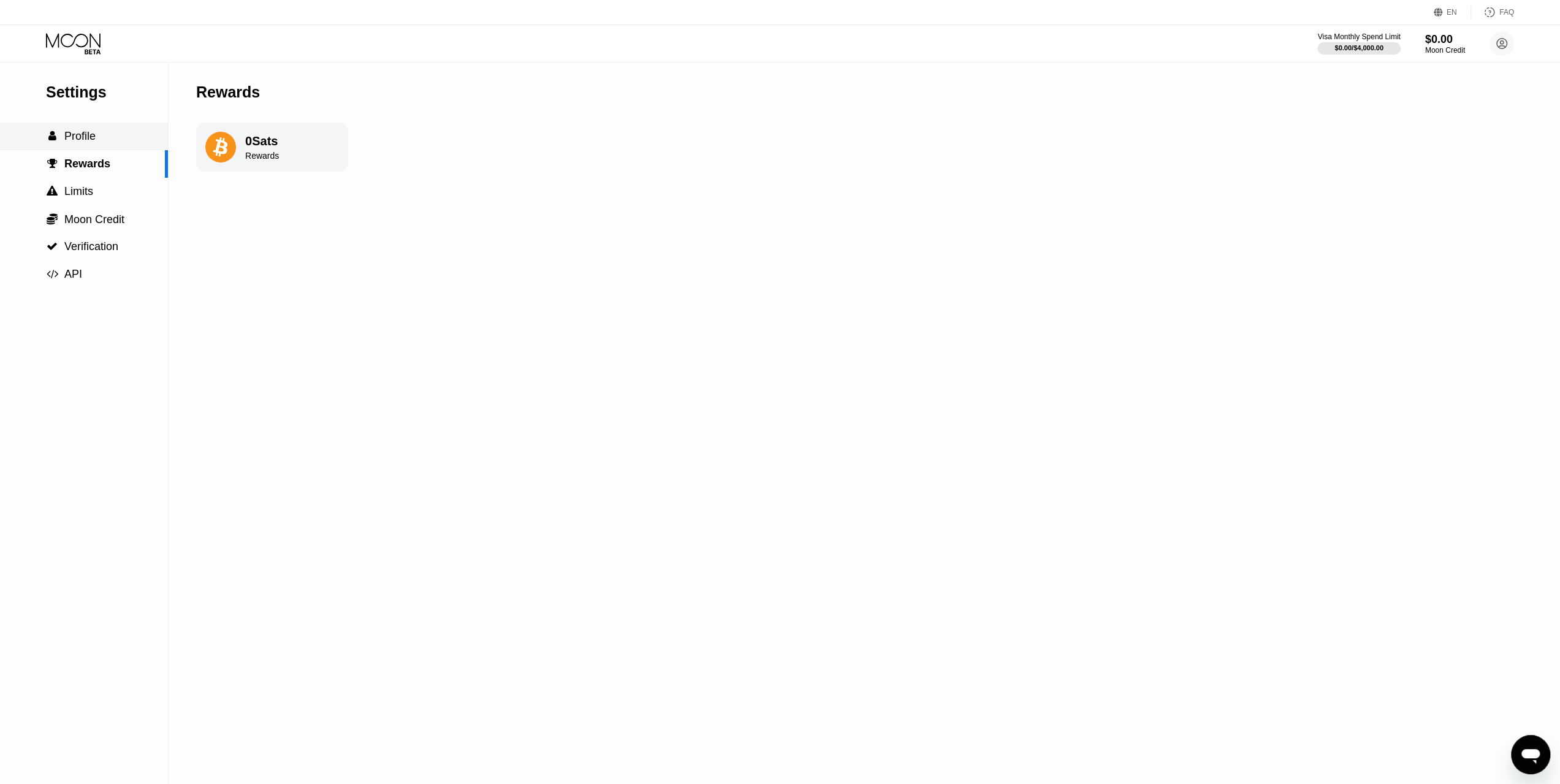
click at [84, 132] on span "Profile" at bounding box center [80, 136] width 31 height 12
click at [81, 48] on icon at bounding box center [74, 44] width 57 height 22
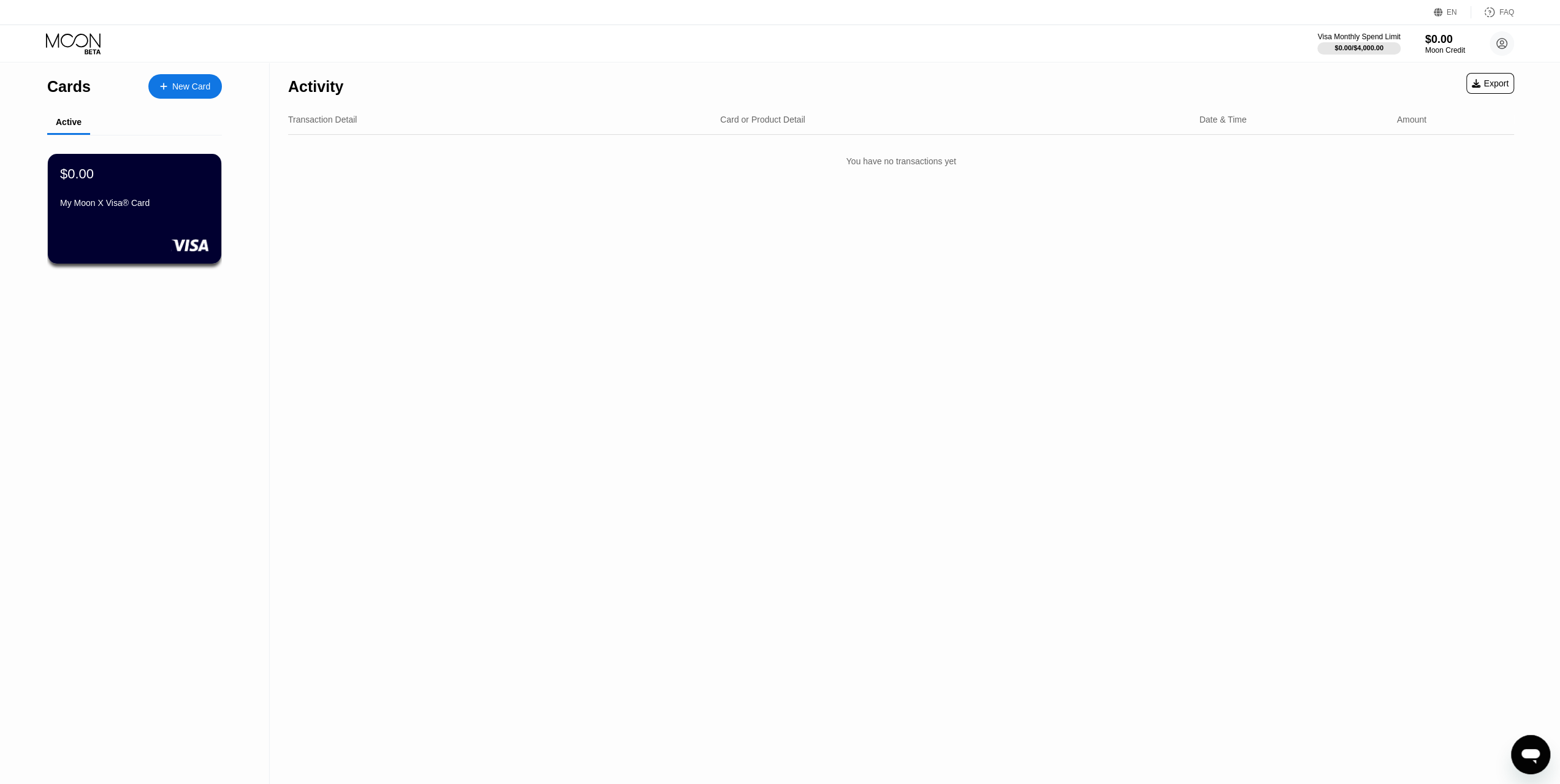
click at [84, 85] on div "Cards" at bounding box center [69, 87] width 44 height 18
click at [95, 47] on icon at bounding box center [74, 44] width 57 height 22
click at [858, 41] on div "Visa Monthly Spend Limit $0.00 / $4,000.00 $0.00 Moon Credit [PERSON_NAME] [EMA…" at bounding box center [780, 44] width 1560 height 37
